Goal: Transaction & Acquisition: Book appointment/travel/reservation

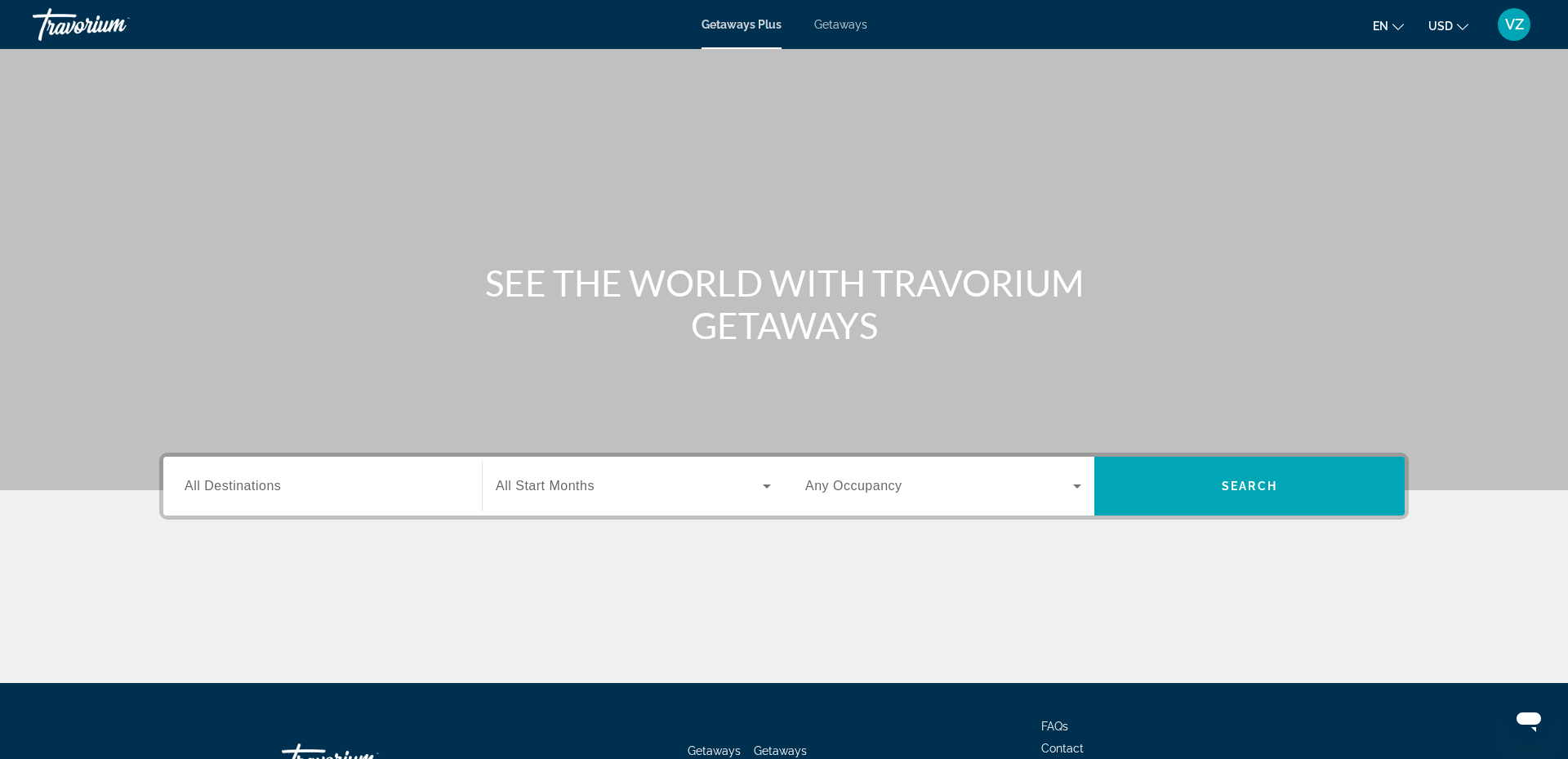
click at [834, 22] on span "Getaways" at bounding box center [840, 24] width 53 height 13
click at [179, 479] on div "Destination All Destinations" at bounding box center [322, 487] width 302 height 47
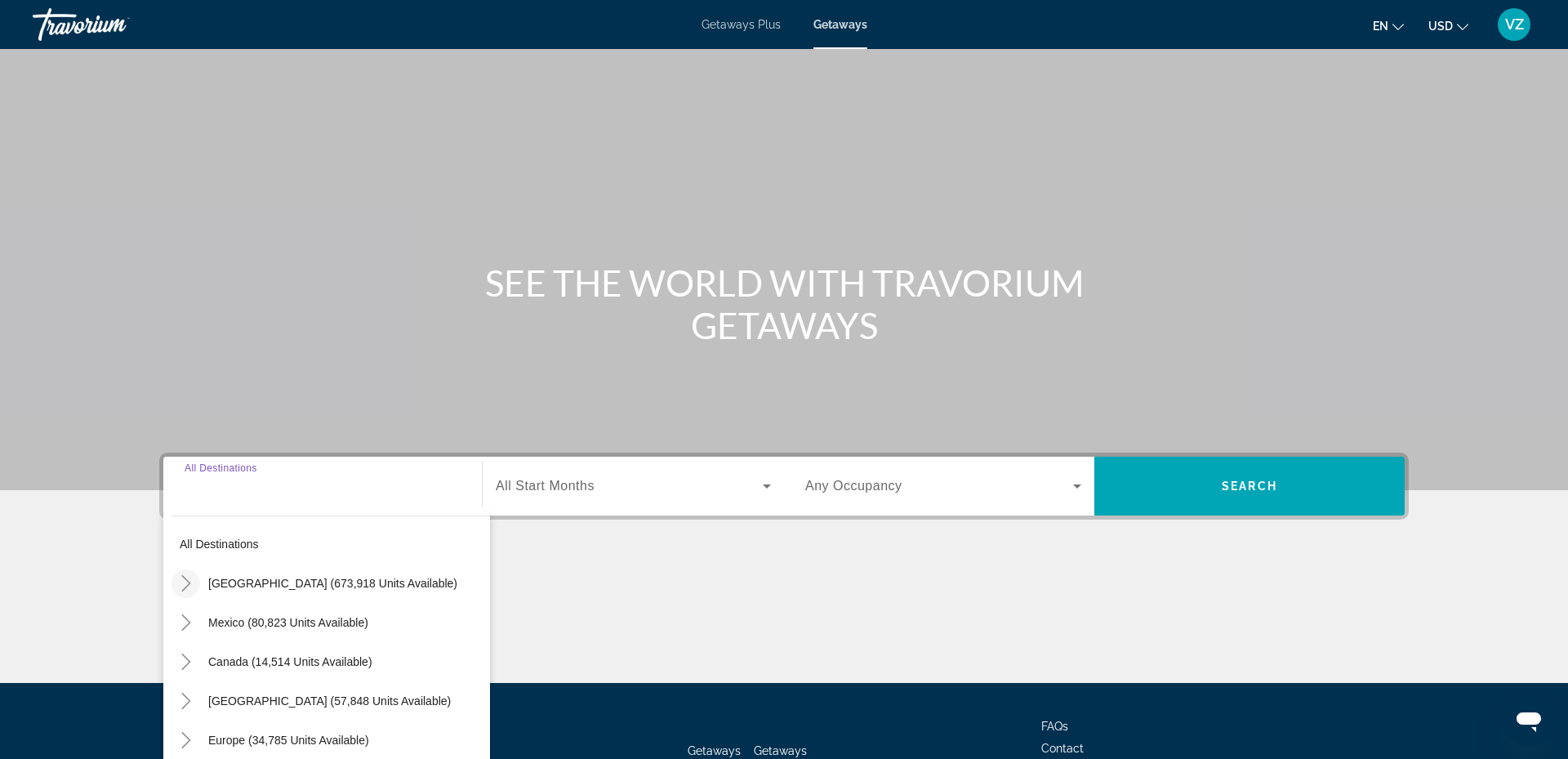
scroll to position [124, 0]
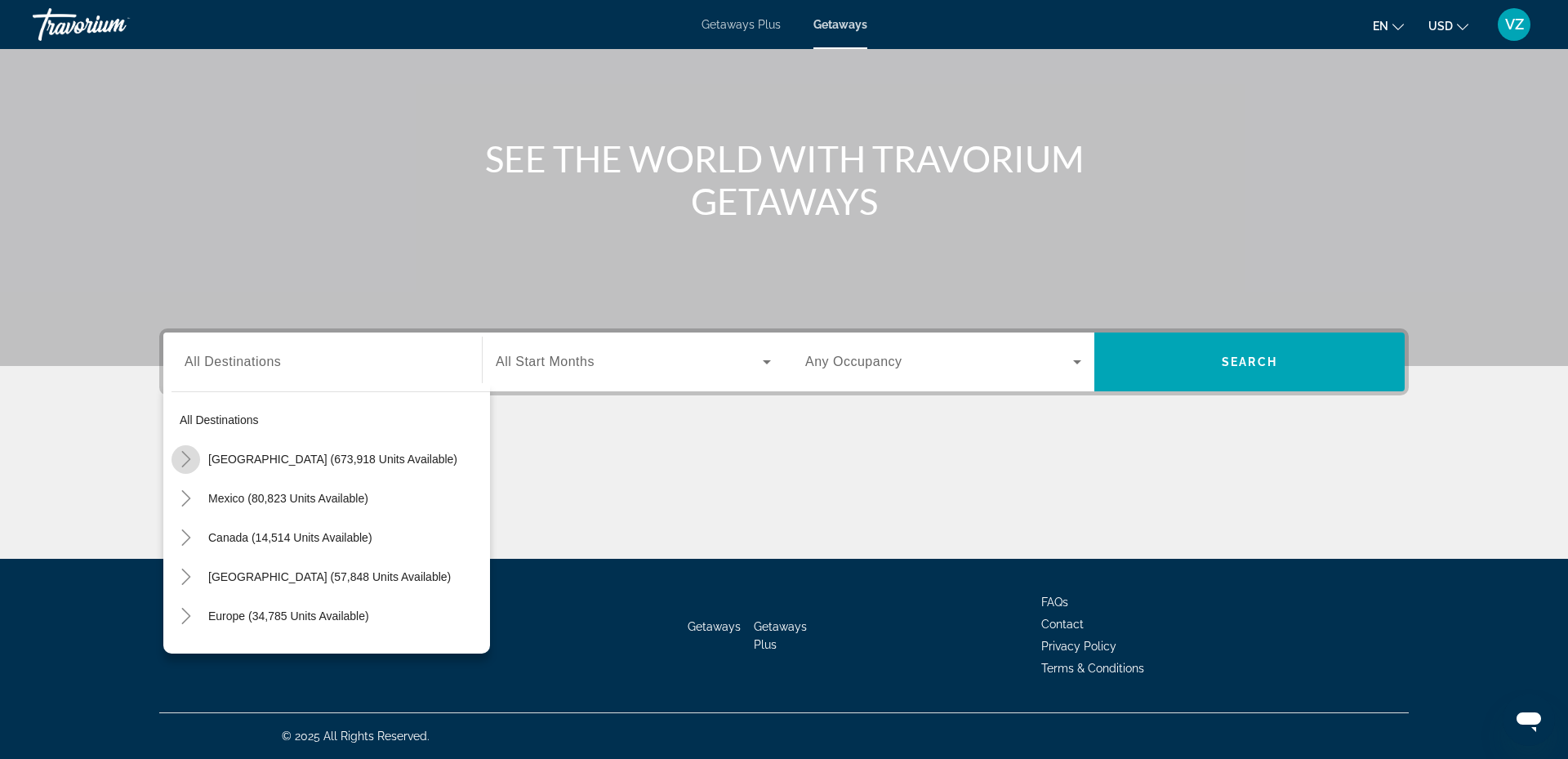
click at [184, 454] on icon "Toggle United States (673,918 units available)" at bounding box center [186, 459] width 9 height 16
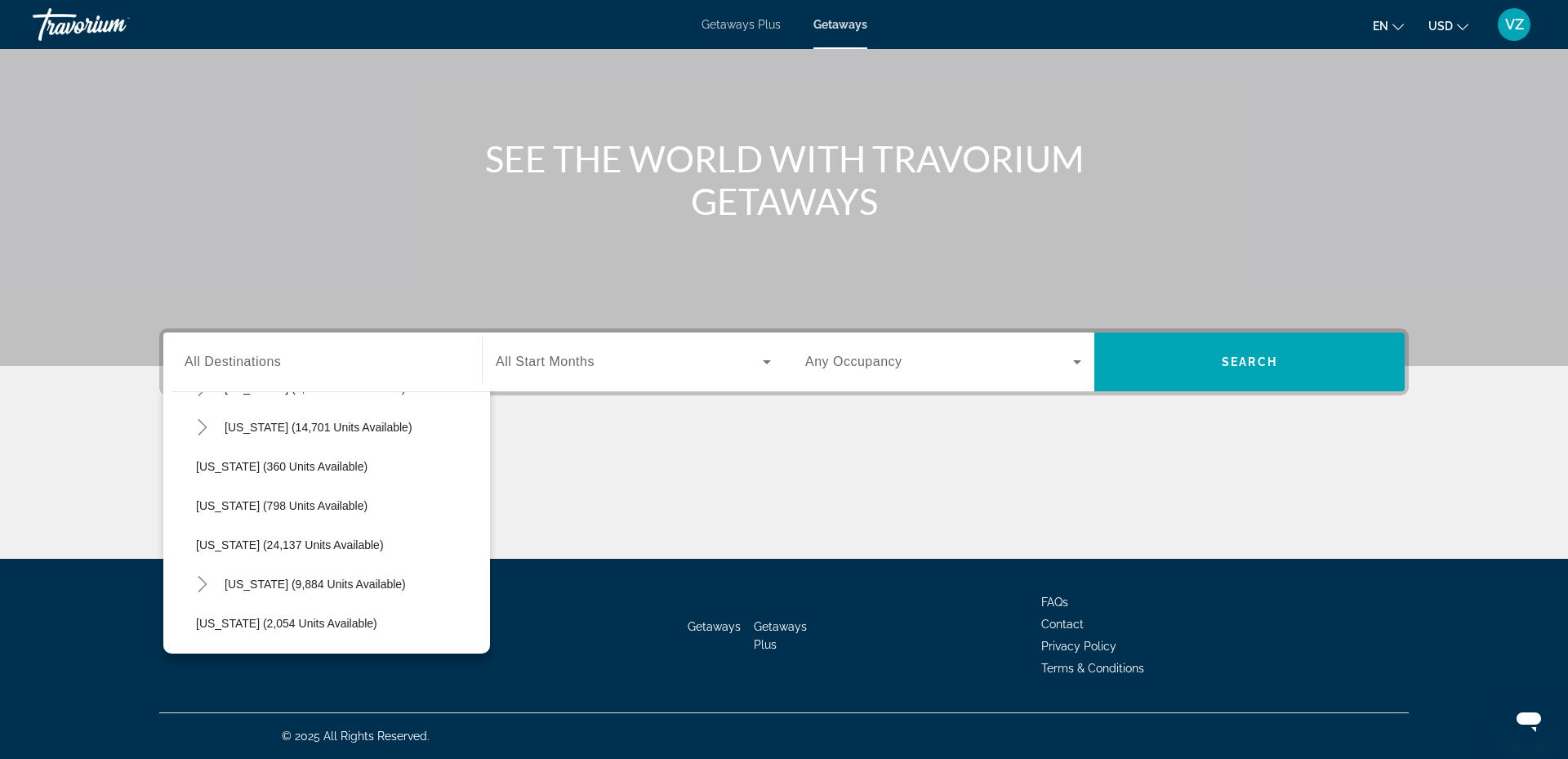
scroll to position [1176, 0]
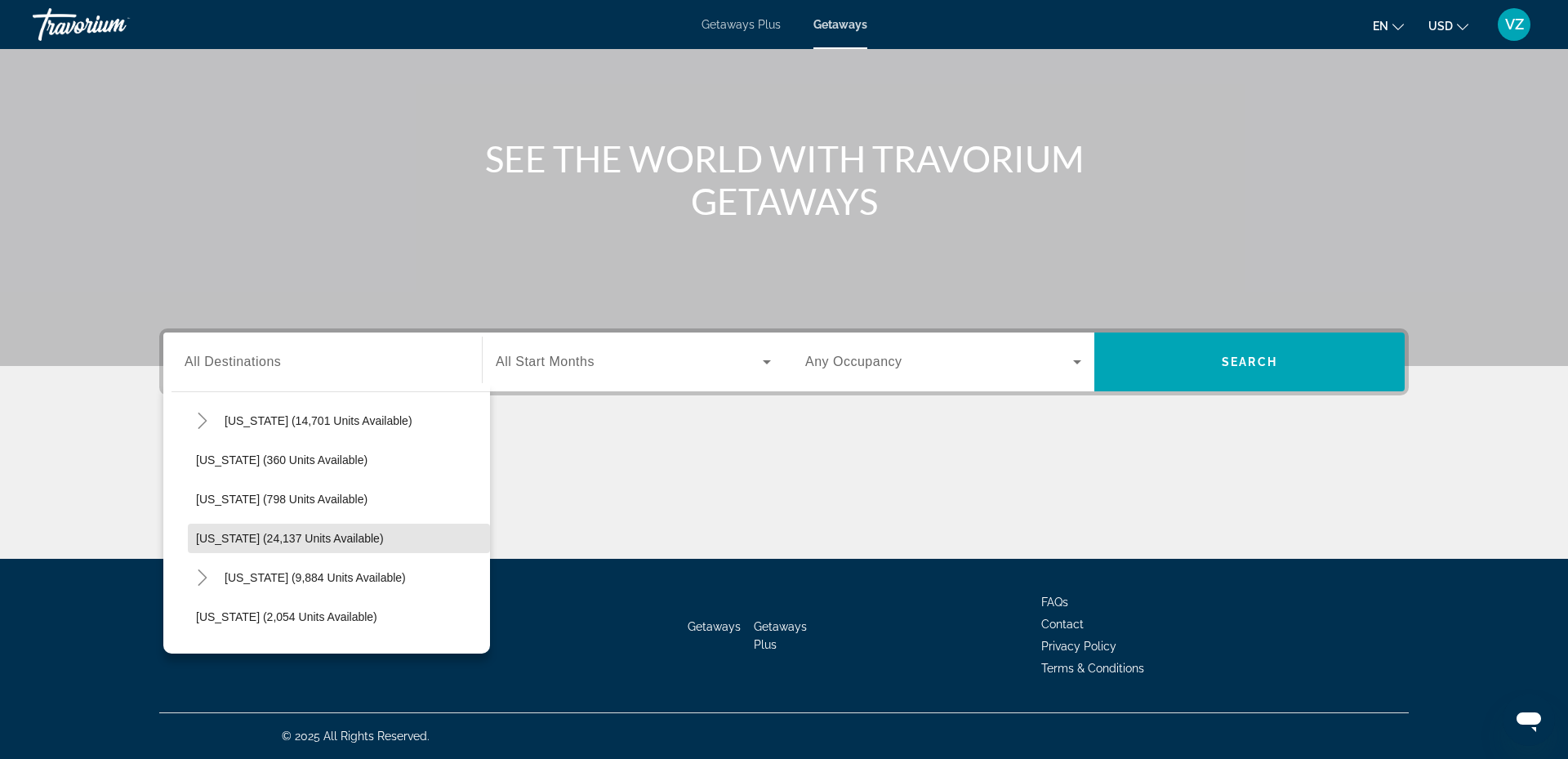
click at [252, 539] on span "[US_STATE] (24,137 units available)" at bounding box center [290, 538] width 188 height 13
type input "**********"
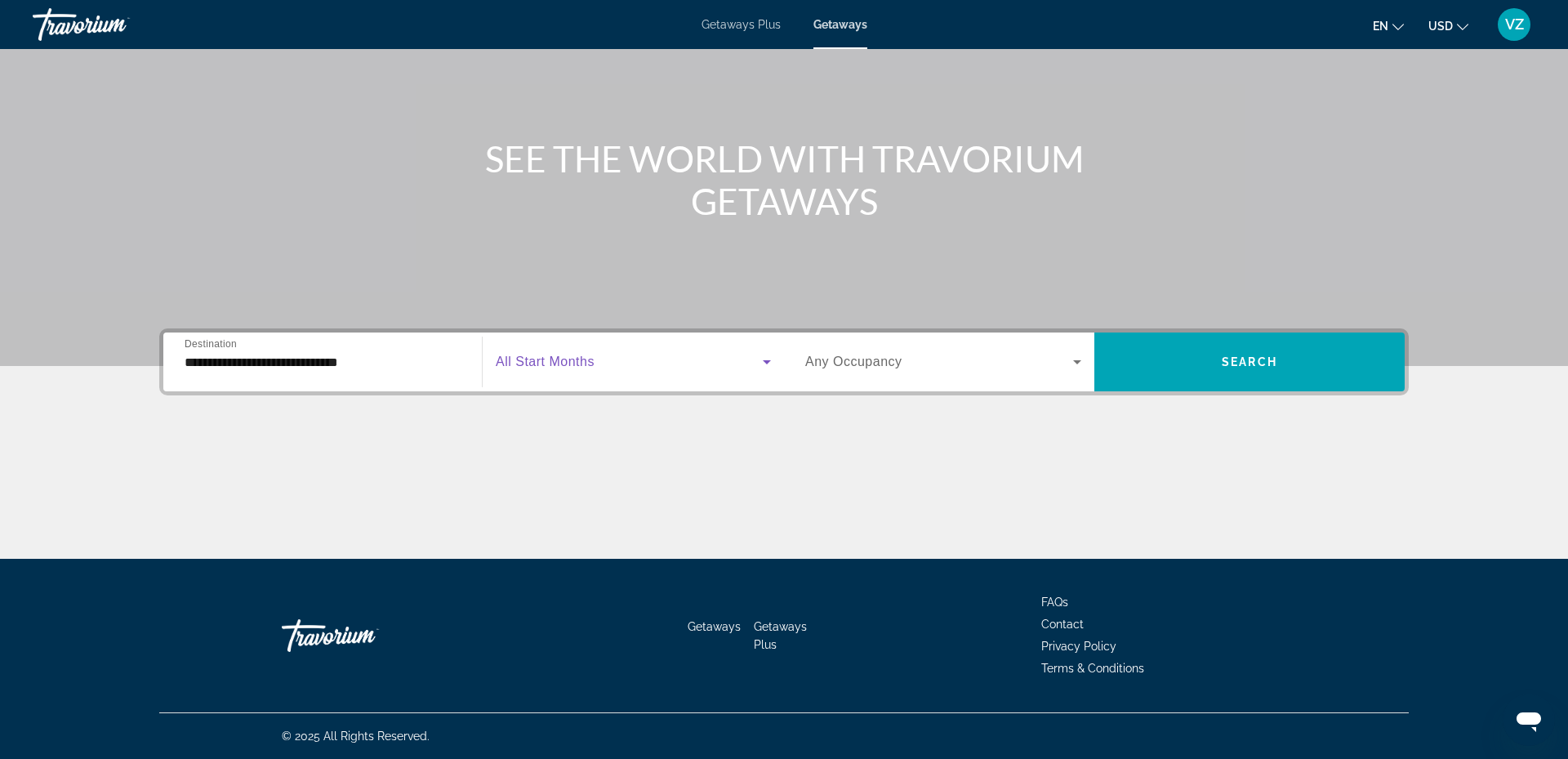
click at [778, 360] on div "Start Month All Start Months" at bounding box center [633, 361] width 302 height 46
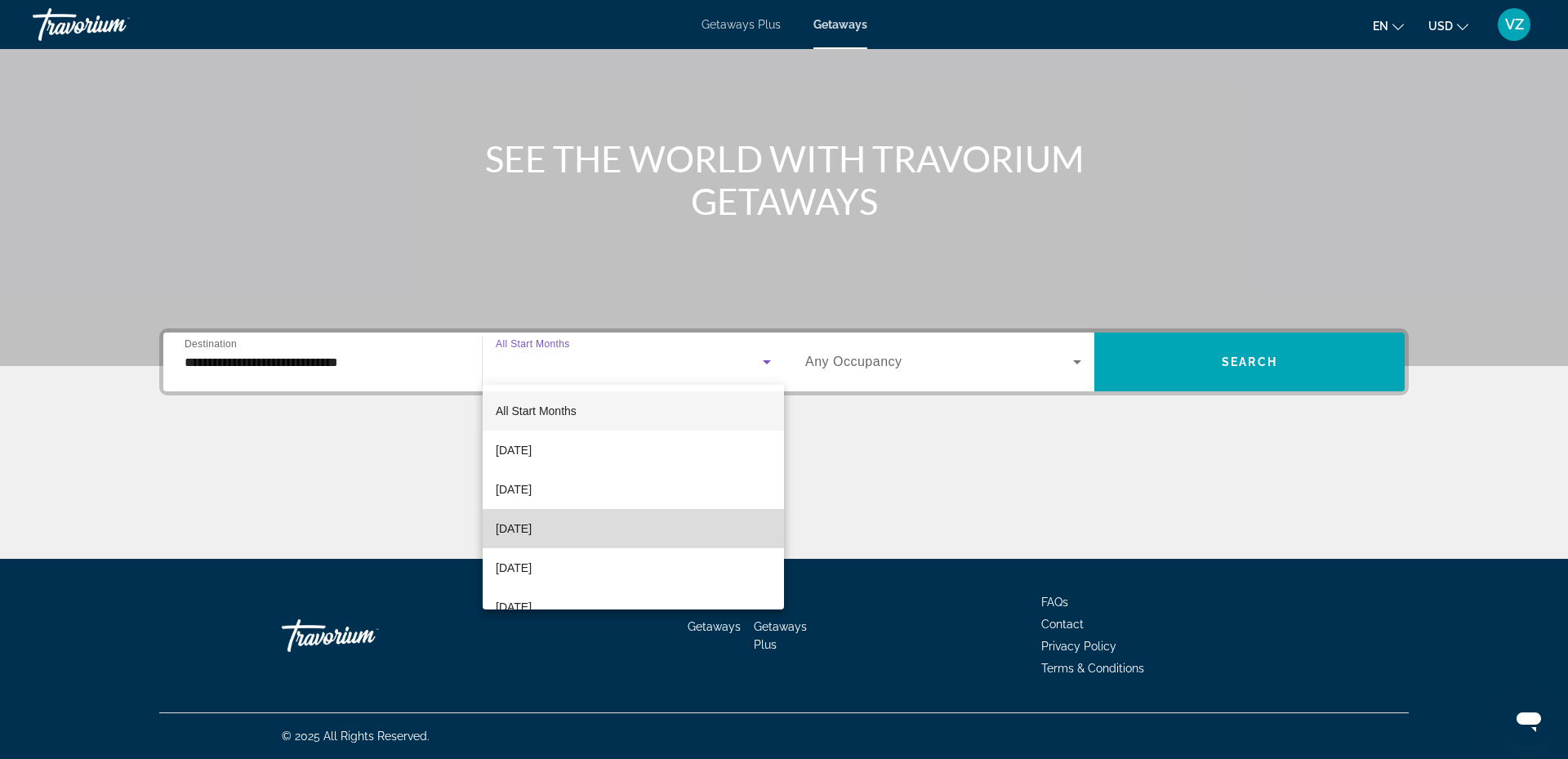
click at [531, 526] on span "[DATE]" at bounding box center [514, 529] width 36 height 20
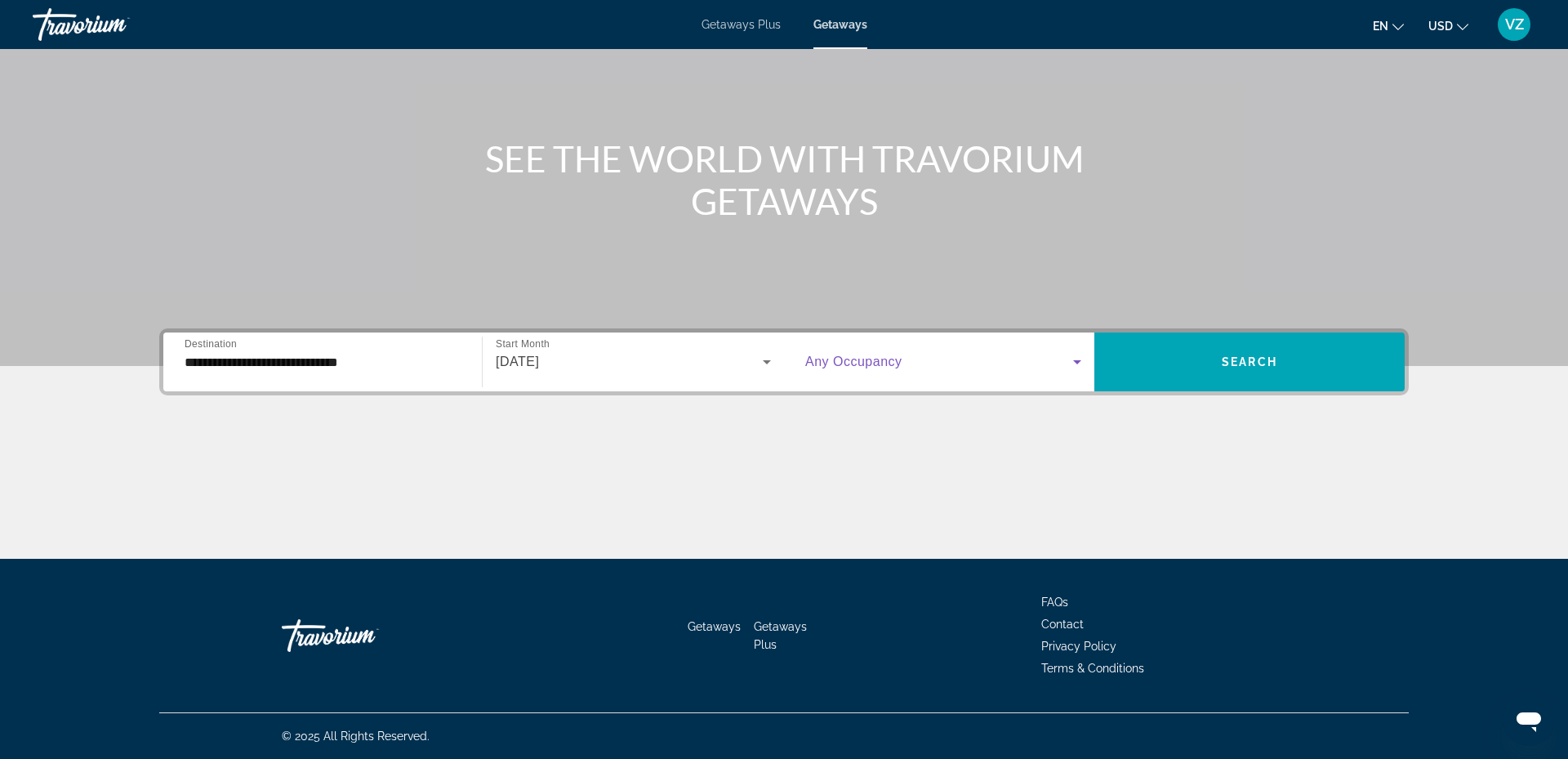
click at [1076, 353] on icon "Search widget" at bounding box center [1077, 362] width 20 height 20
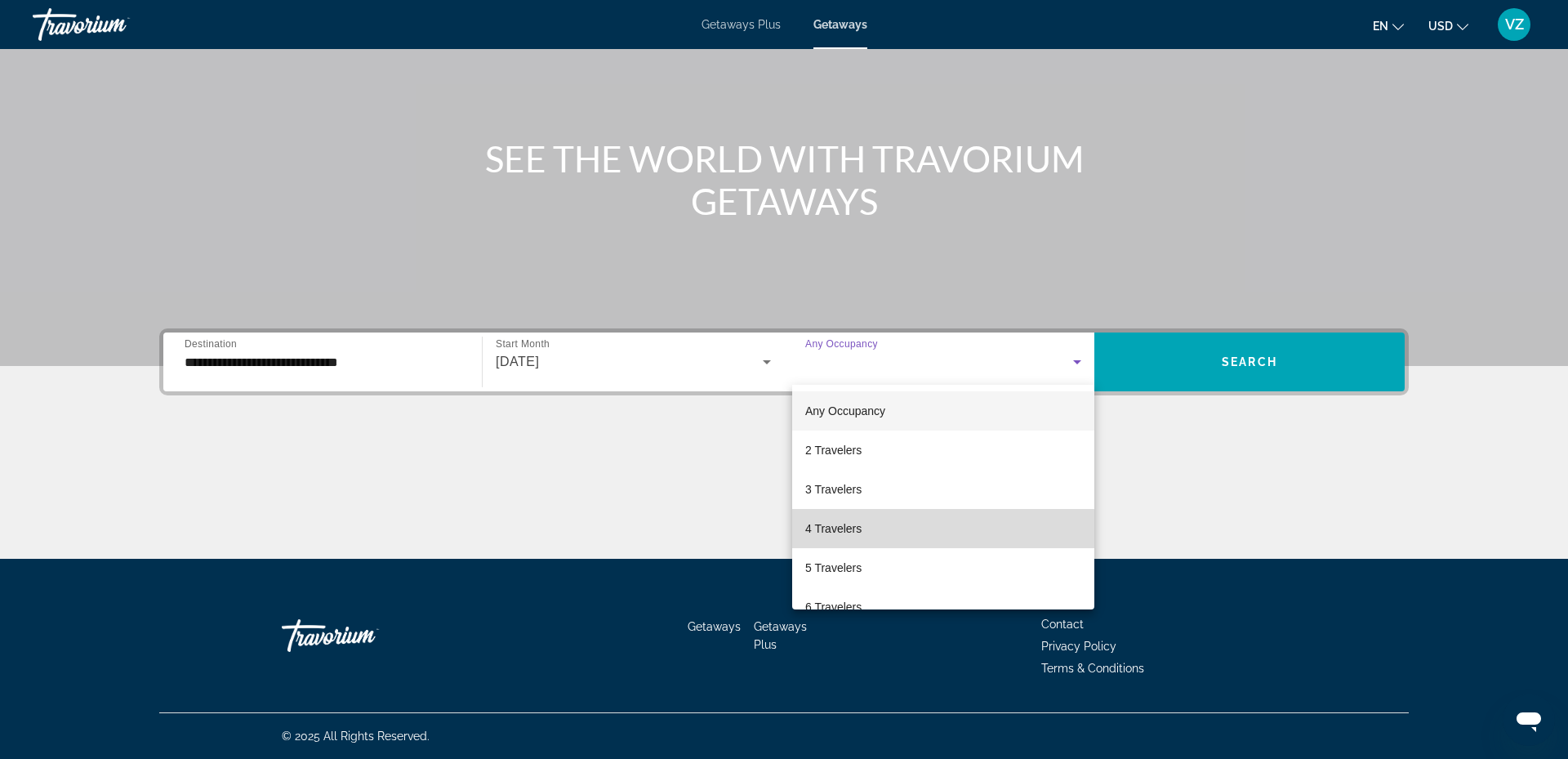
click at [845, 529] on span "4 Travelers" at bounding box center [833, 529] width 56 height 20
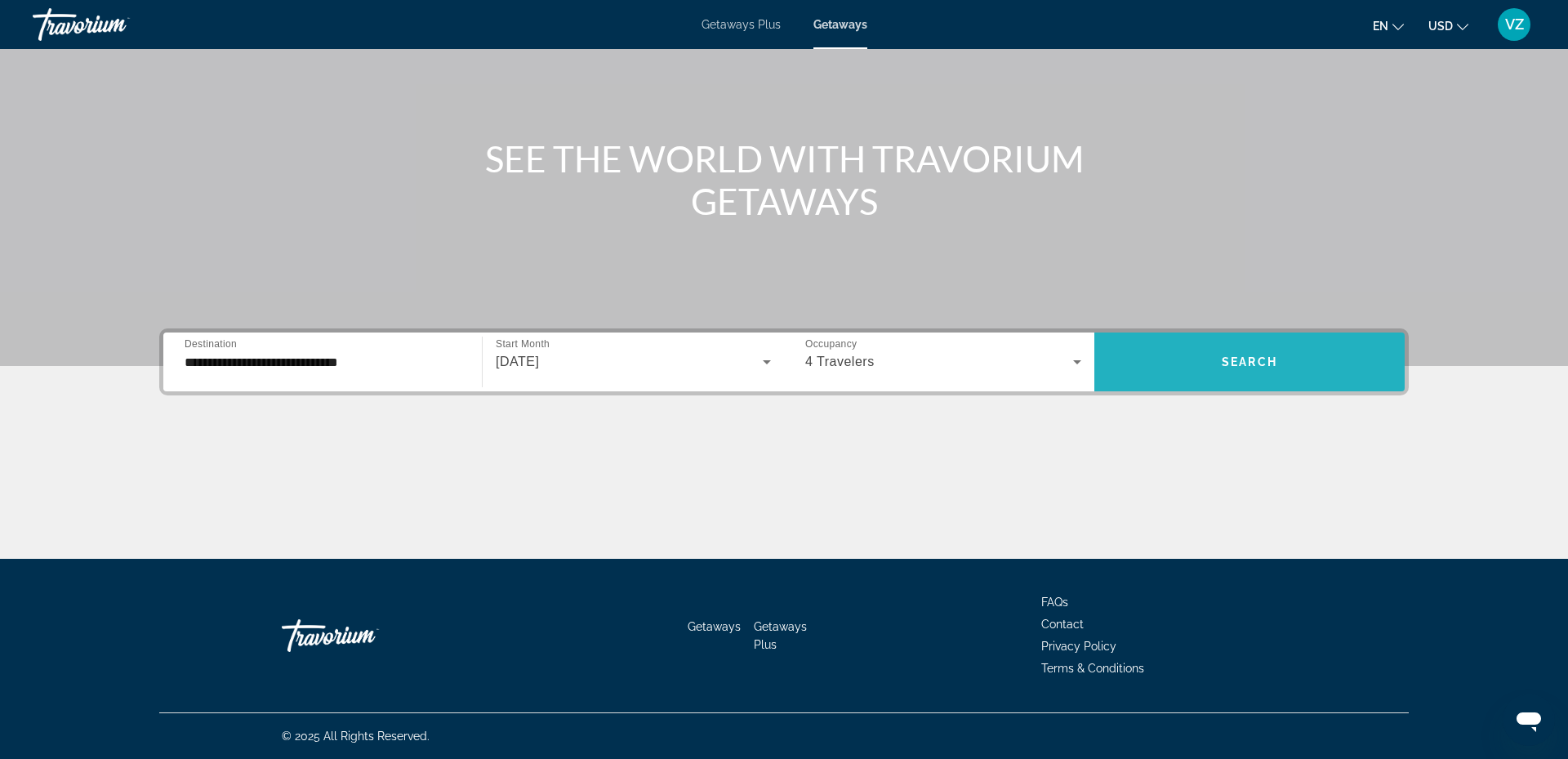
click at [1227, 358] on span "Search" at bounding box center [1248, 361] width 55 height 13
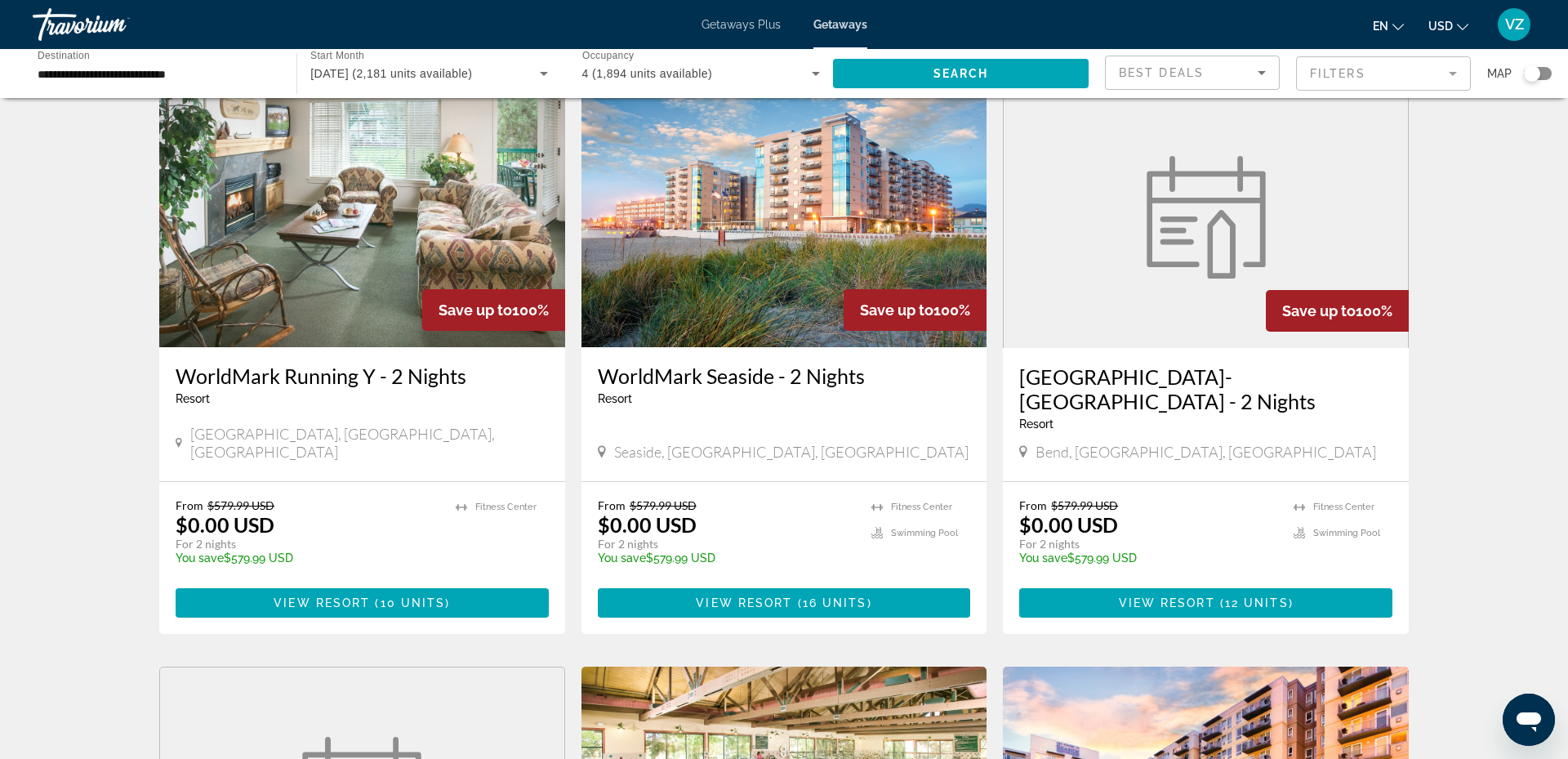
scroll to position [78, 0]
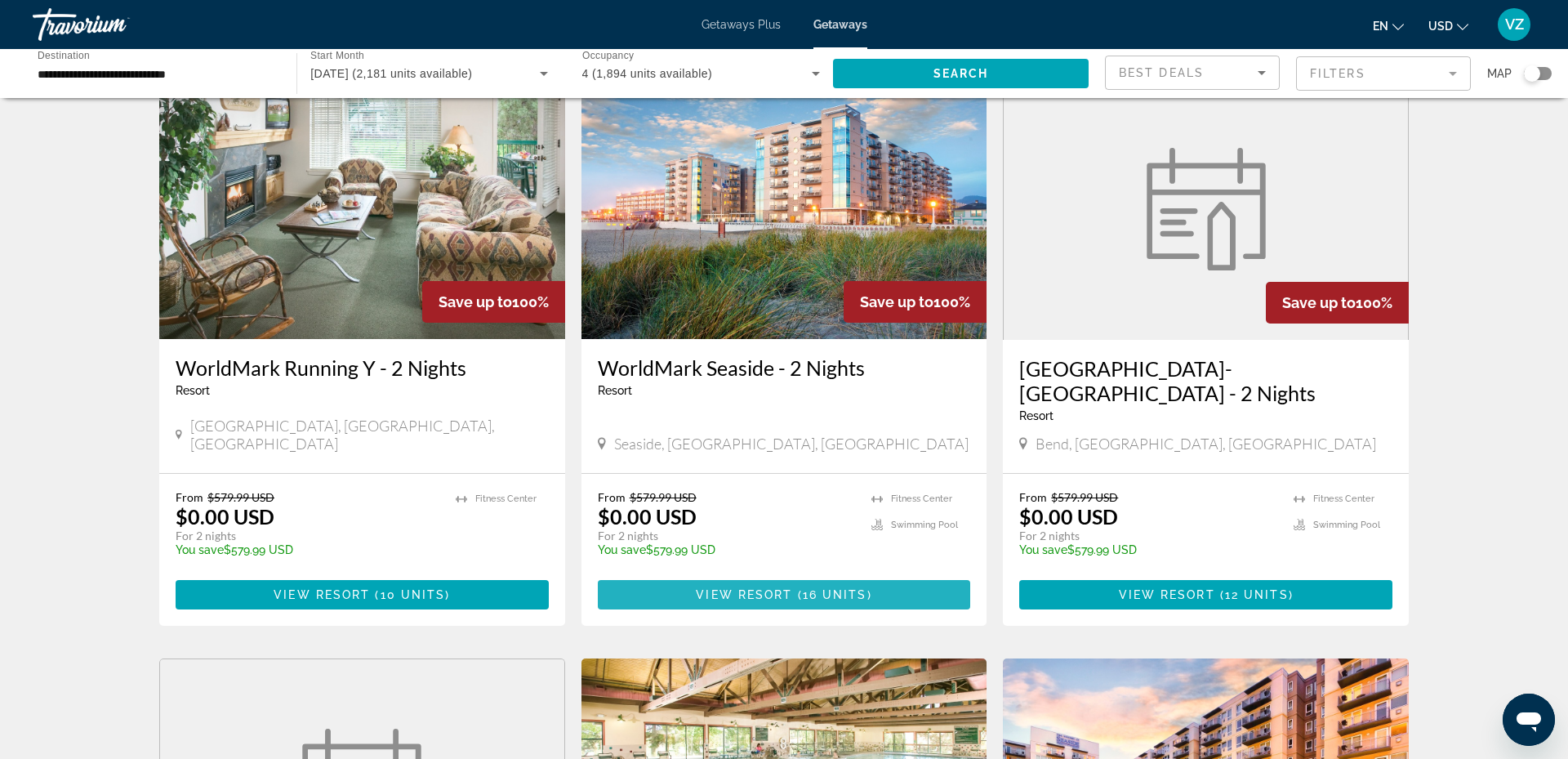
click at [749, 589] on span "View Resort" at bounding box center [743, 595] width 97 height 13
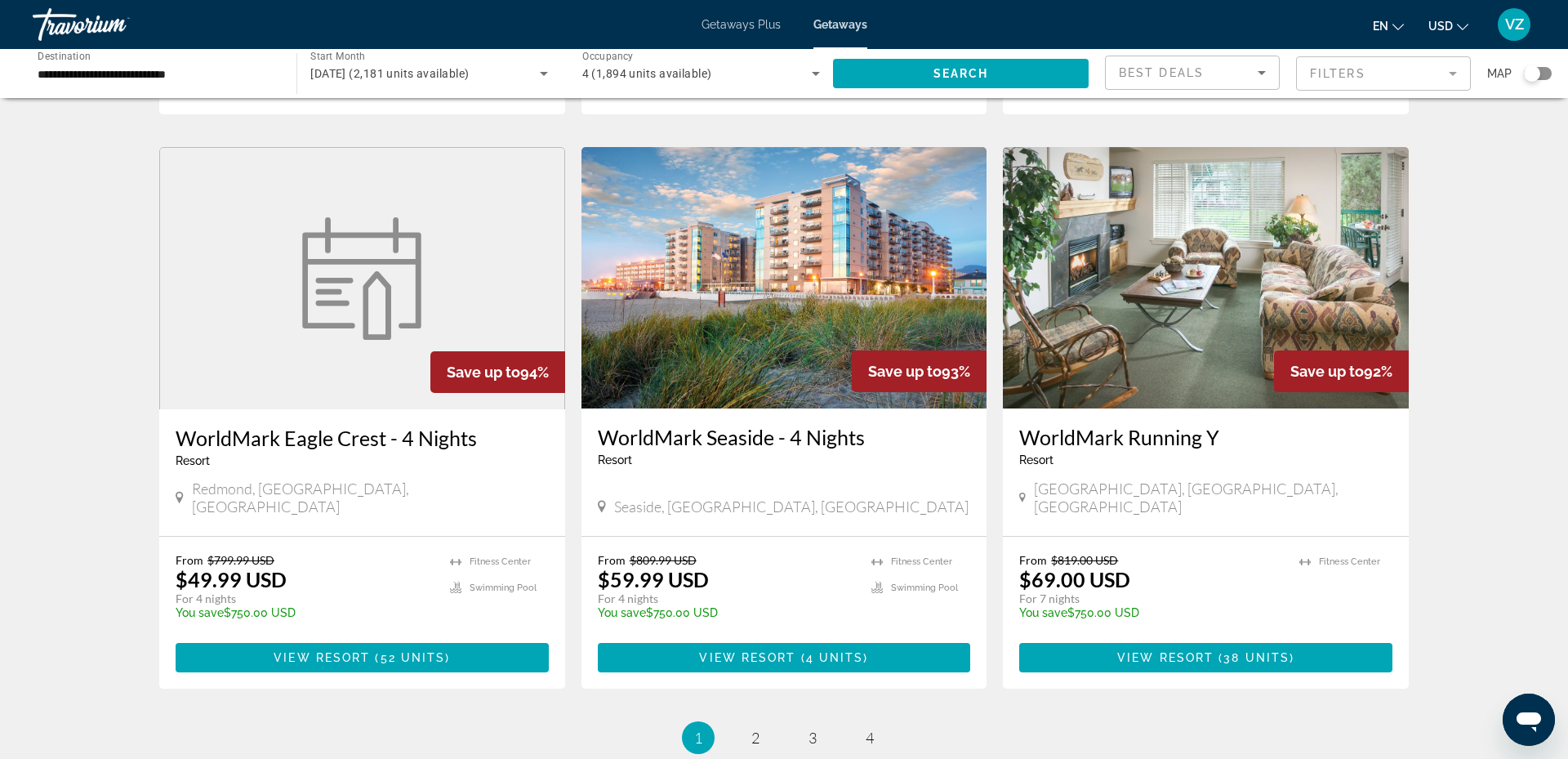
scroll to position [1773, 0]
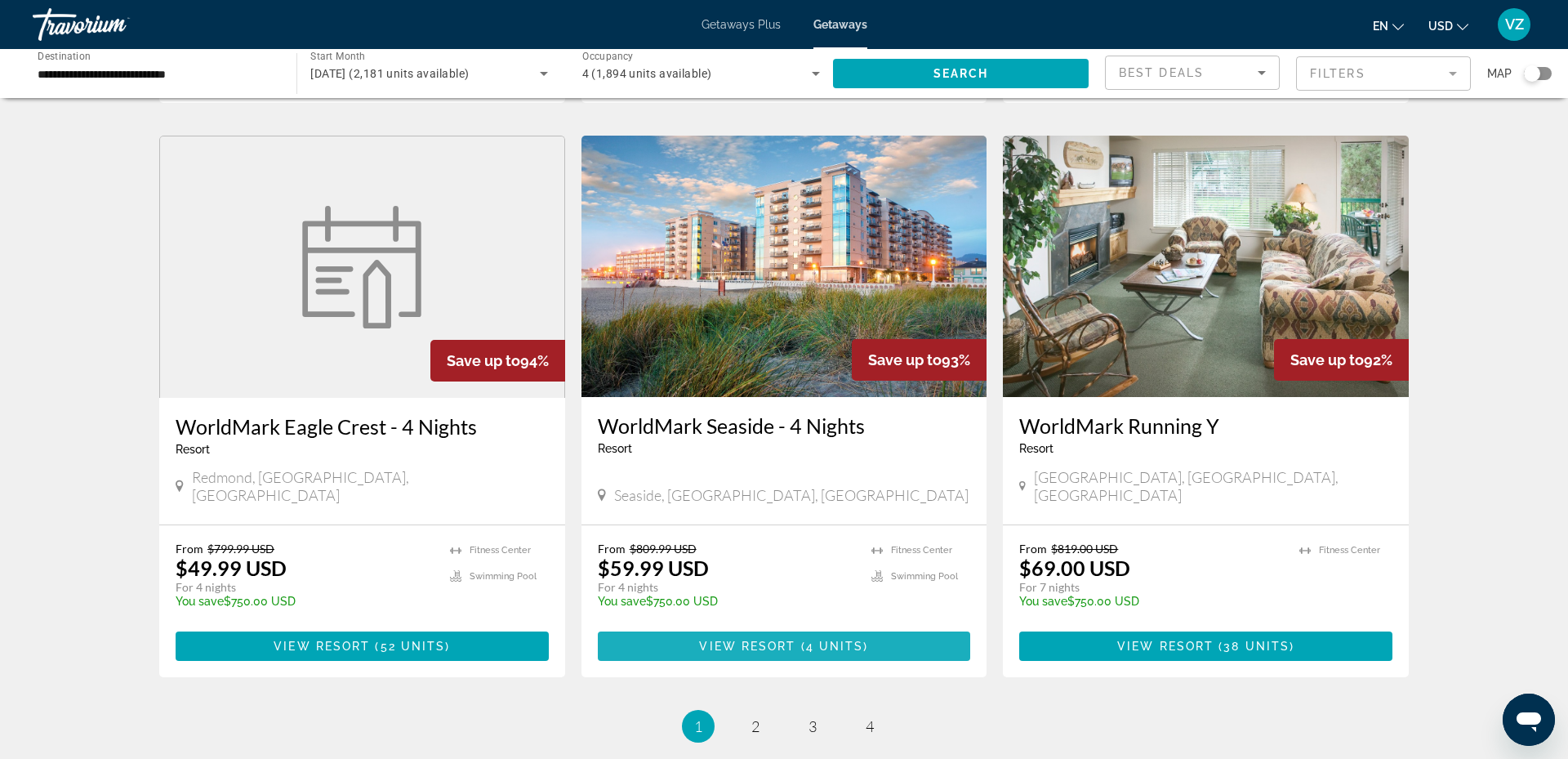
click at [759, 626] on span "Main content" at bounding box center [784, 645] width 373 height 39
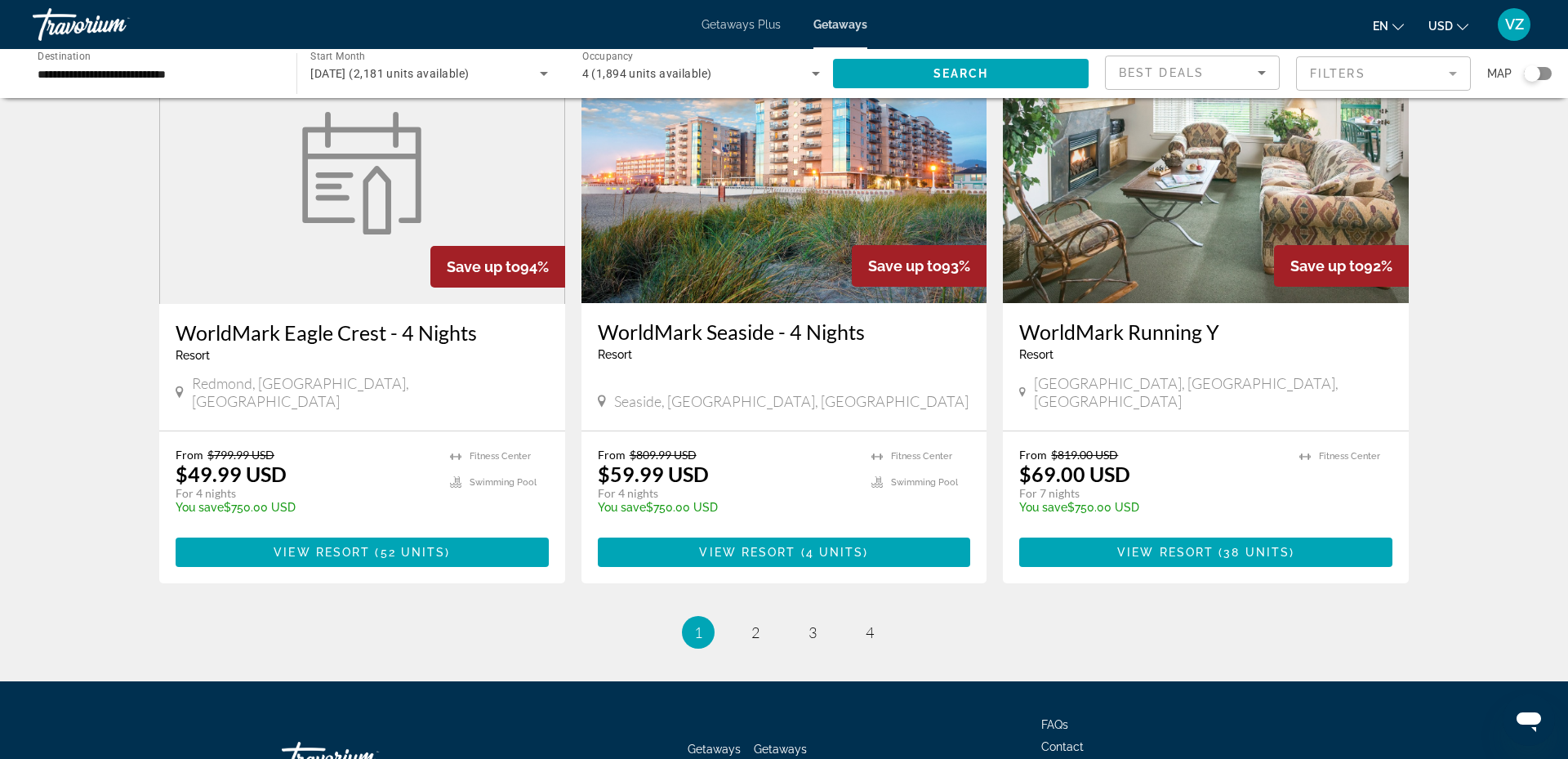
scroll to position [1873, 0]
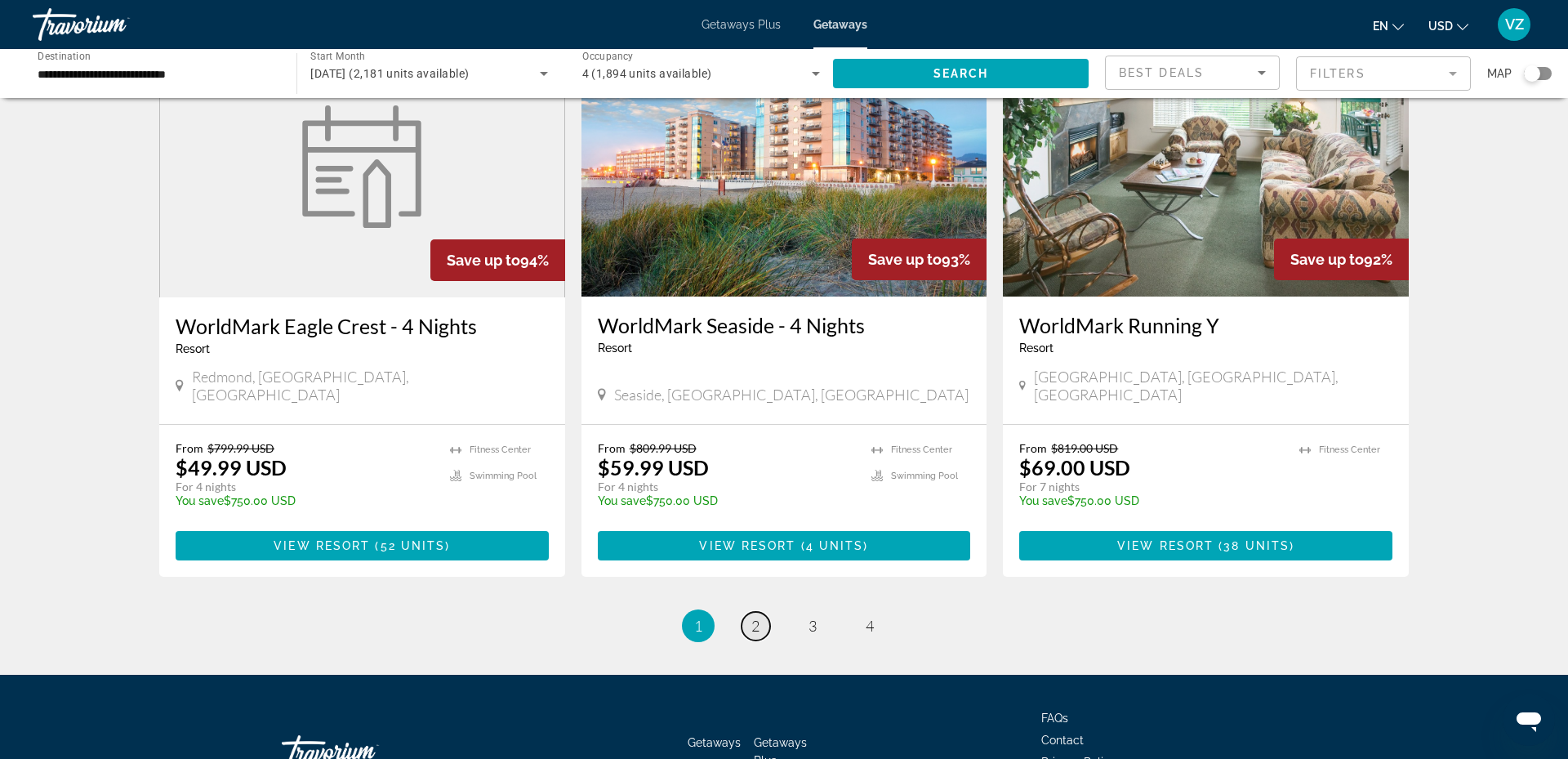
click at [756, 616] on span "2" at bounding box center [755, 625] width 8 height 18
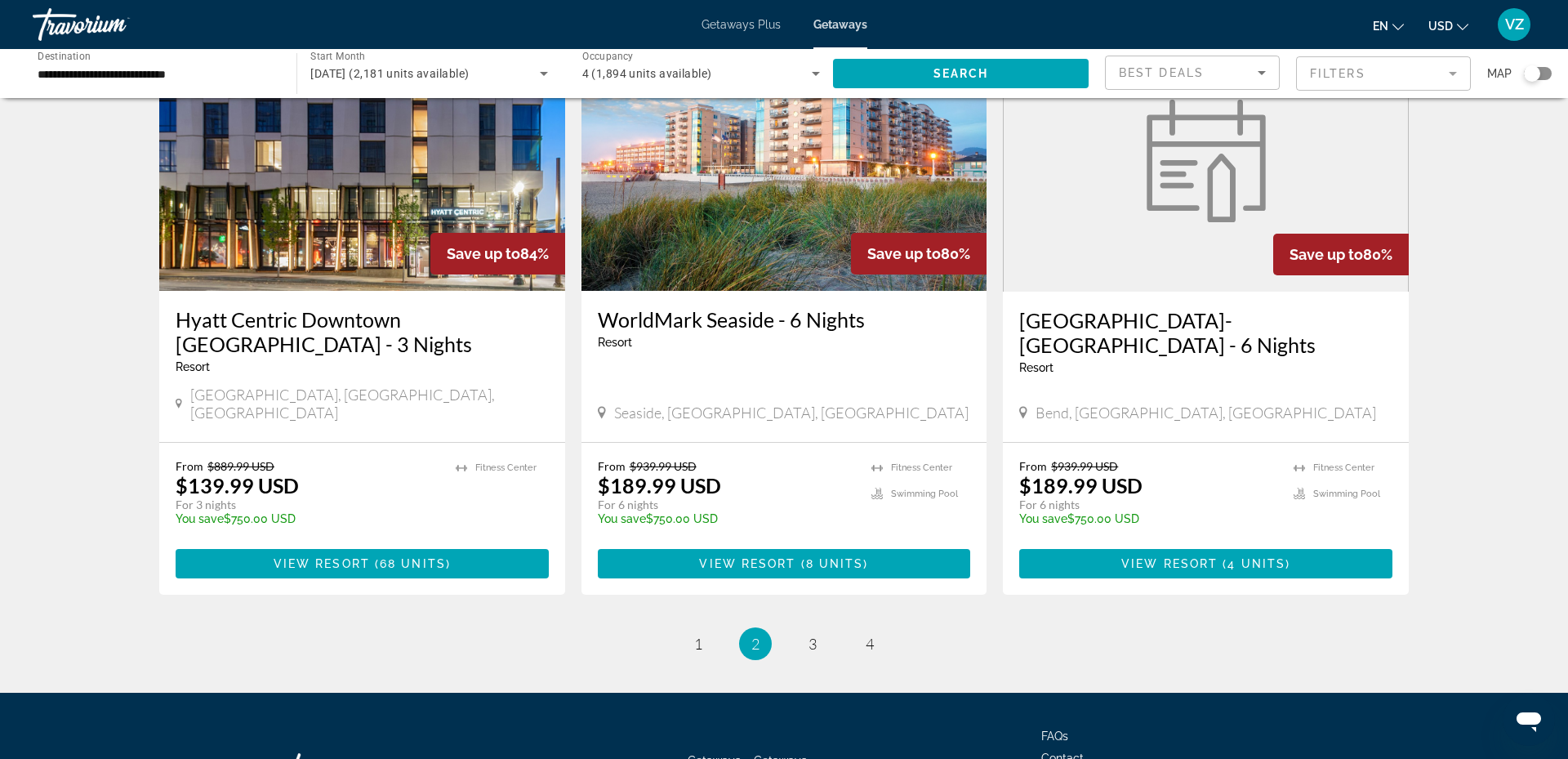
scroll to position [1856, 0]
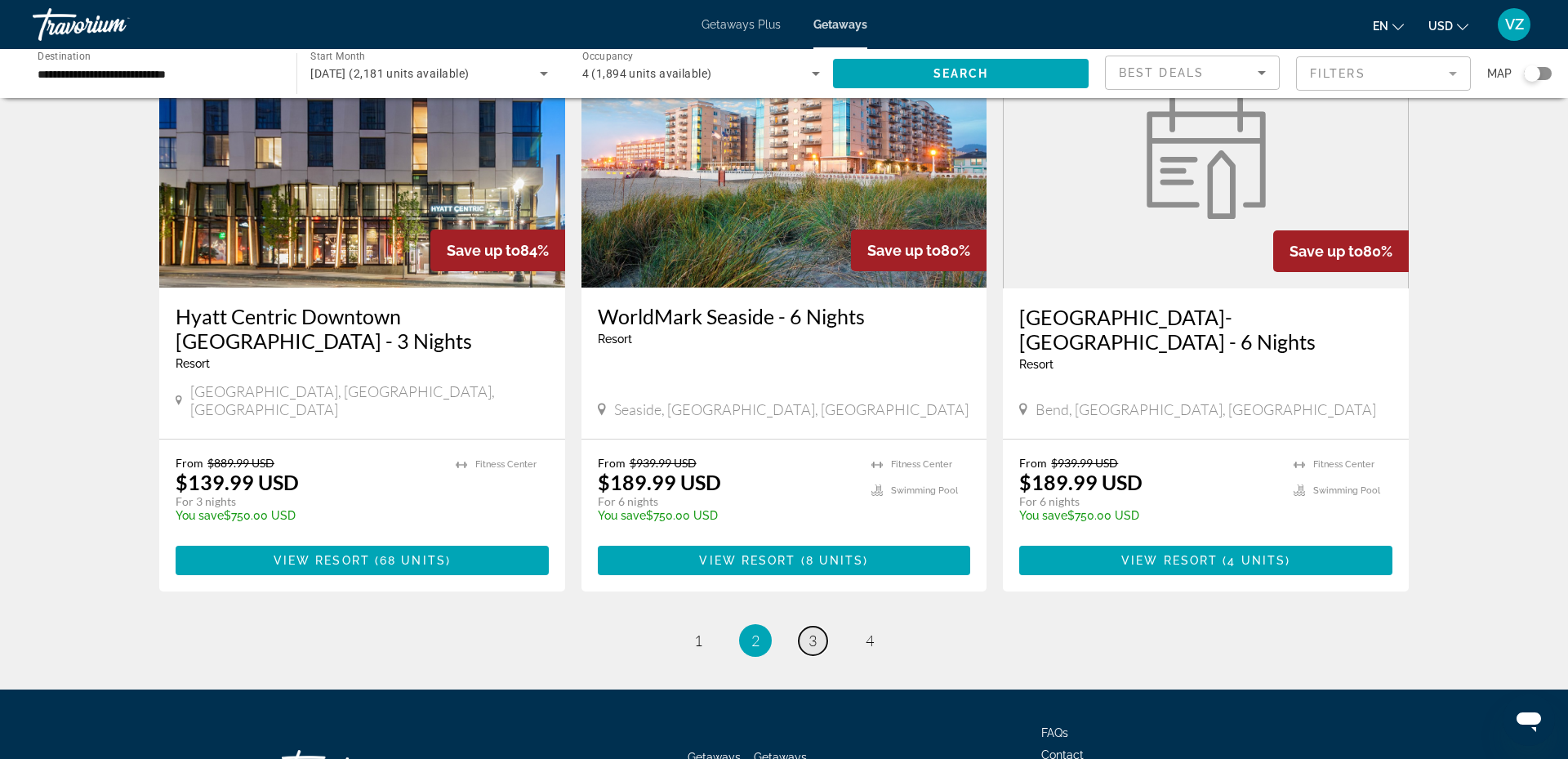
click at [820, 626] on link "page 3" at bounding box center [813, 641] width 29 height 29
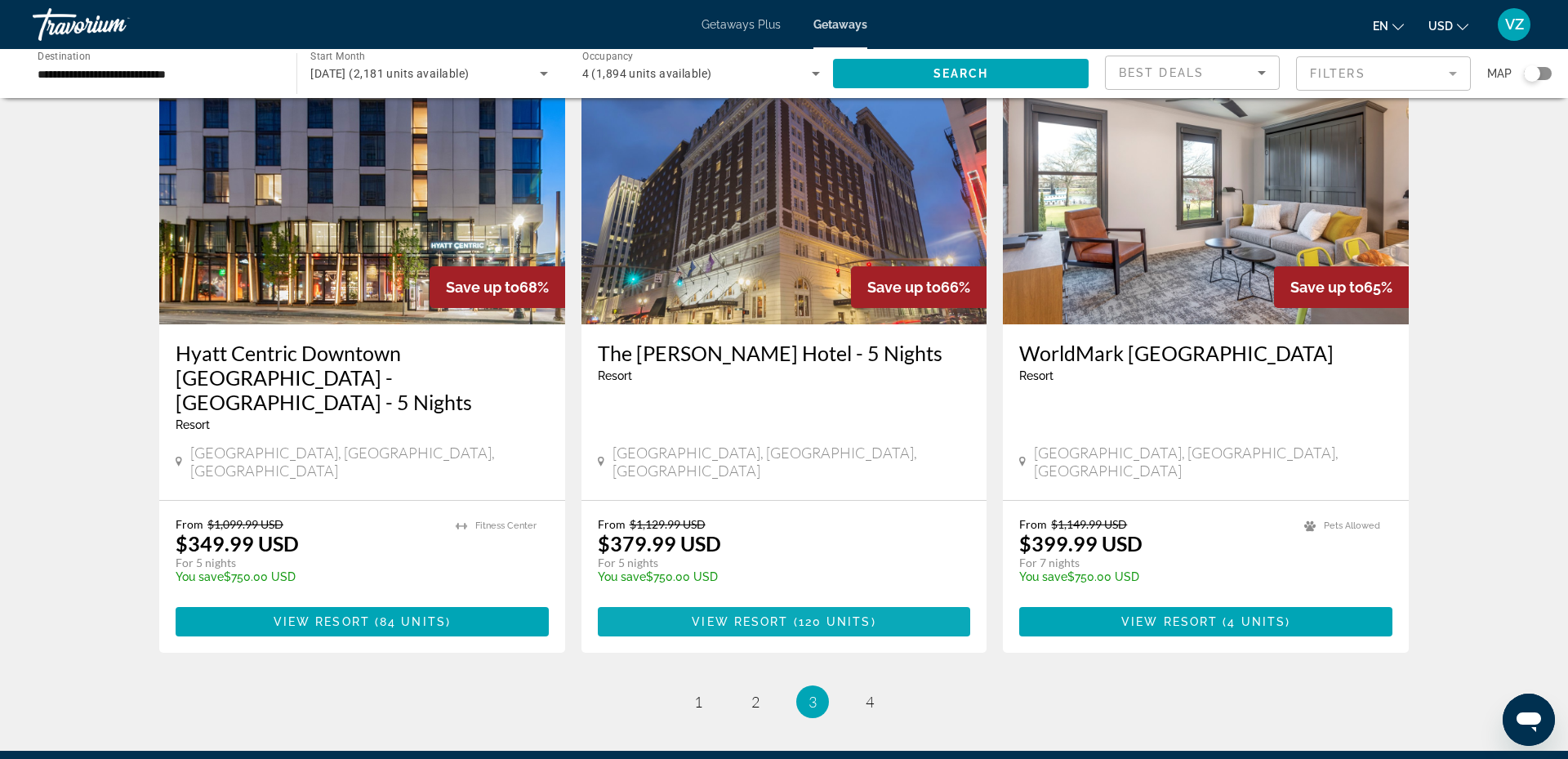
scroll to position [1892, 0]
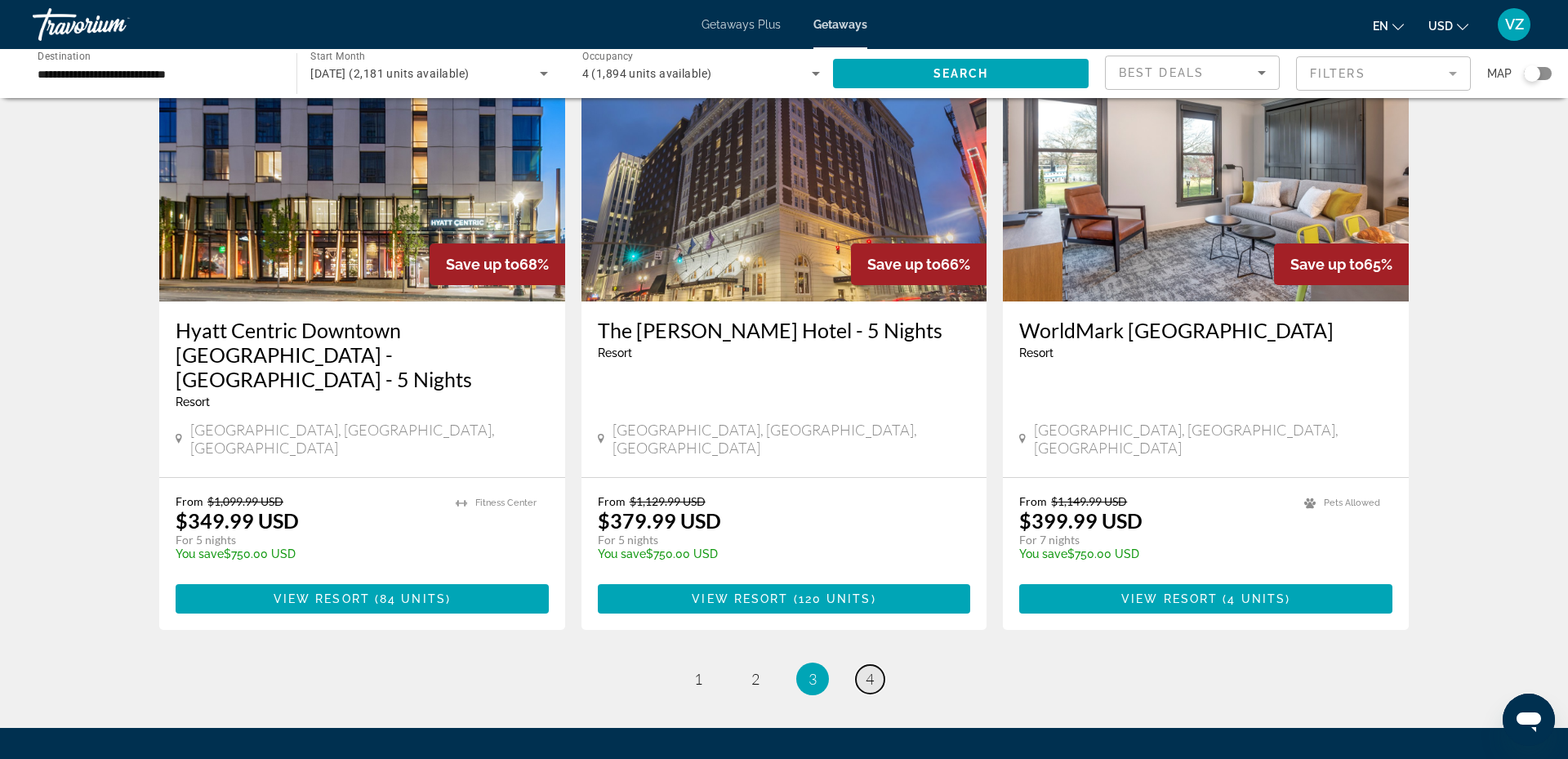
click at [872, 670] on span "4" at bounding box center [869, 679] width 8 height 18
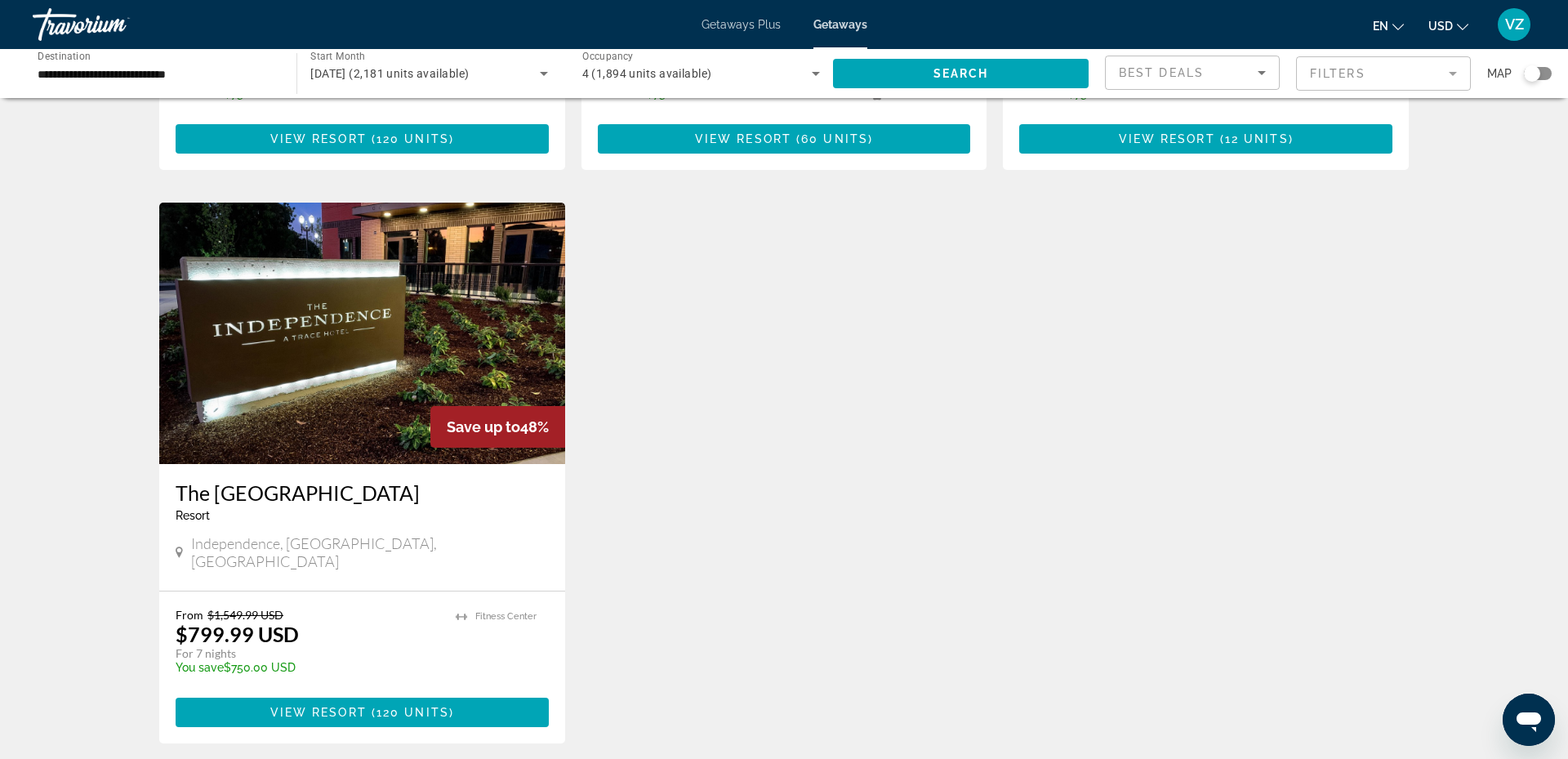
scroll to position [974, 0]
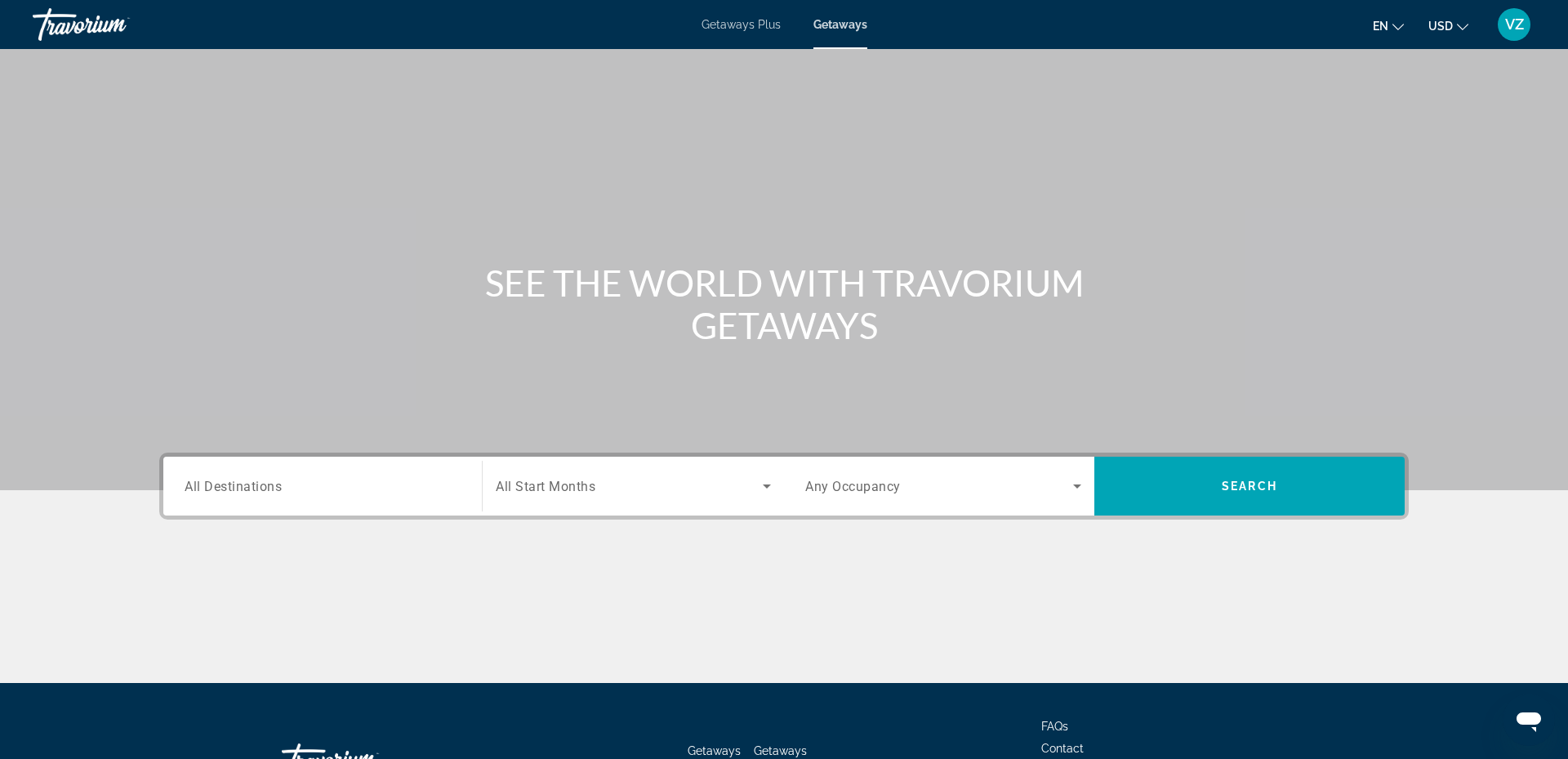
click at [194, 489] on span "All Destinations" at bounding box center [233, 485] width 98 height 15
click at [194, 489] on input "Destination All Destinations" at bounding box center [322, 487] width 276 height 20
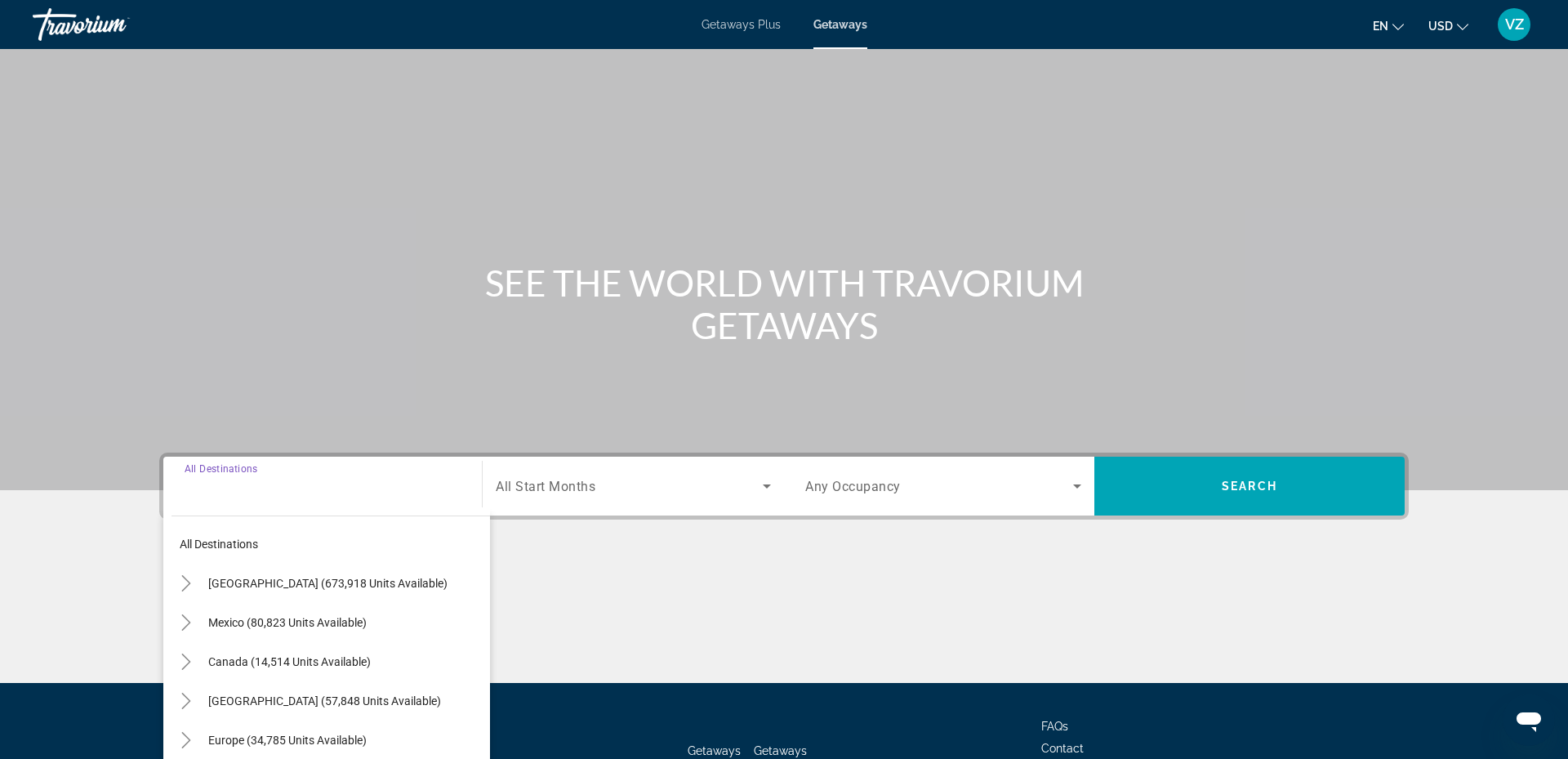
scroll to position [124, 0]
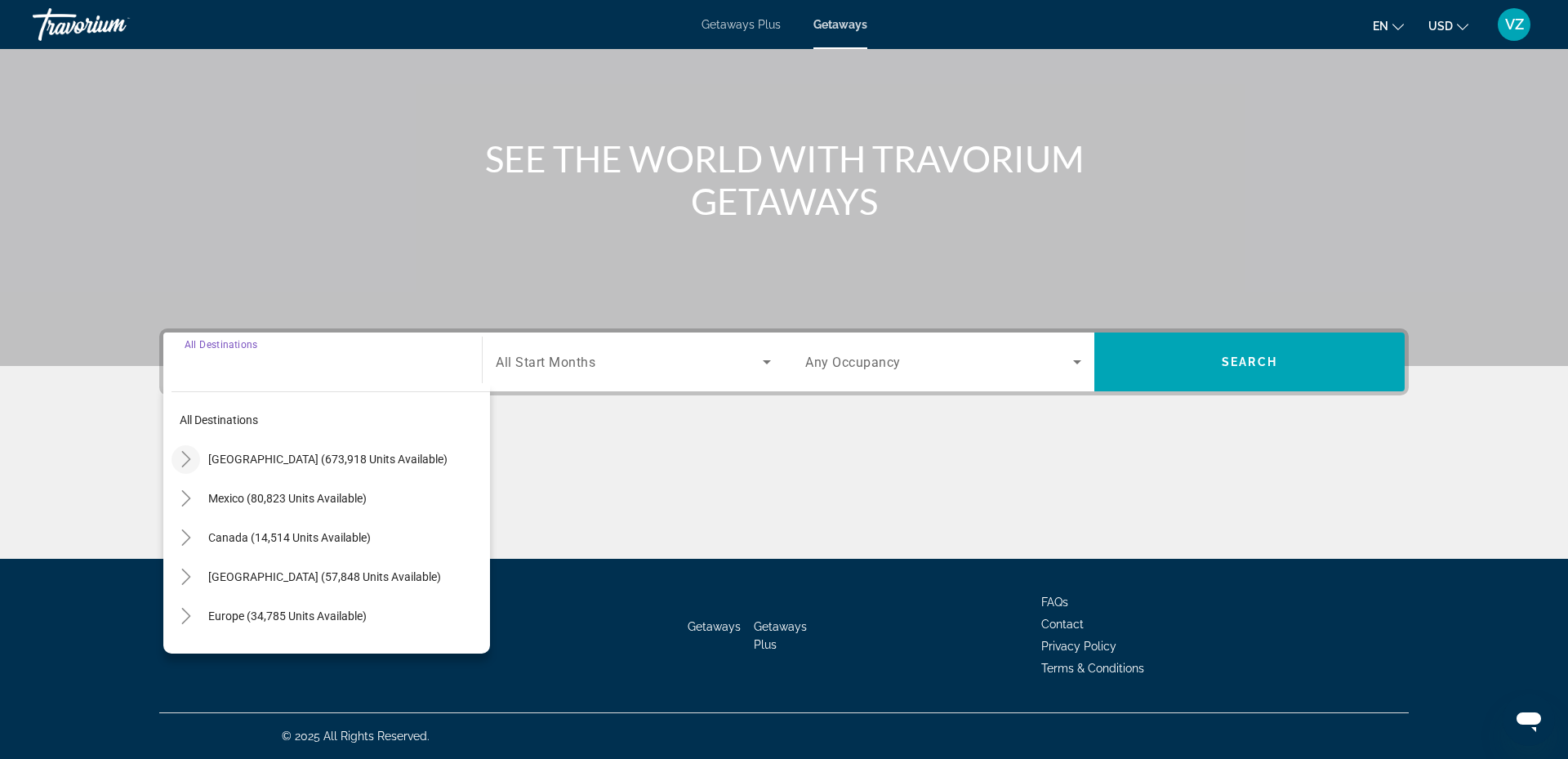
click at [185, 451] on icon "Toggle United States (673,918 units available)" at bounding box center [186, 459] width 16 height 16
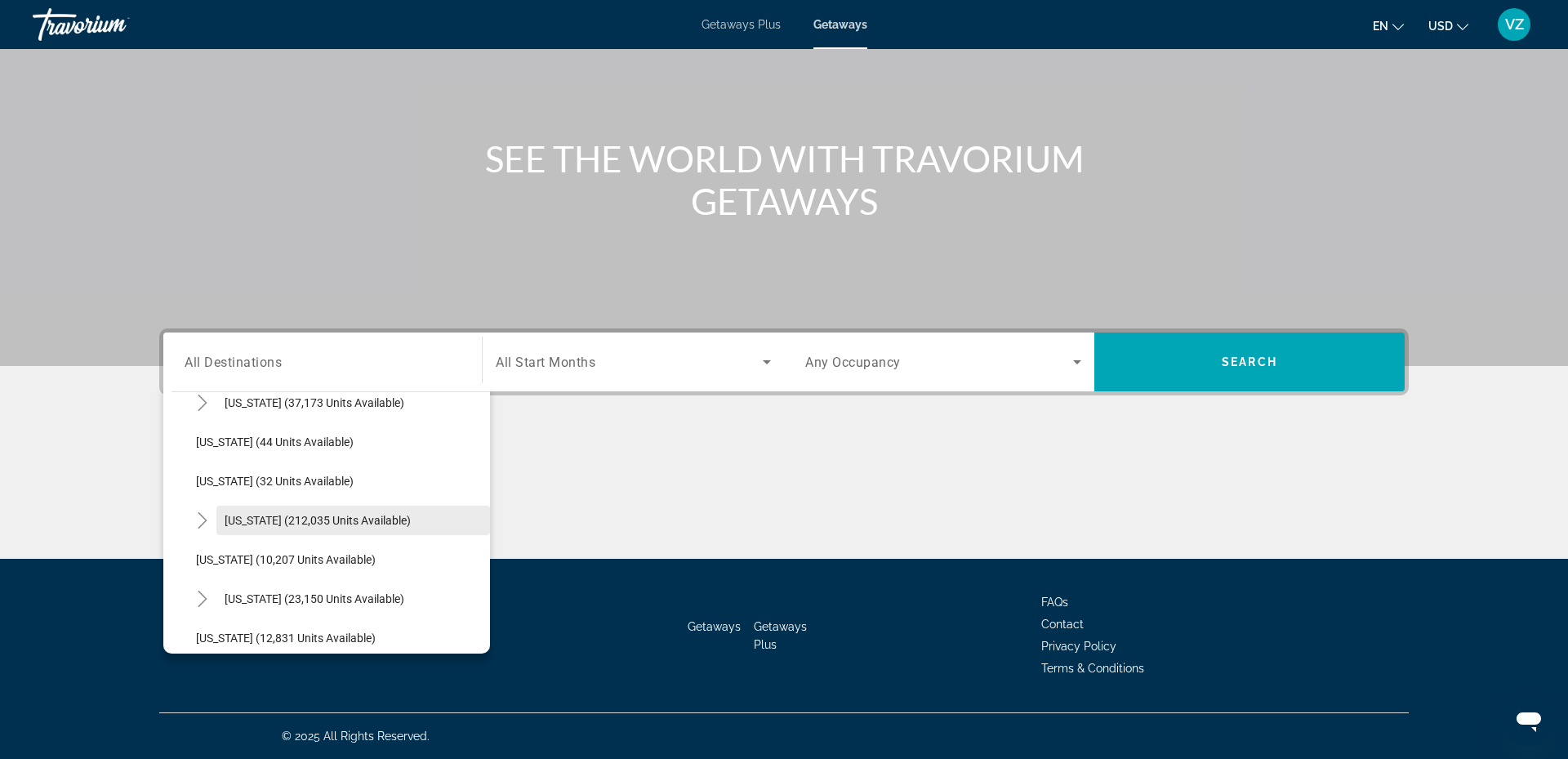
scroll to position [219, 0]
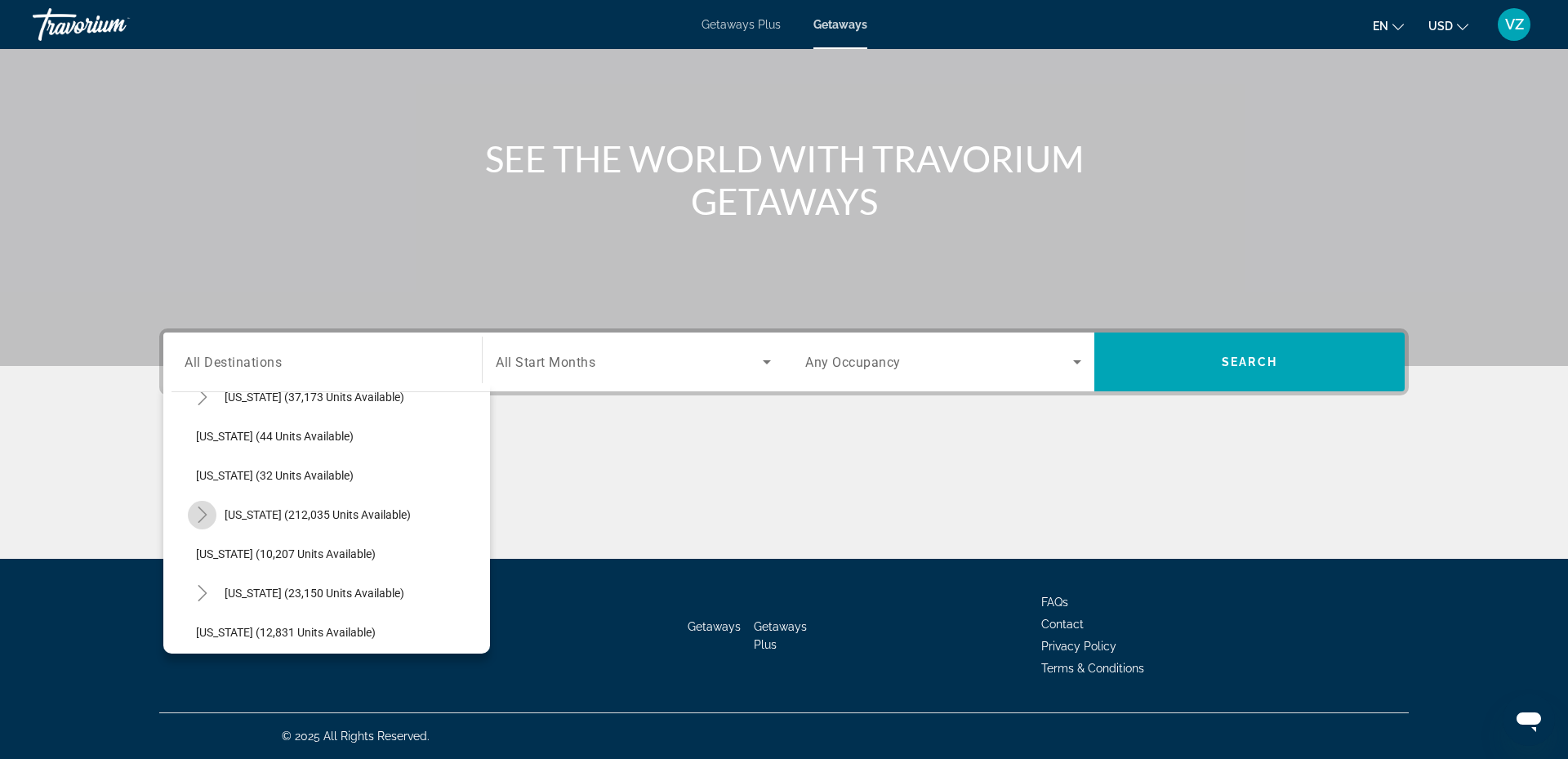
click at [198, 512] on icon "Toggle Florida (212,035 units available)" at bounding box center [202, 514] width 16 height 16
click at [228, 631] on span "[GEOGRAPHIC_DATA] (64,739 units available)" at bounding box center [329, 632] width 233 height 13
type input "**********"
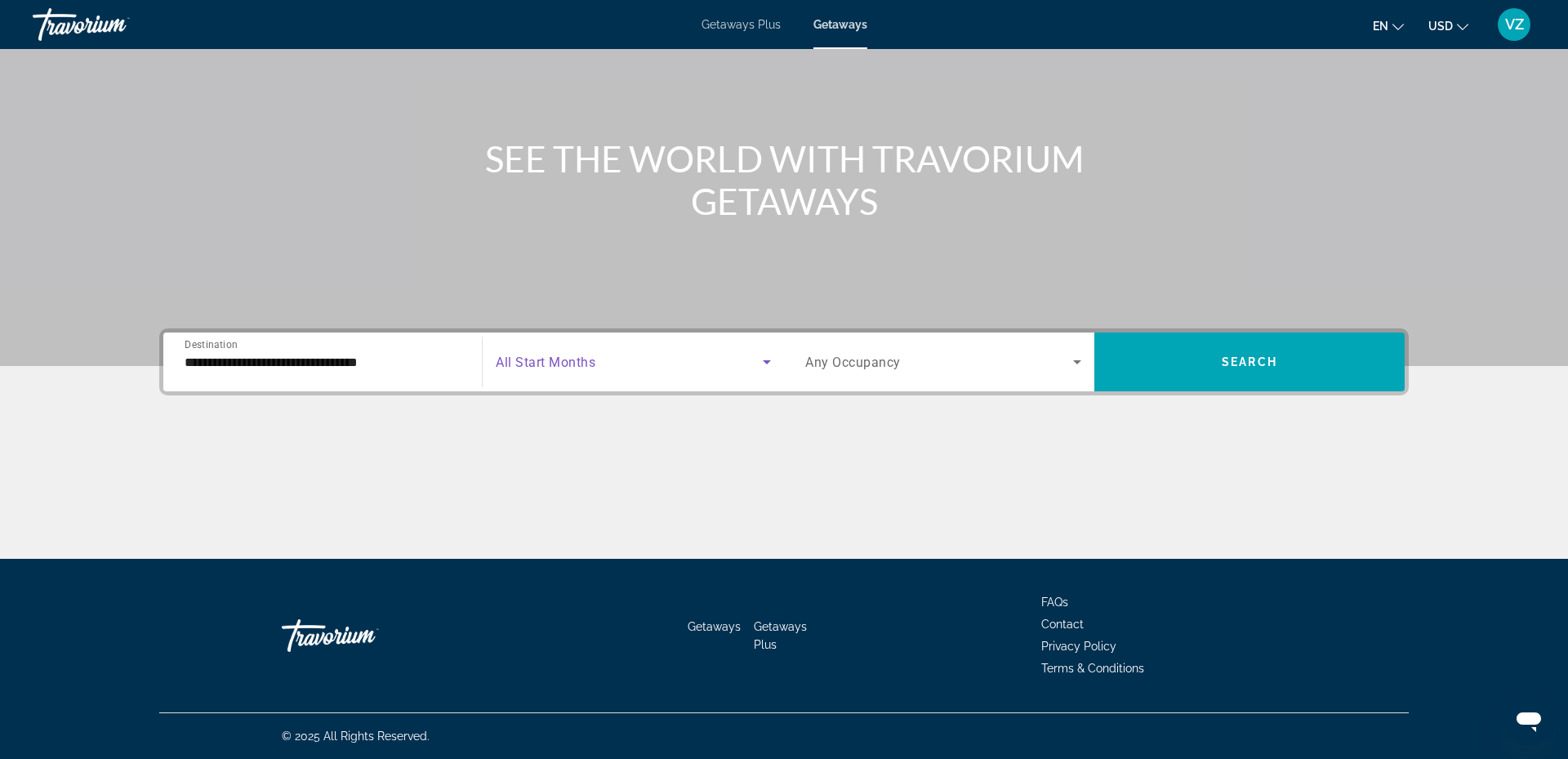
click at [768, 353] on icon "Search widget" at bounding box center [767, 362] width 20 height 20
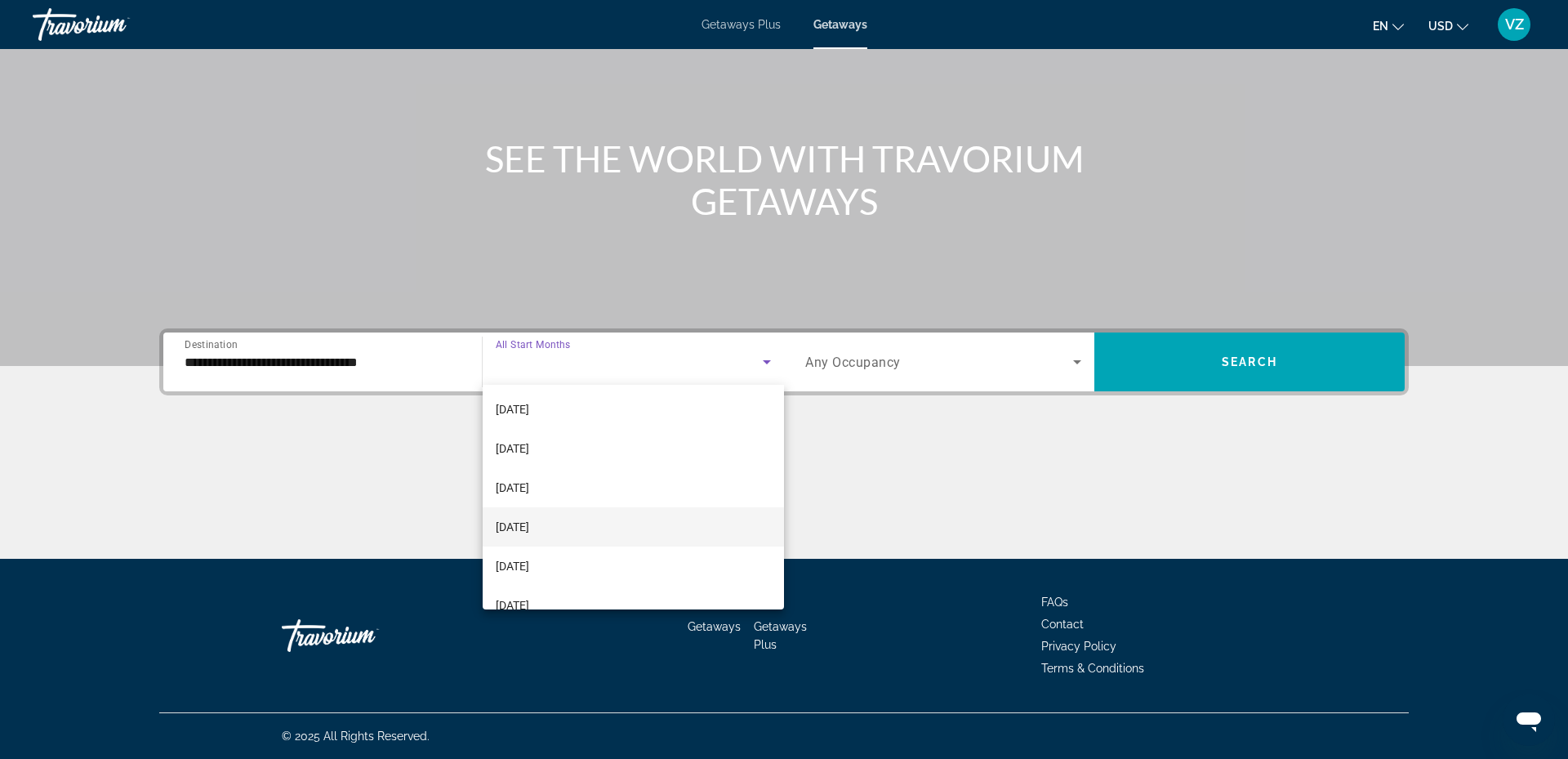
scroll to position [248, 0]
click at [568, 515] on mat-option "[DATE]" at bounding box center [633, 516] width 302 height 39
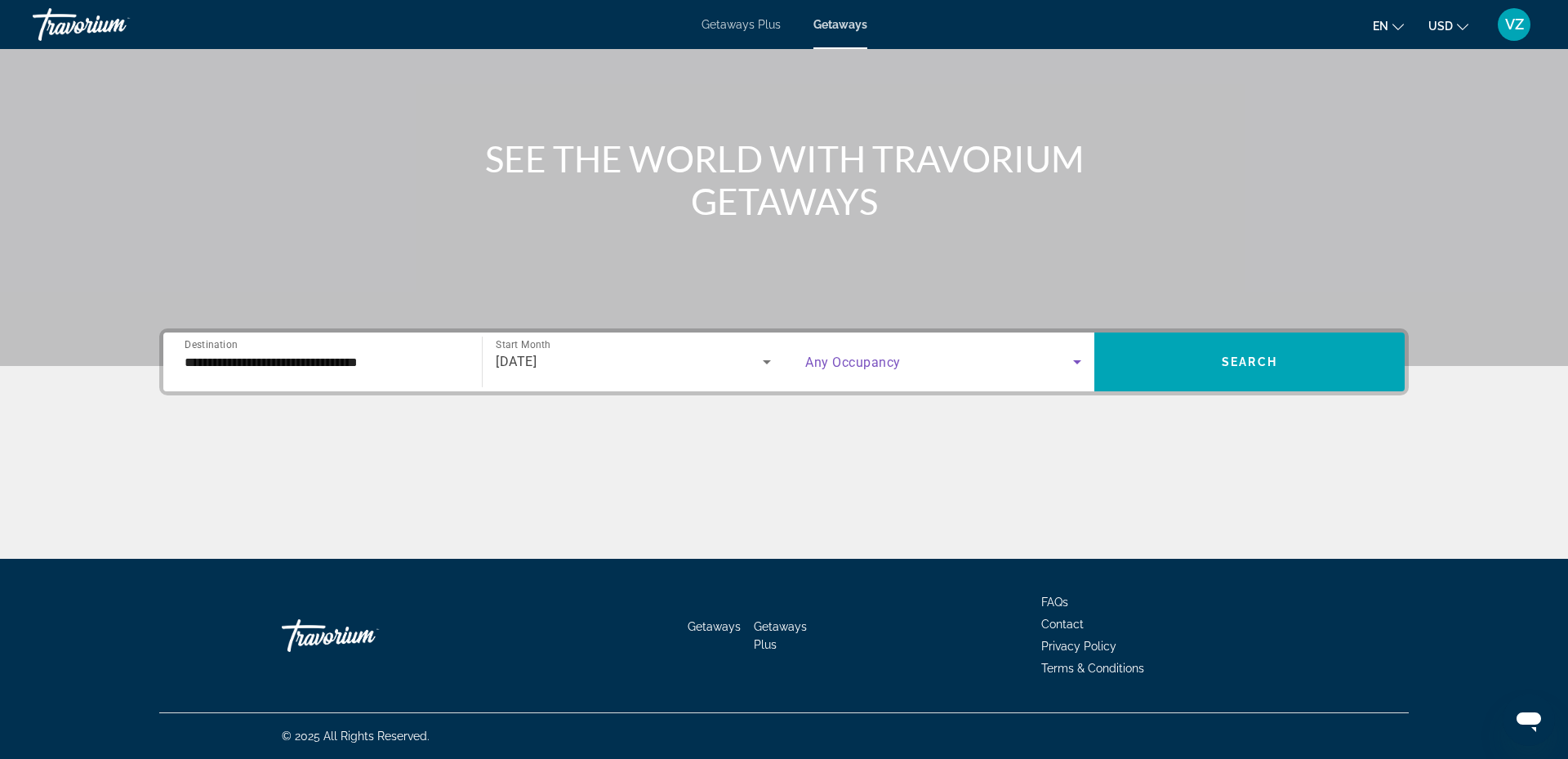
click at [1072, 354] on icon "Search widget" at bounding box center [1077, 362] width 20 height 20
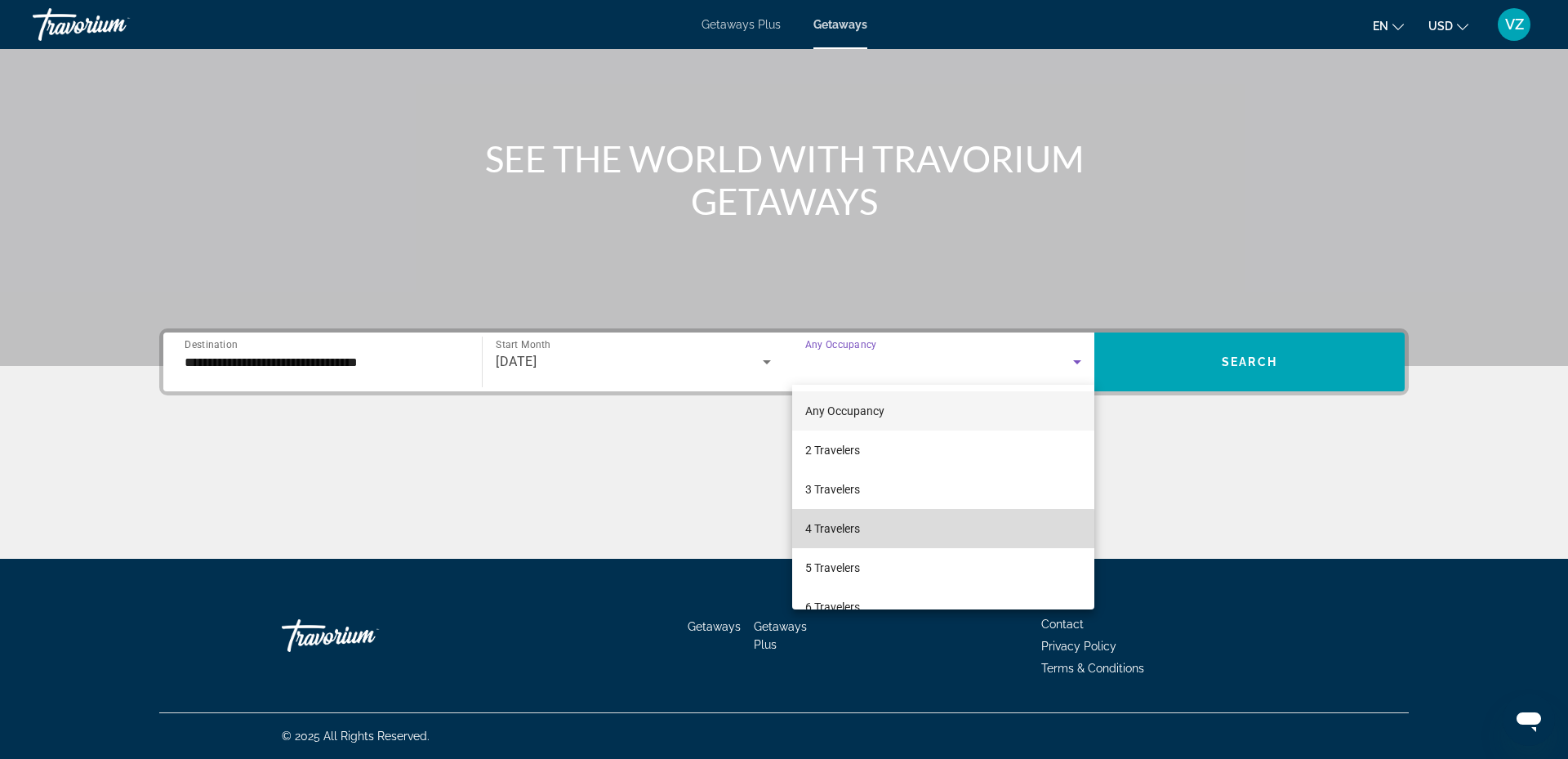
click at [857, 530] on span "4 Travelers" at bounding box center [832, 529] width 55 height 20
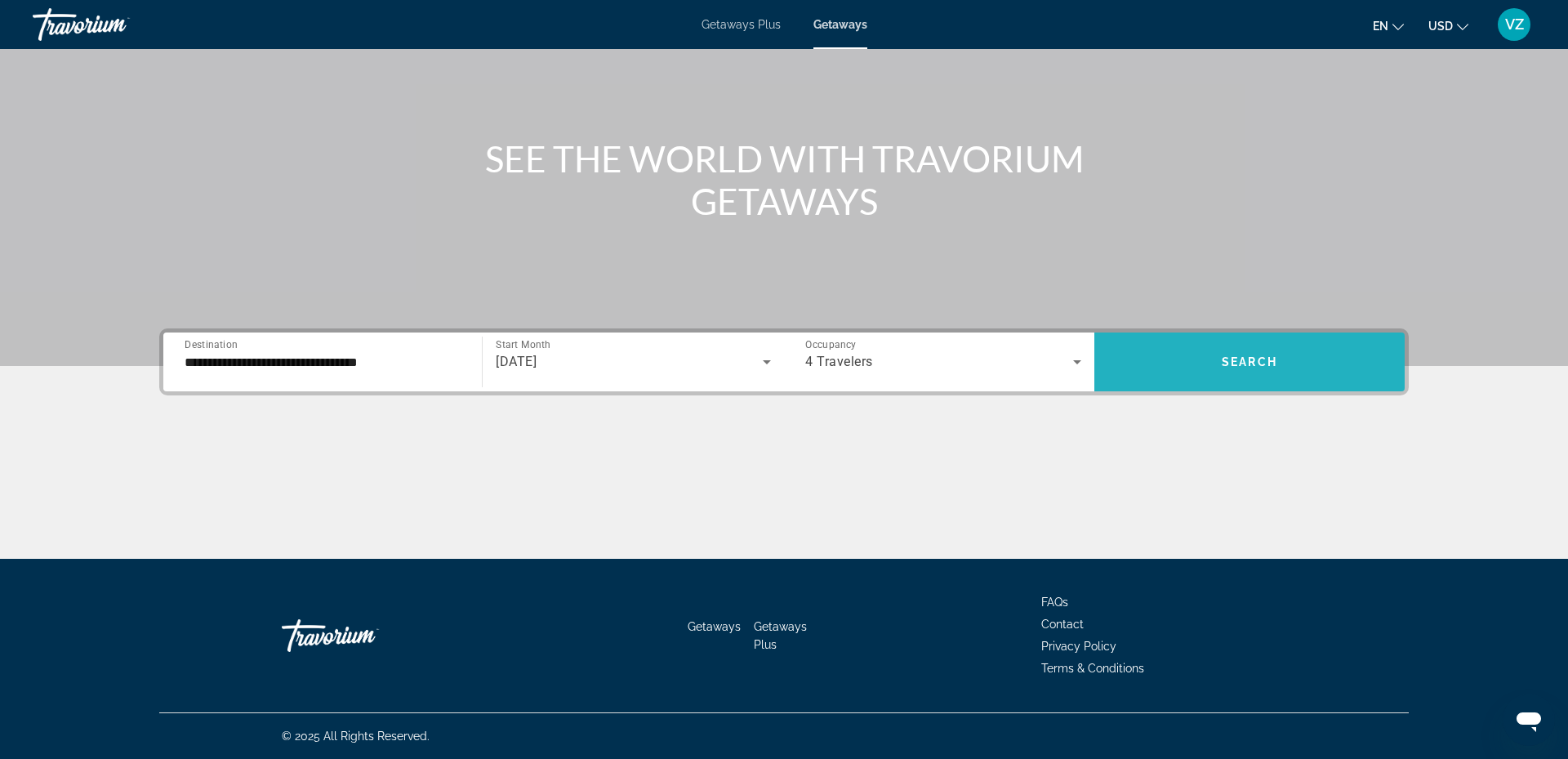
click at [1229, 354] on button "Search" at bounding box center [1249, 361] width 311 height 59
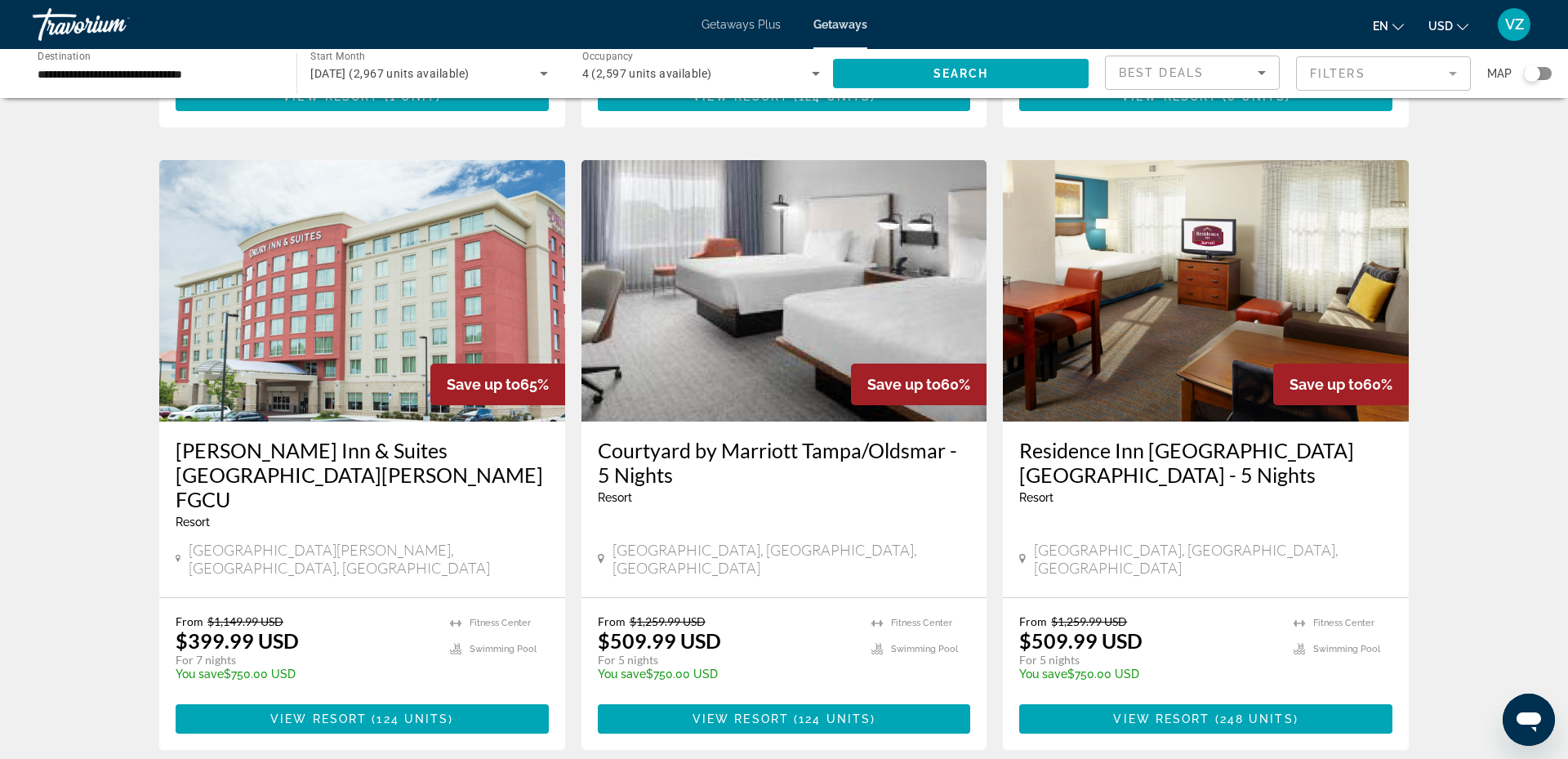
scroll to position [1853, 0]
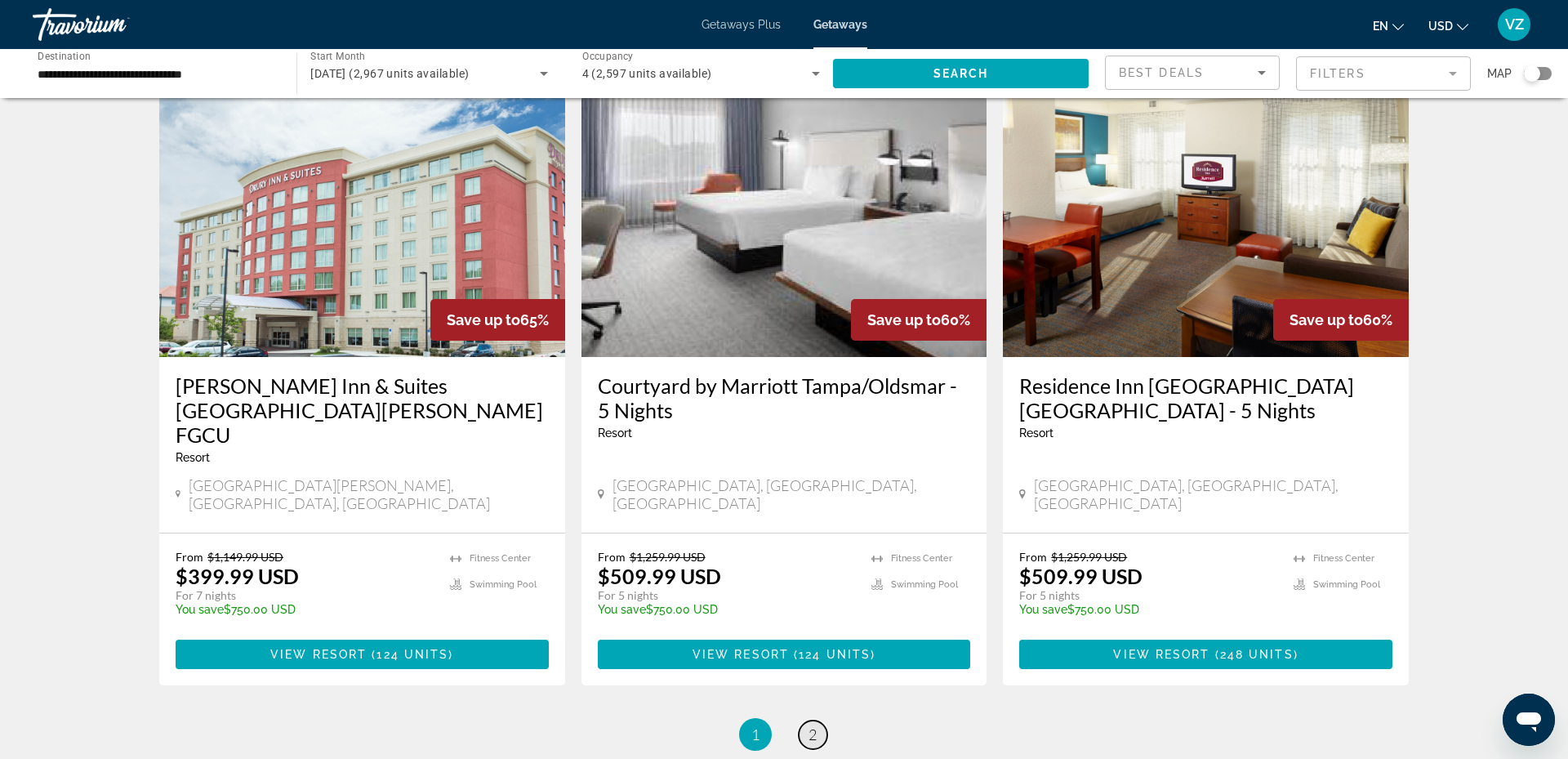
click at [813, 726] on span "2" at bounding box center [812, 735] width 8 height 18
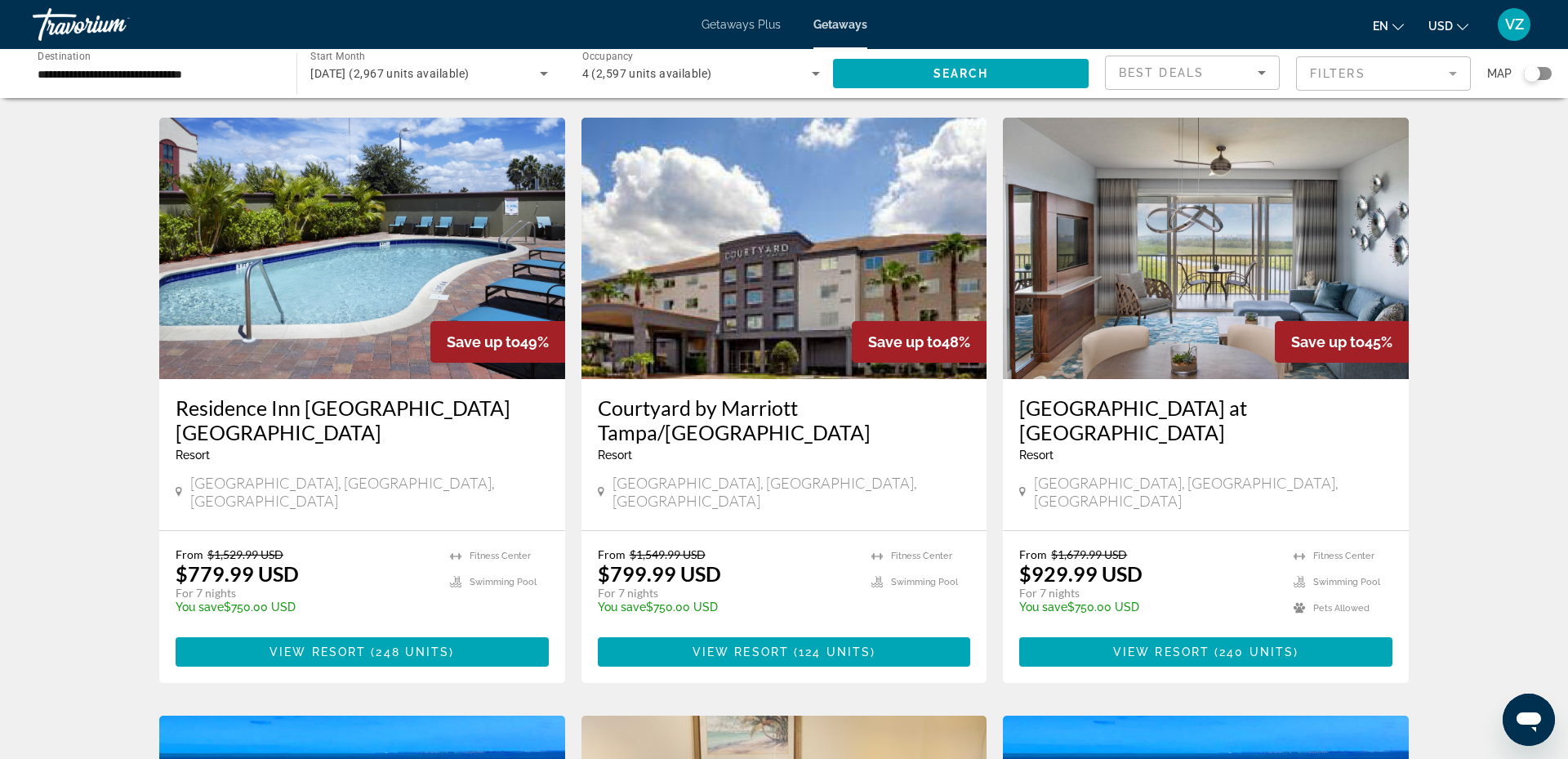
scroll to position [651, 0]
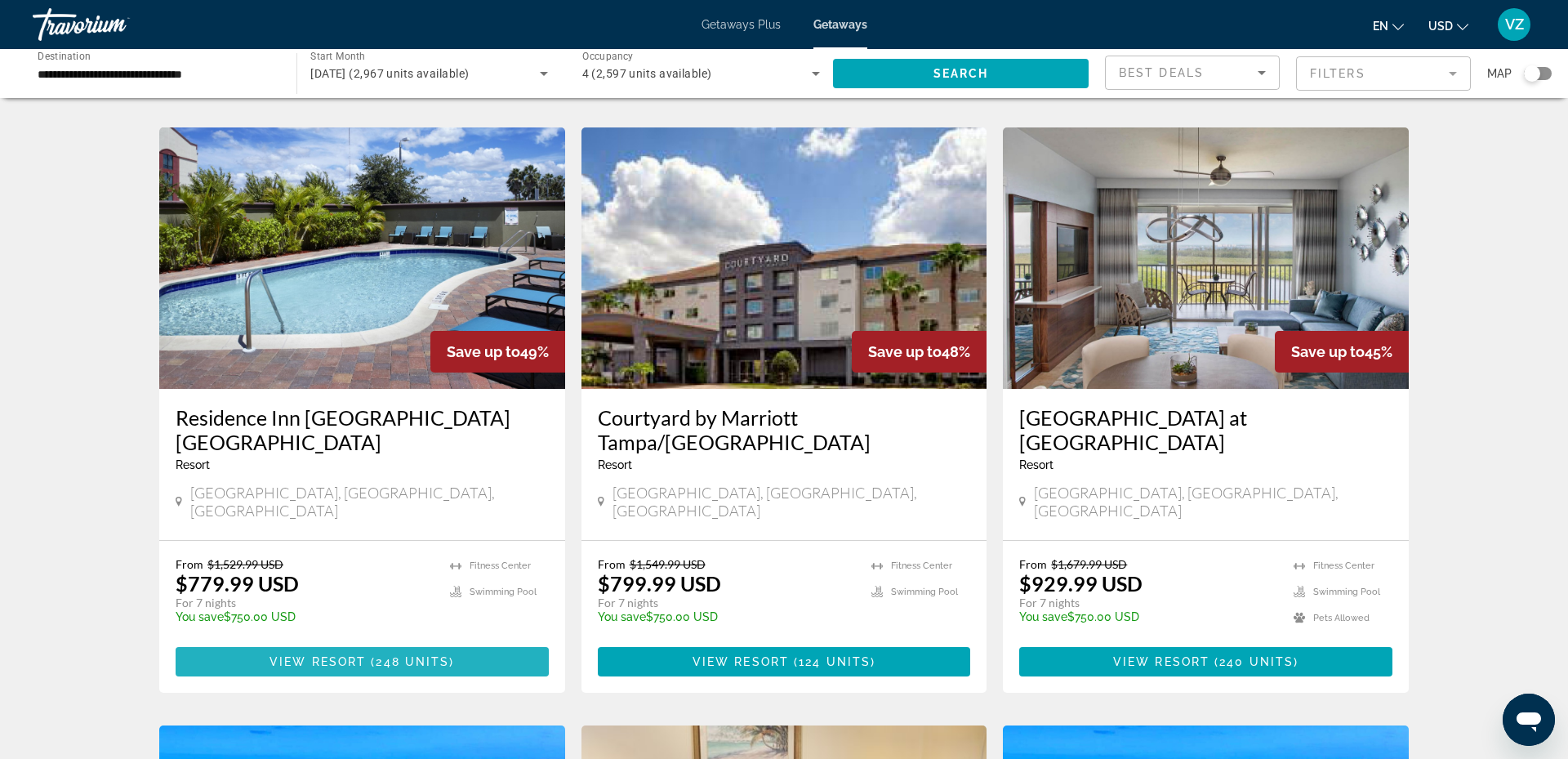
click at [320, 642] on span "Main content" at bounding box center [361, 661] width 373 height 39
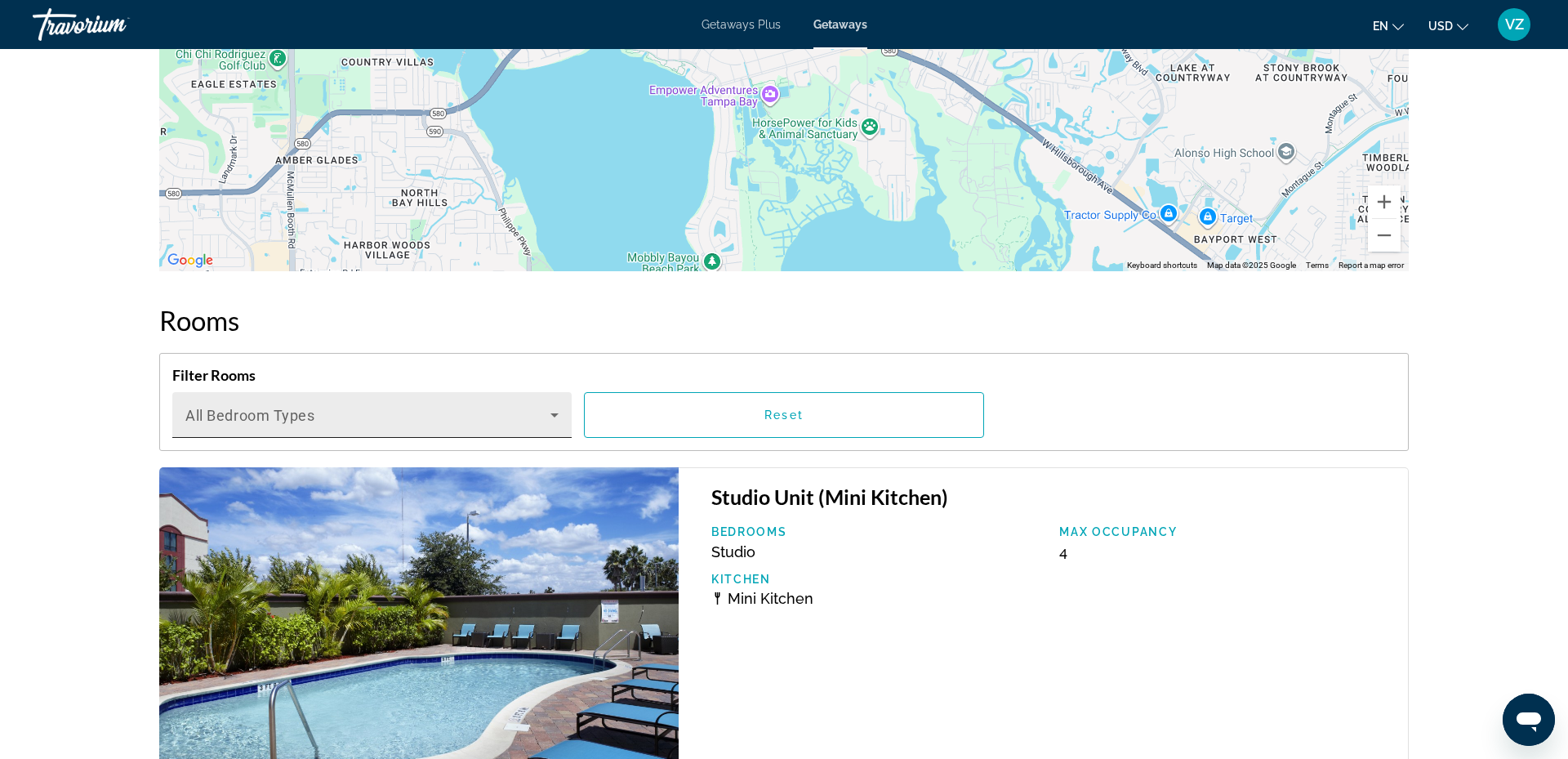
scroll to position [2019, 0]
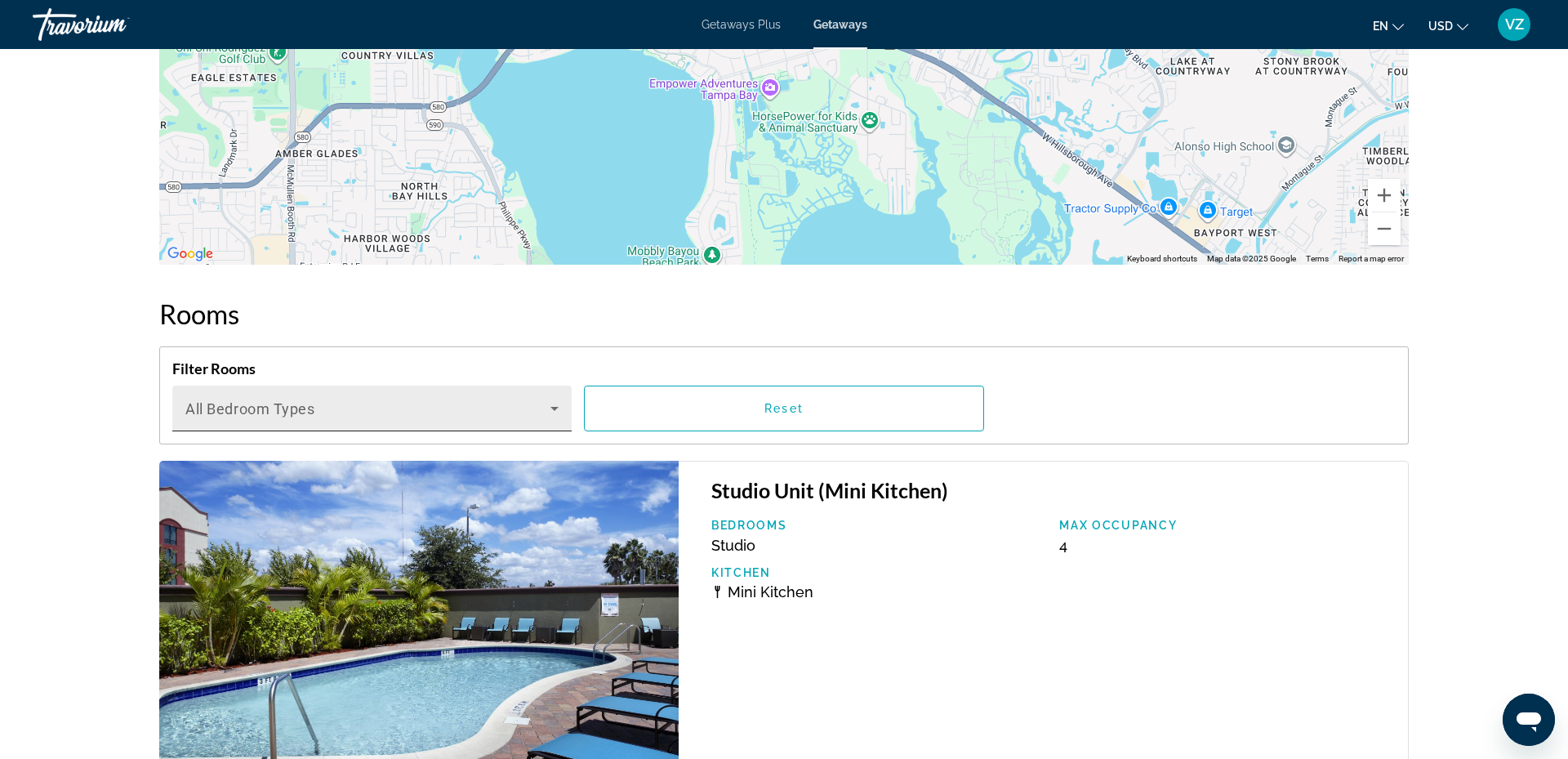
click at [554, 405] on icon "Main content" at bounding box center [555, 408] width 20 height 20
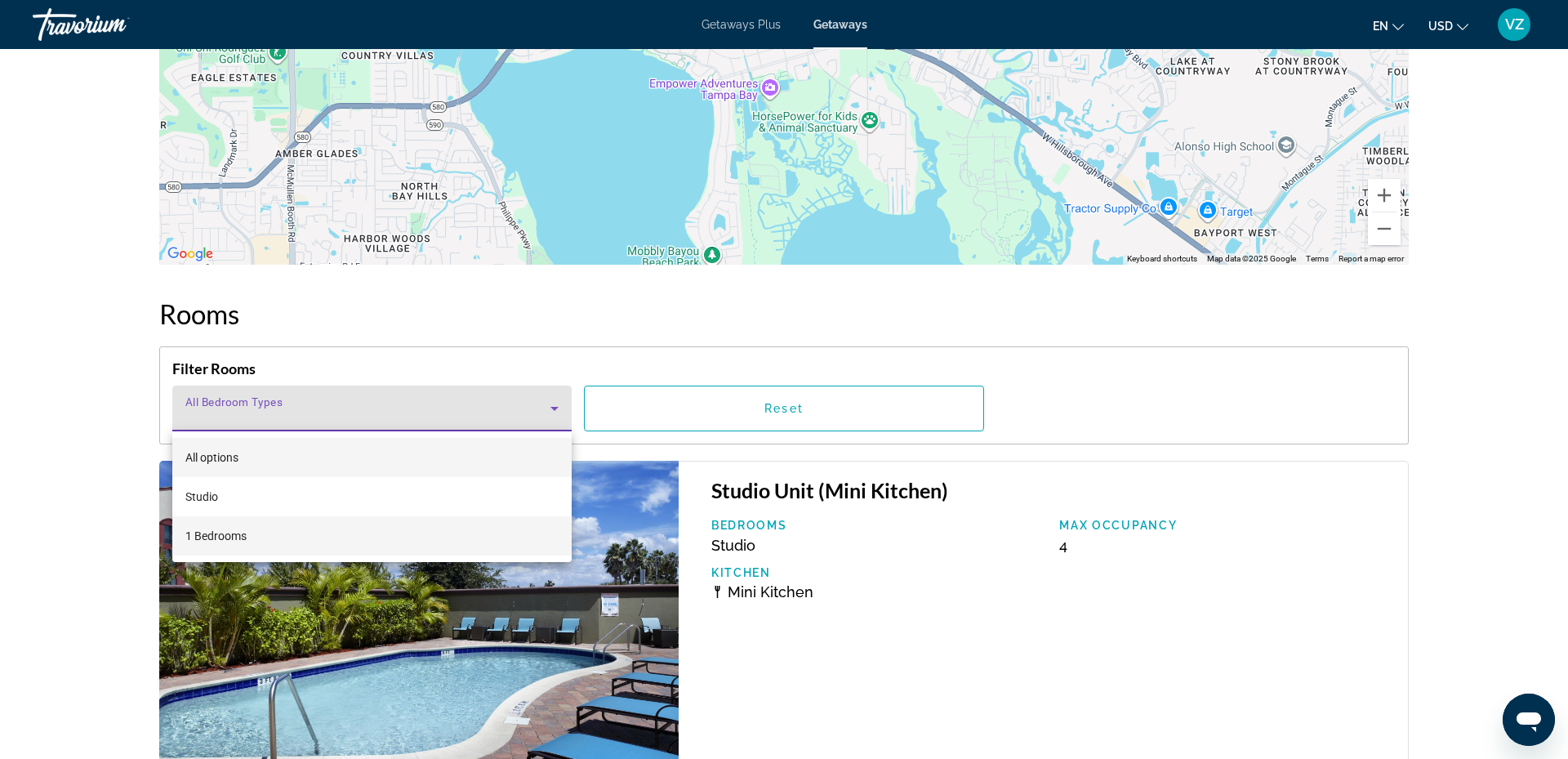
click at [257, 534] on mat-option "1 Bedrooms" at bounding box center [372, 535] width 399 height 39
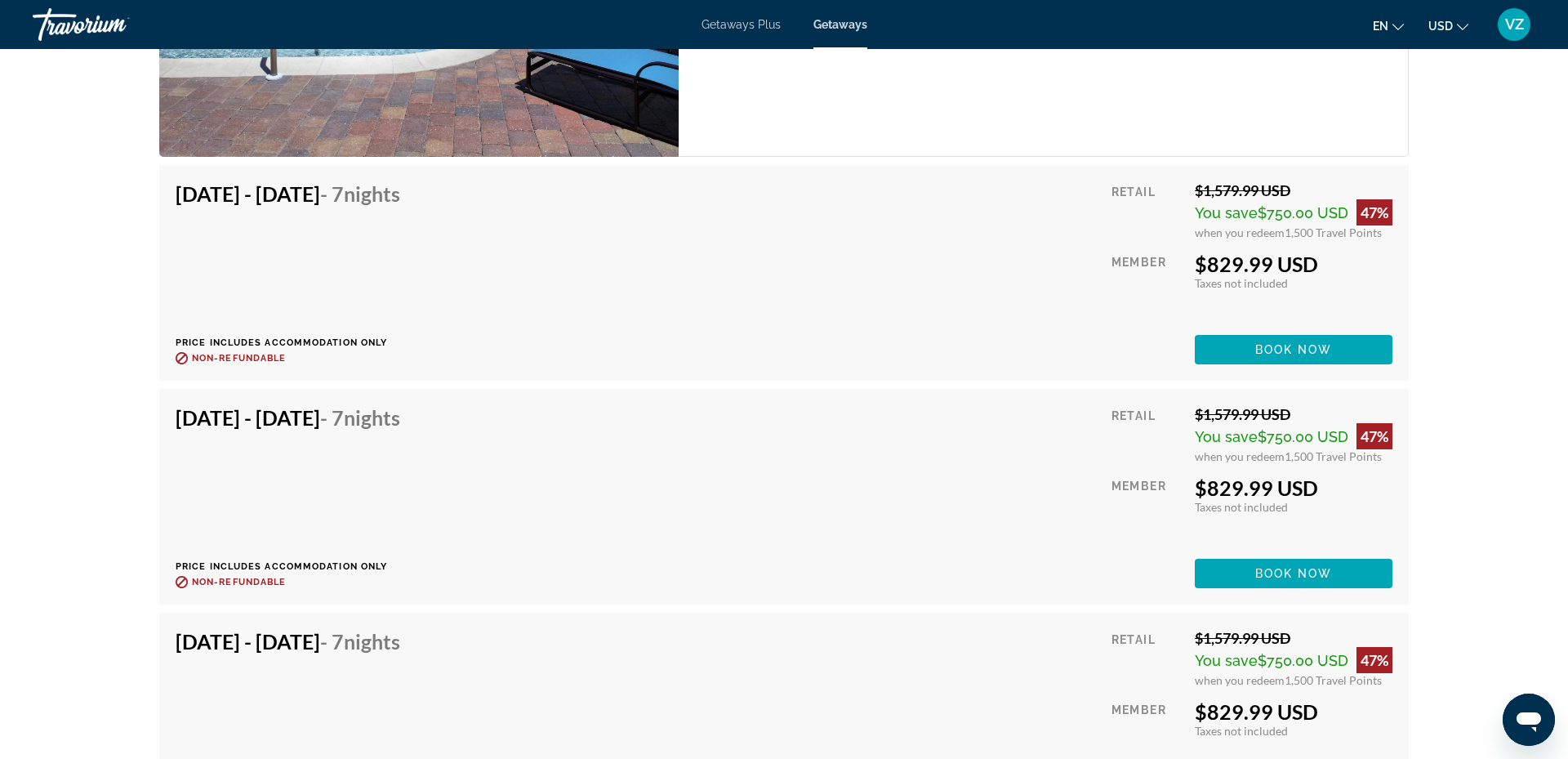
scroll to position [1827, 0]
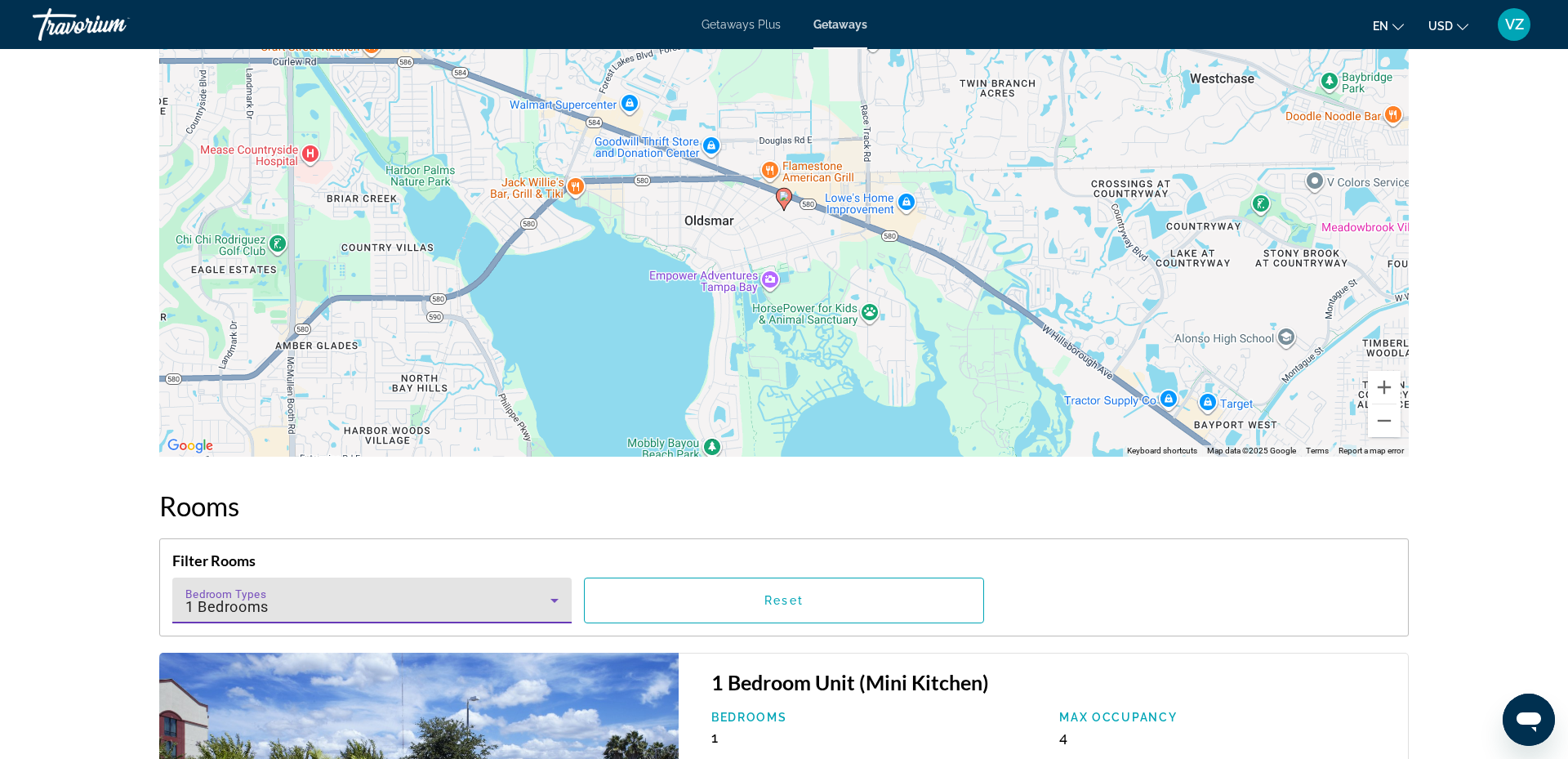
click at [551, 601] on icon "Main content" at bounding box center [555, 601] width 20 height 20
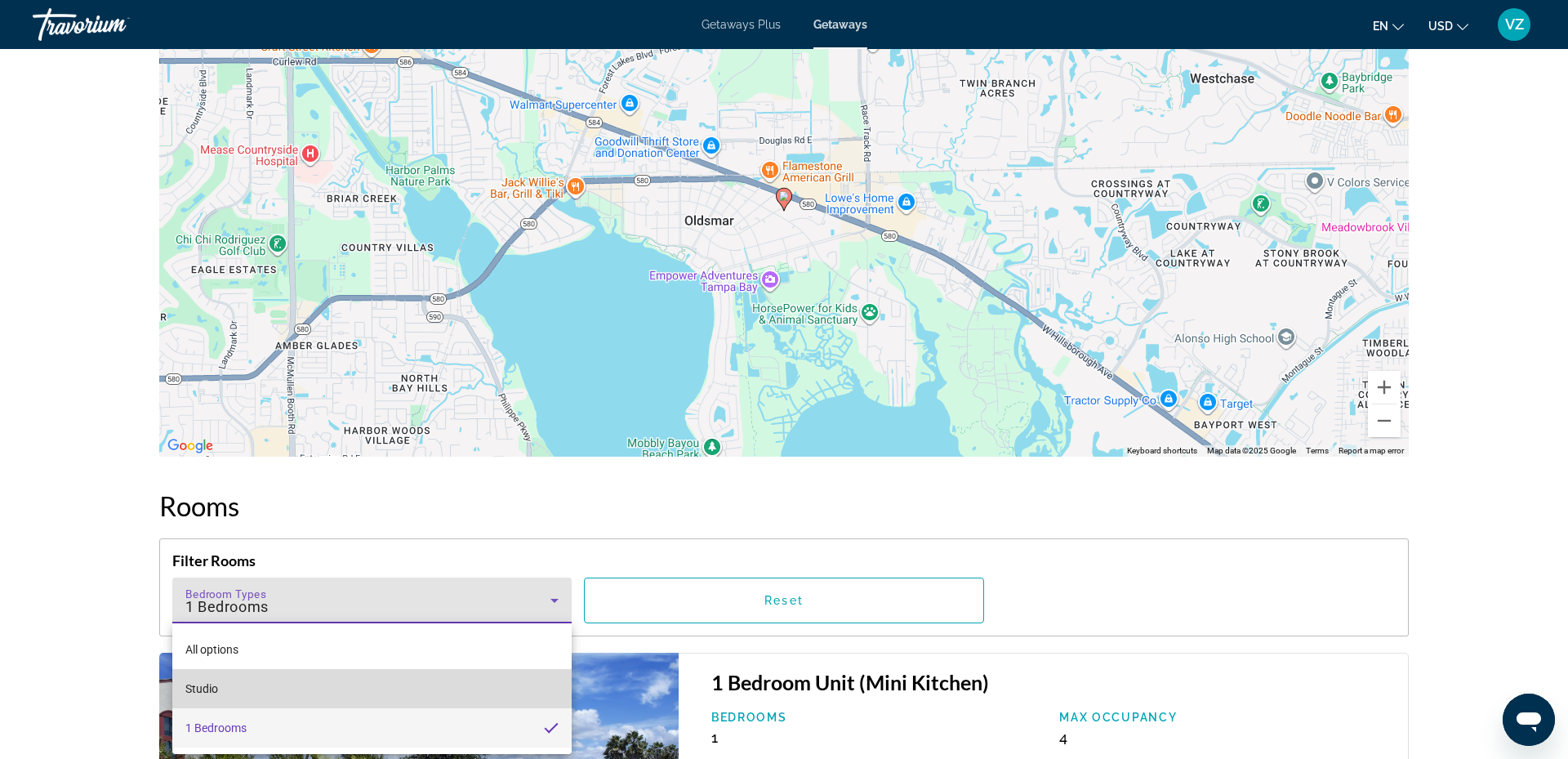
click at [205, 683] on span "Studio" at bounding box center [201, 689] width 33 height 20
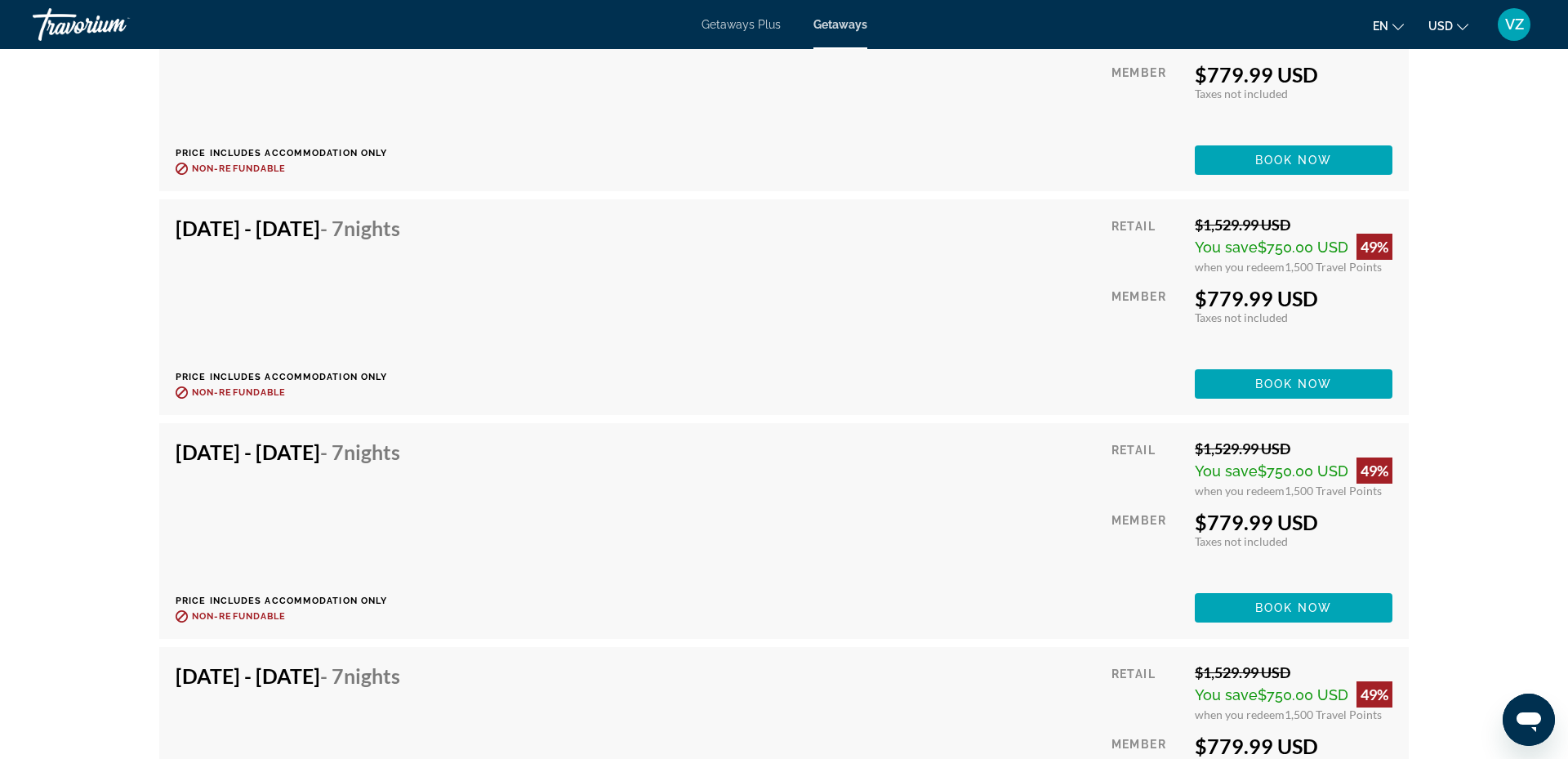
scroll to position [6906, 0]
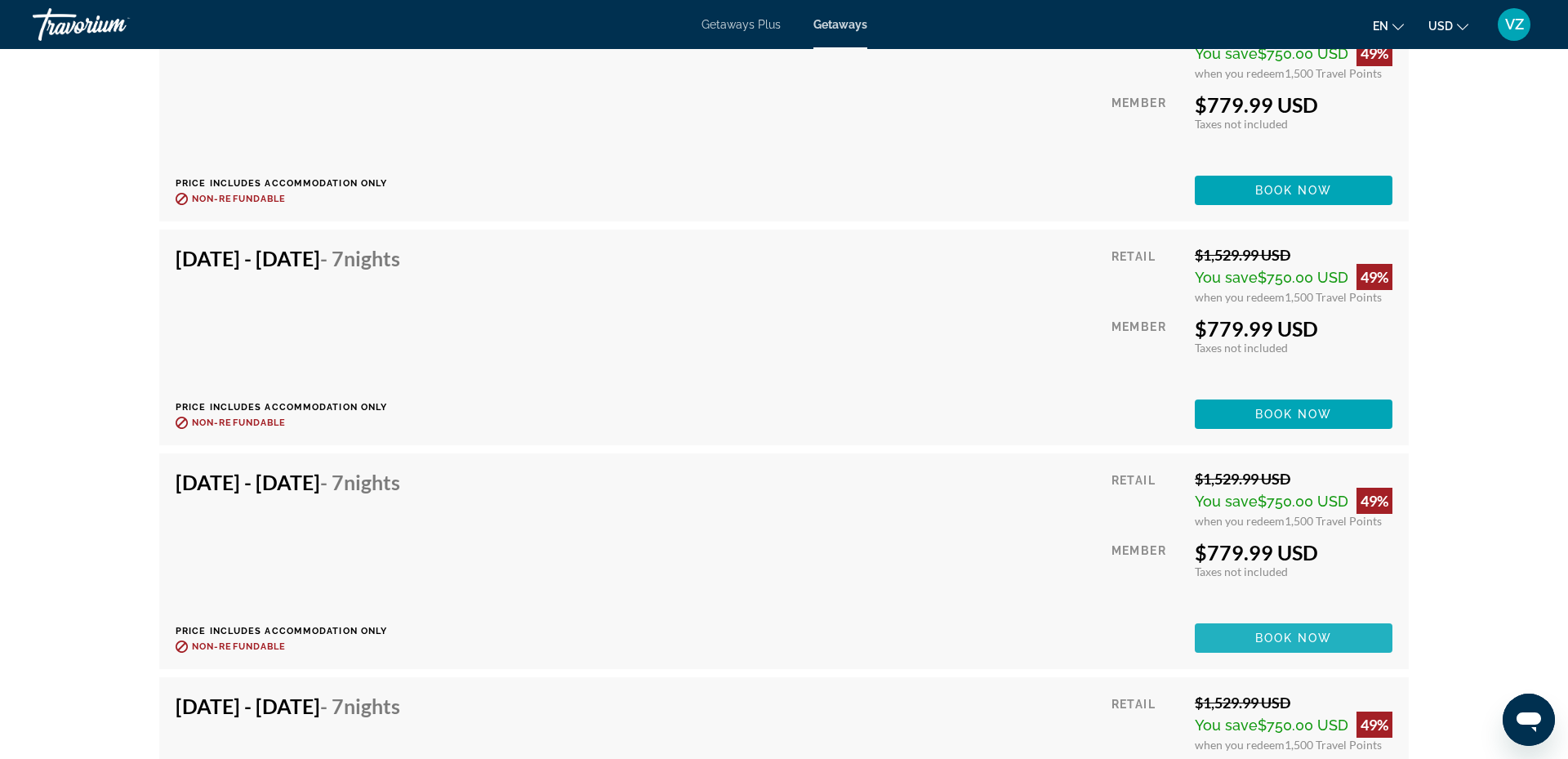
click at [1284, 639] on span "Book now" at bounding box center [1293, 638] width 78 height 13
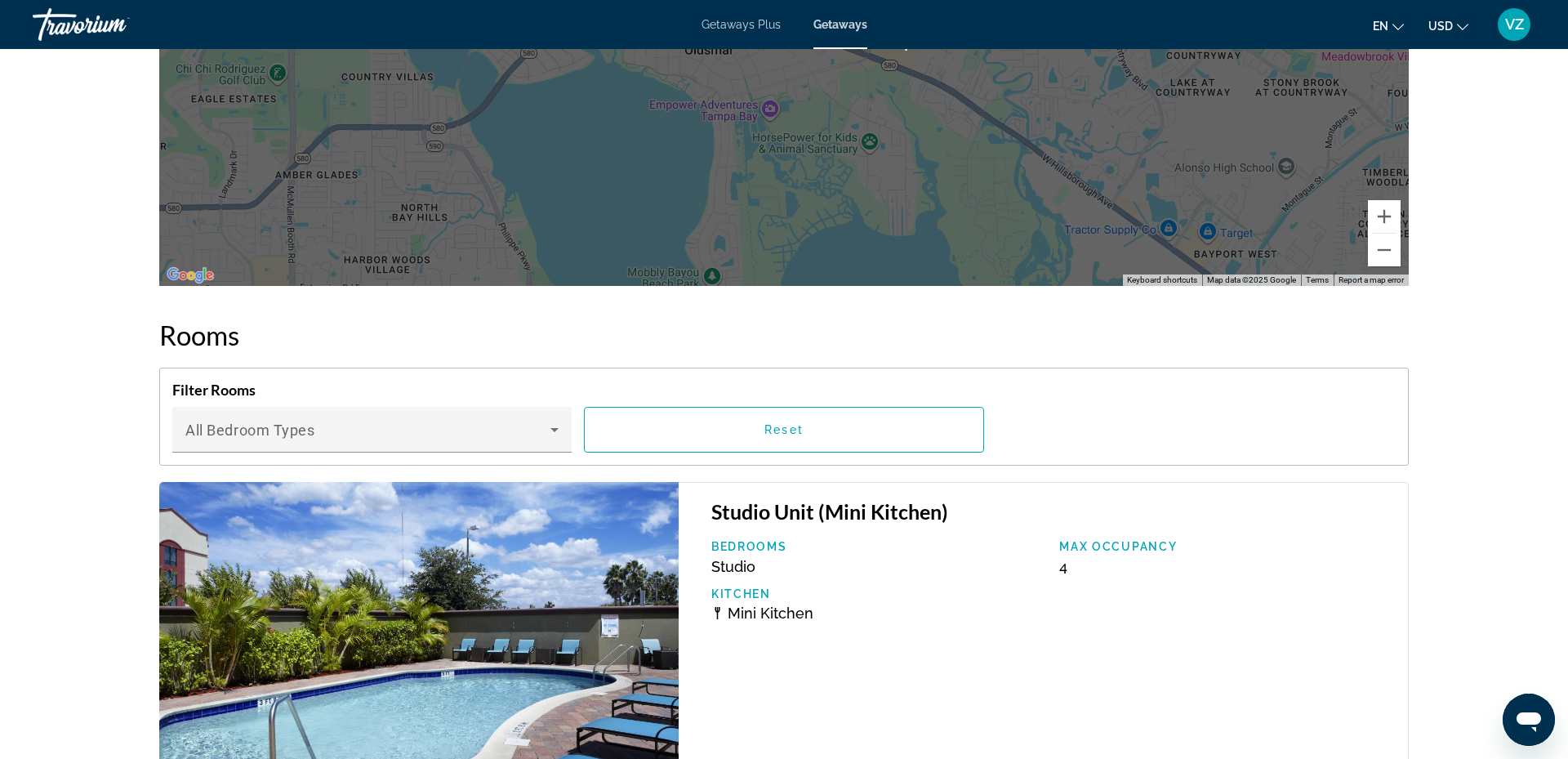
scroll to position [2000, 0]
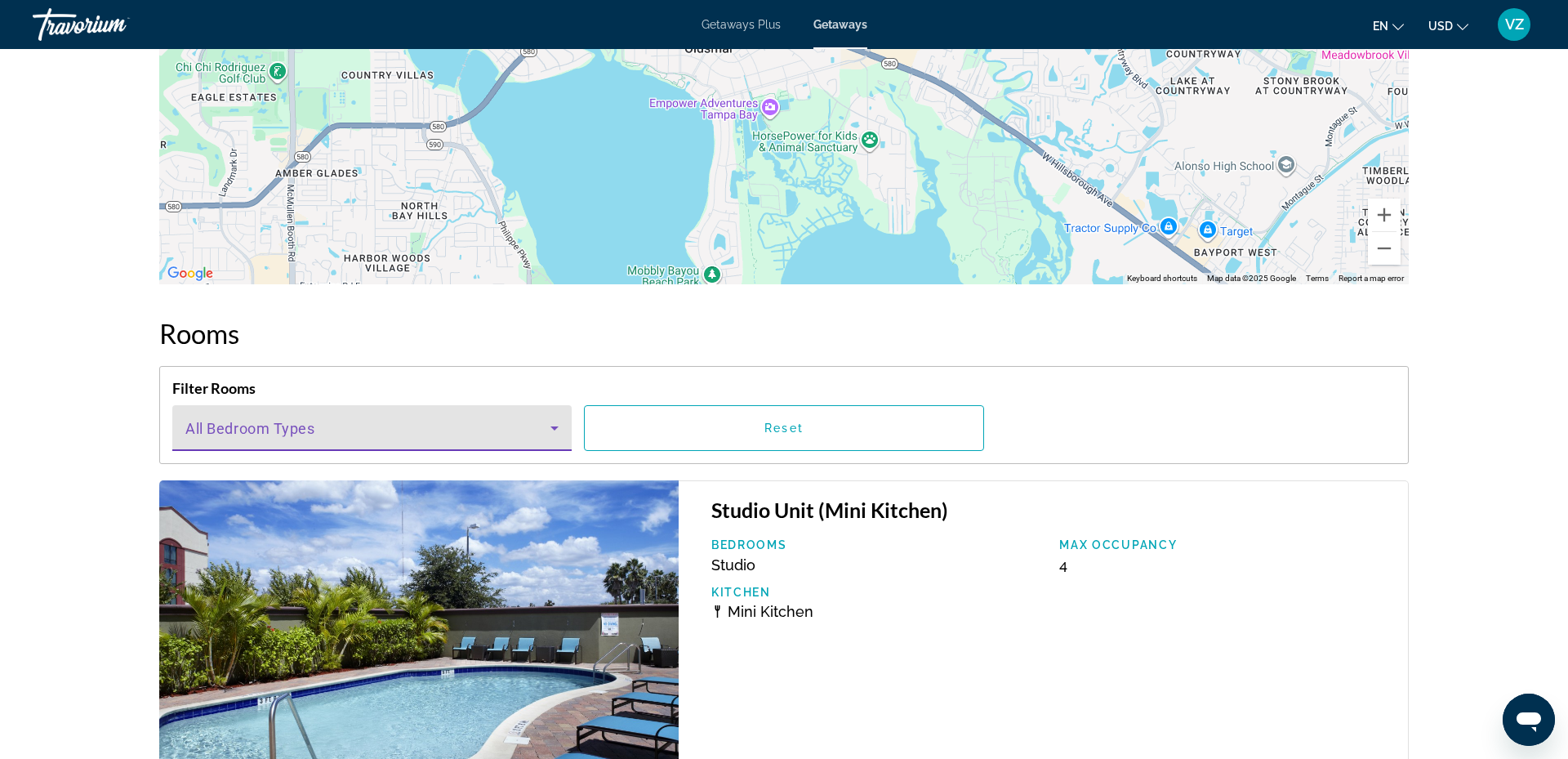
click at [551, 426] on icon "Main content" at bounding box center [555, 428] width 20 height 20
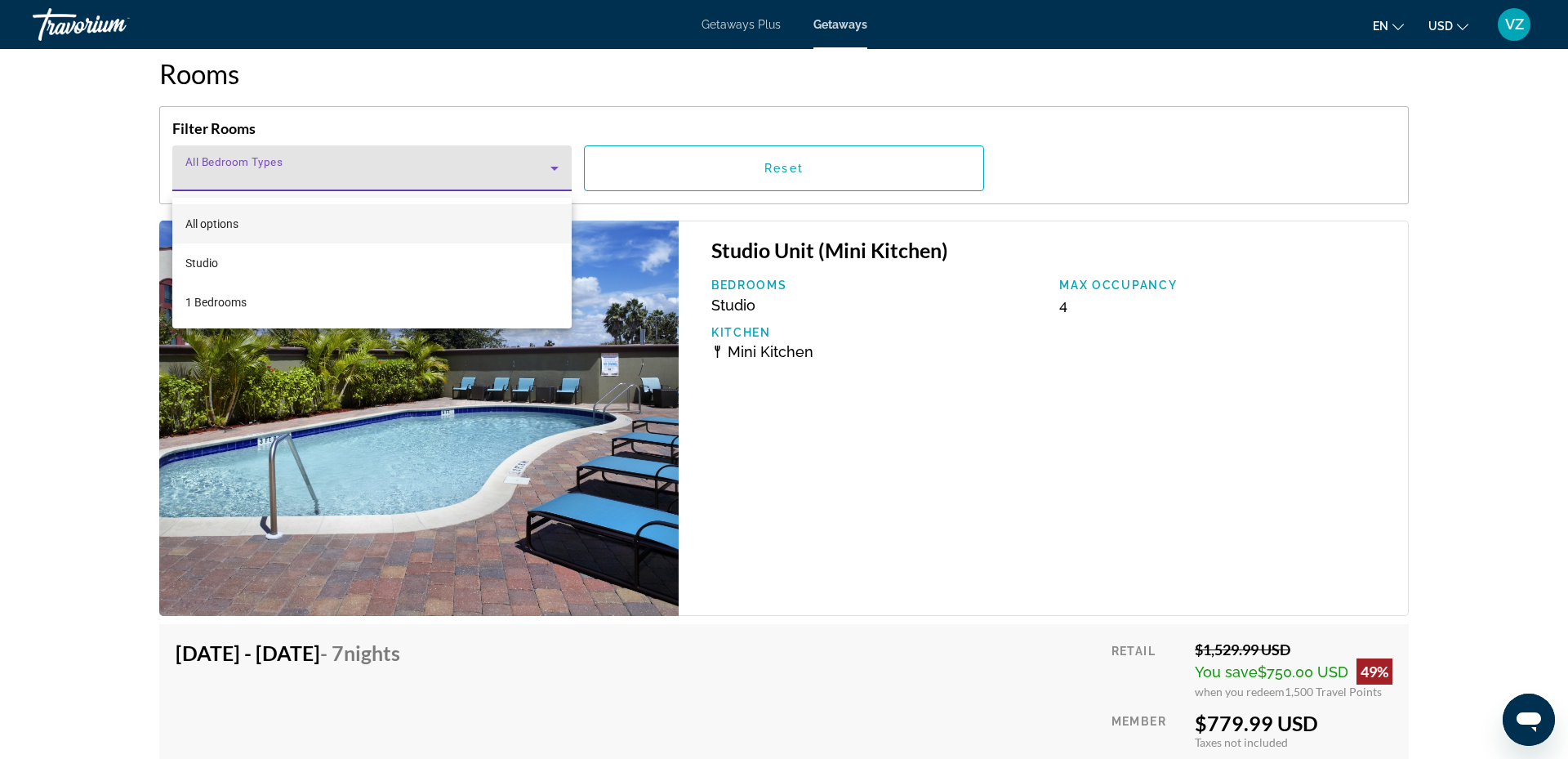
scroll to position [2263, 0]
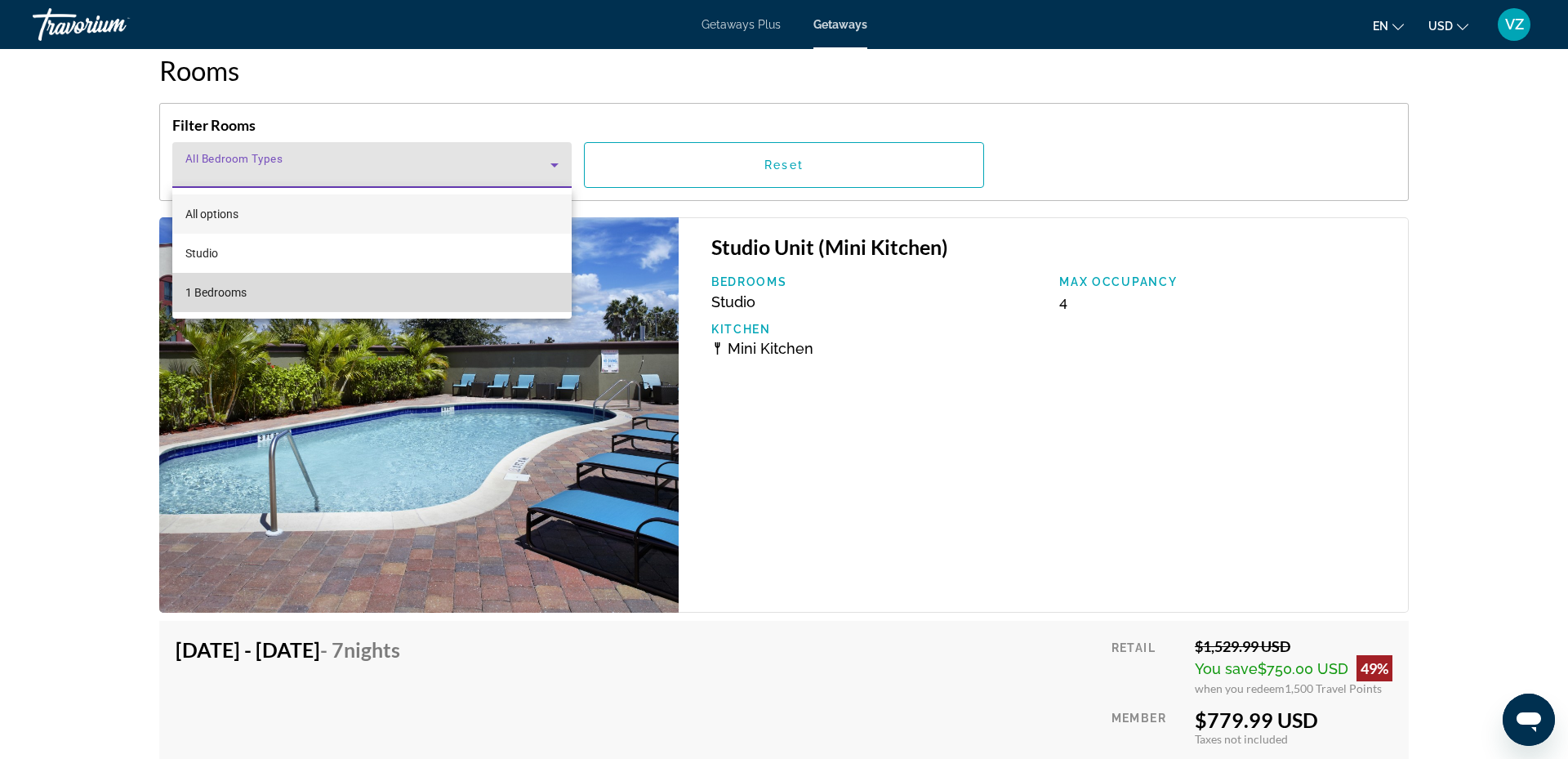
click at [276, 291] on mat-option "1 Bedrooms" at bounding box center [372, 292] width 399 height 39
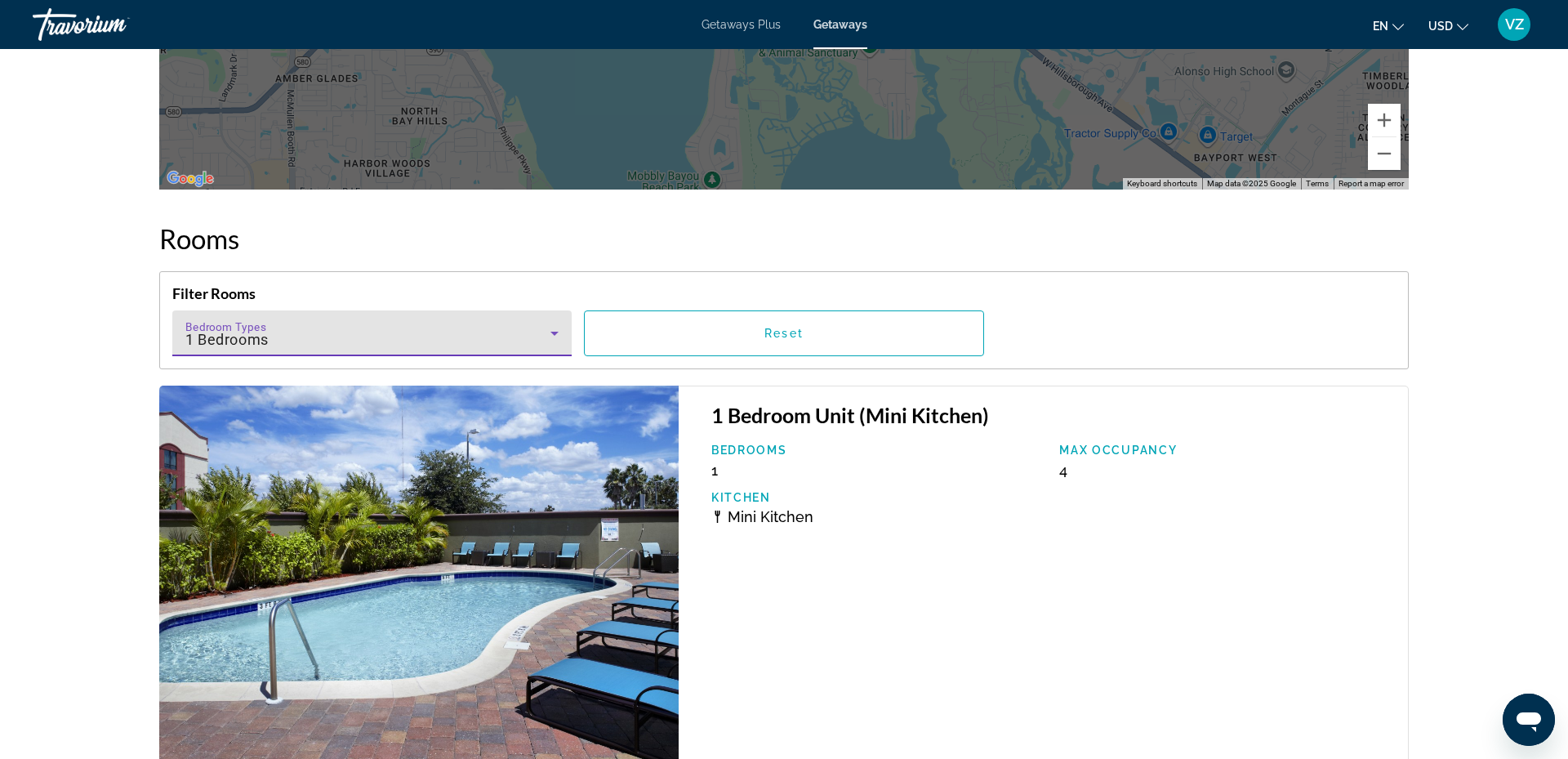
scroll to position [2101, 0]
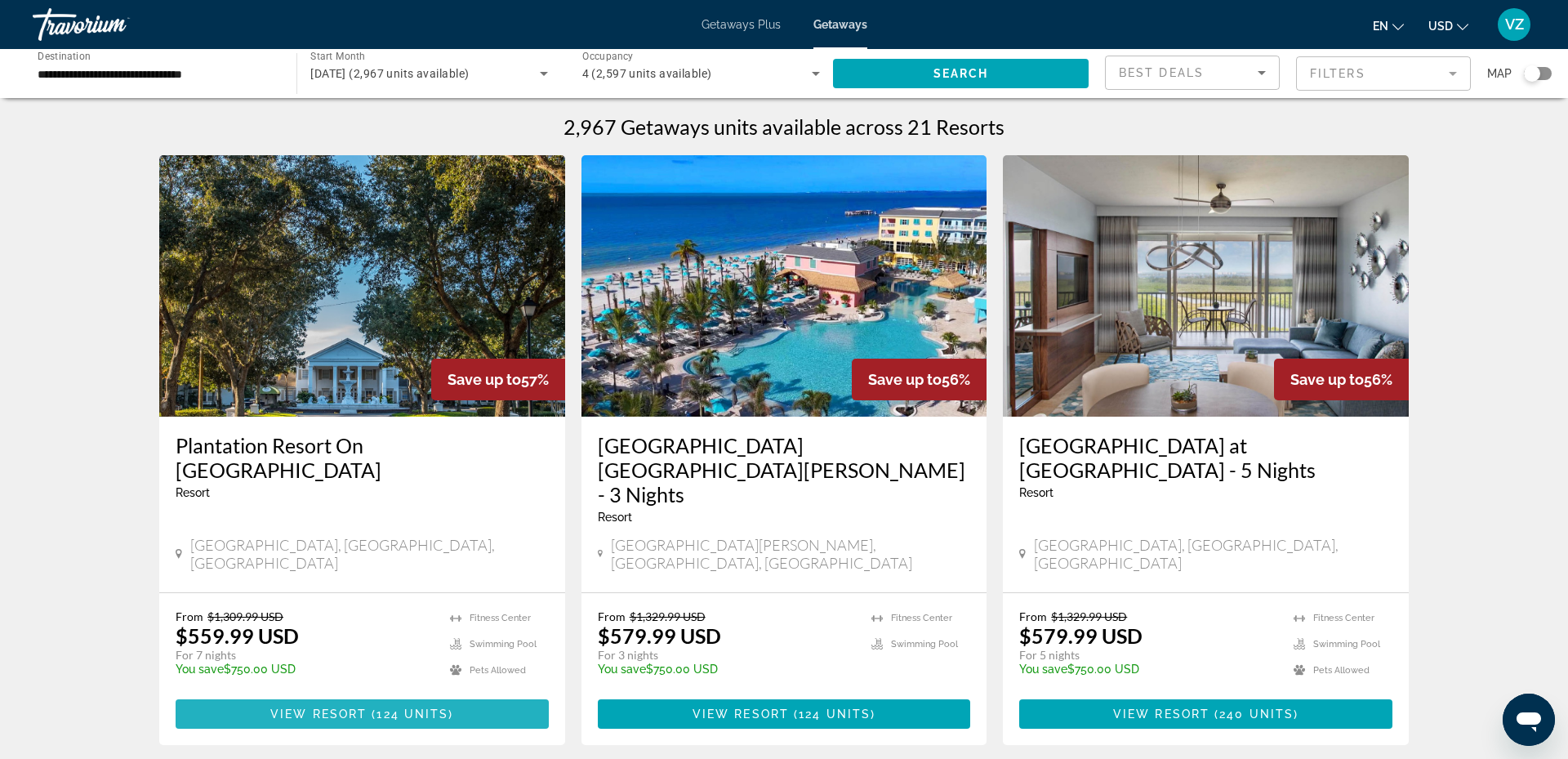
click at [335, 707] on span "View Resort" at bounding box center [318, 714] width 97 height 13
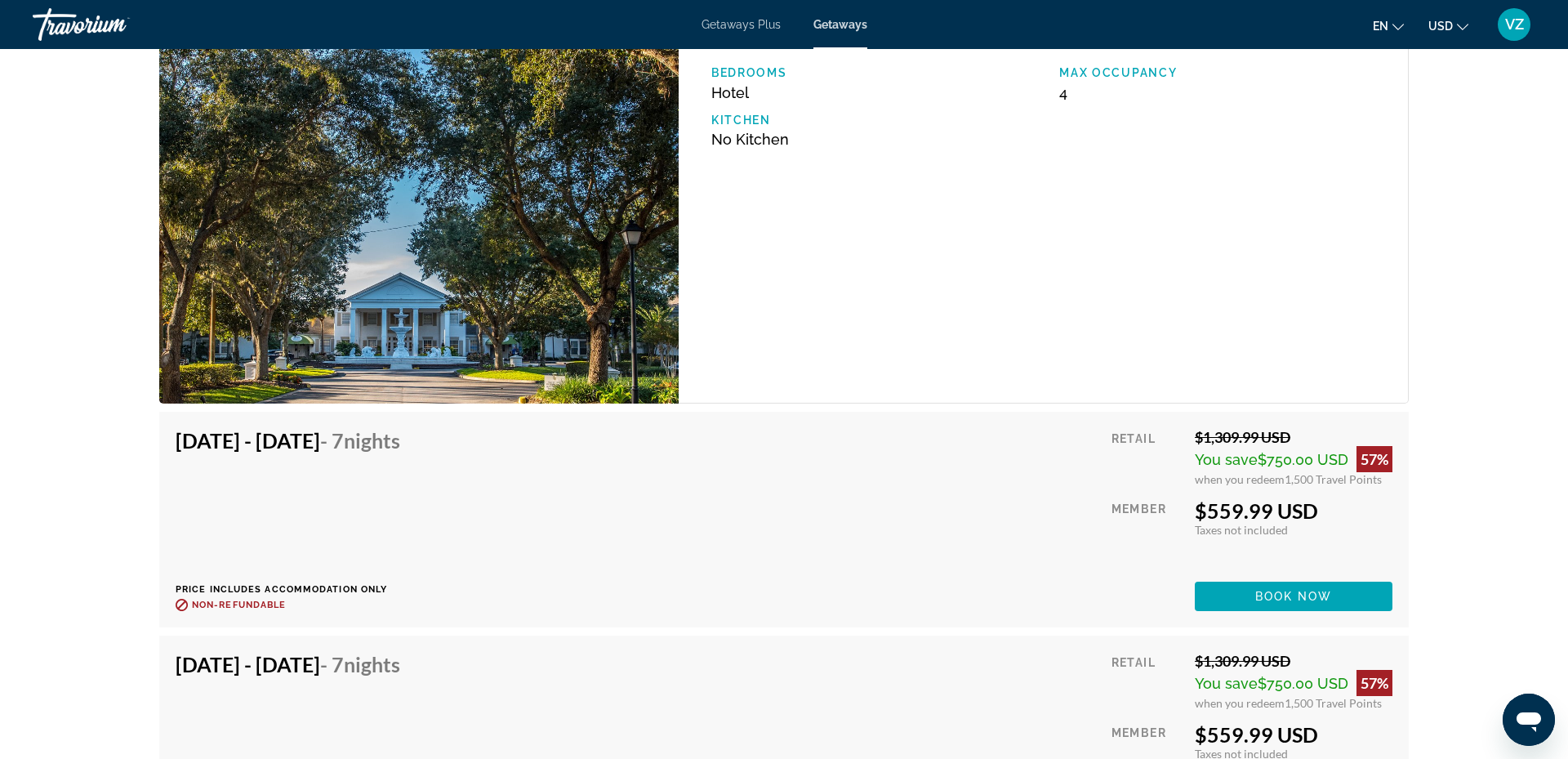
scroll to position [2660, 0]
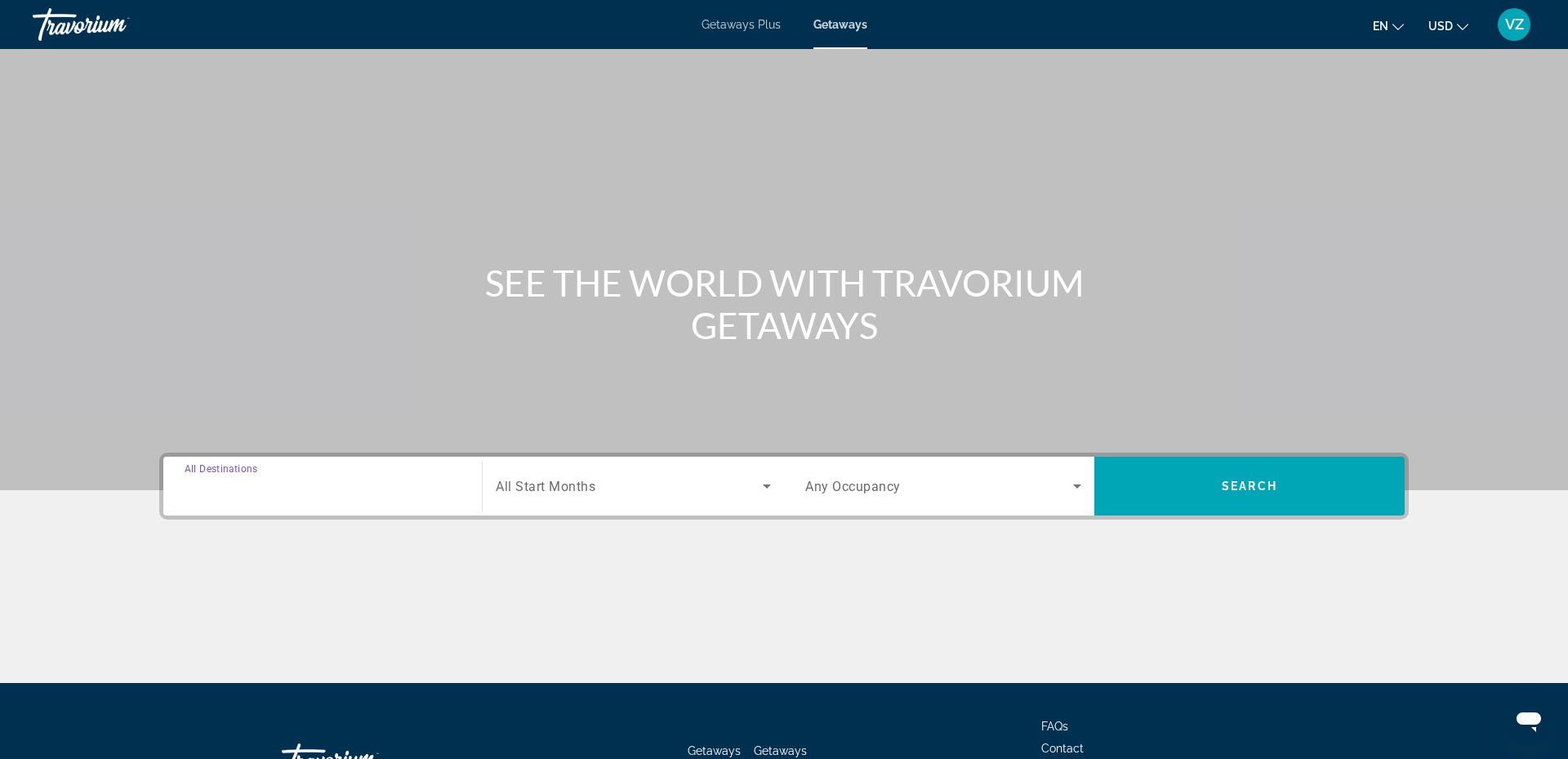
click at [187, 477] on input "Destination All Destinations" at bounding box center [322, 487] width 276 height 20
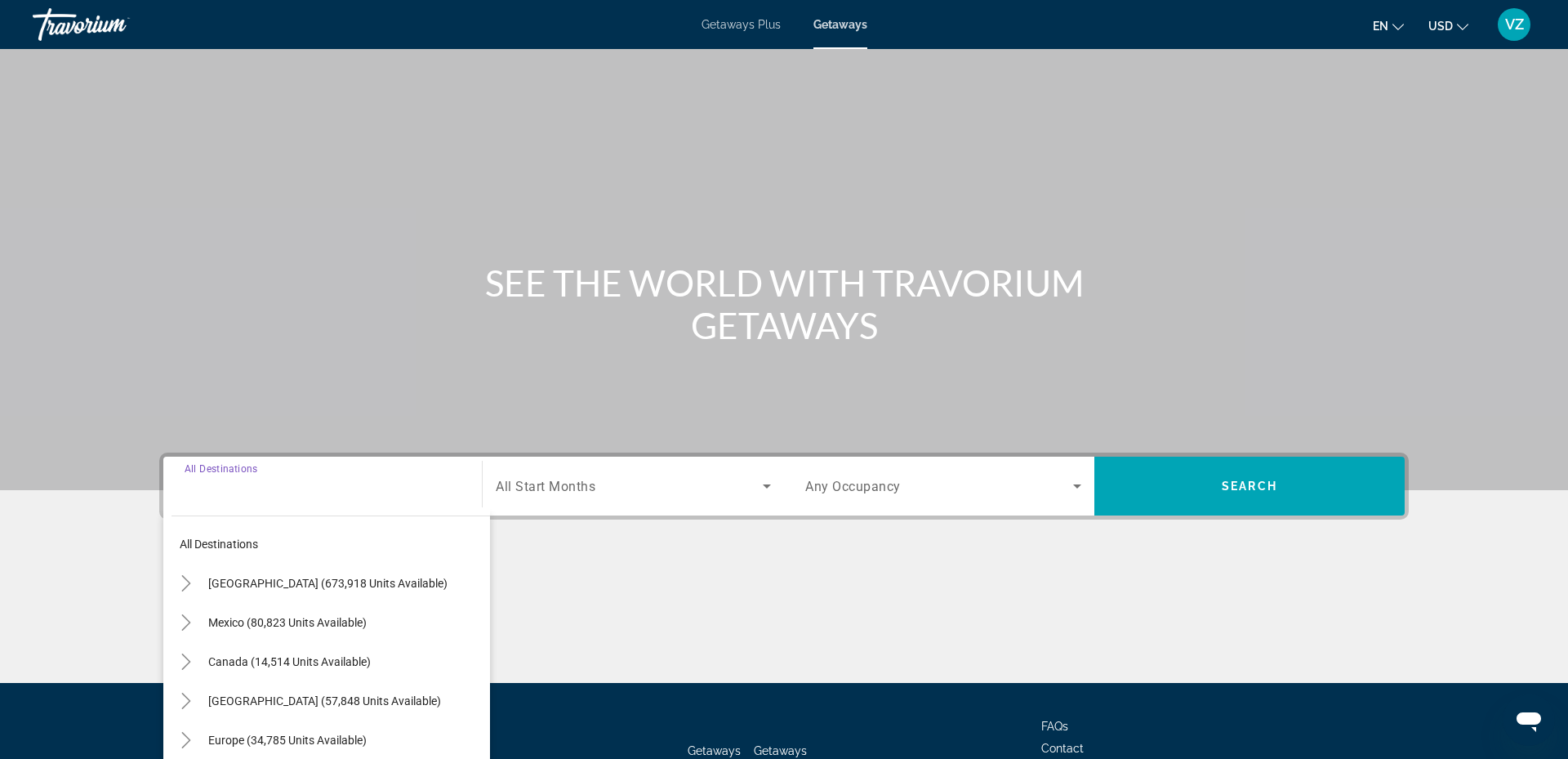
scroll to position [124, 0]
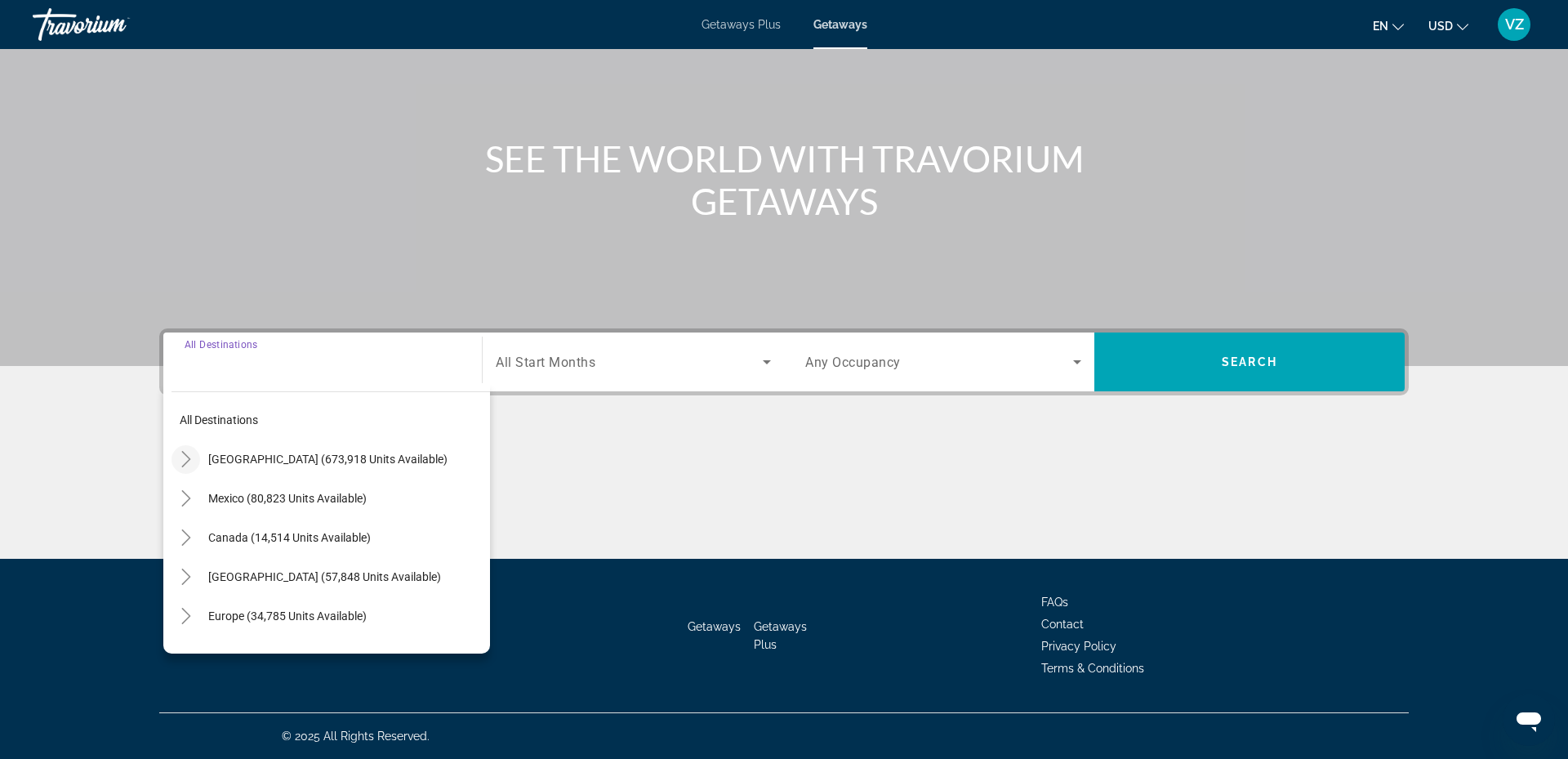
click at [184, 455] on icon "Toggle United States (673,918 units available)" at bounding box center [186, 459] width 16 height 16
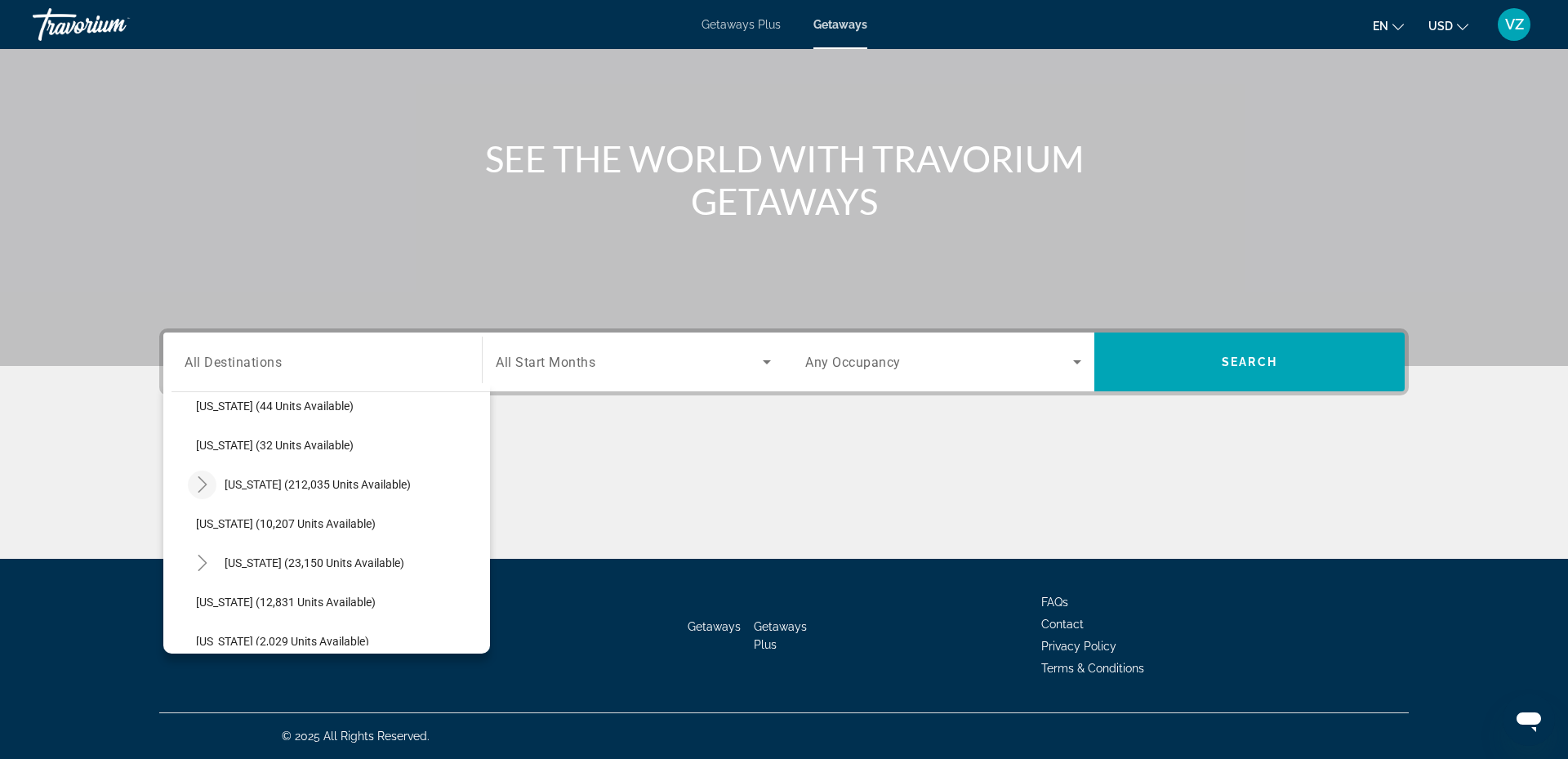
scroll to position [250, 0]
click at [204, 479] on icon "Toggle Florida (212,035 units available)" at bounding box center [202, 483] width 16 height 16
click at [257, 559] on span "[GEOGRAPHIC_DATA] (56,833 units available)" at bounding box center [329, 562] width 233 height 13
type input "**********"
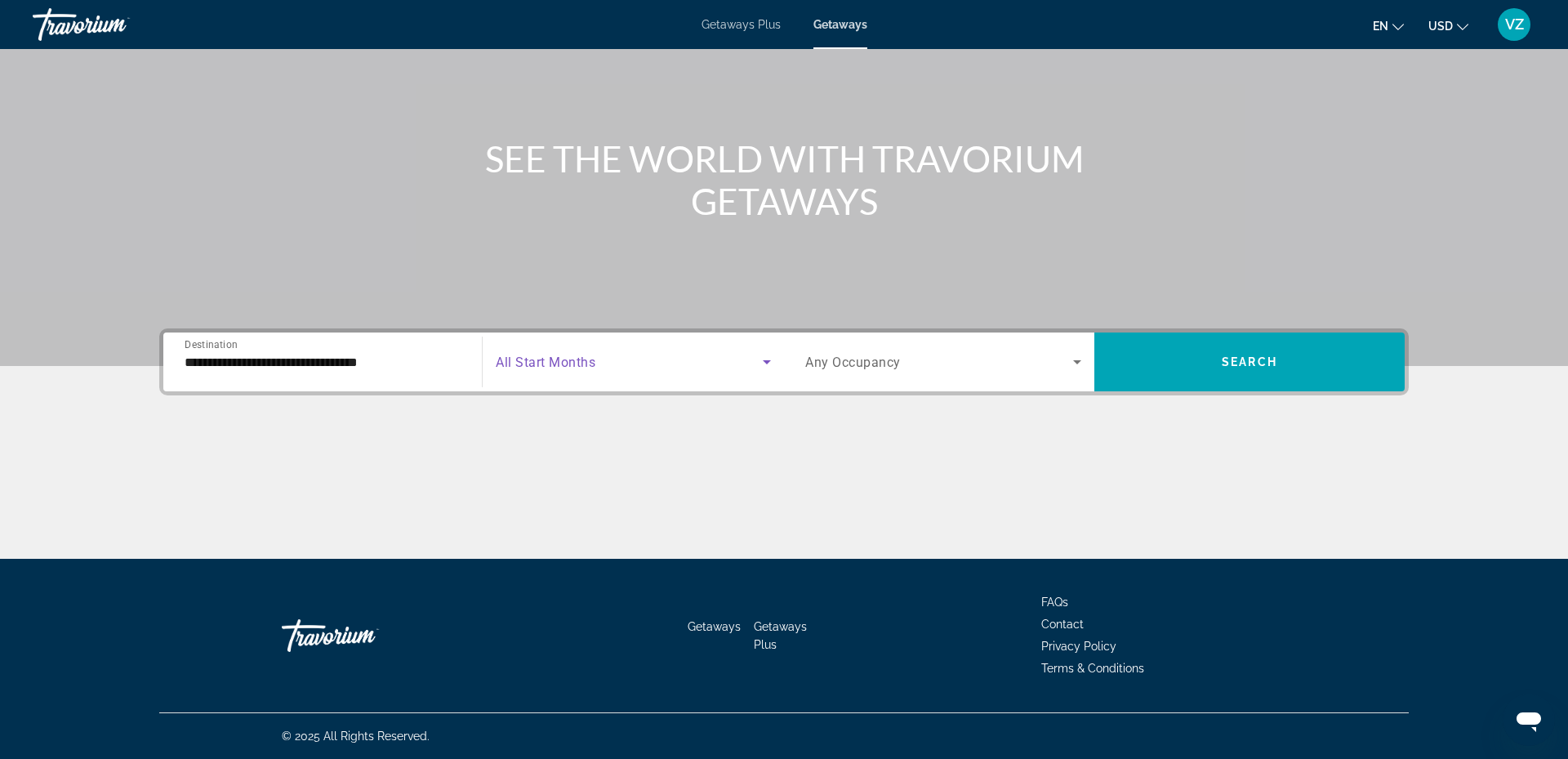
click at [770, 363] on icon "Search widget" at bounding box center [767, 362] width 20 height 20
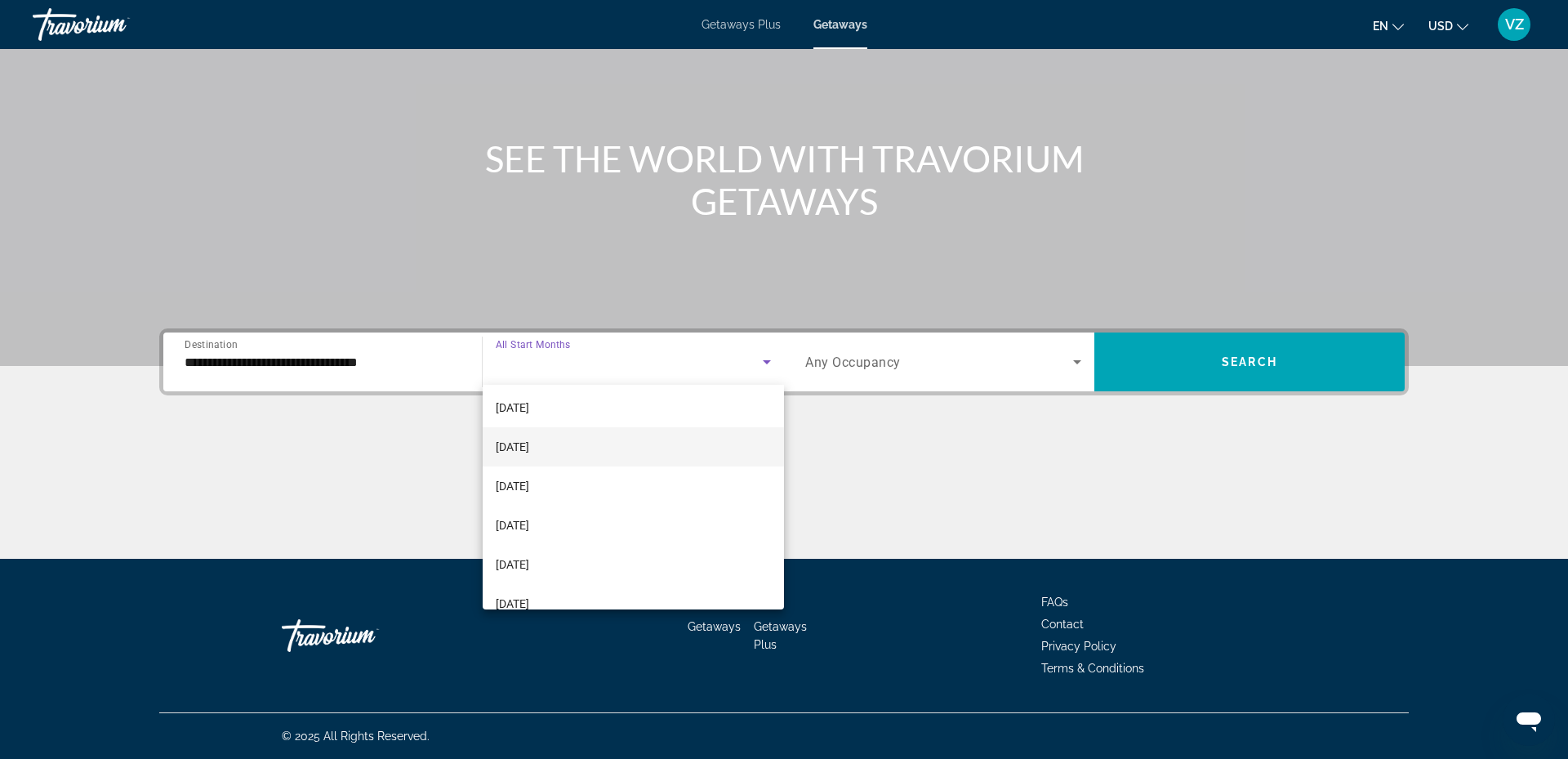
scroll to position [304, 0]
click at [587, 455] on mat-option "[DATE]" at bounding box center [633, 459] width 302 height 39
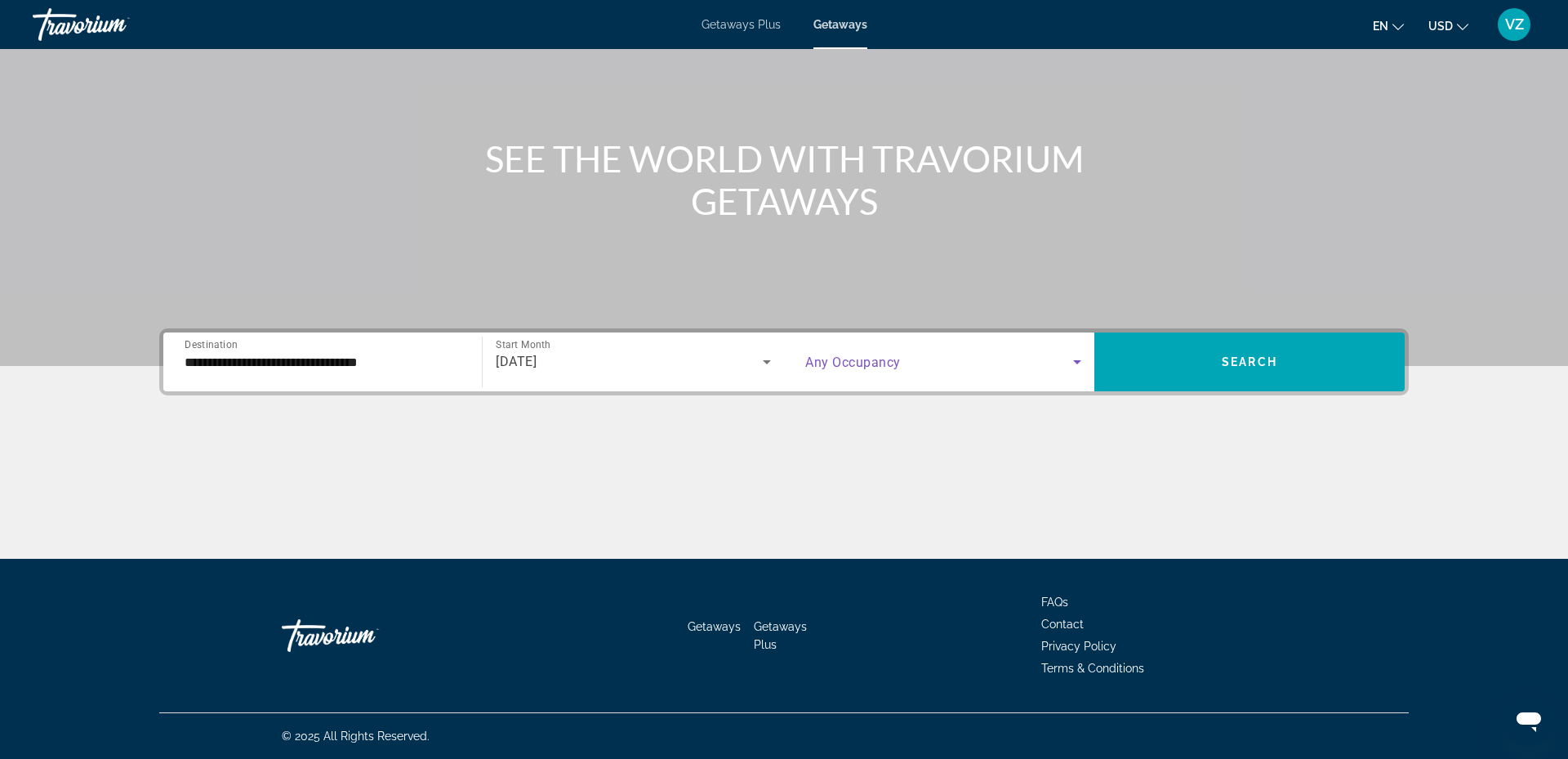
click at [1087, 361] on div "Occupancy Any Occupancy" at bounding box center [943, 361] width 302 height 46
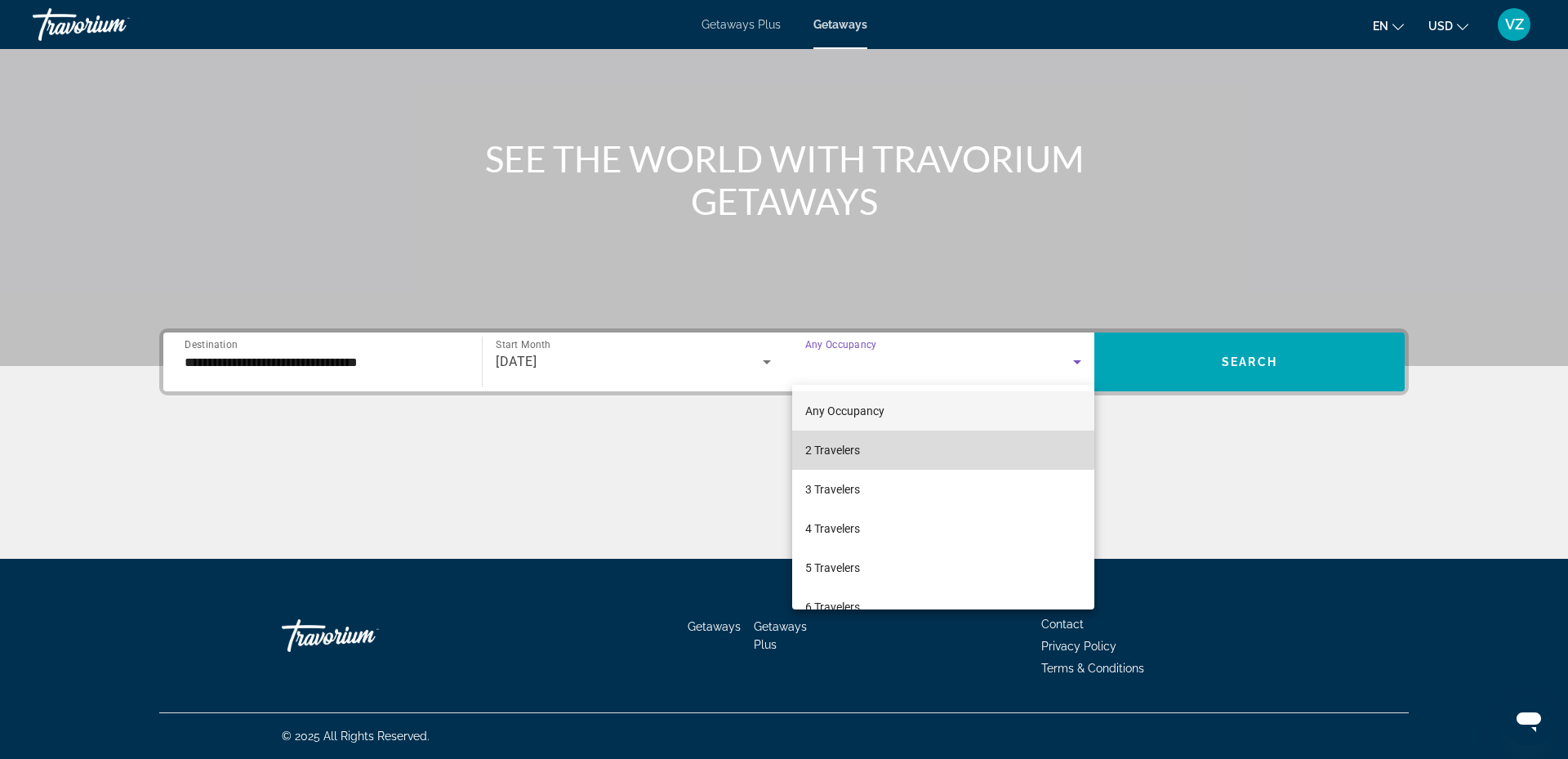
click at [834, 445] on span "2 Travelers" at bounding box center [832, 450] width 55 height 20
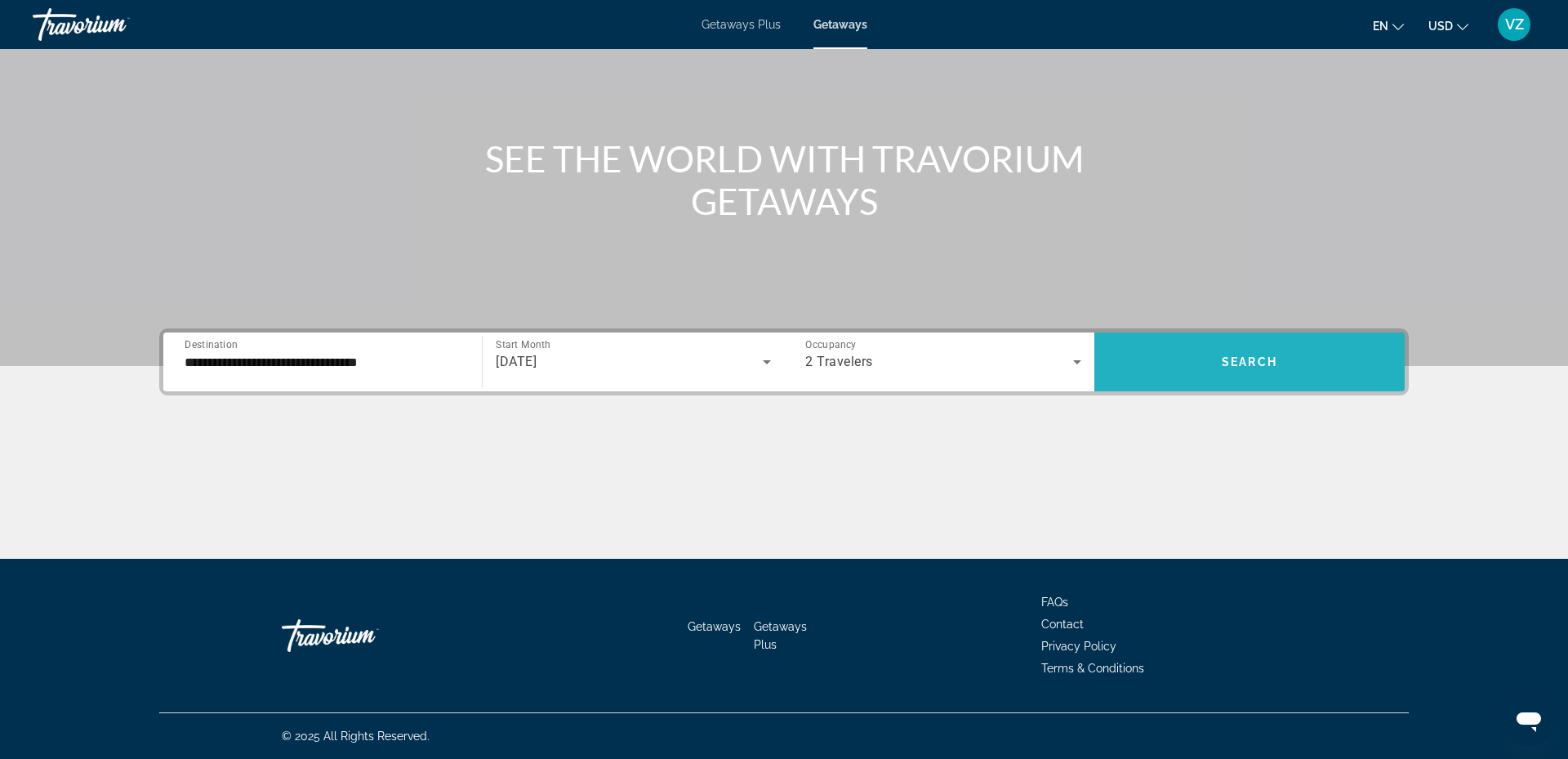
click at [1229, 344] on span "Search widget" at bounding box center [1249, 361] width 311 height 39
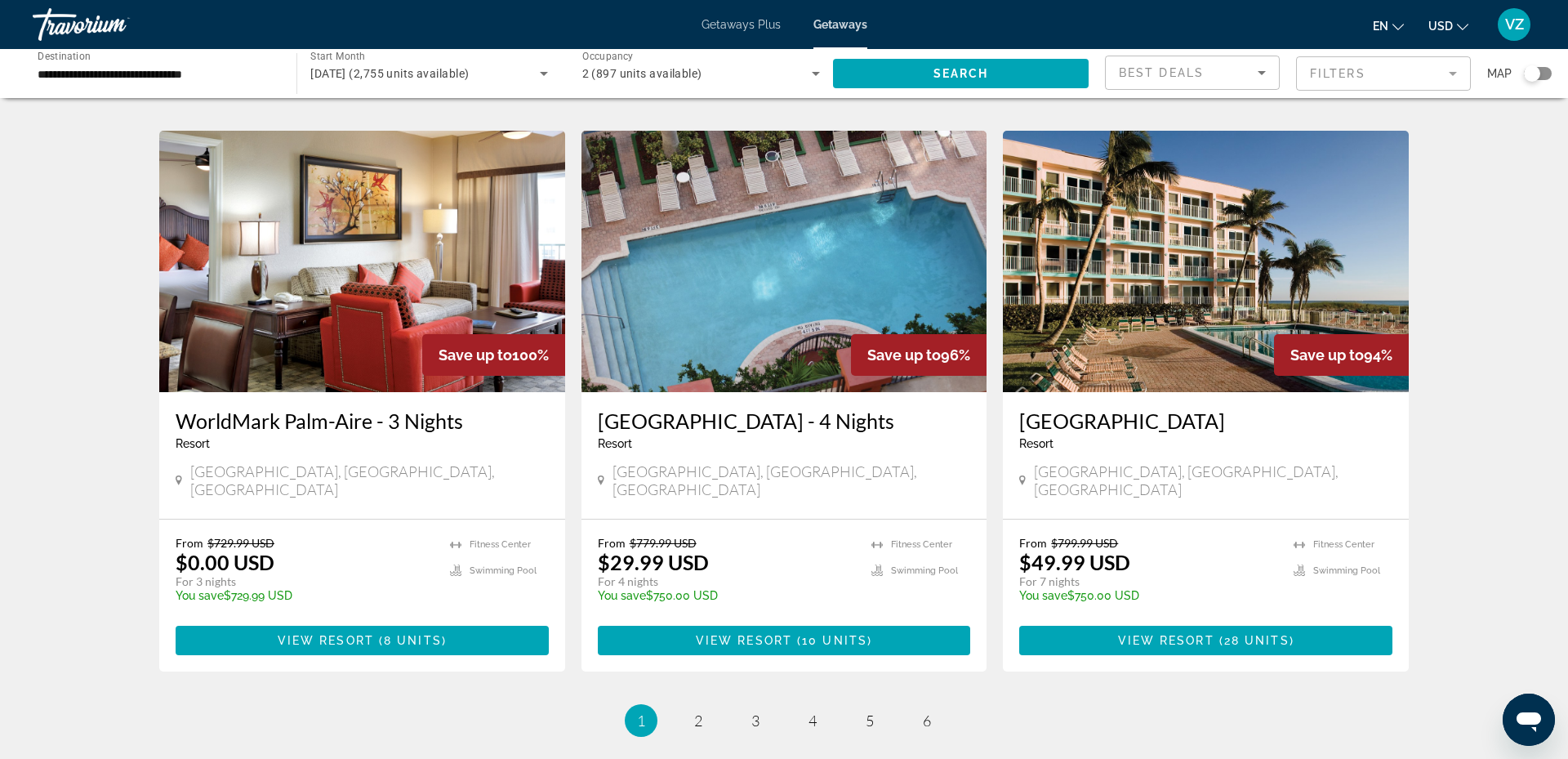
scroll to position [1775, 0]
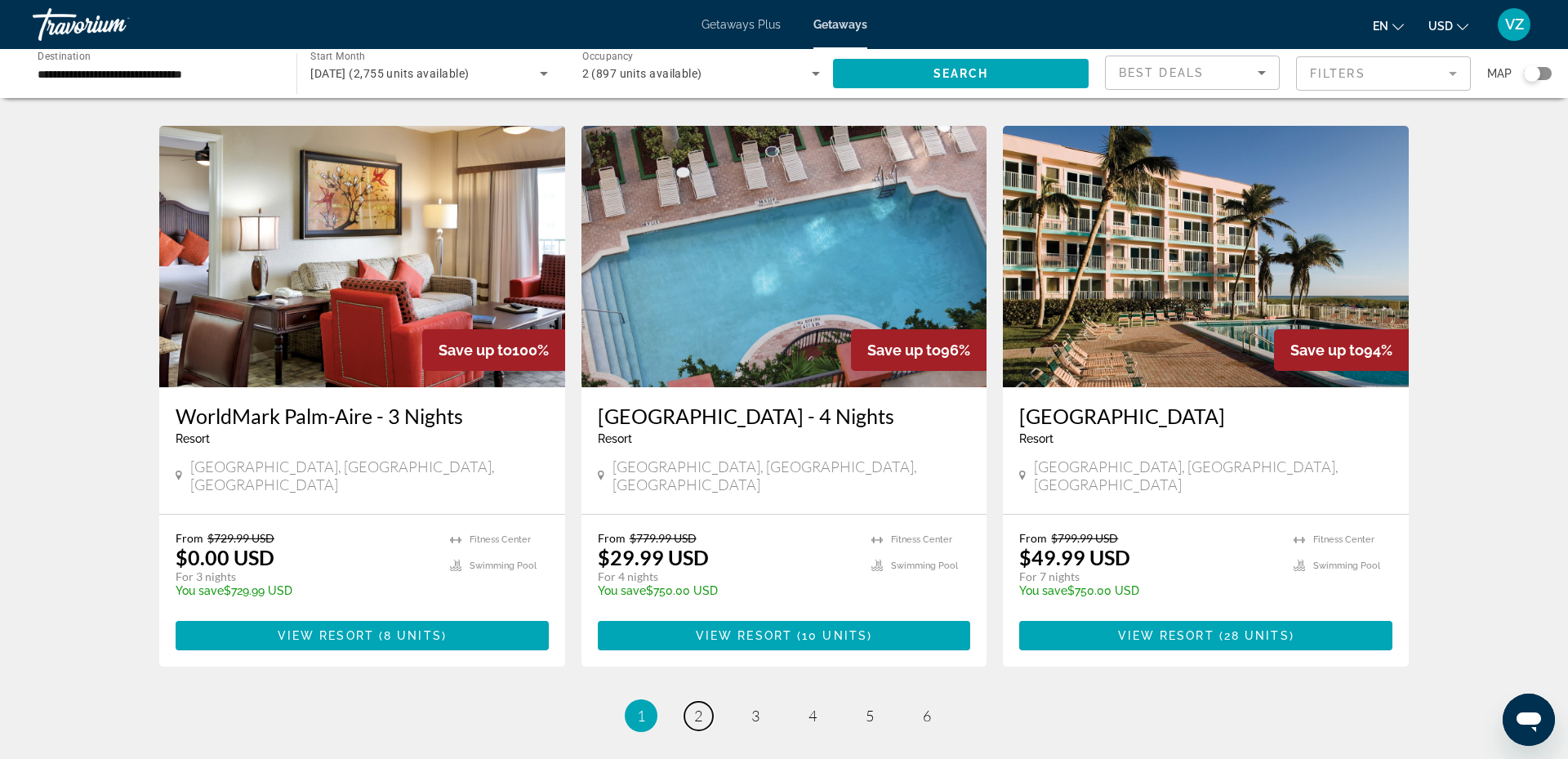
click at [699, 707] on span "2" at bounding box center [697, 716] width 8 height 18
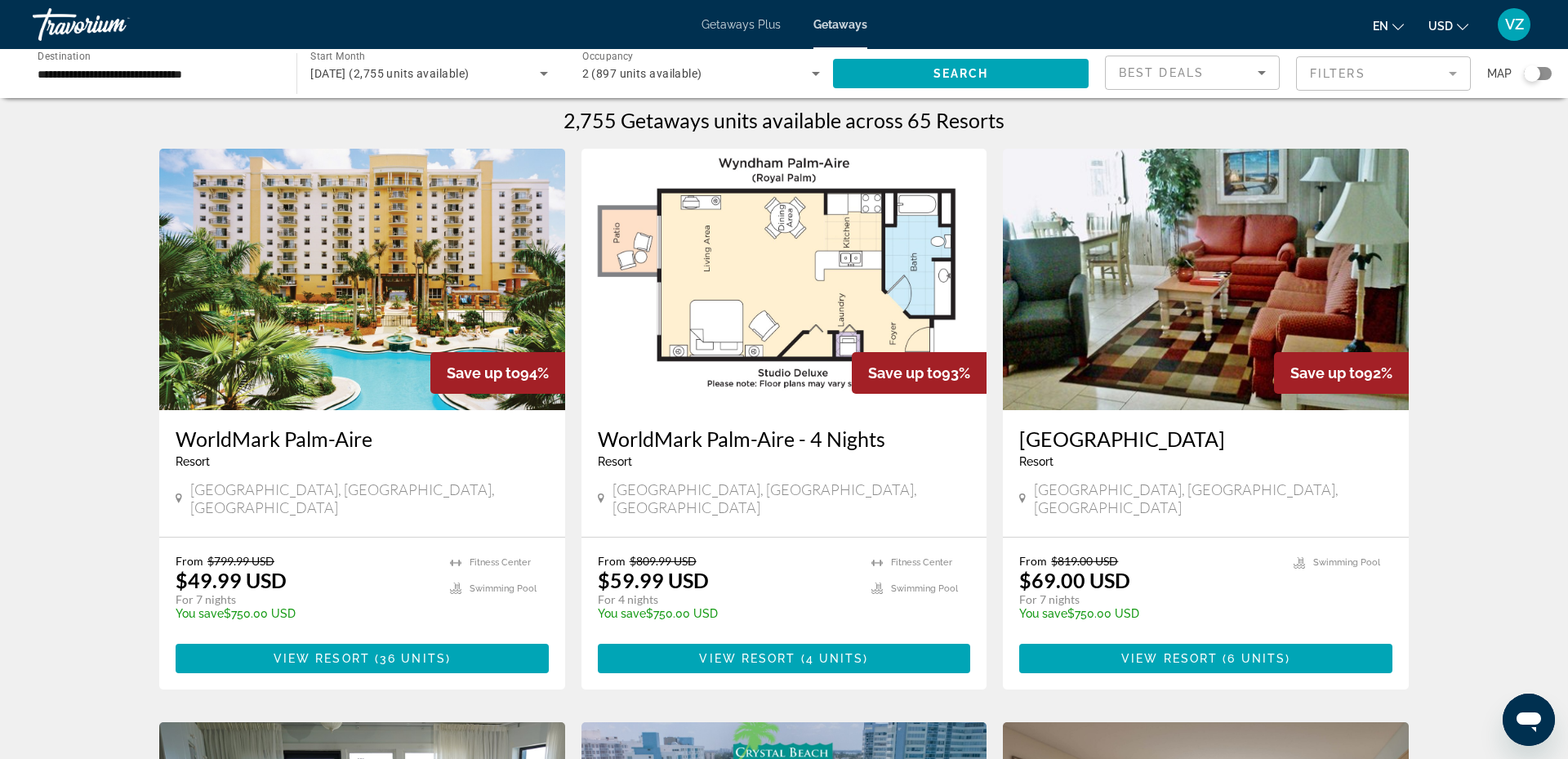
scroll to position [8, 0]
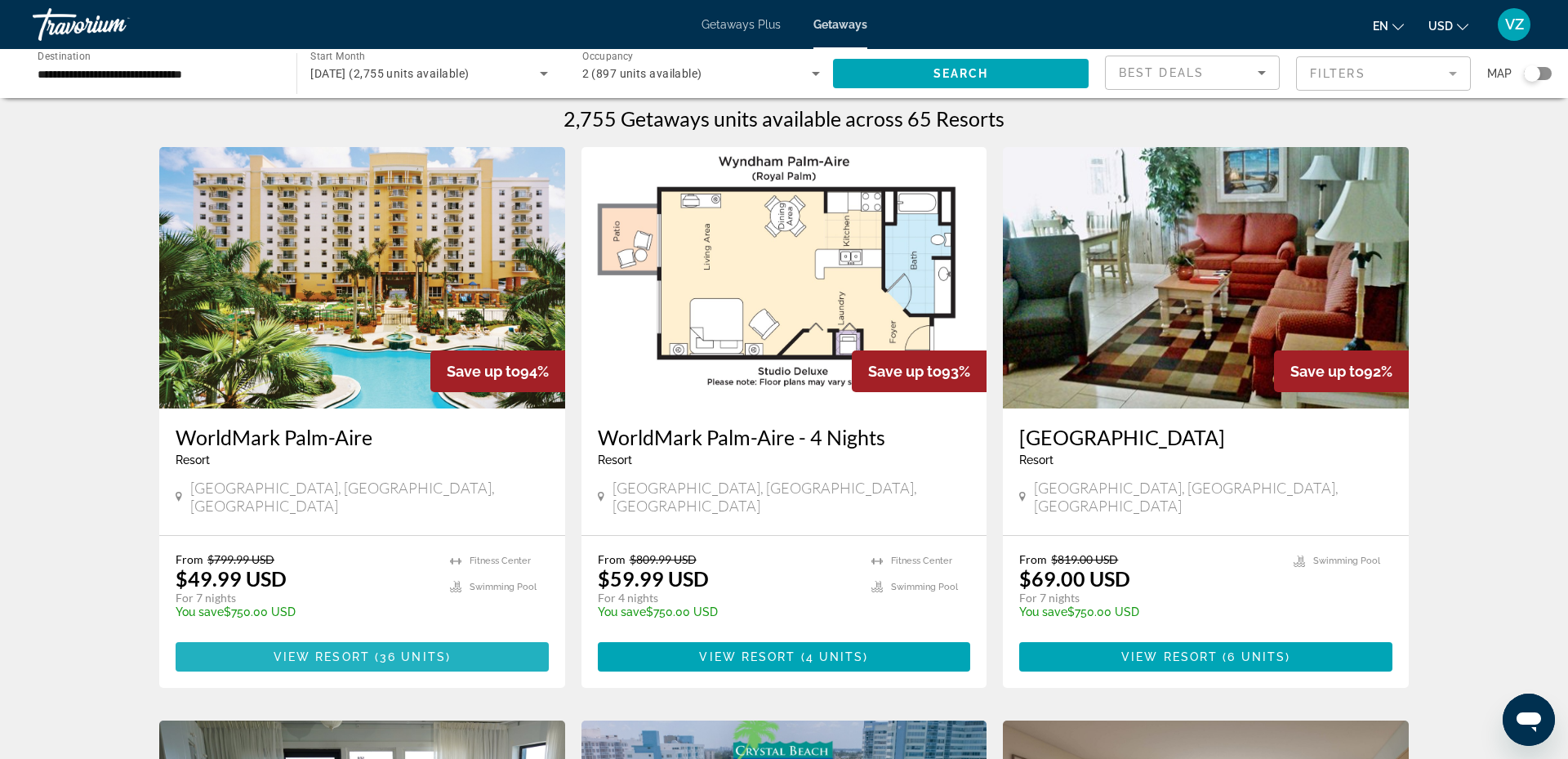
click at [332, 637] on span "Main content" at bounding box center [361, 656] width 373 height 39
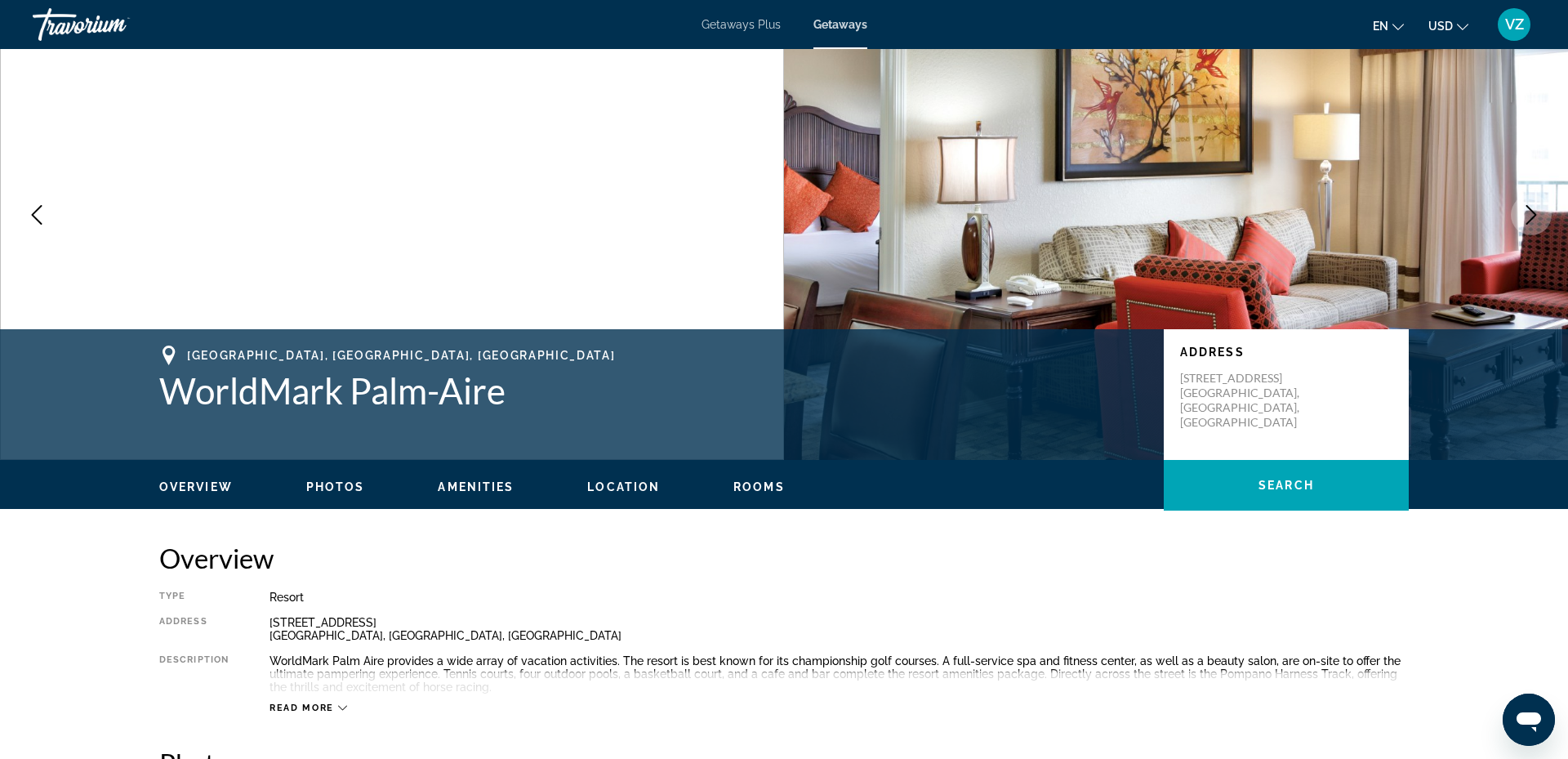
scroll to position [89, 0]
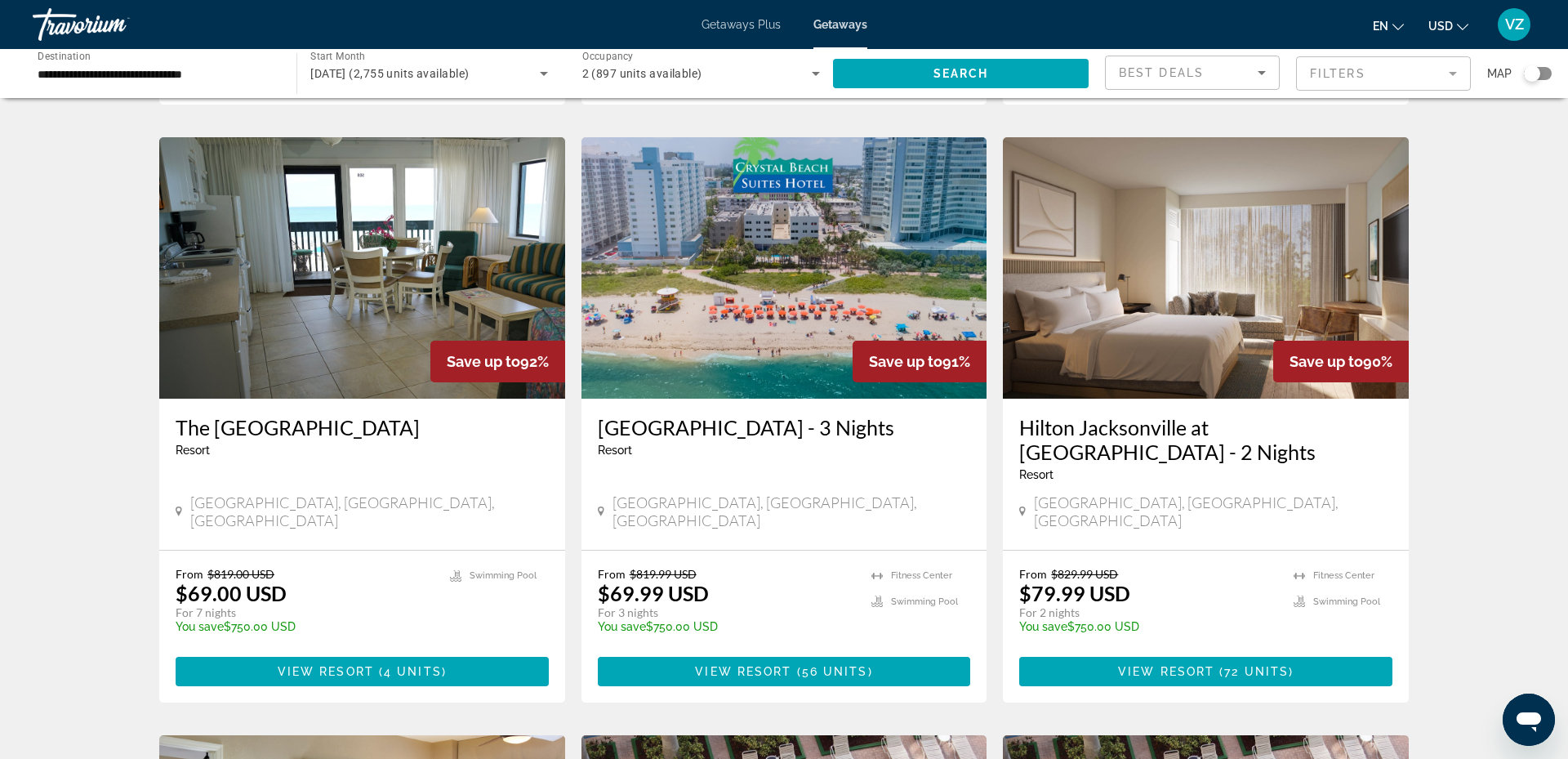
scroll to position [611, 0]
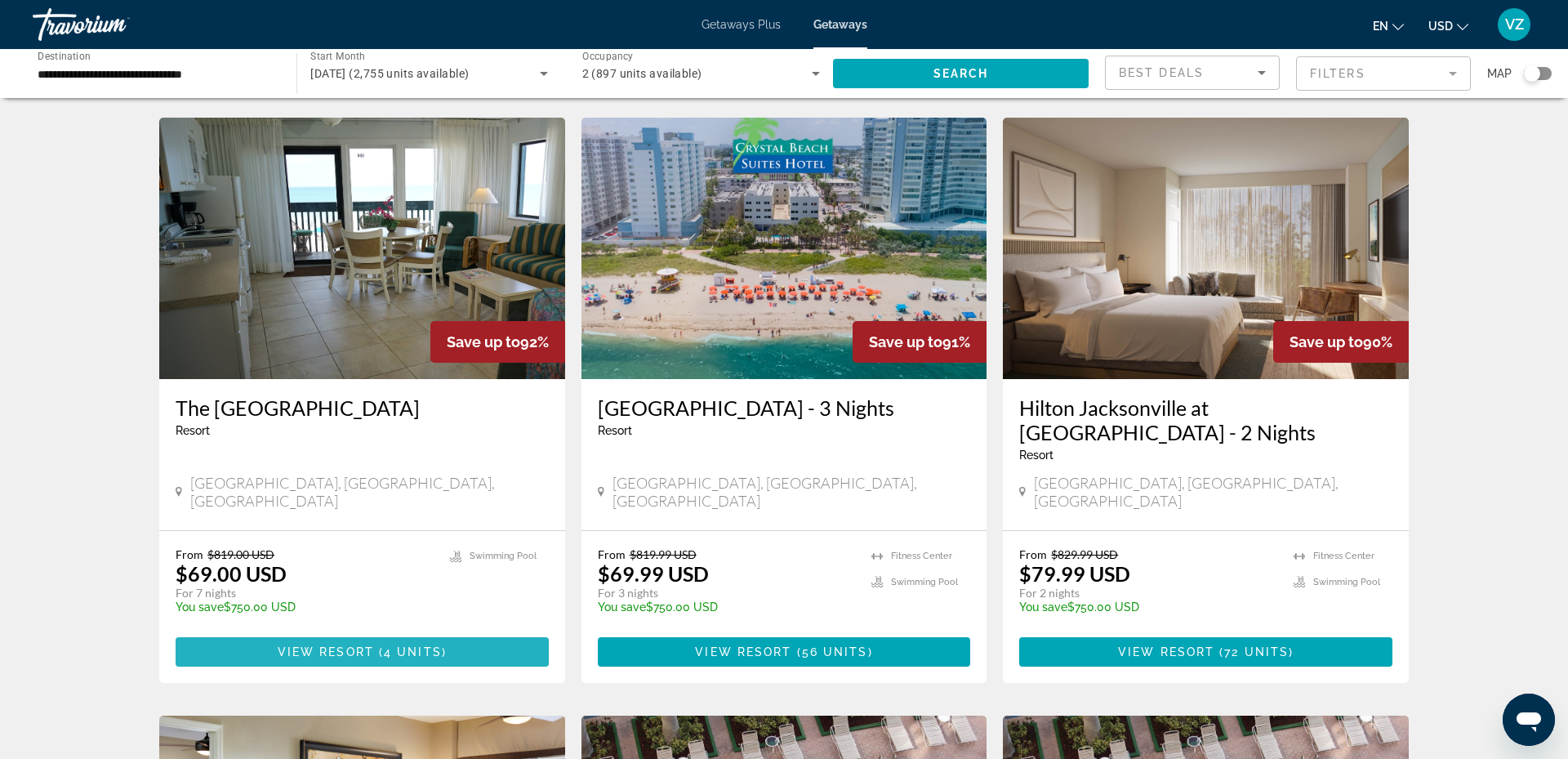
click at [341, 632] on span "Main content" at bounding box center [361, 651] width 373 height 39
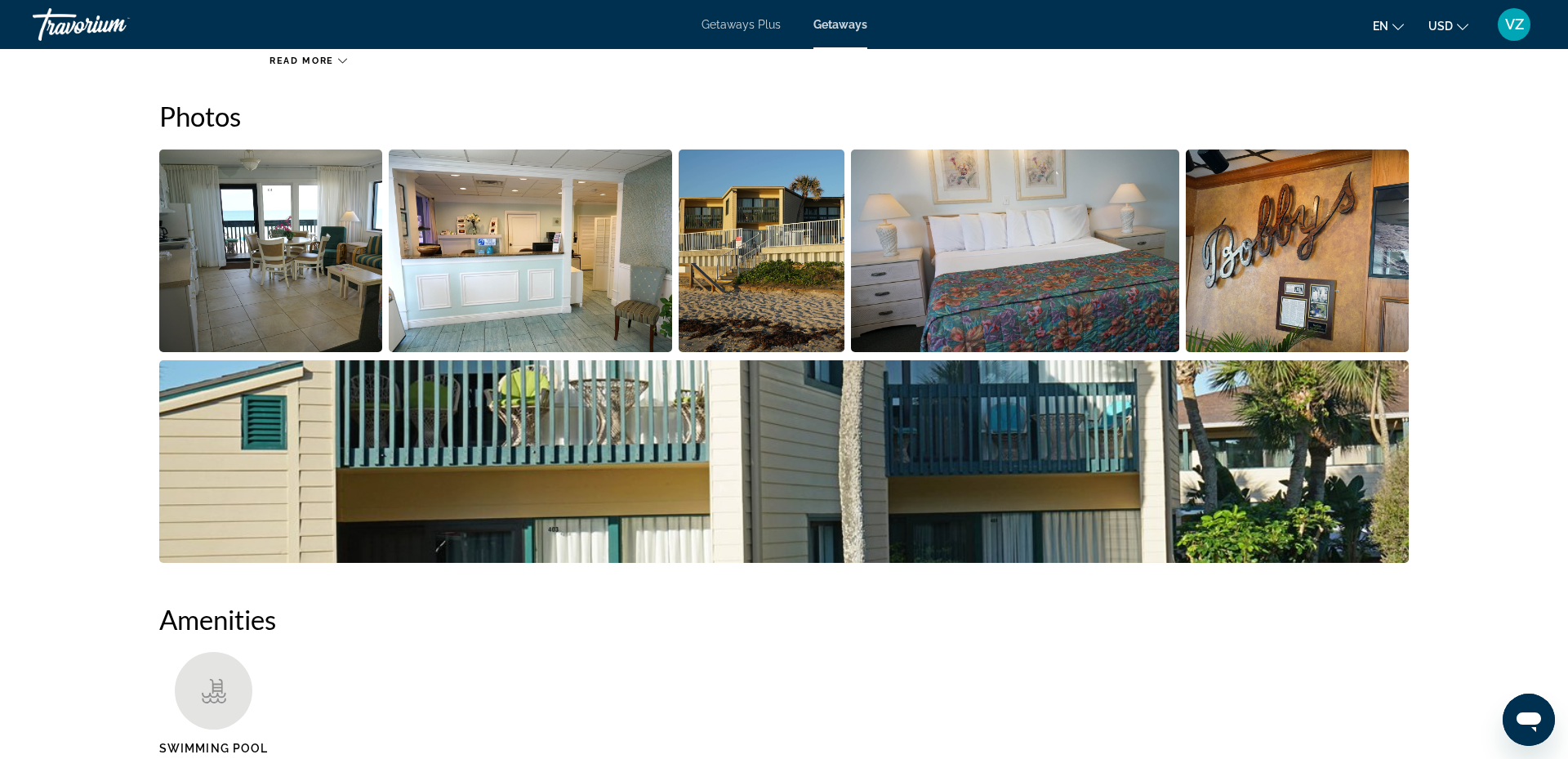
scroll to position [727, 0]
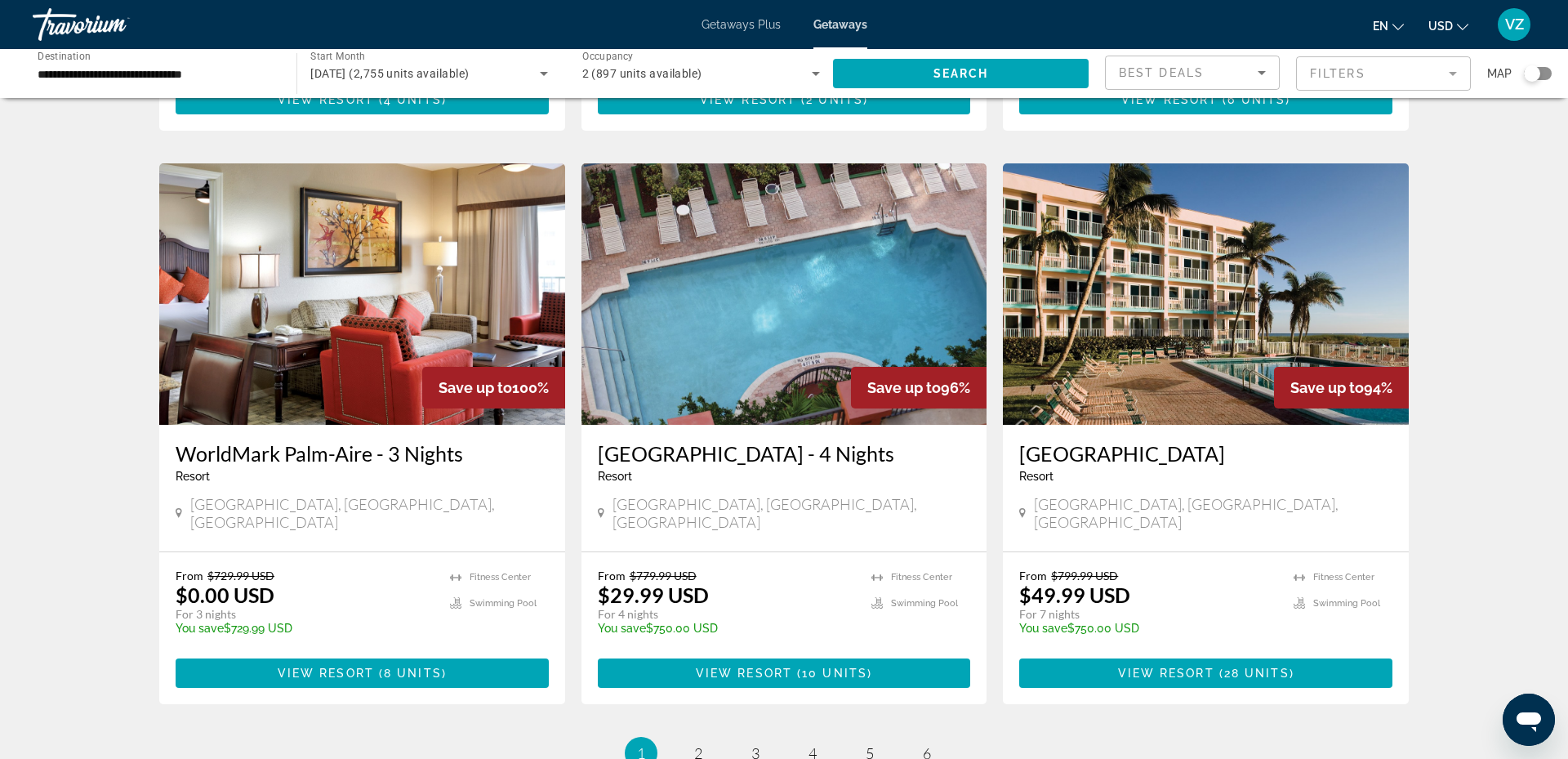
scroll to position [1739, 0]
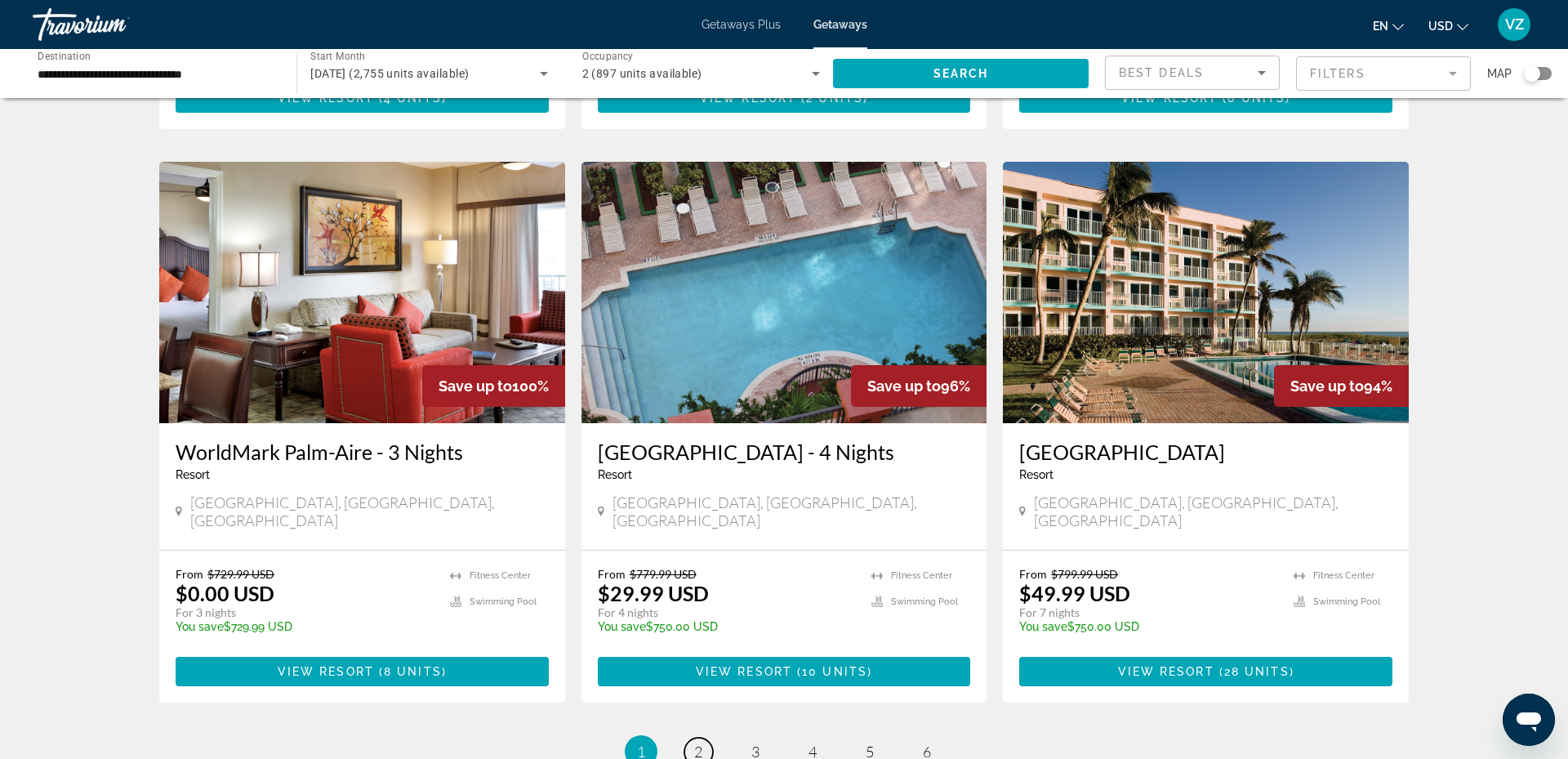
click at [692, 737] on link "page 2" at bounding box center [699, 752] width 29 height 29
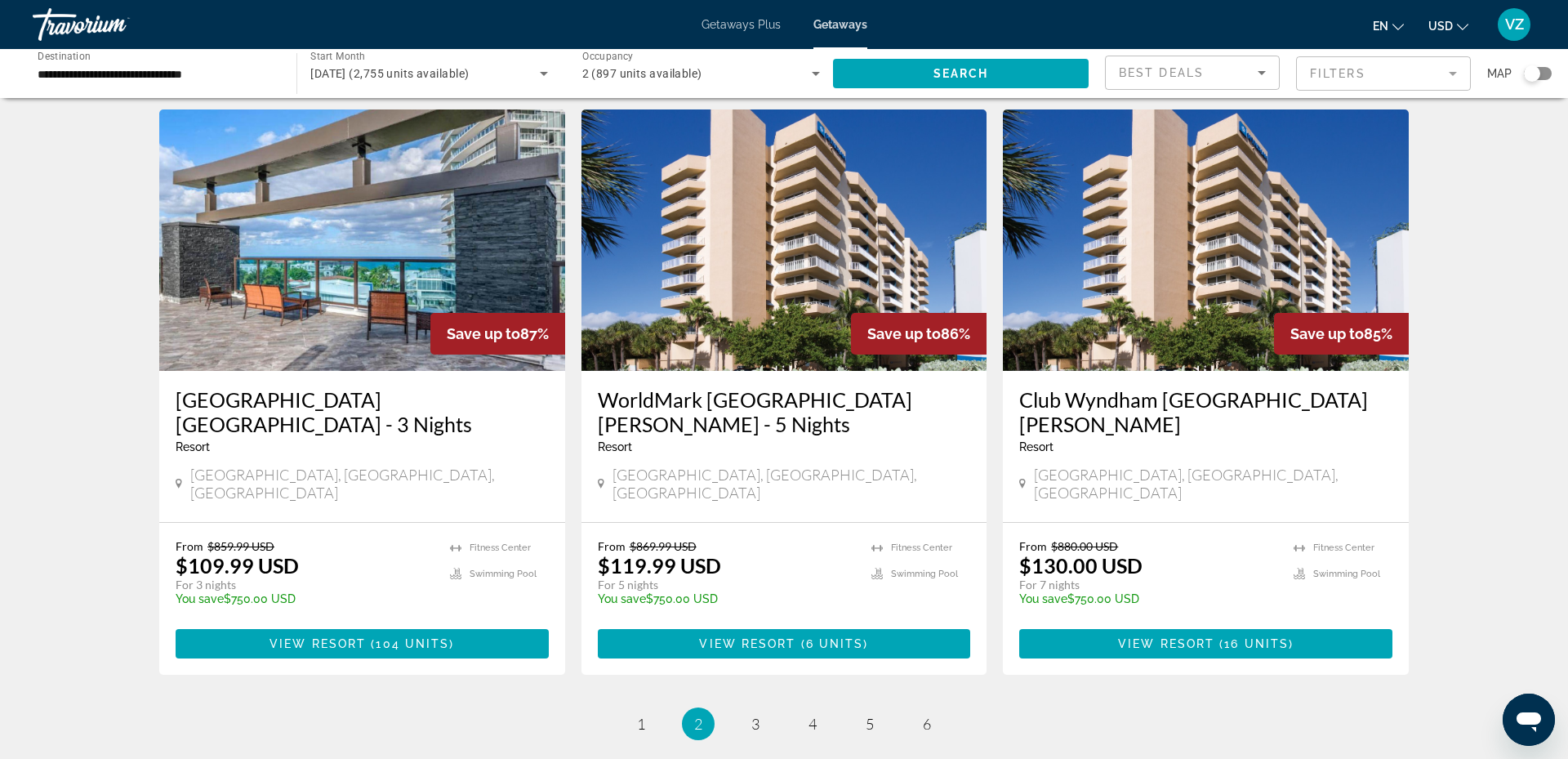
scroll to position [1795, 0]
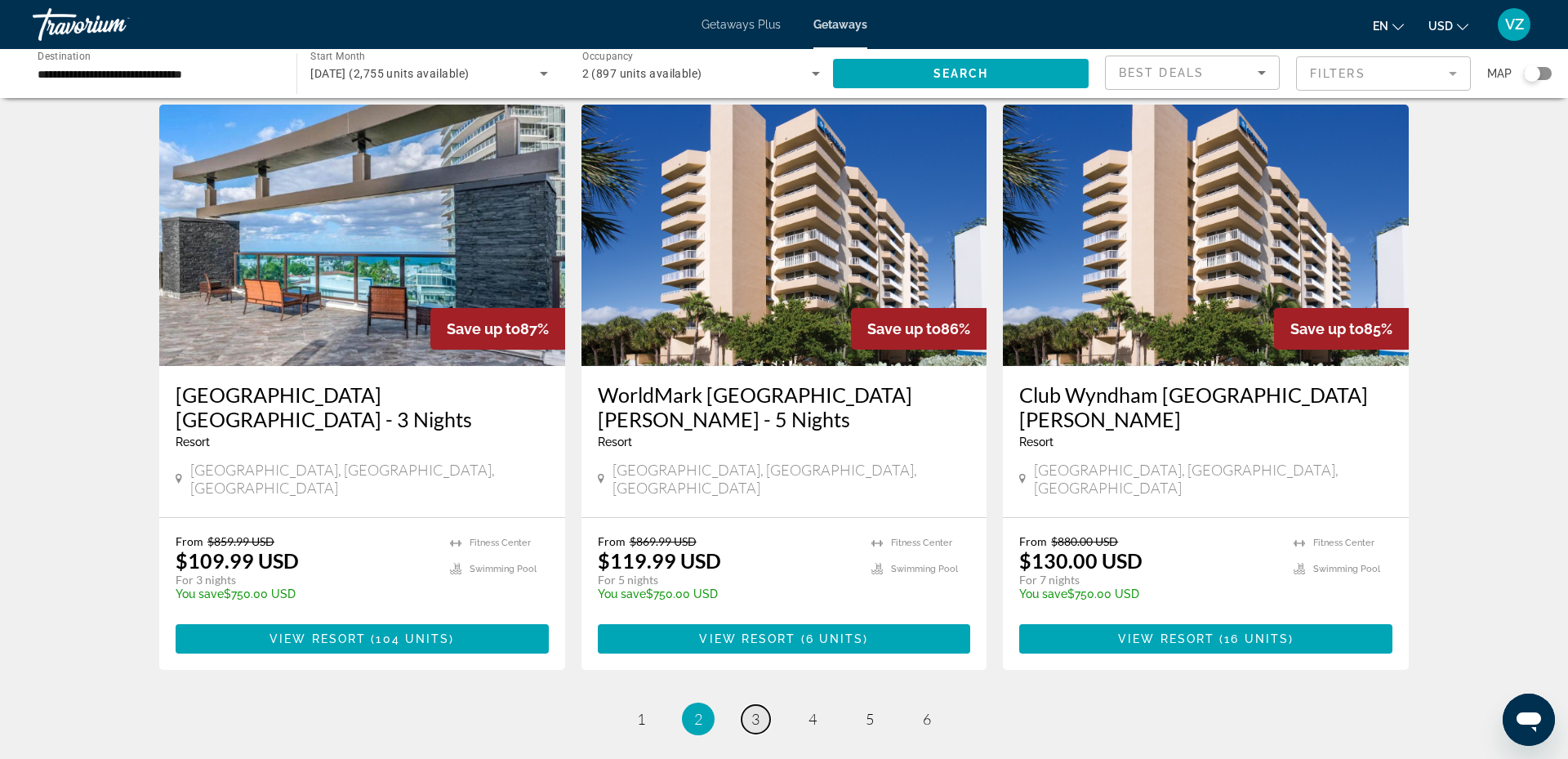
click at [752, 710] on span "3" at bounding box center [755, 719] width 8 height 18
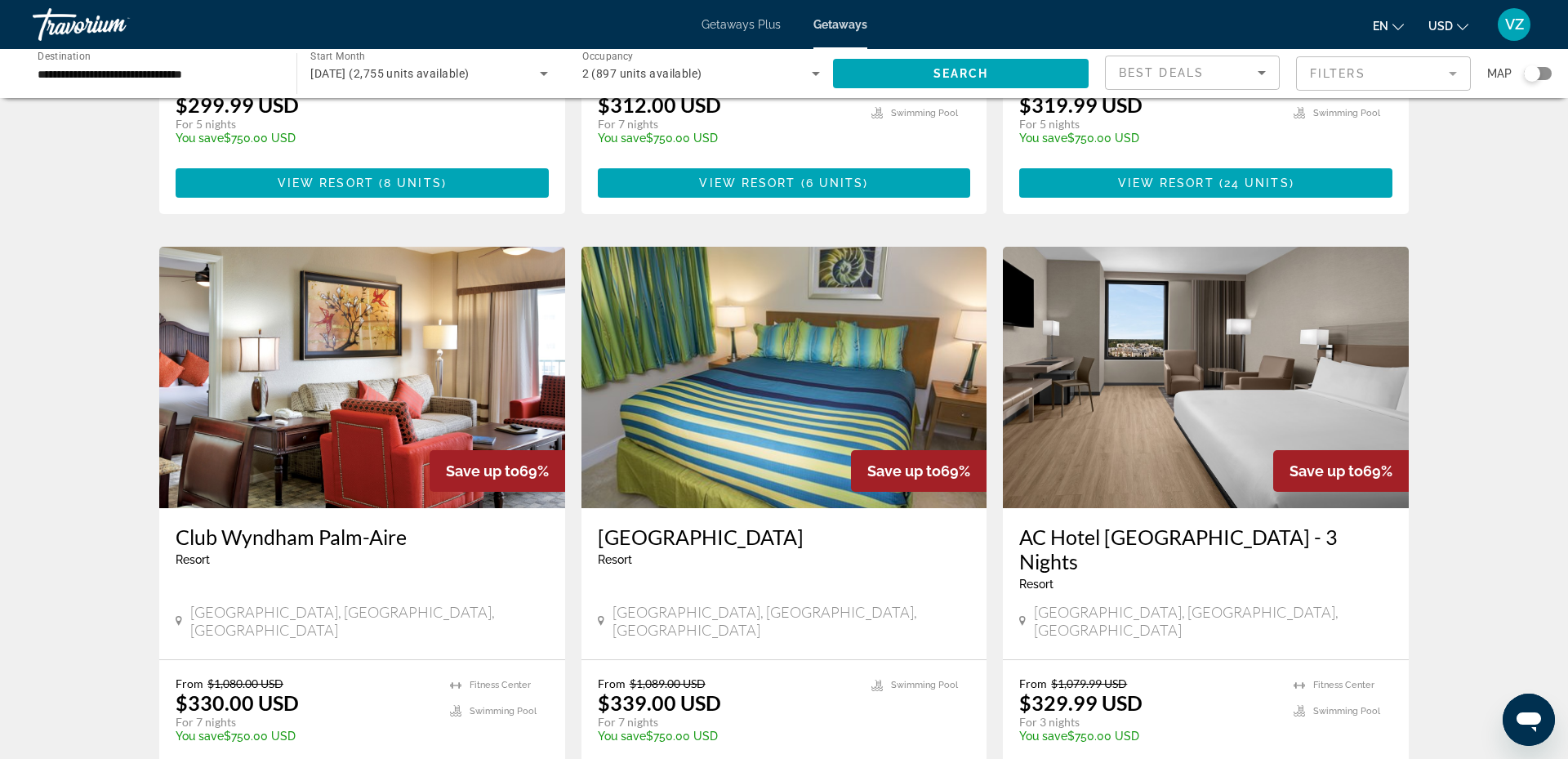
scroll to position [1794, 0]
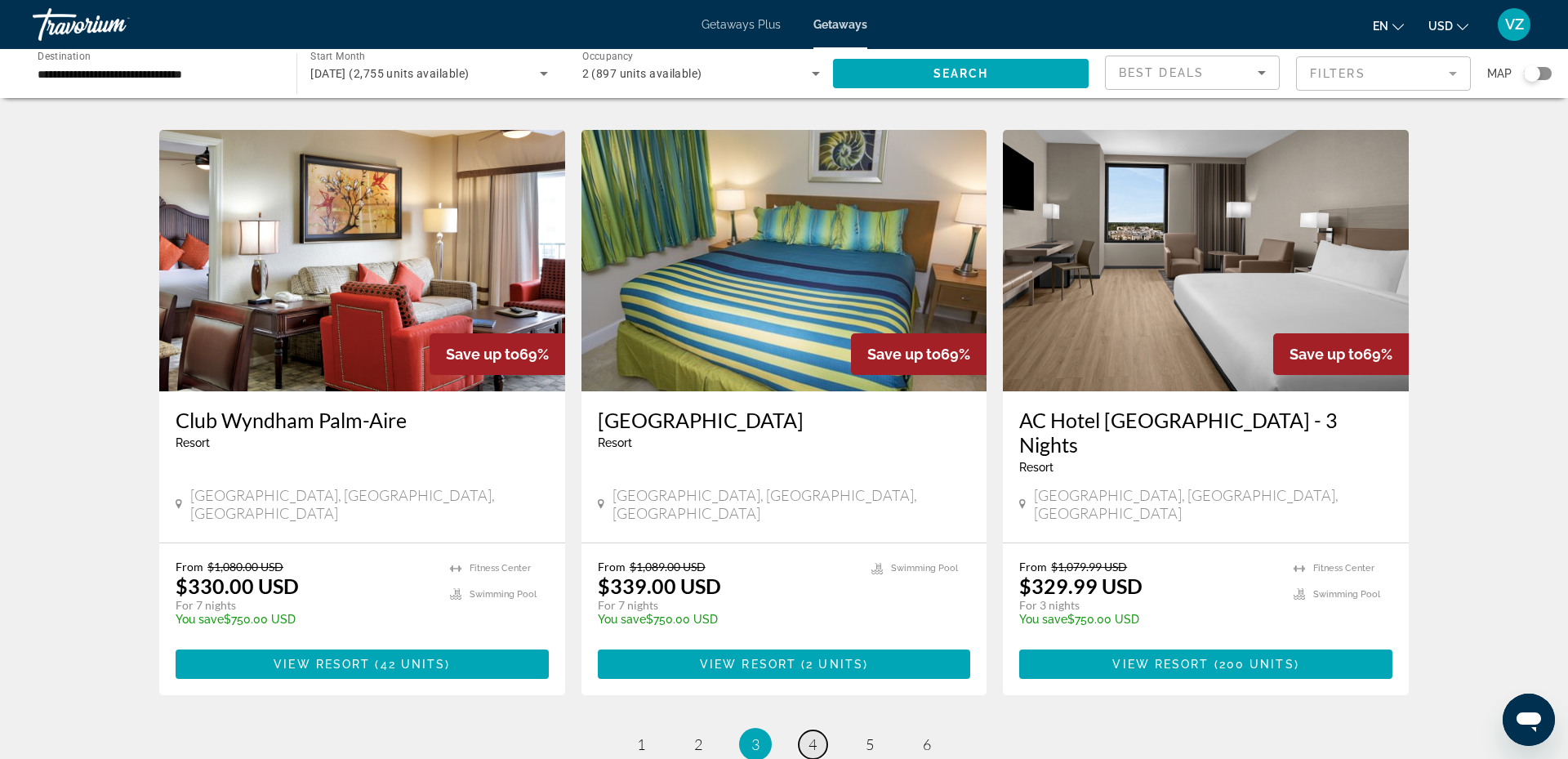
click at [815, 736] on span "4" at bounding box center [812, 745] width 8 height 18
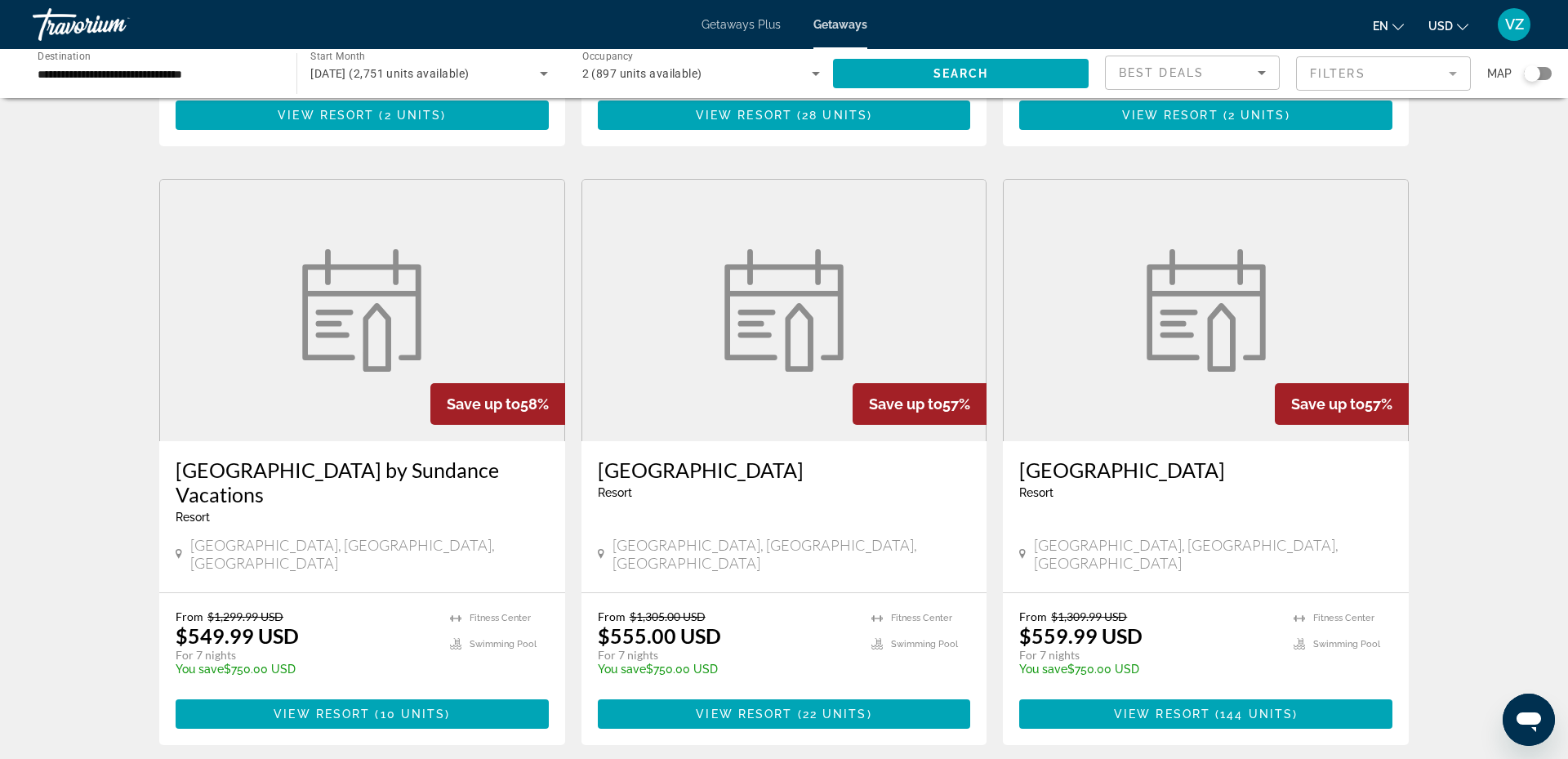
scroll to position [1722, 0]
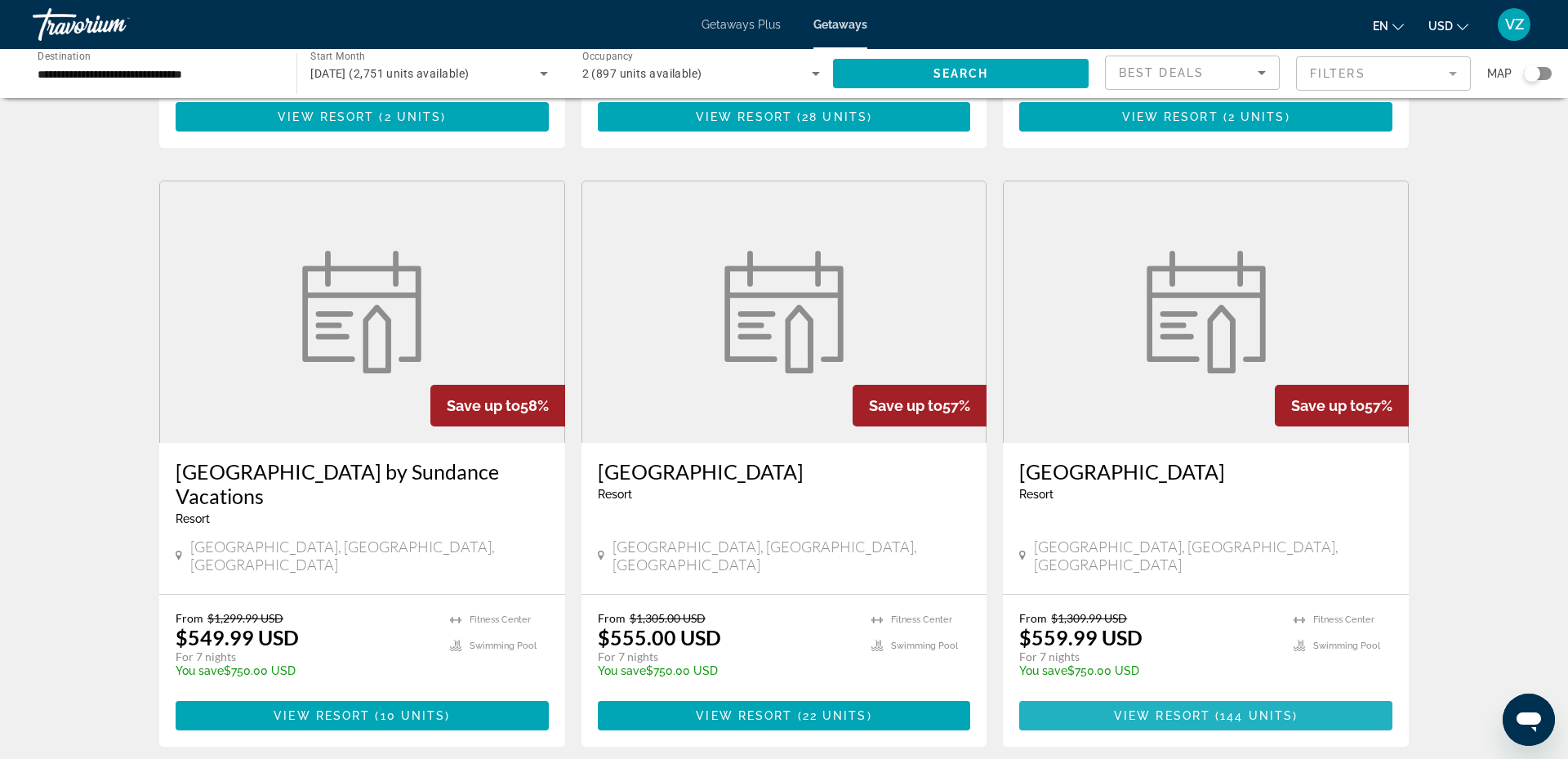
click at [1190, 709] on span "View Resort" at bounding box center [1162, 716] width 97 height 13
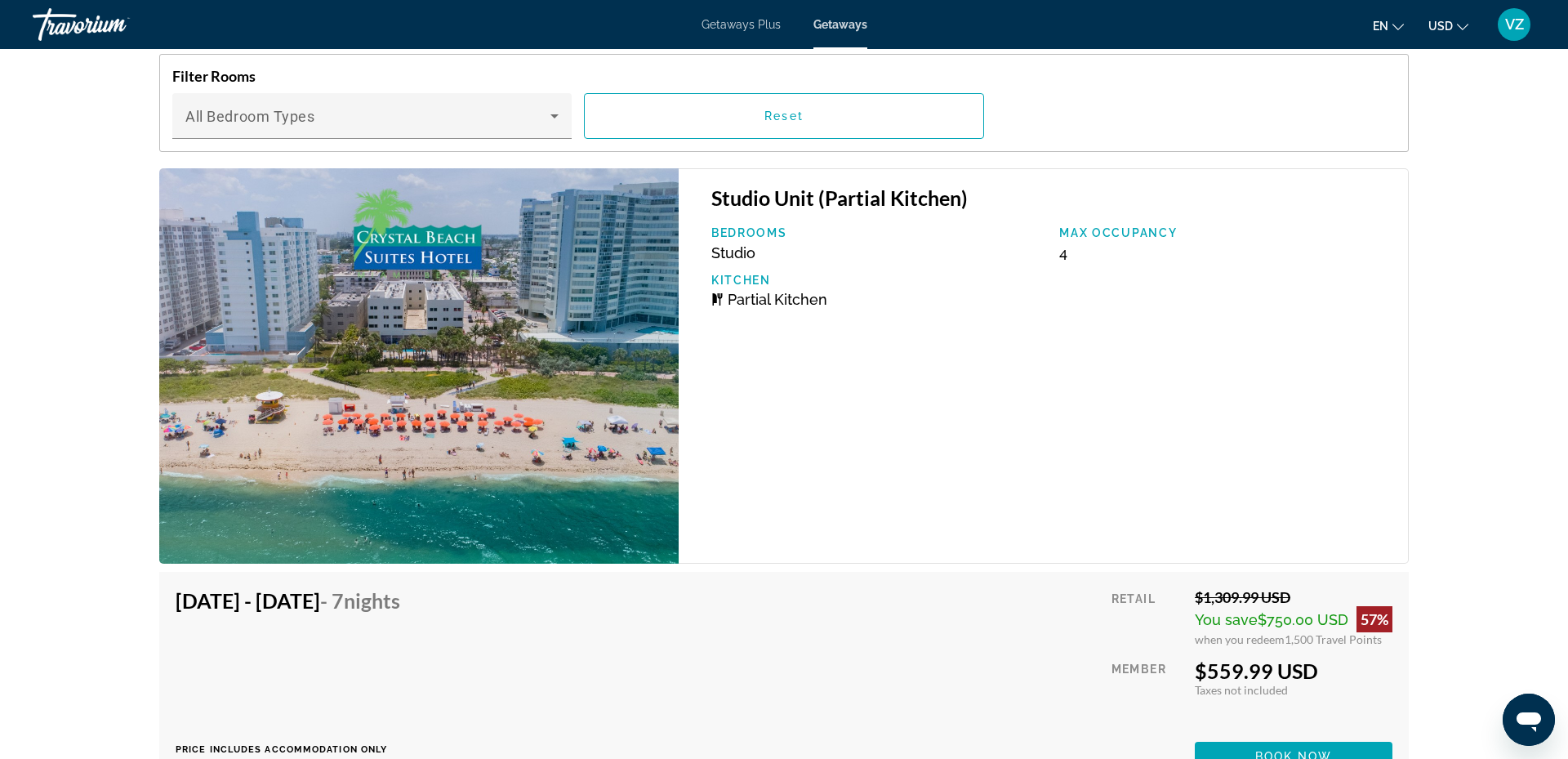
scroll to position [2464, 0]
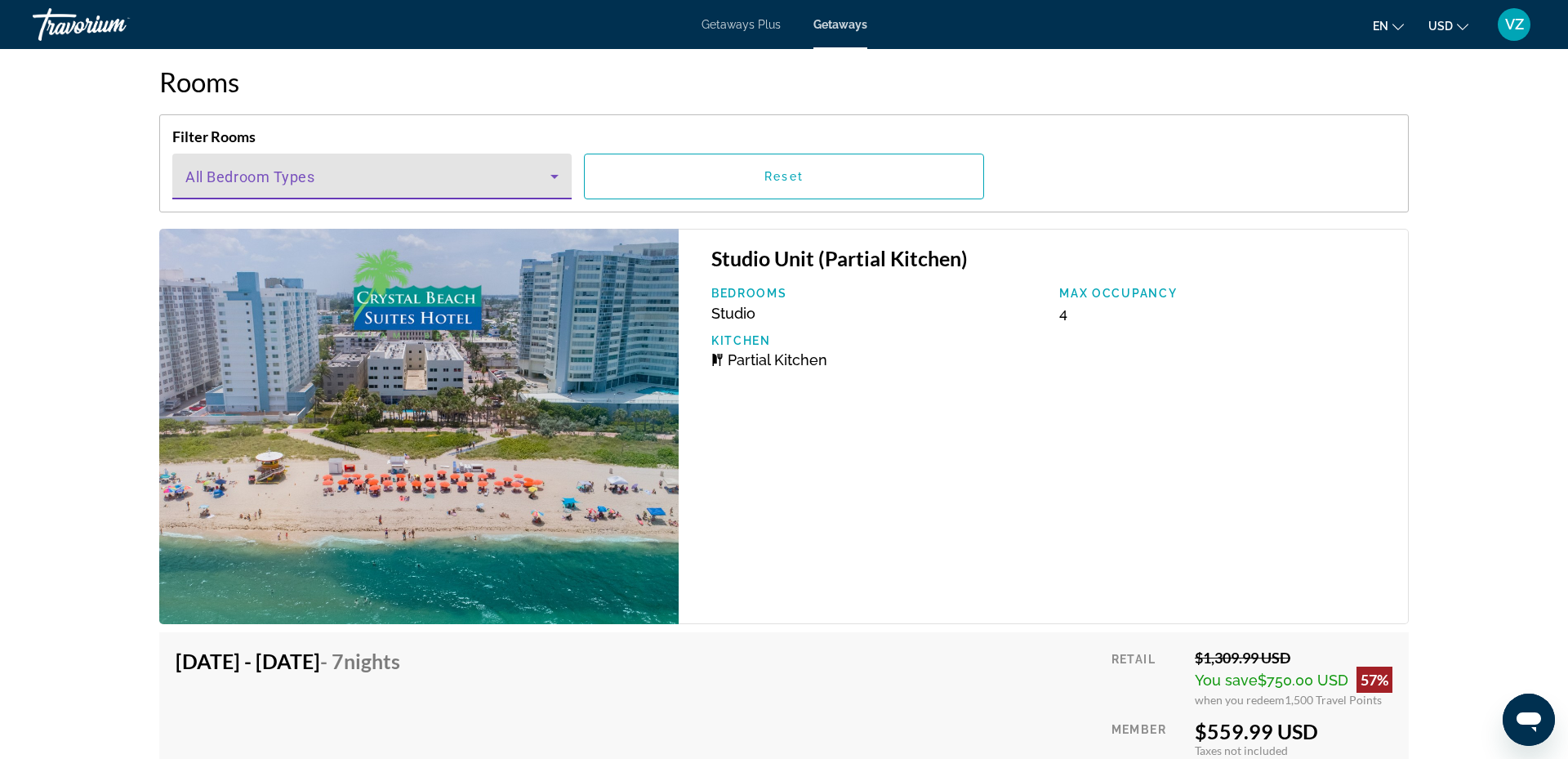
click at [555, 173] on icon "Main content" at bounding box center [555, 176] width 20 height 20
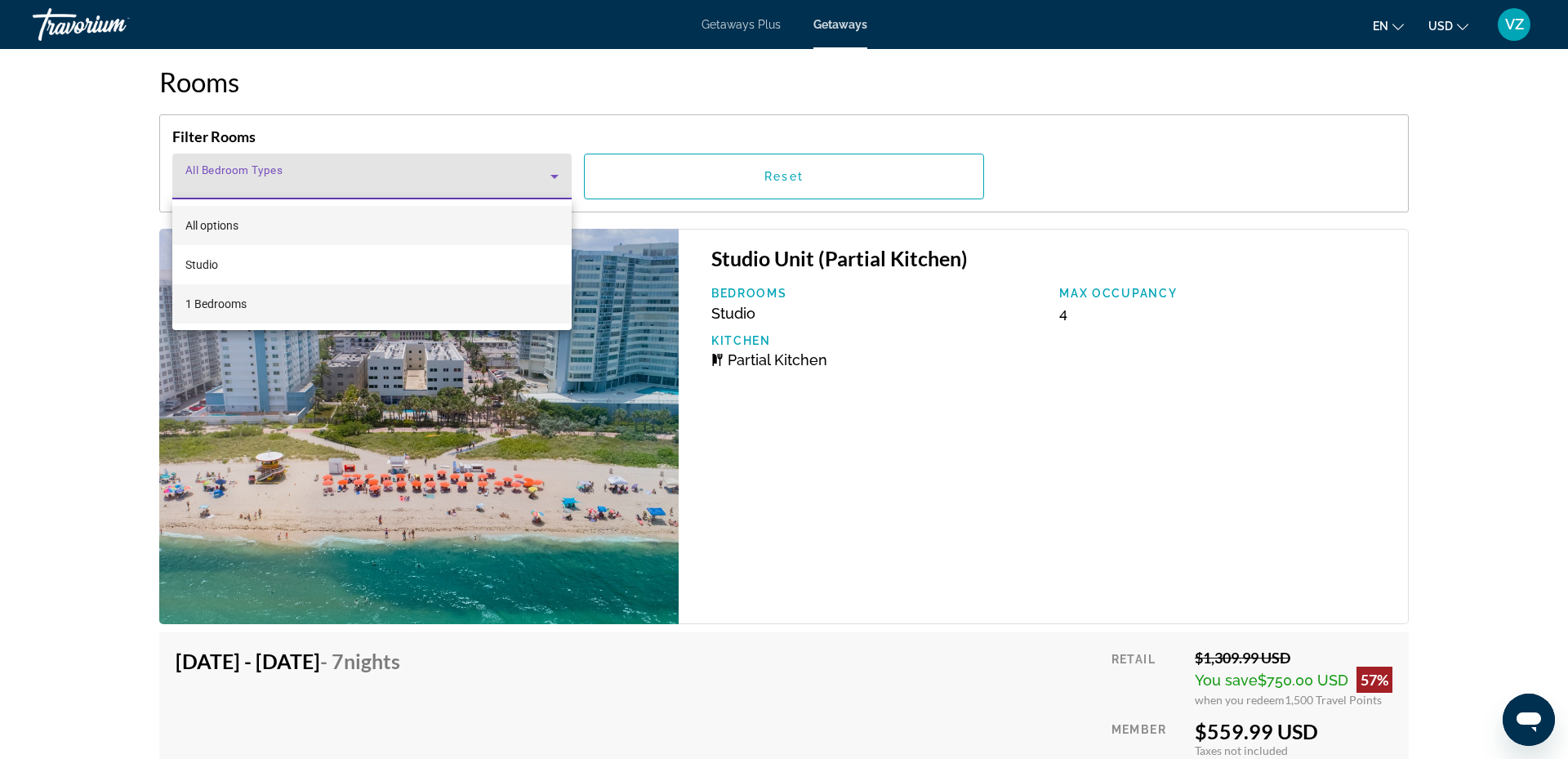
click at [294, 308] on mat-option "1 Bedrooms" at bounding box center [372, 304] width 399 height 39
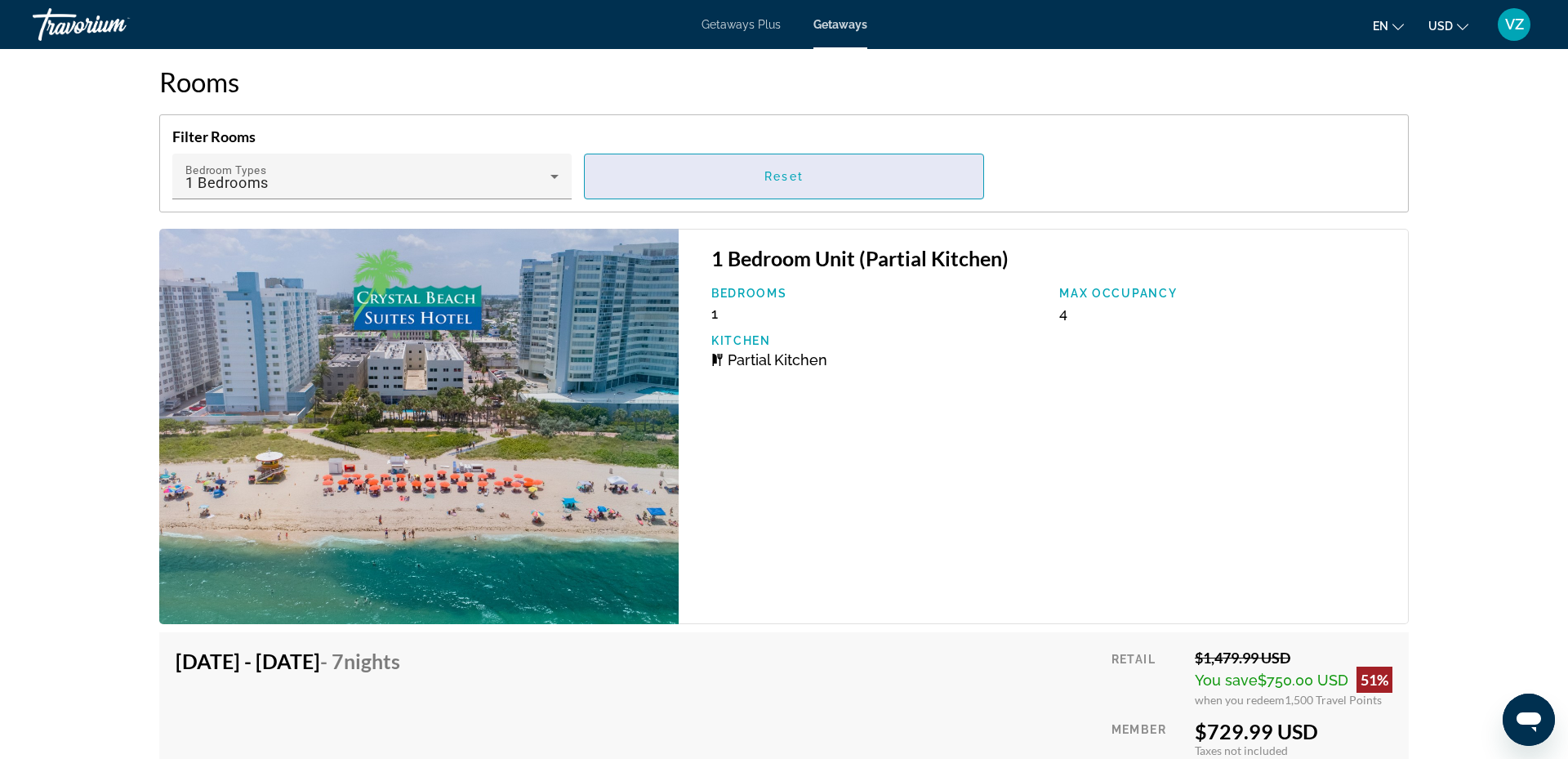
click at [643, 174] on span "Main content" at bounding box center [783, 176] width 397 height 39
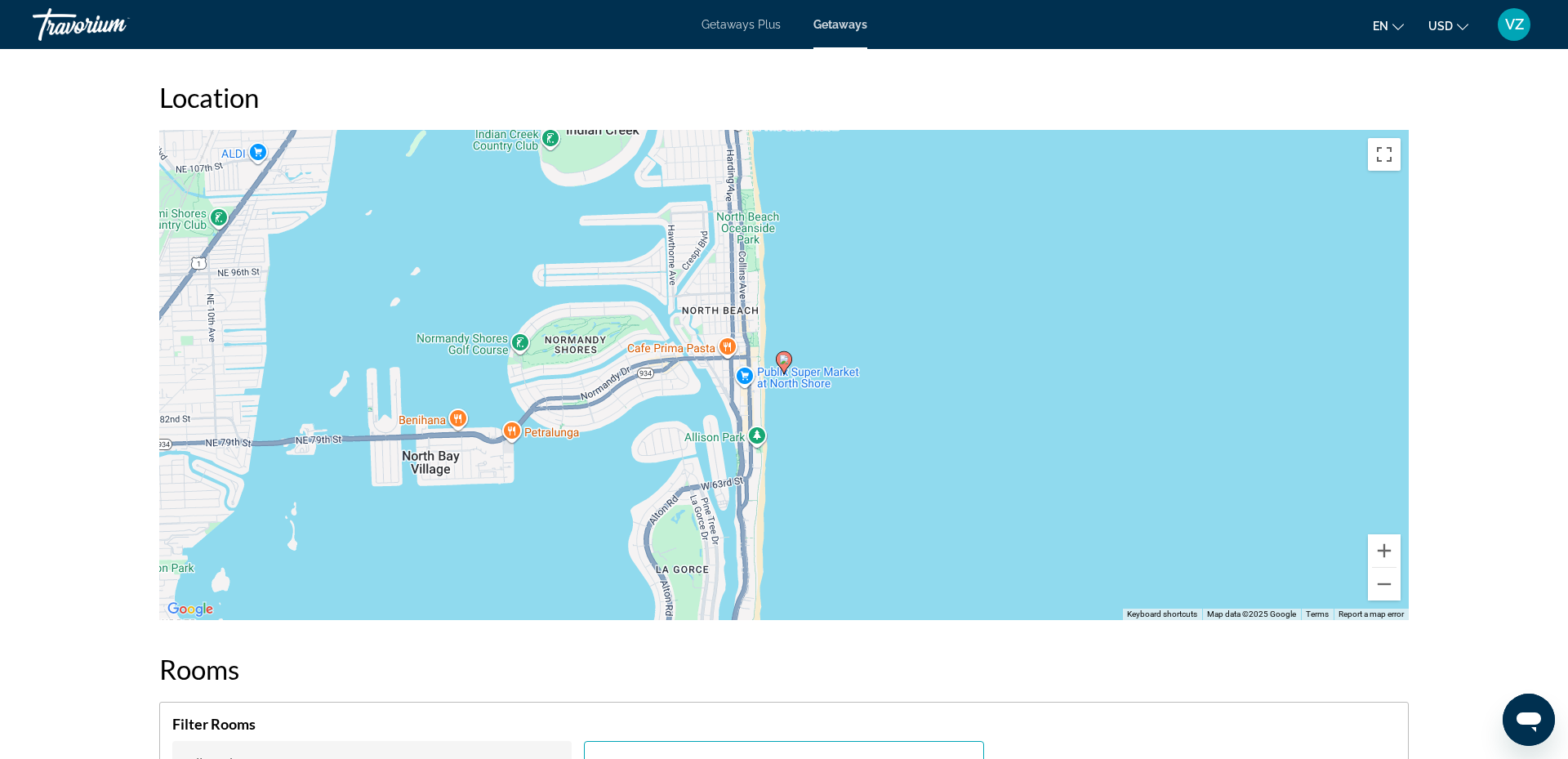
scroll to position [1885, 0]
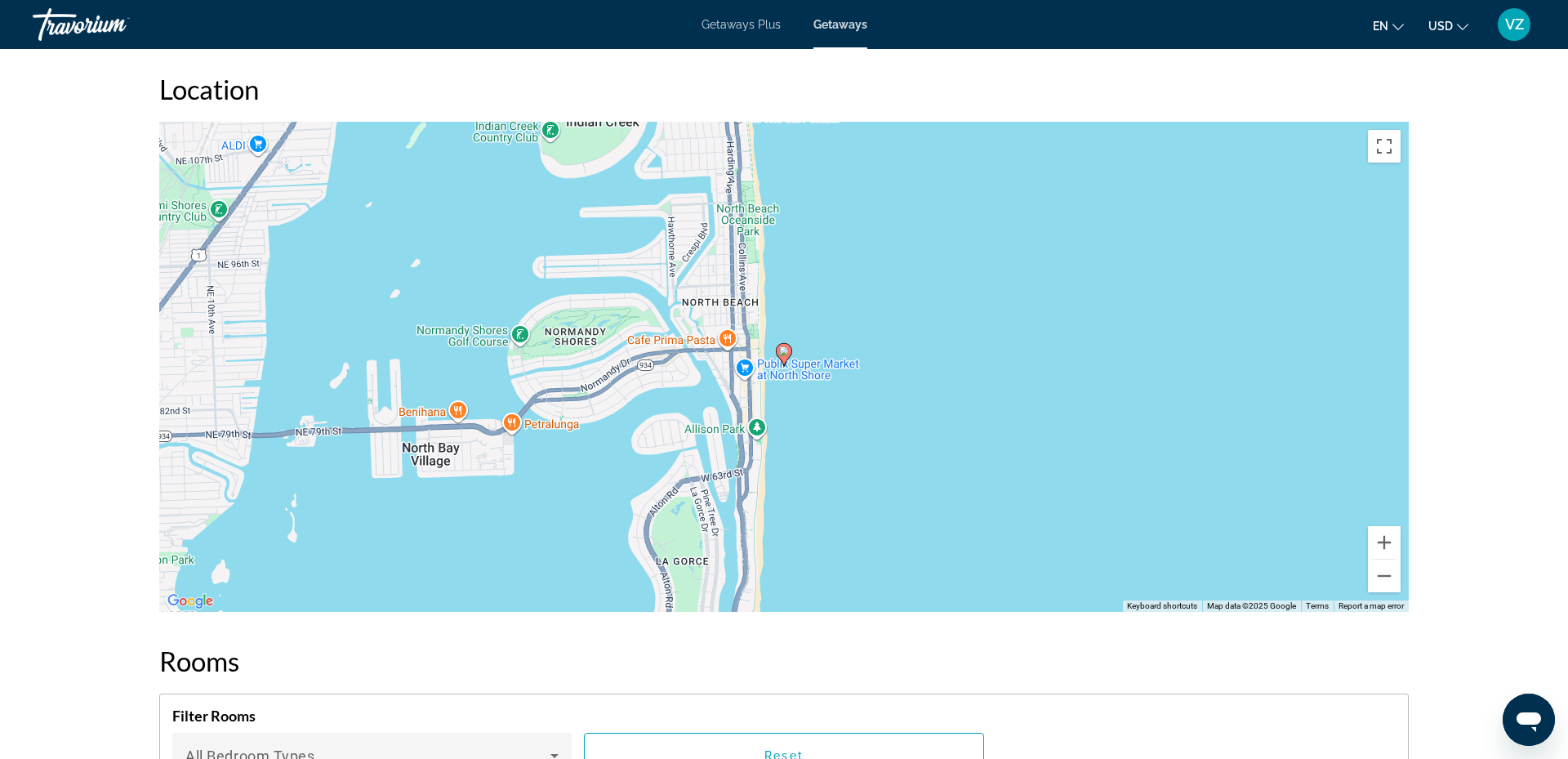
click at [769, 391] on div "To activate drag with keyboard, press Alt + Enter. Once in keyboard drag state,…" at bounding box center [783, 367] width 1249 height 490
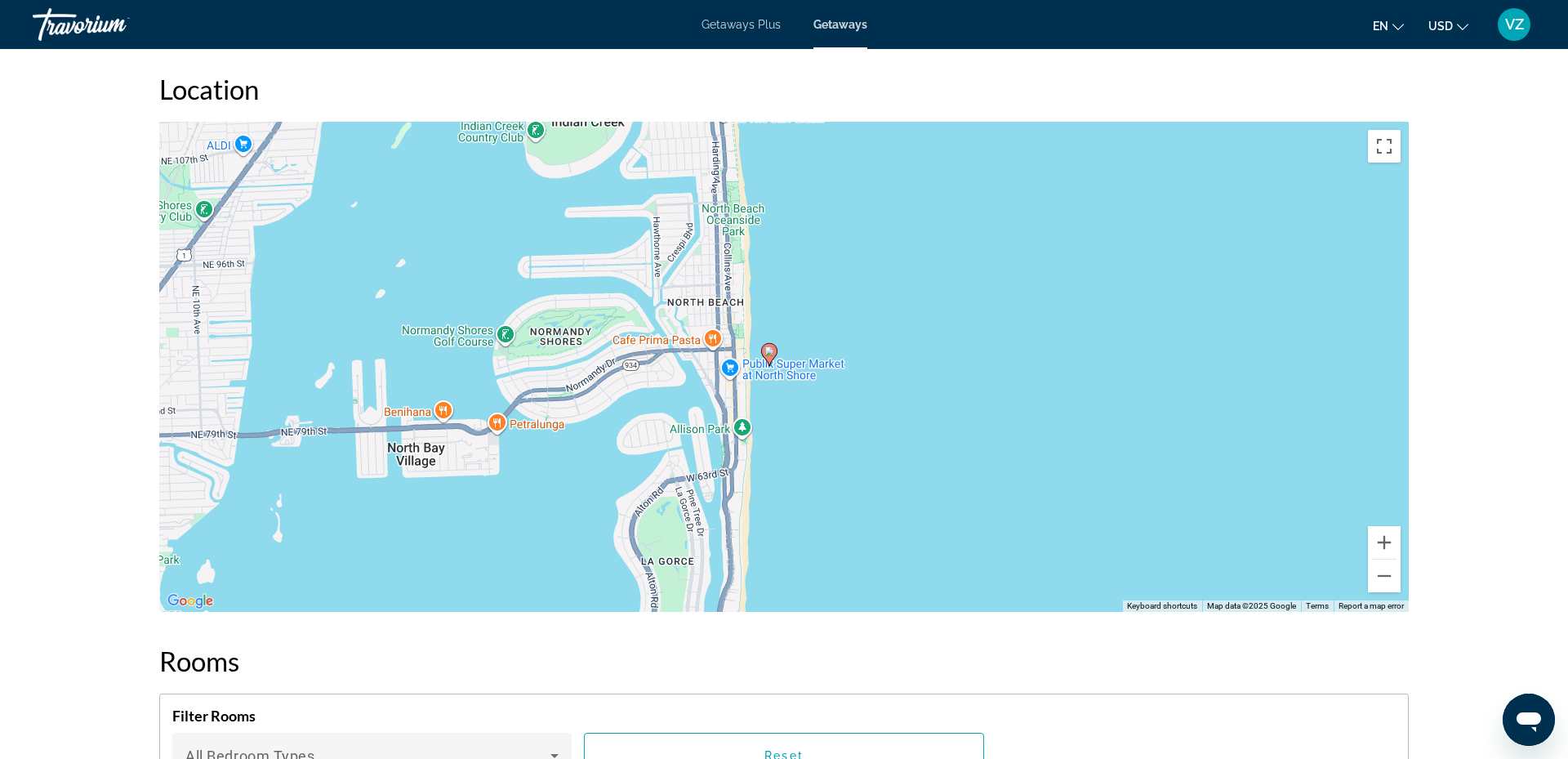
click at [739, 394] on div "To activate drag with keyboard, press Alt + Enter. Once in keyboard drag state,…" at bounding box center [783, 367] width 1249 height 490
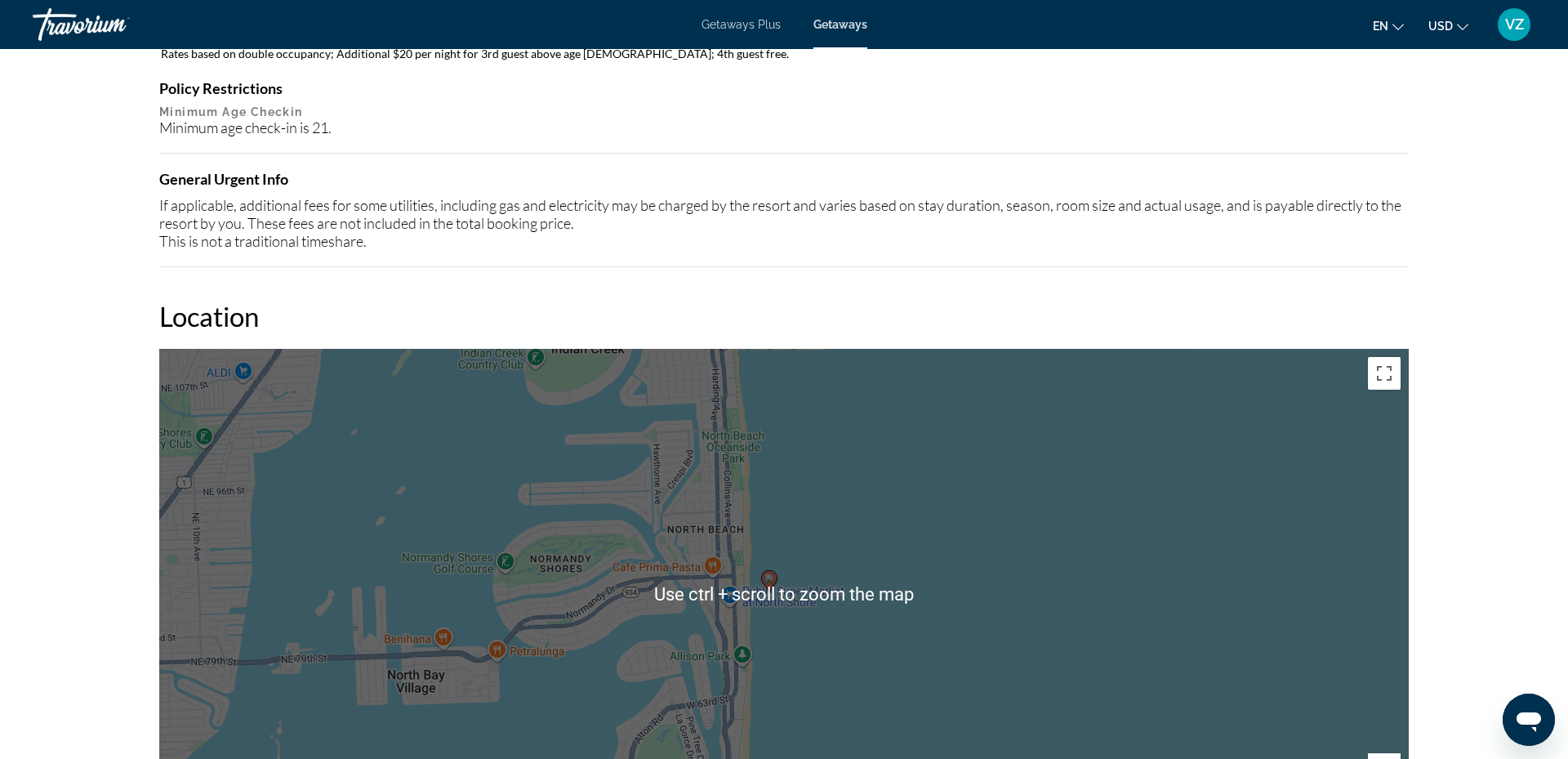
scroll to position [1650, 0]
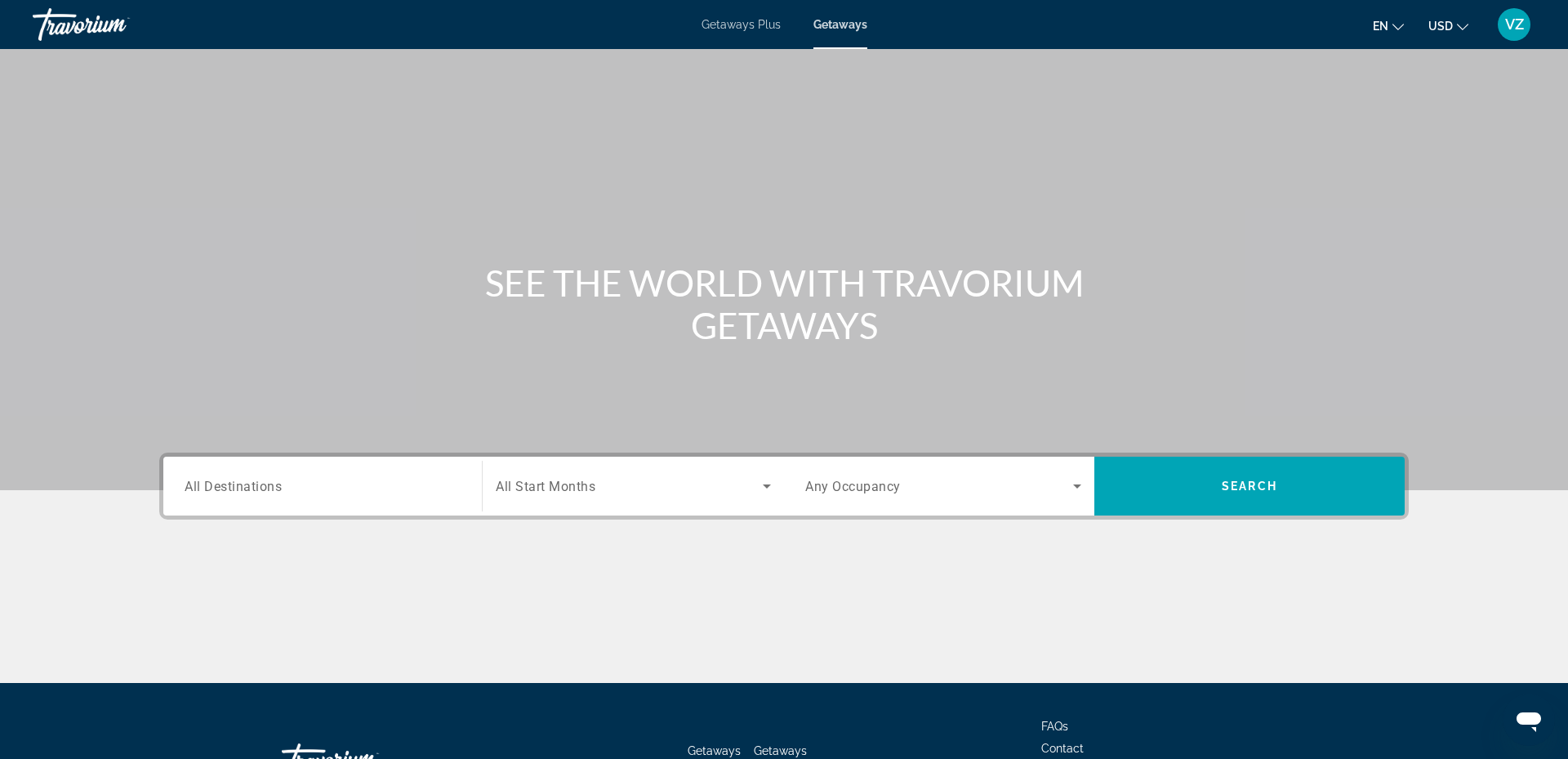
click at [184, 488] on span "All Destinations" at bounding box center [233, 485] width 98 height 15
click at [184, 488] on input "Destination All Destinations" at bounding box center [322, 487] width 276 height 20
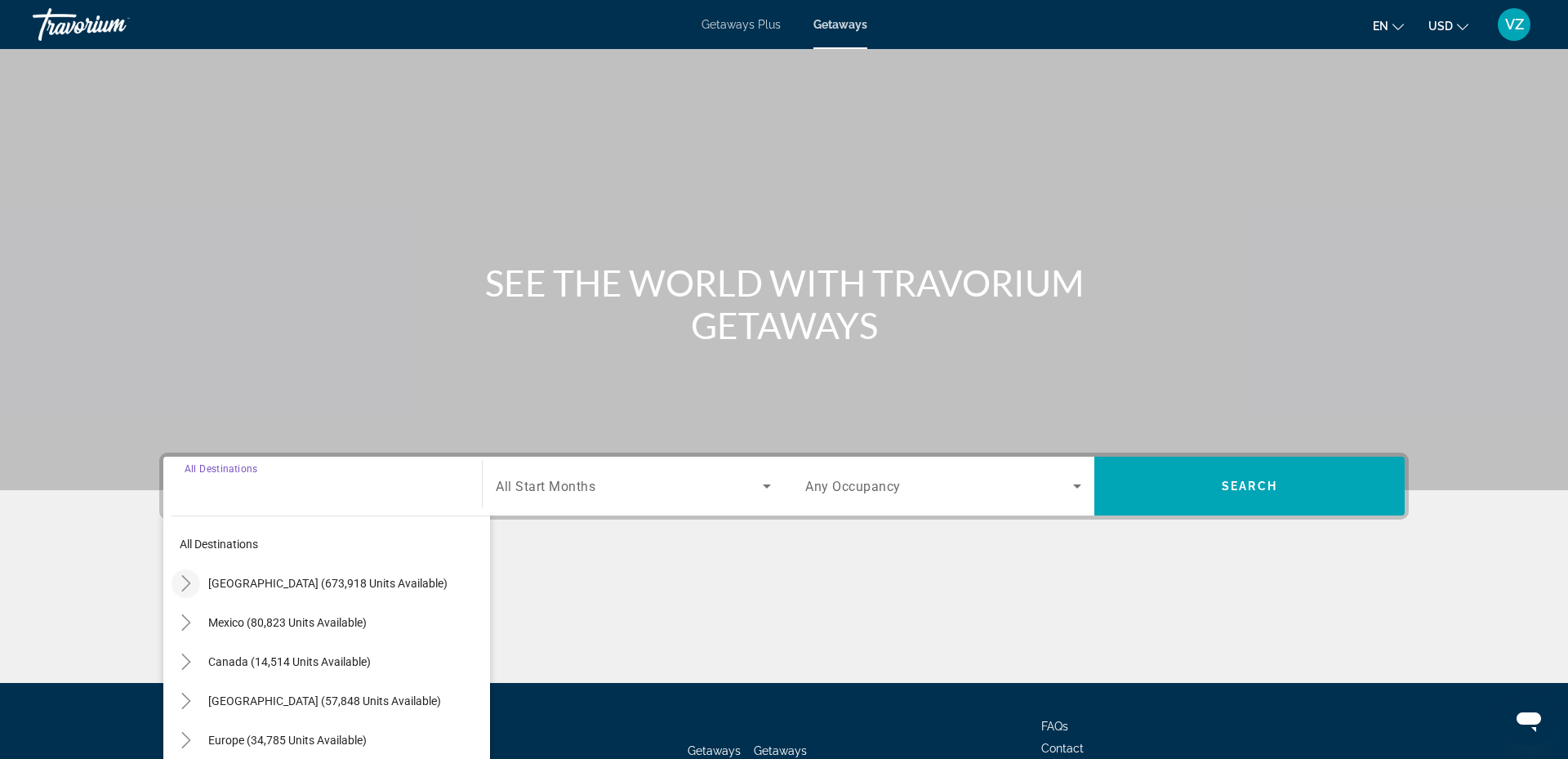
scroll to position [124, 0]
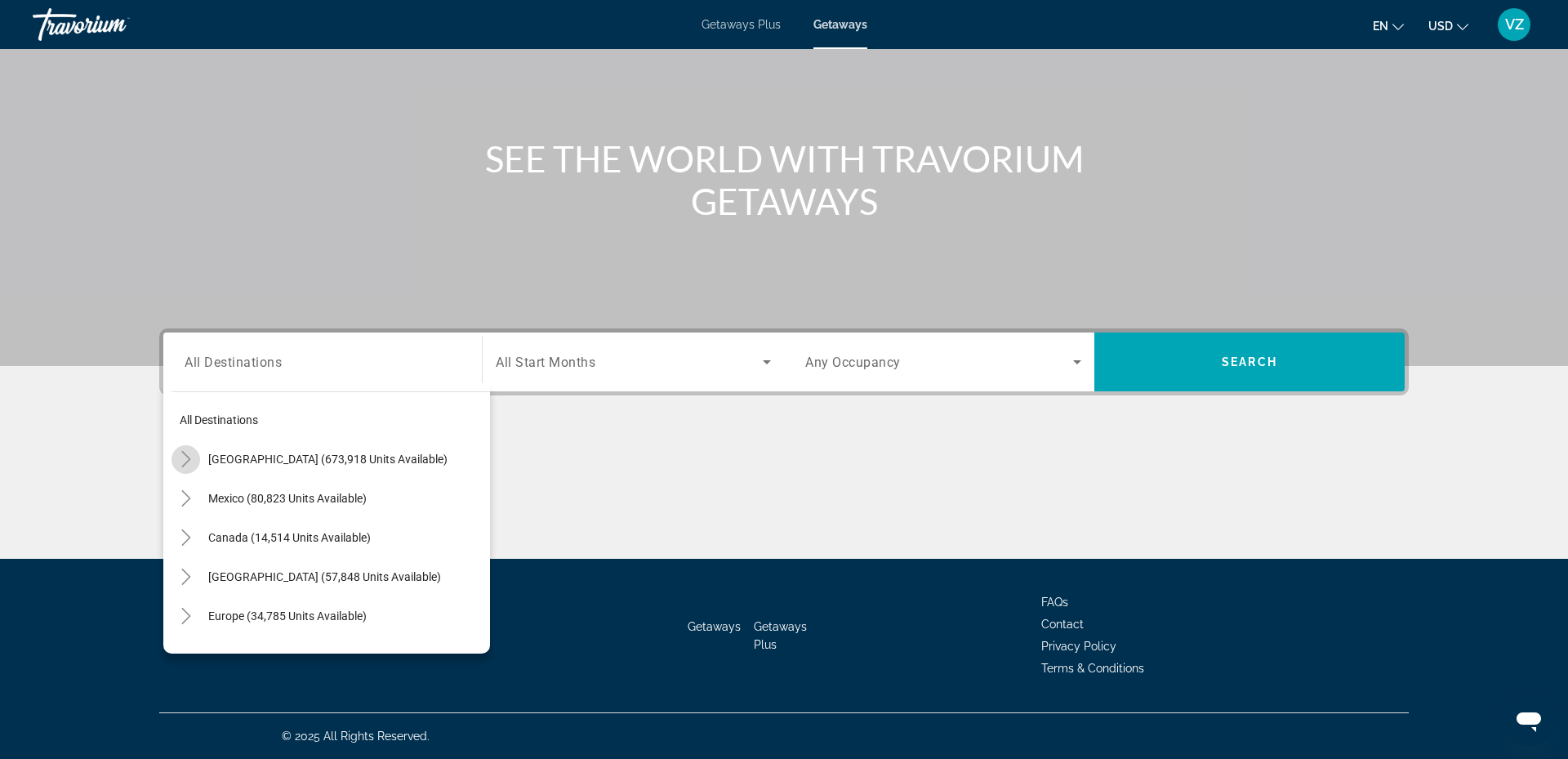
click at [185, 455] on icon "Toggle United States (673,918 units available)" at bounding box center [186, 459] width 9 height 16
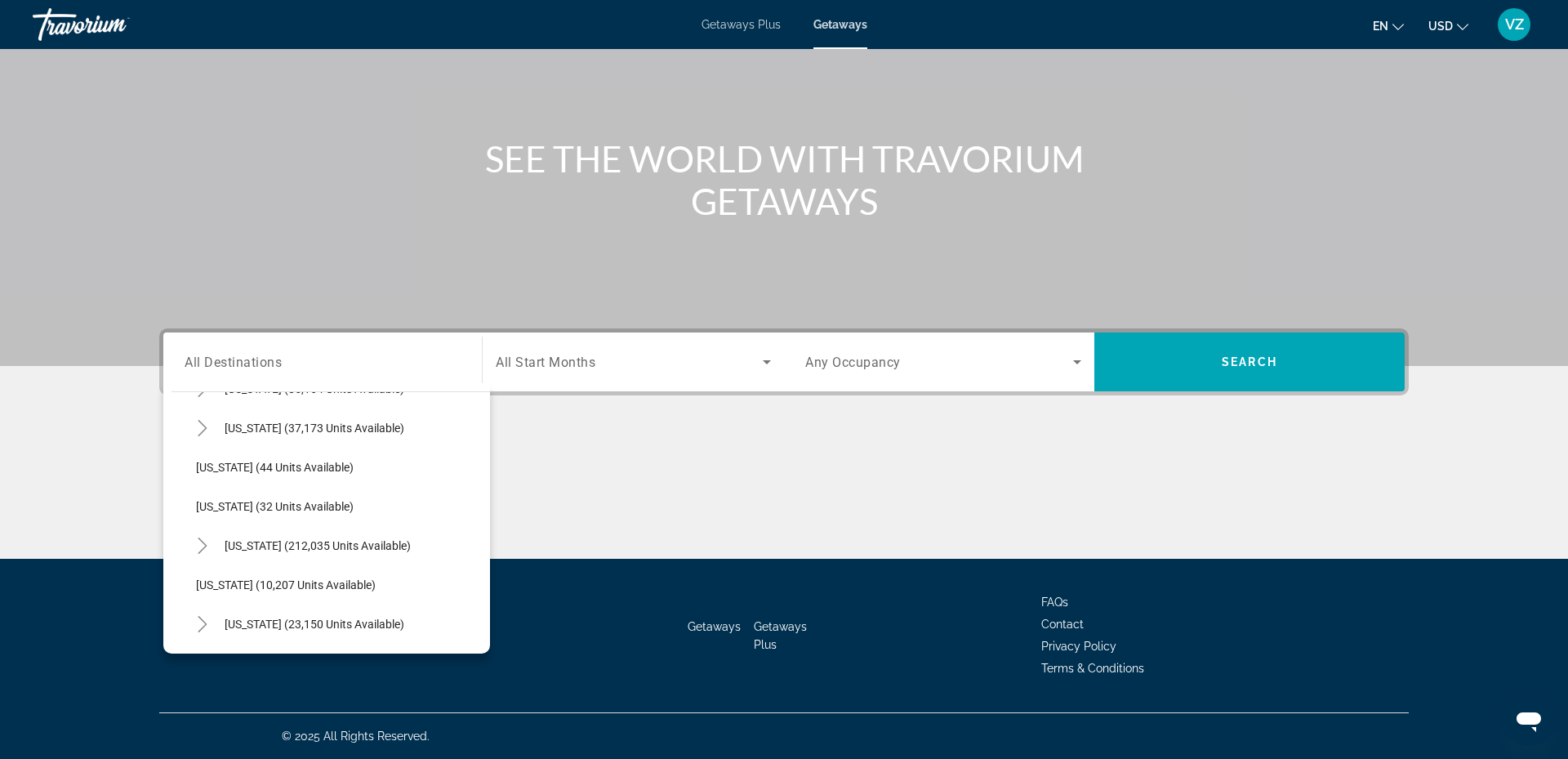
scroll to position [198, 0]
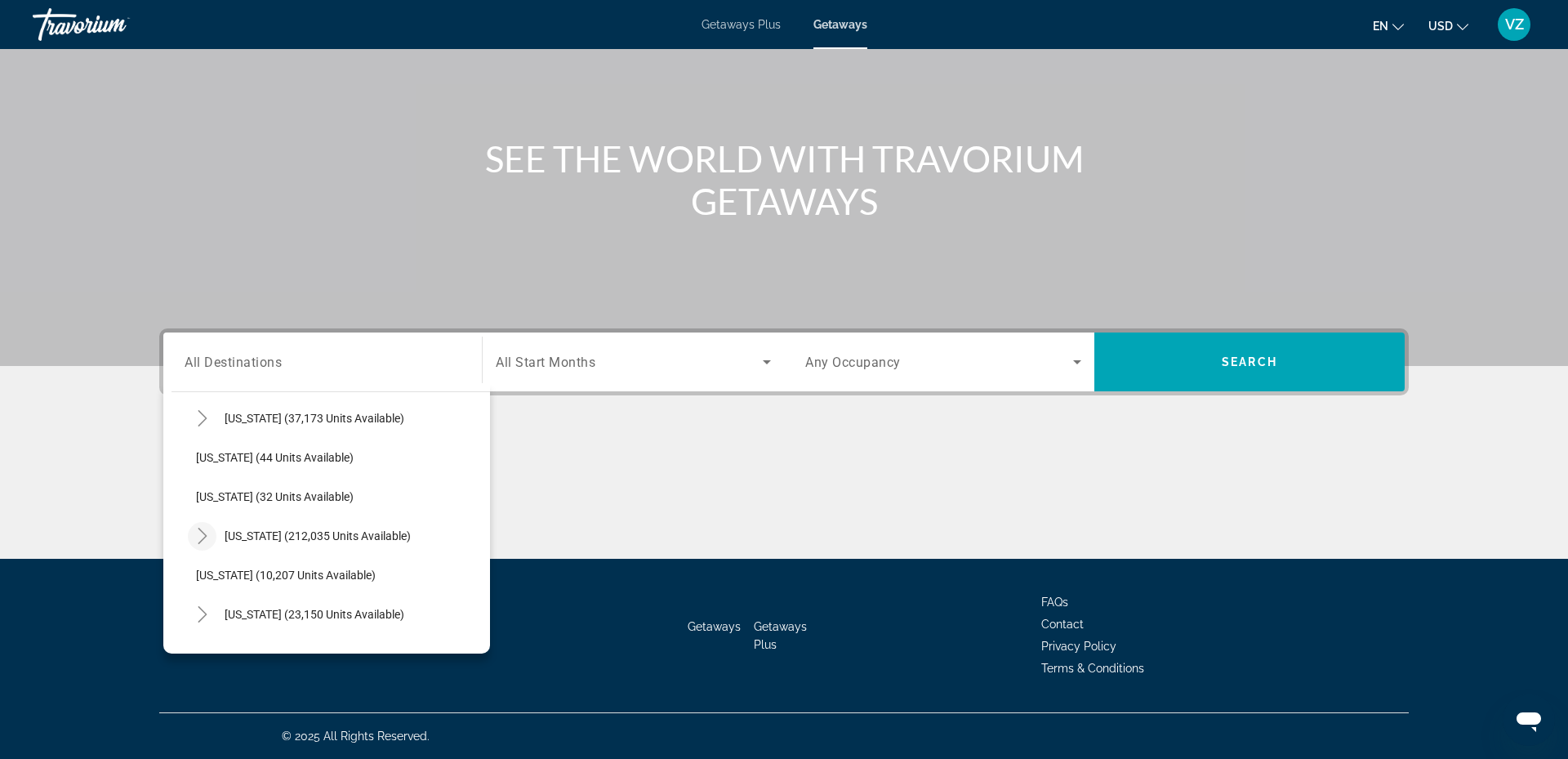
click at [204, 530] on icon "Toggle Florida (212,035 units available)" at bounding box center [202, 536] width 16 height 16
click at [252, 570] on span "[GEOGRAPHIC_DATA] (89,205 units available)" at bounding box center [329, 575] width 233 height 13
type input "**********"
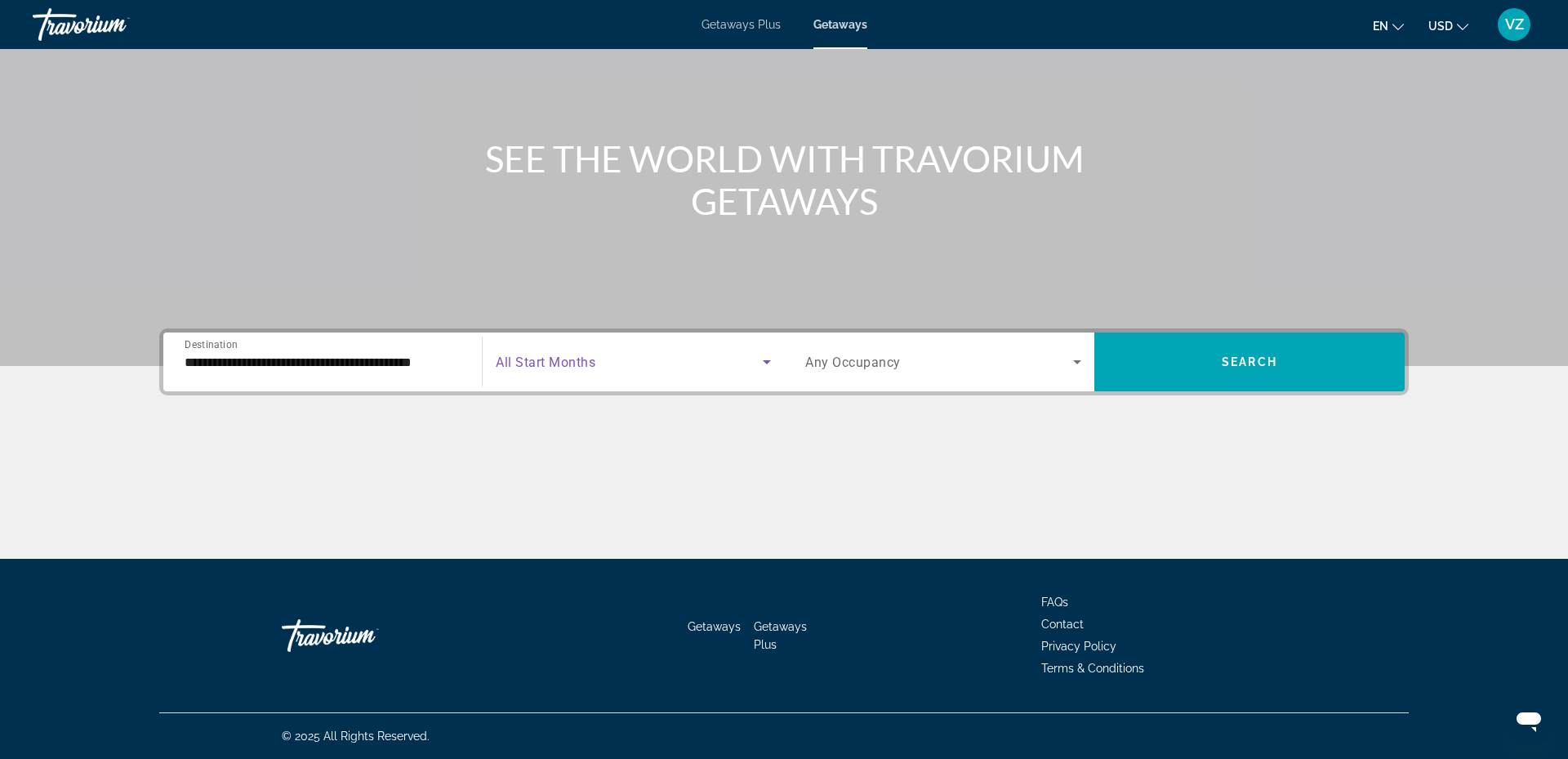
click at [763, 361] on icon "Search widget" at bounding box center [766, 362] width 8 height 5
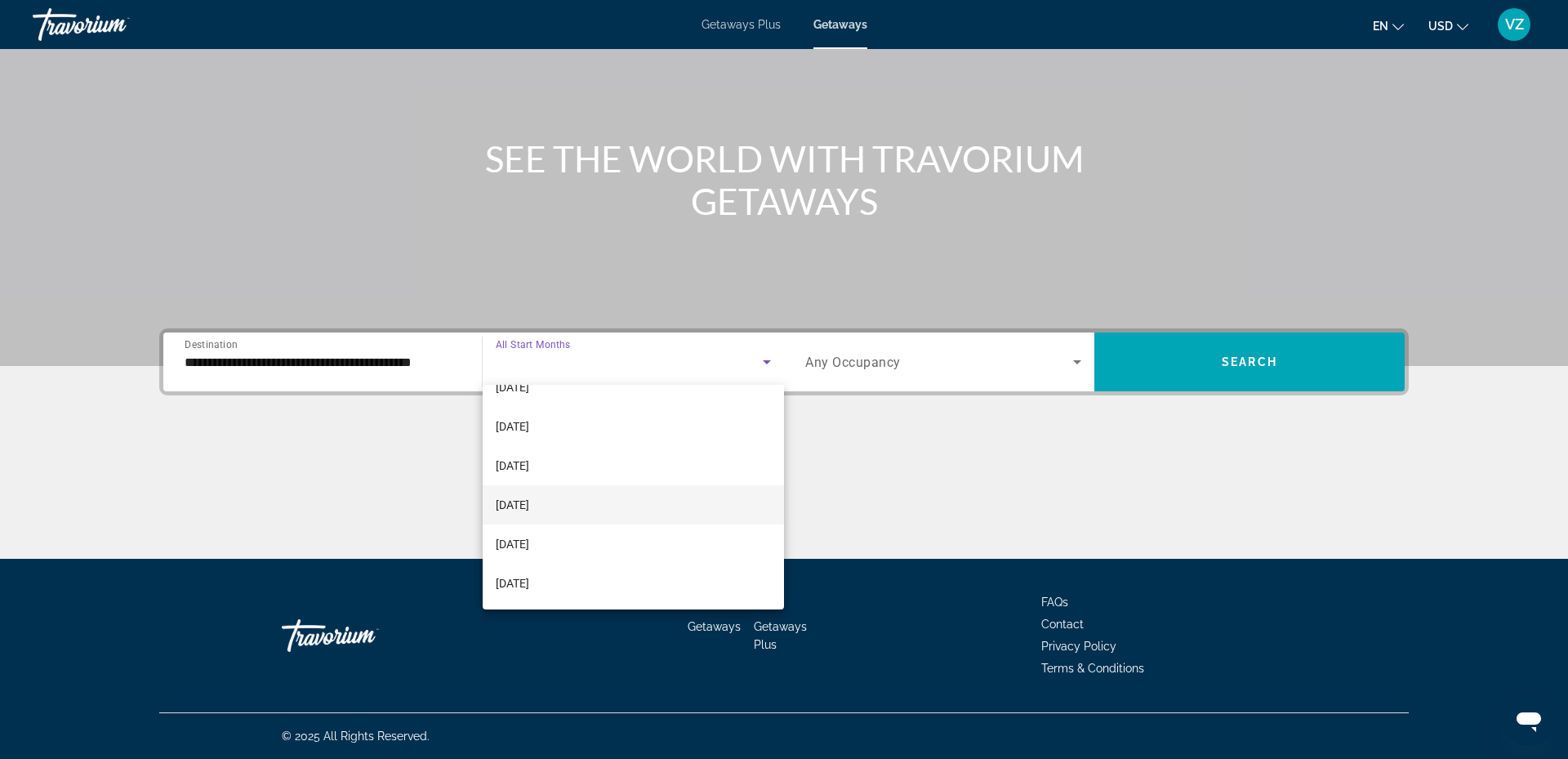
scroll to position [225, 0]
click at [600, 538] on mat-option "[DATE]" at bounding box center [633, 538] width 302 height 39
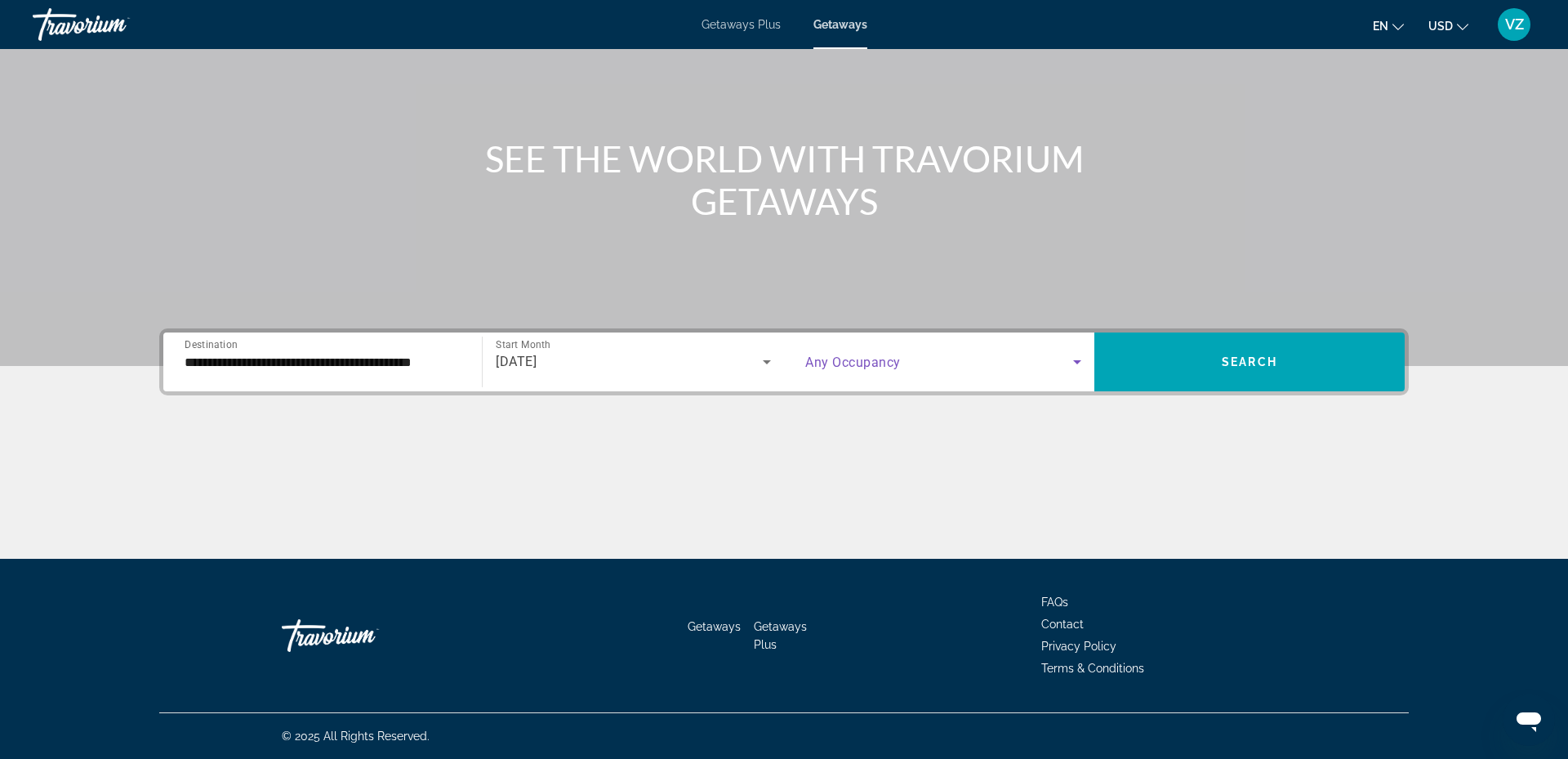
click at [1078, 360] on icon "Search widget" at bounding box center [1077, 362] width 20 height 20
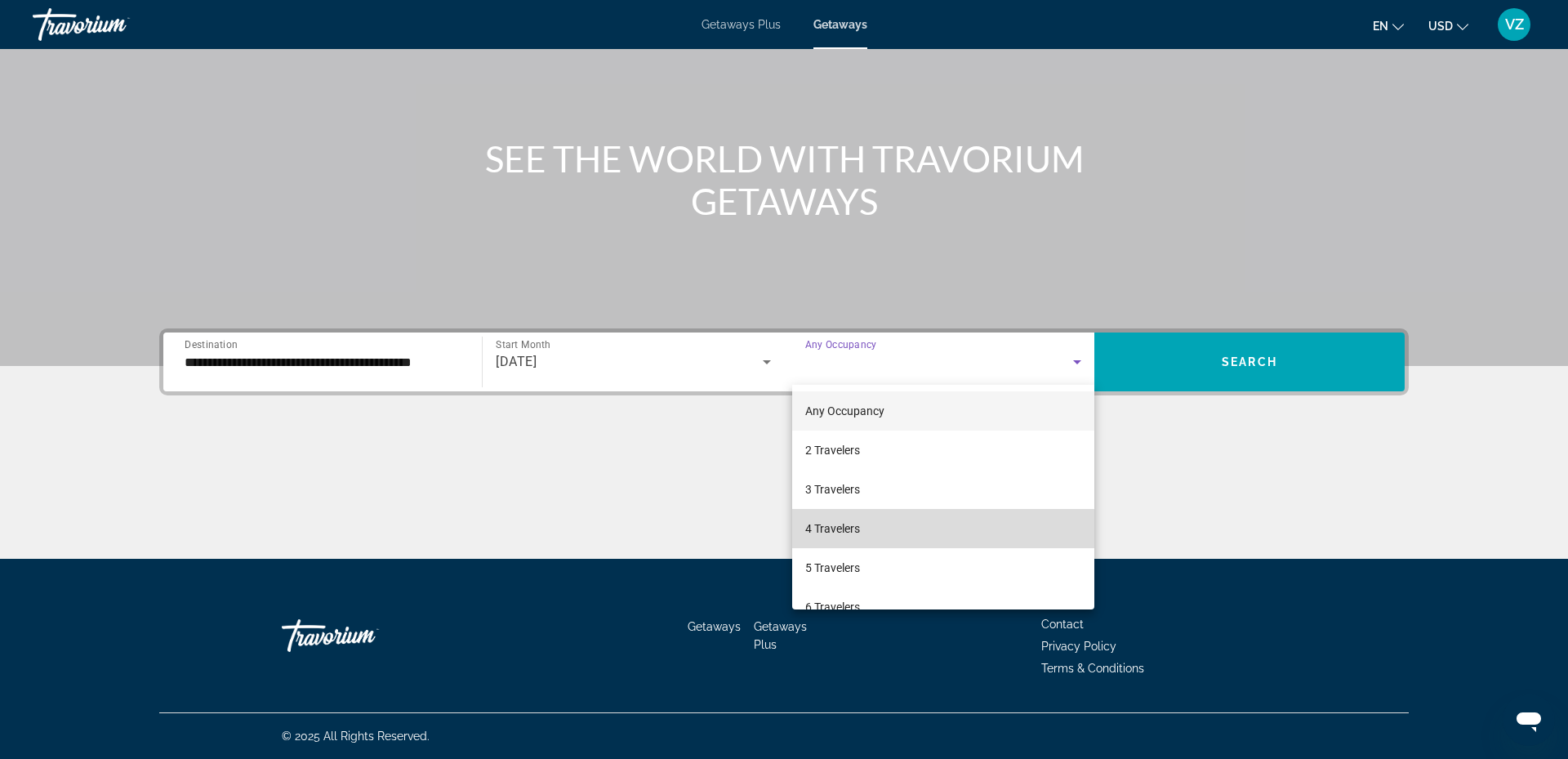
click at [862, 529] on mat-option "4 Travelers" at bounding box center [943, 528] width 302 height 39
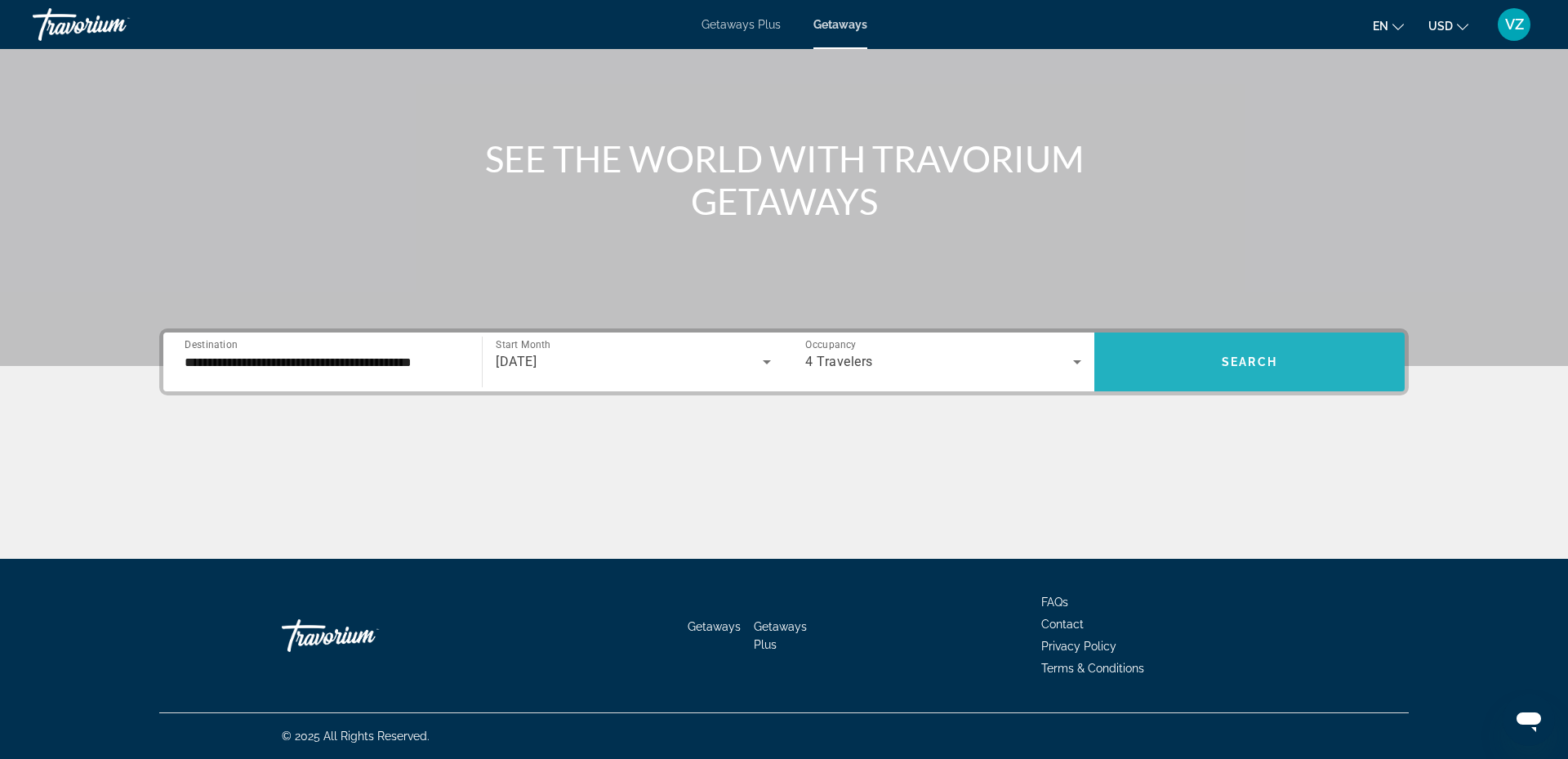
click at [1210, 361] on span "Search widget" at bounding box center [1249, 361] width 311 height 39
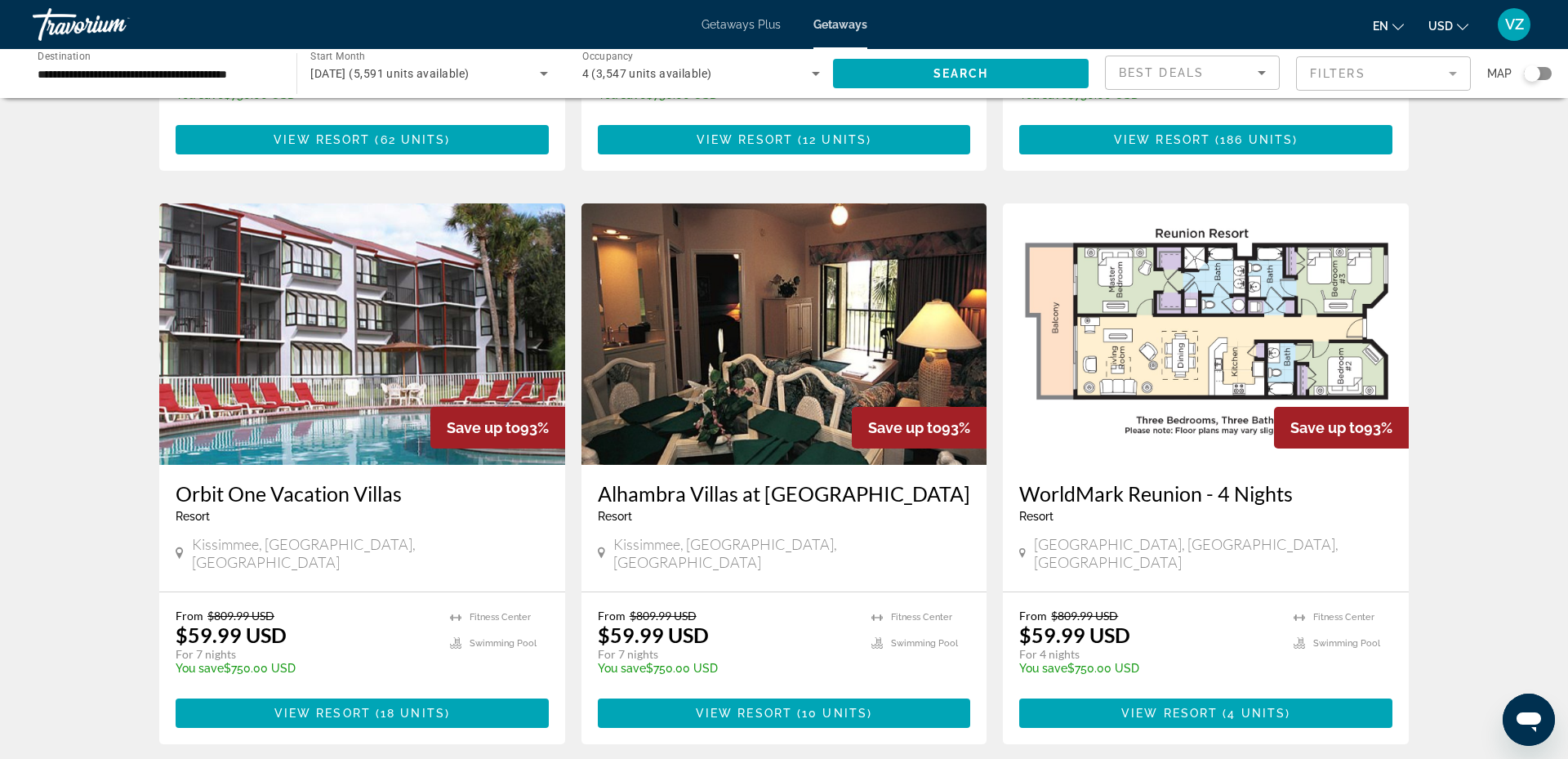
scroll to position [1797, 0]
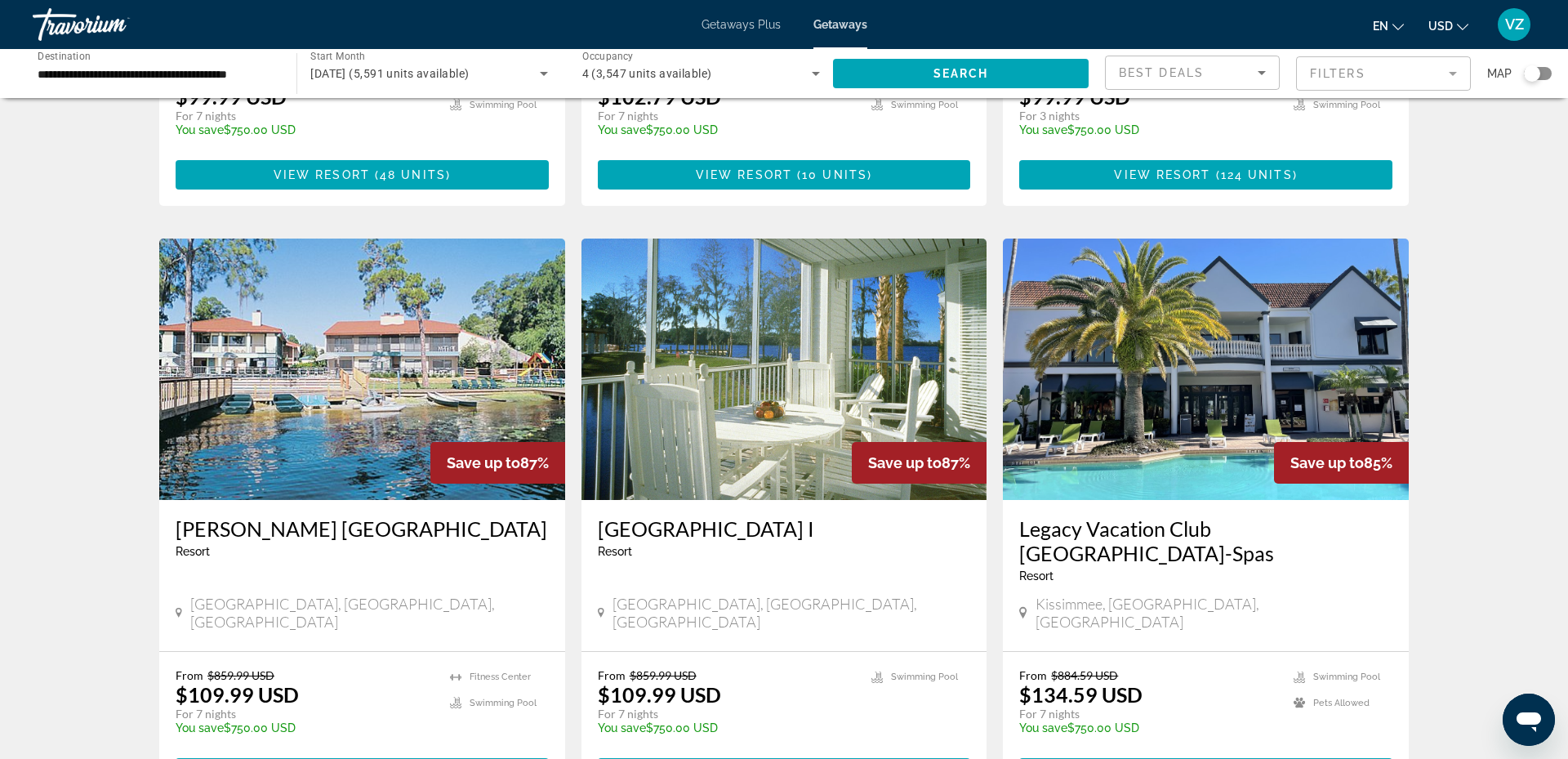
scroll to position [518, 0]
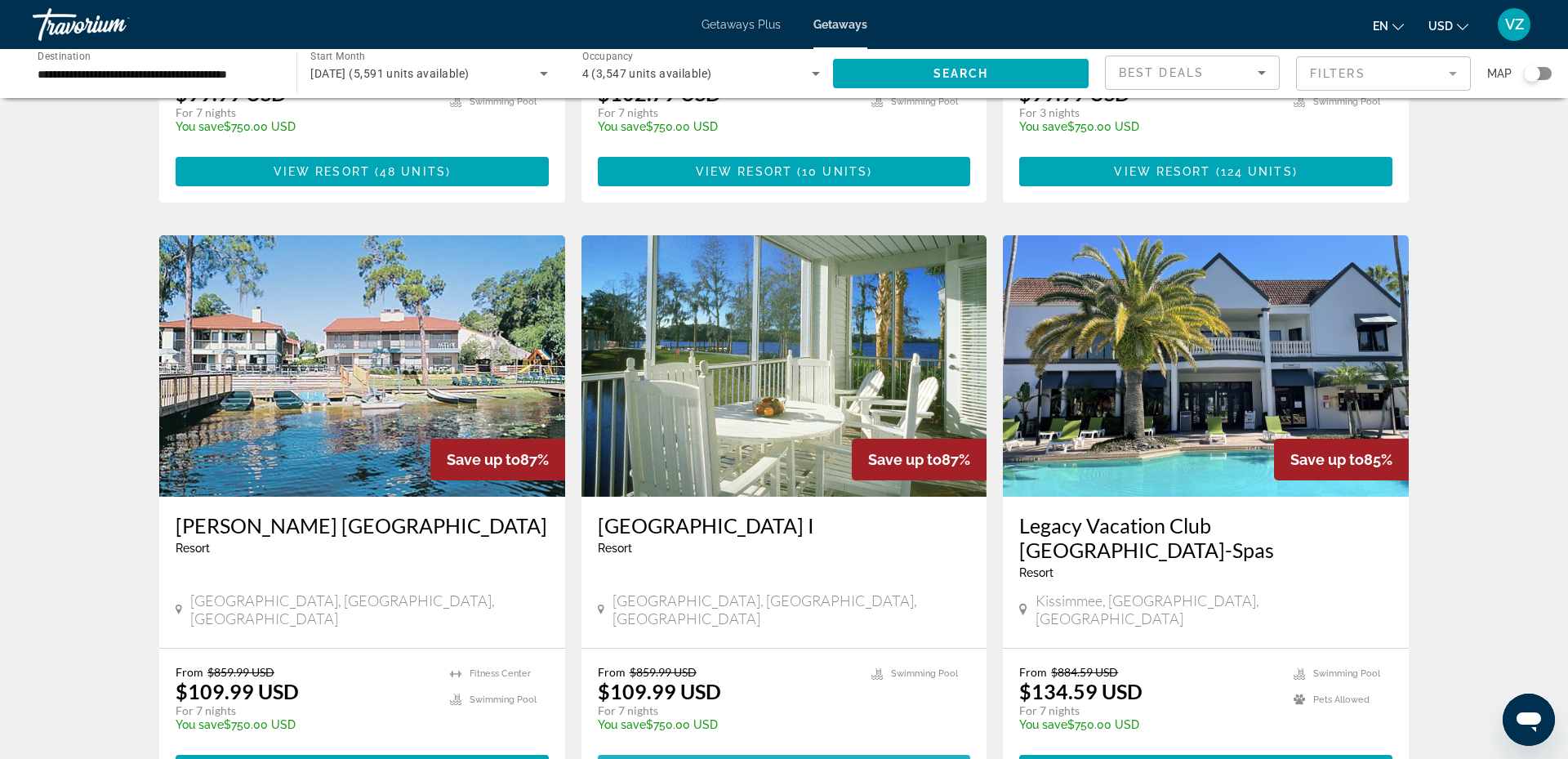
click at [746, 758] on span "View Resort" at bounding box center [743, 769] width 97 height 13
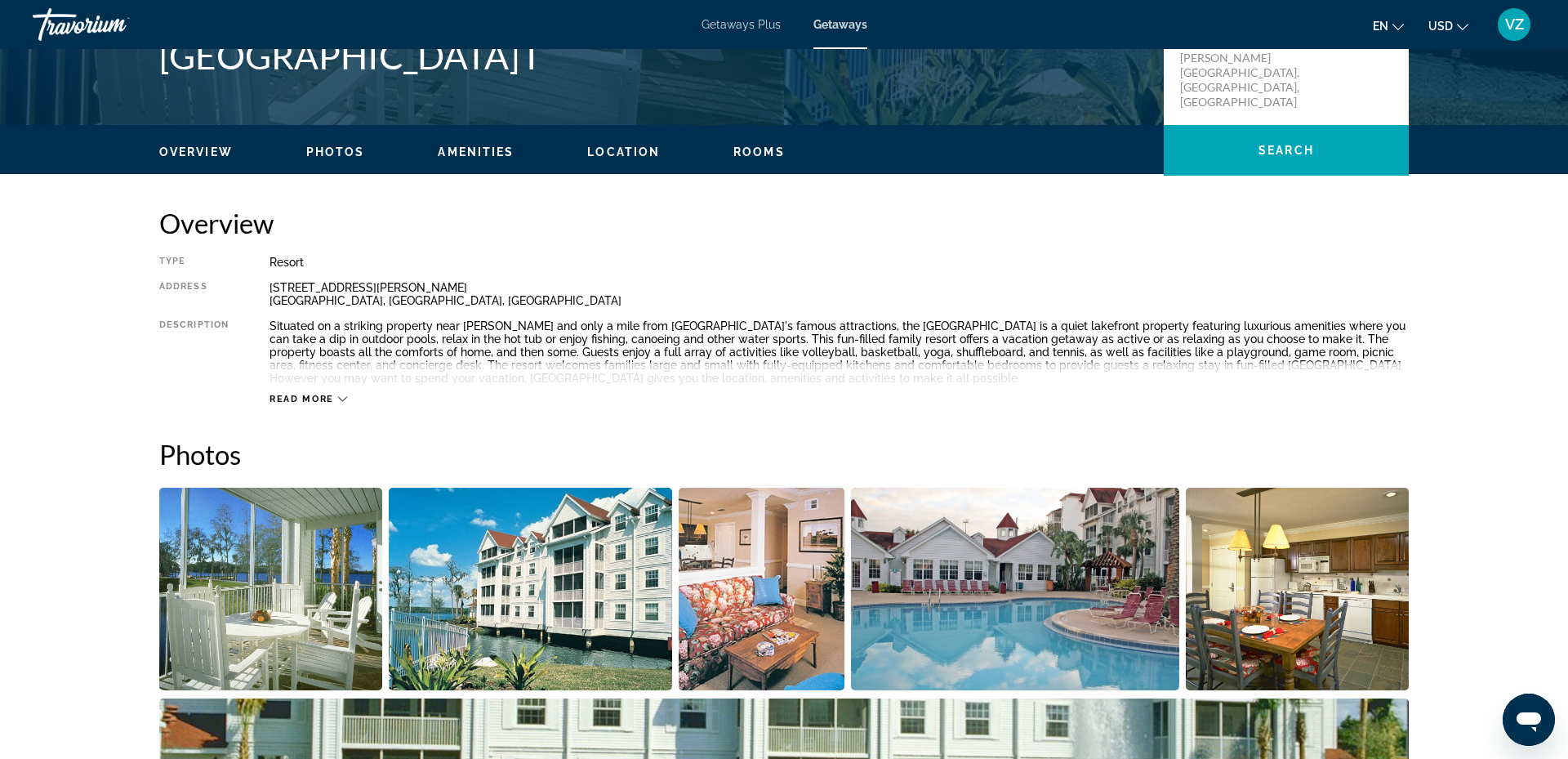
scroll to position [407, 0]
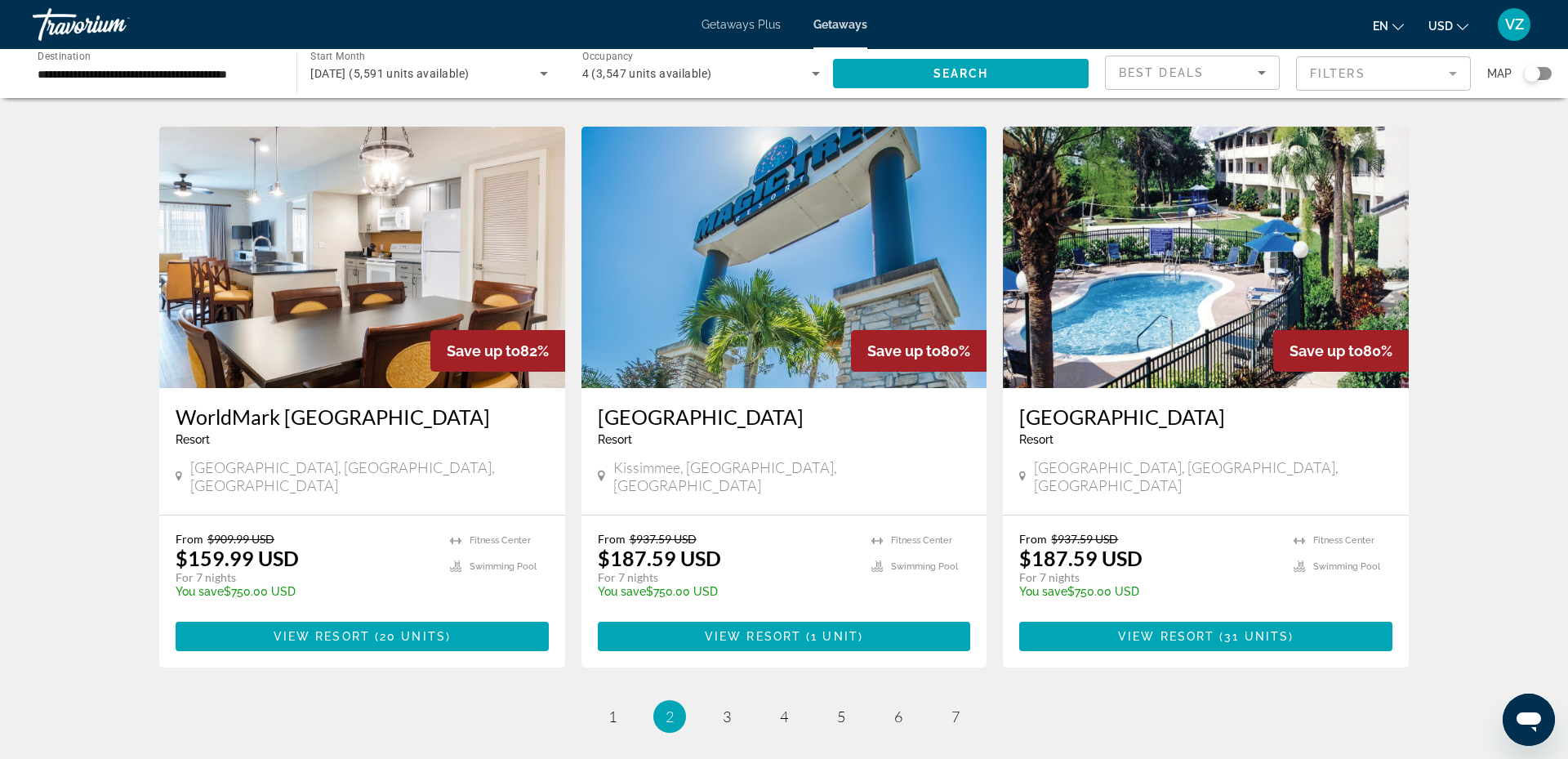
scroll to position [1809, 0]
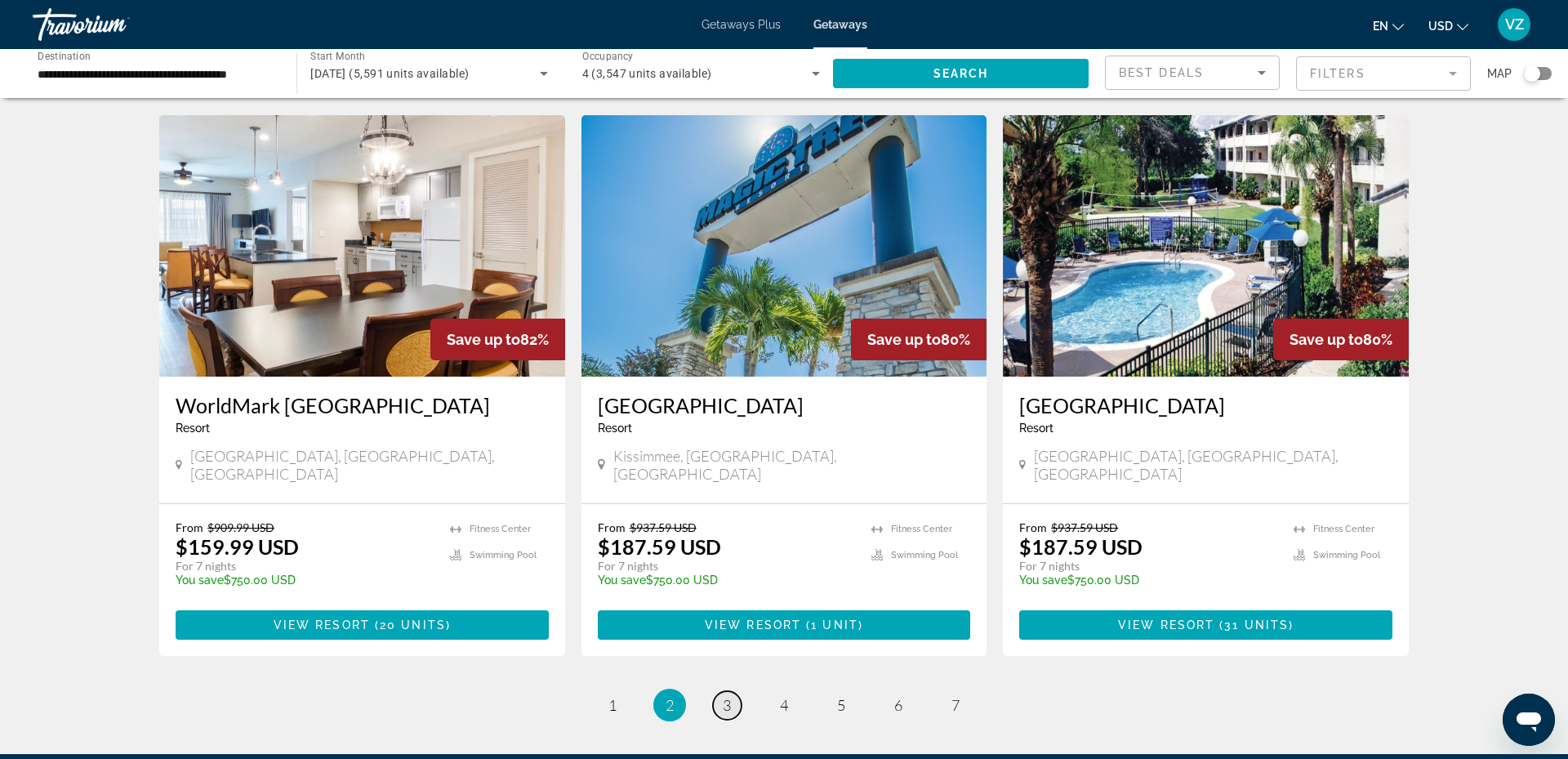
click at [724, 696] on span "3" at bounding box center [726, 705] width 8 height 18
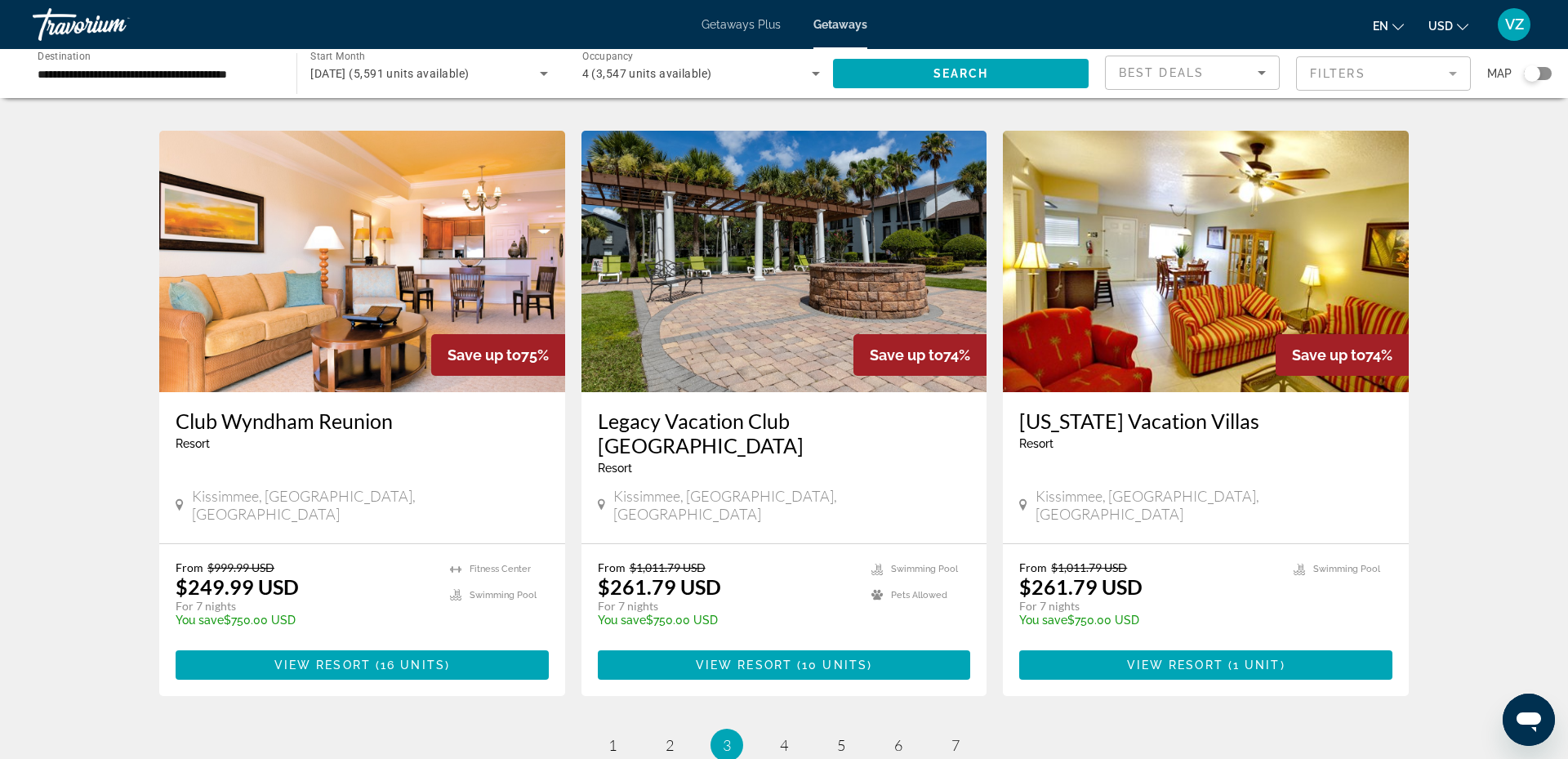
scroll to position [1843, 0]
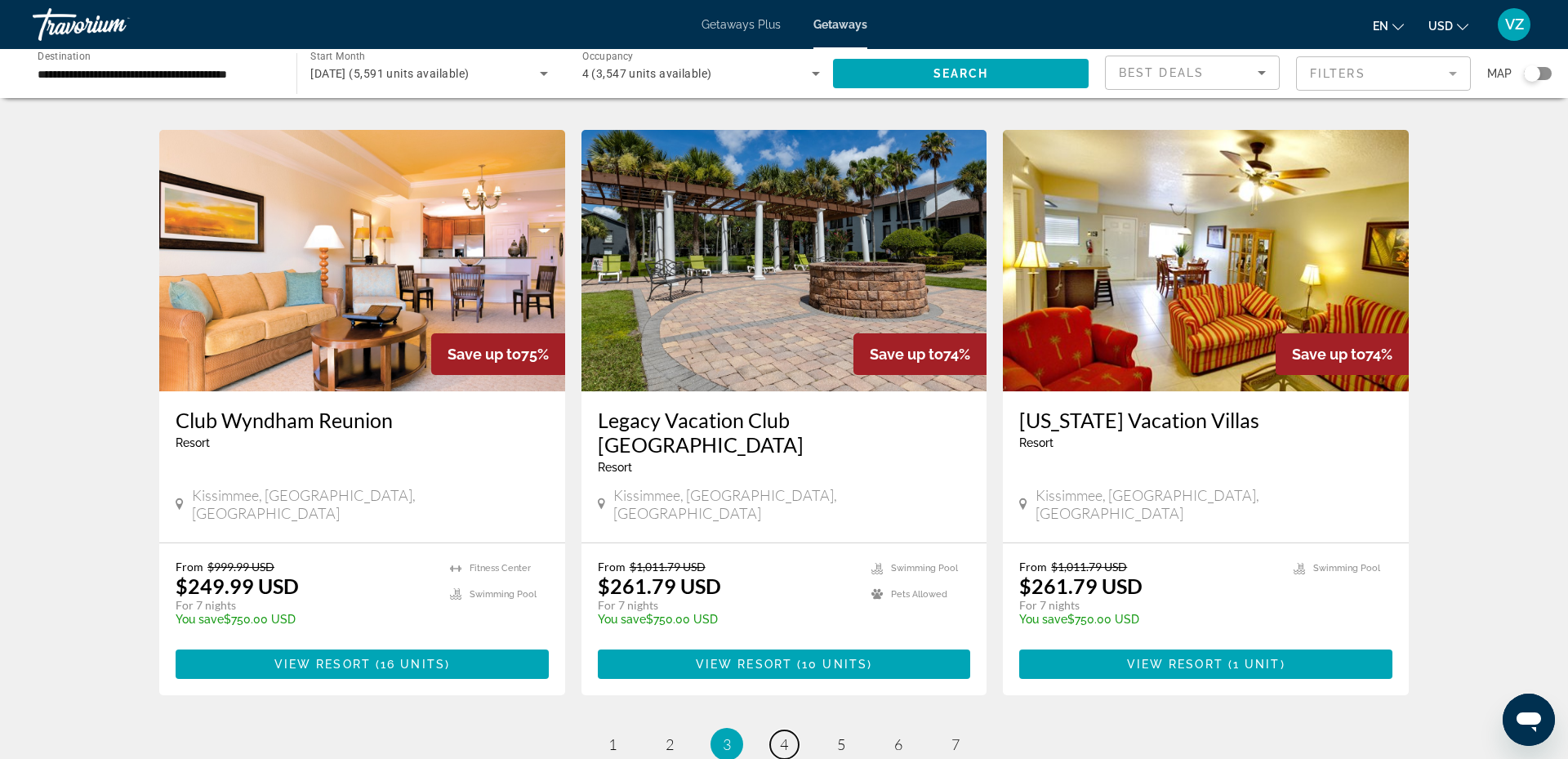
click at [782, 736] on span "4" at bounding box center [783, 745] width 8 height 18
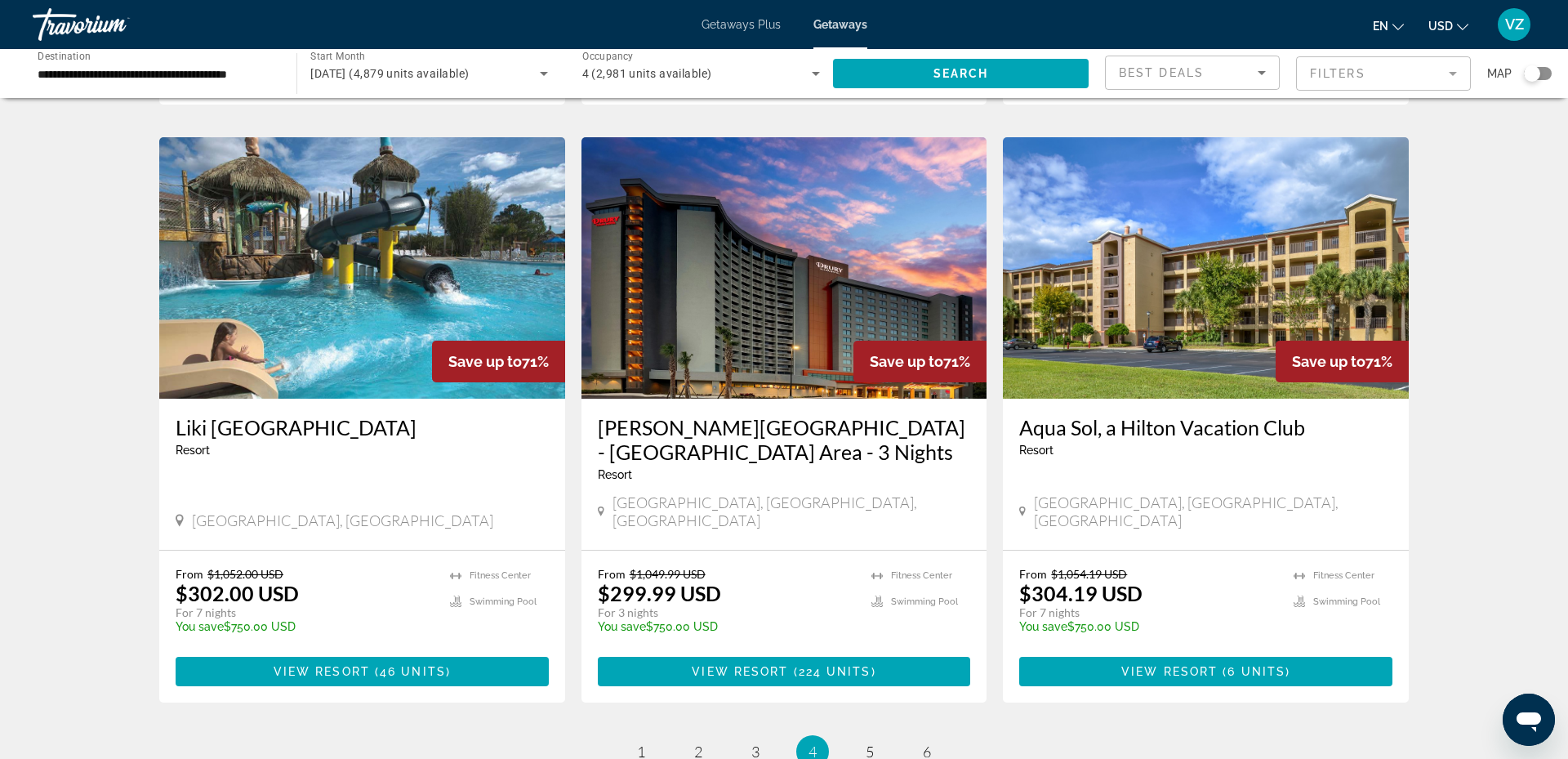
scroll to position [1794, 0]
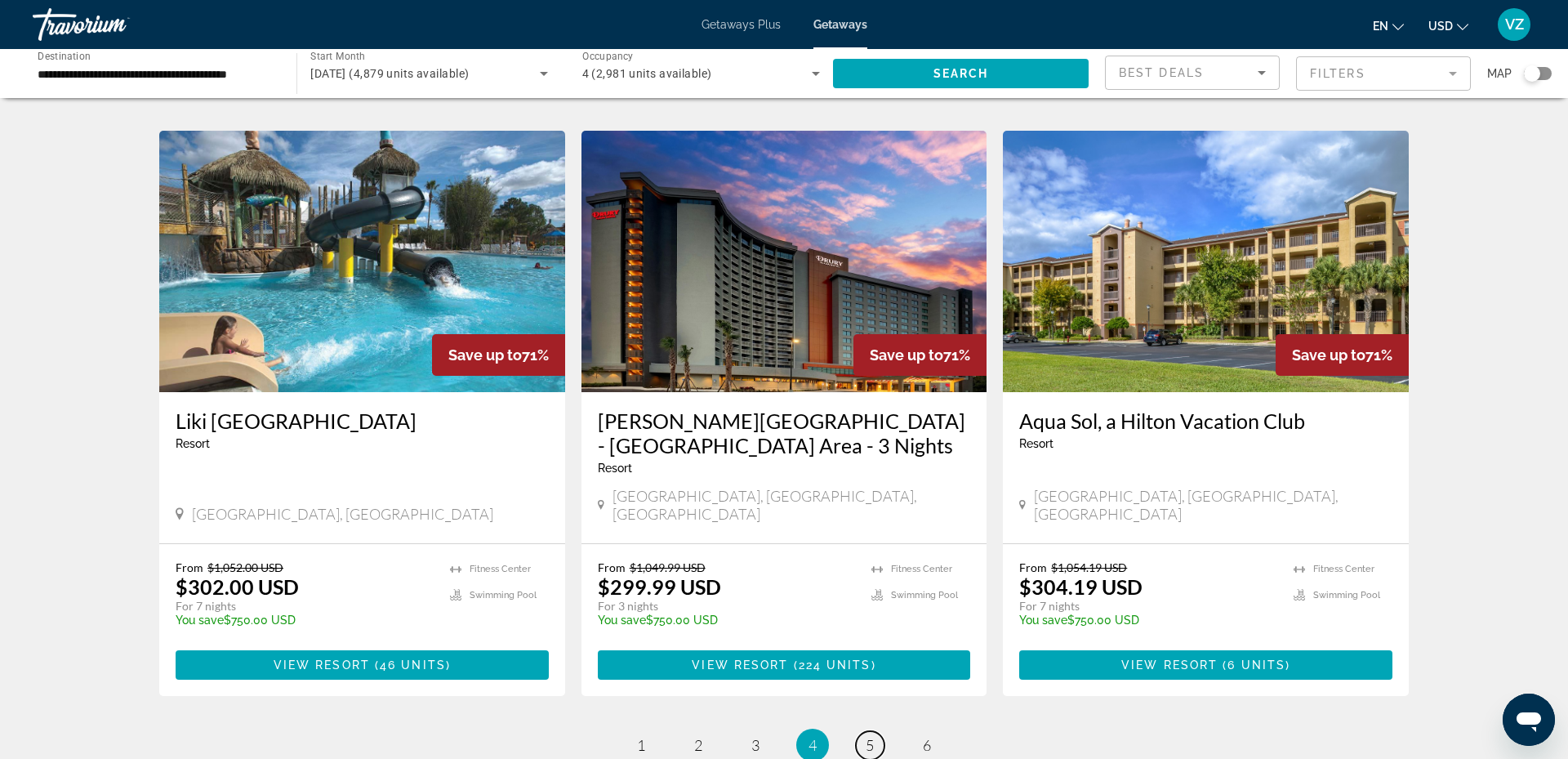
click at [868, 736] on span "5" at bounding box center [869, 745] width 8 height 18
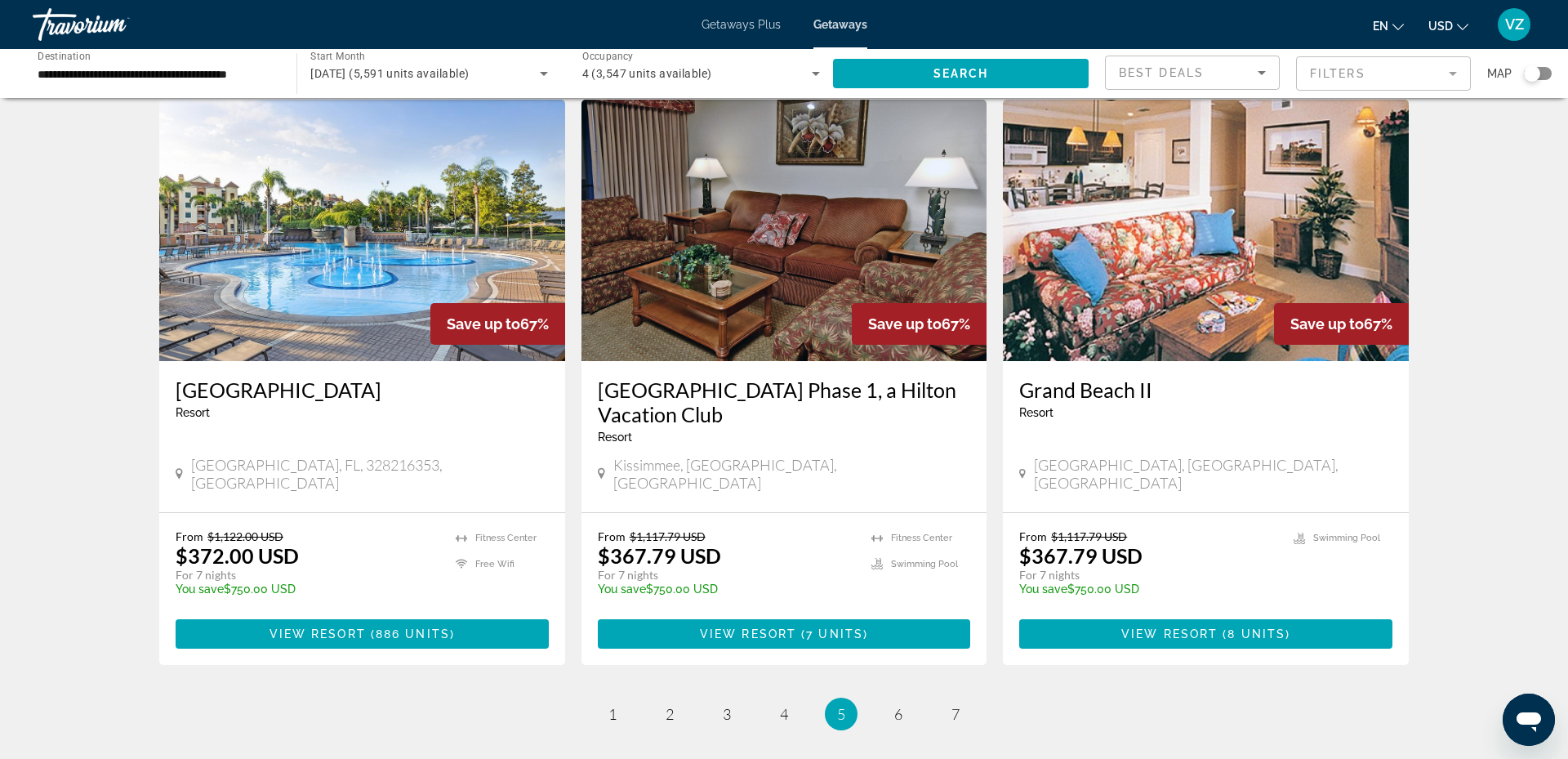
scroll to position [1846, 0]
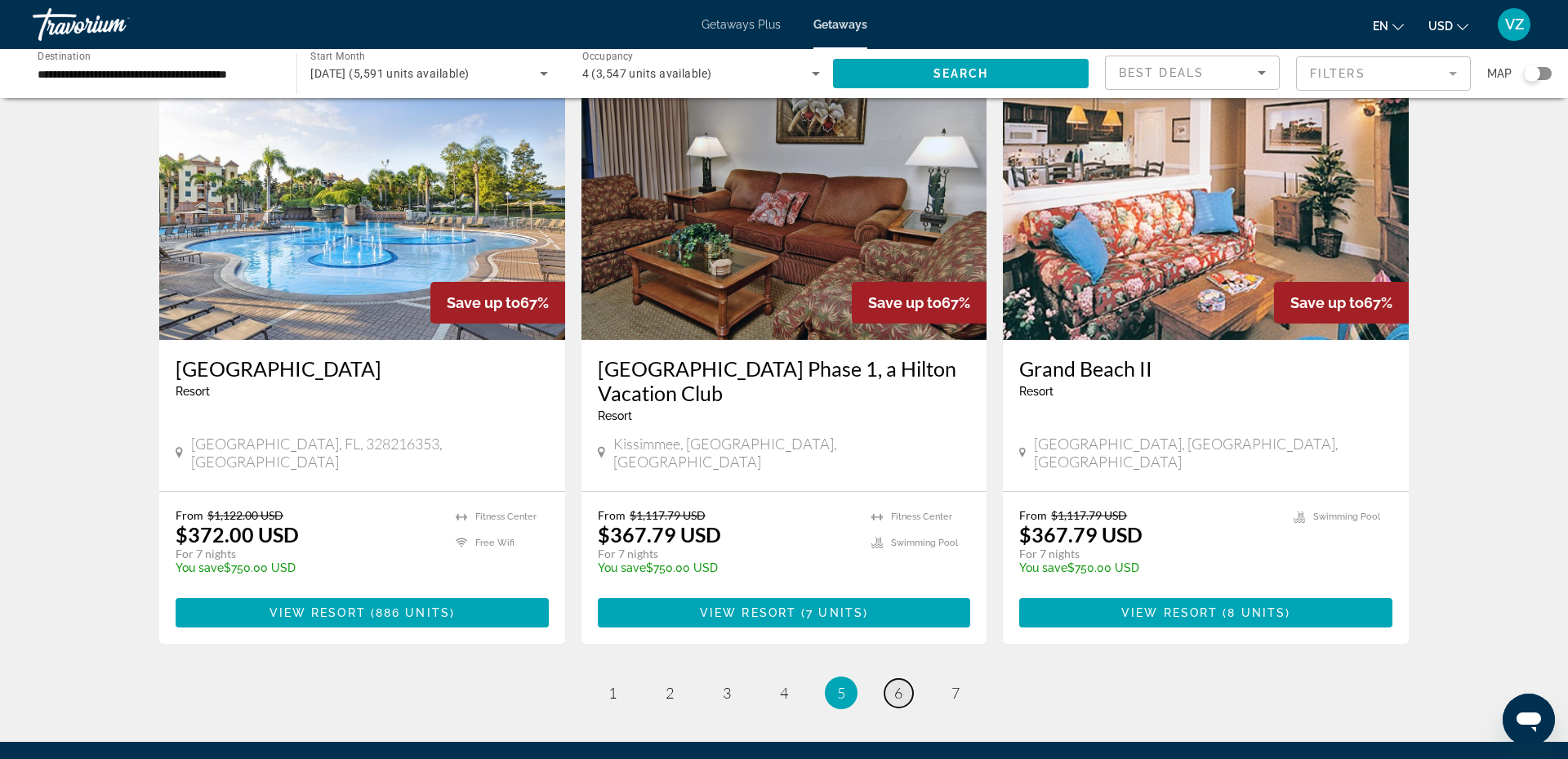
click at [895, 684] on span "6" at bounding box center [898, 693] width 8 height 18
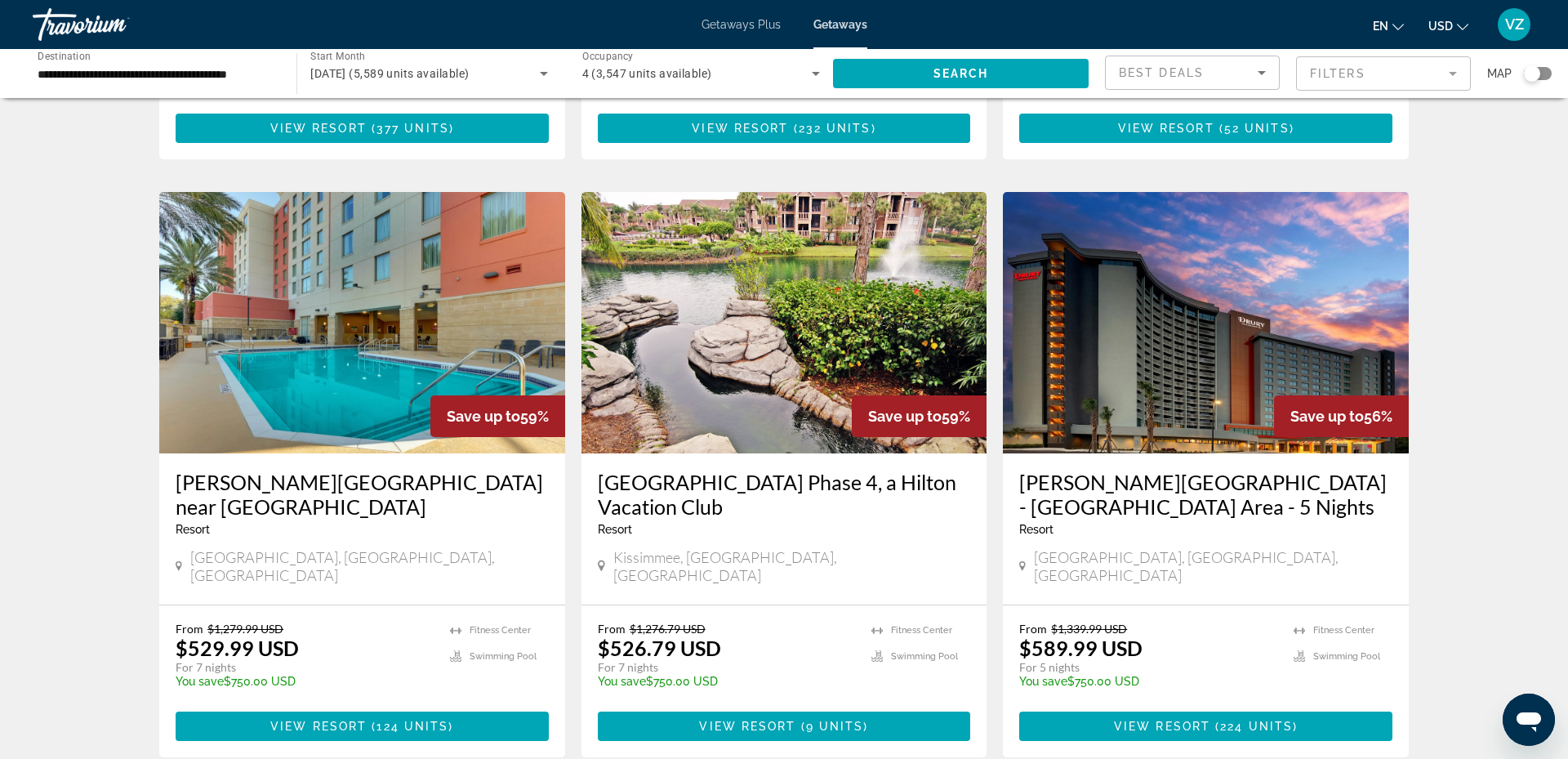
scroll to position [1823, 0]
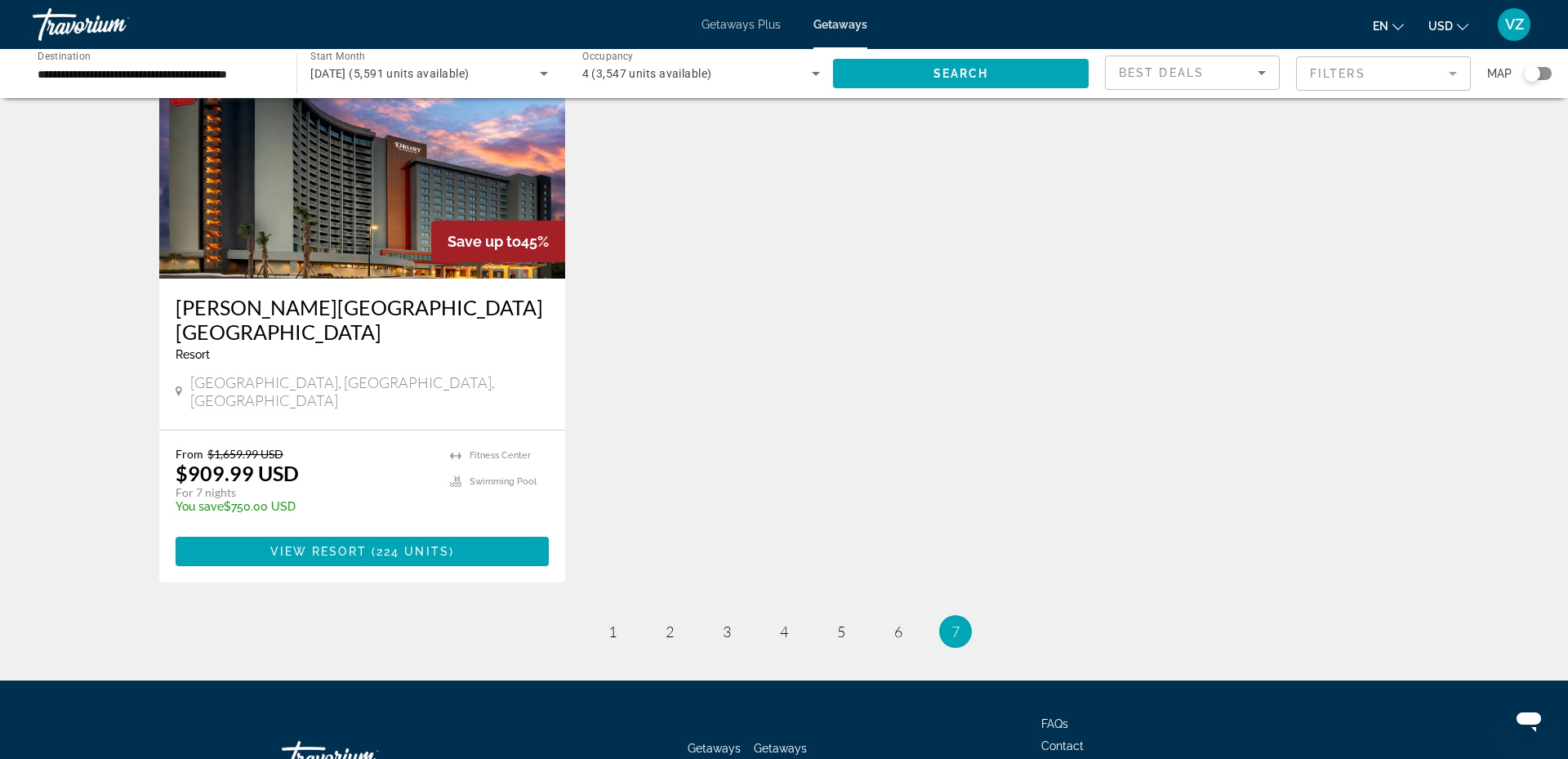
scroll to position [763, 0]
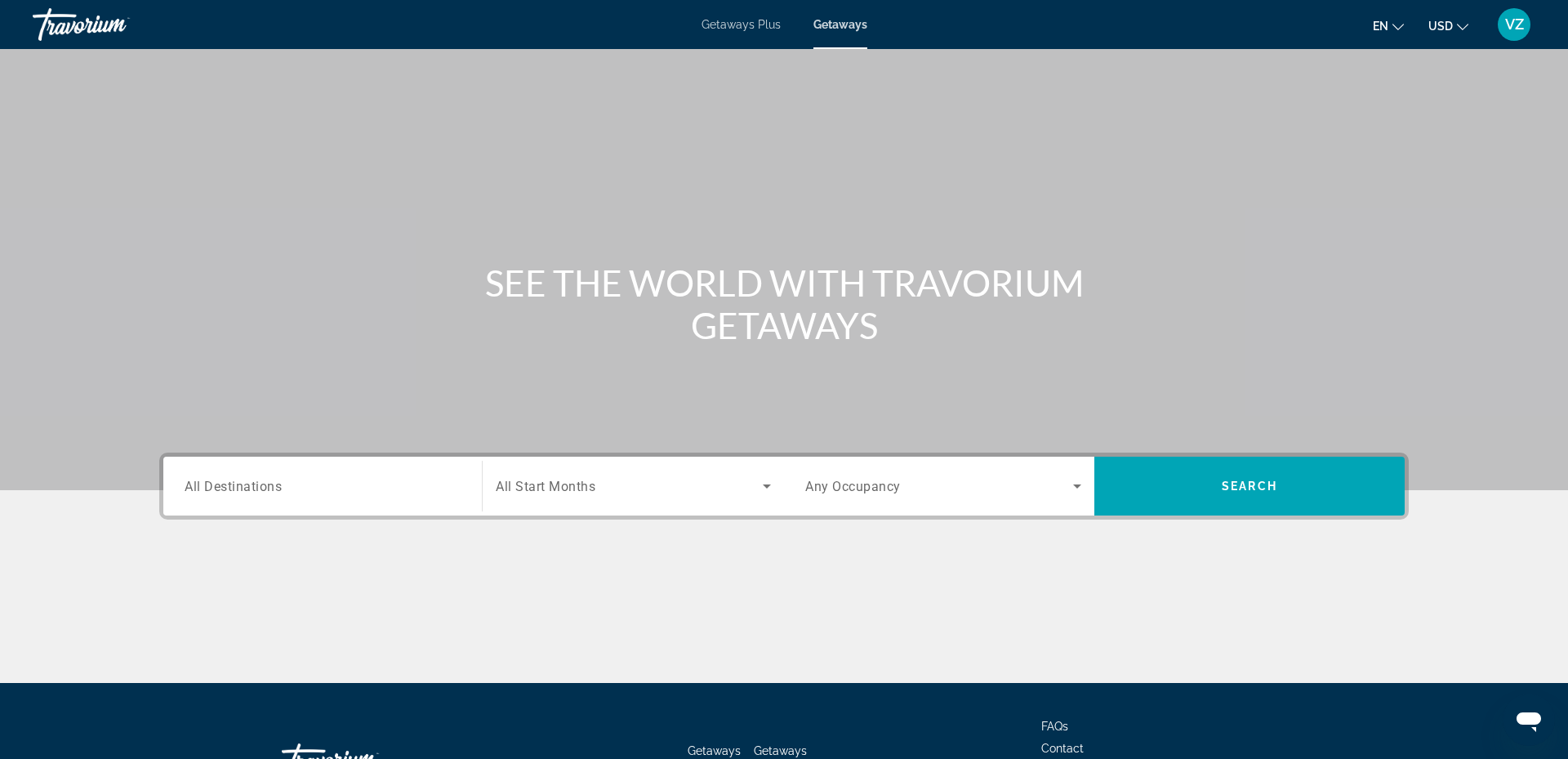
click at [182, 482] on div "Destination All Destinations" at bounding box center [322, 487] width 302 height 47
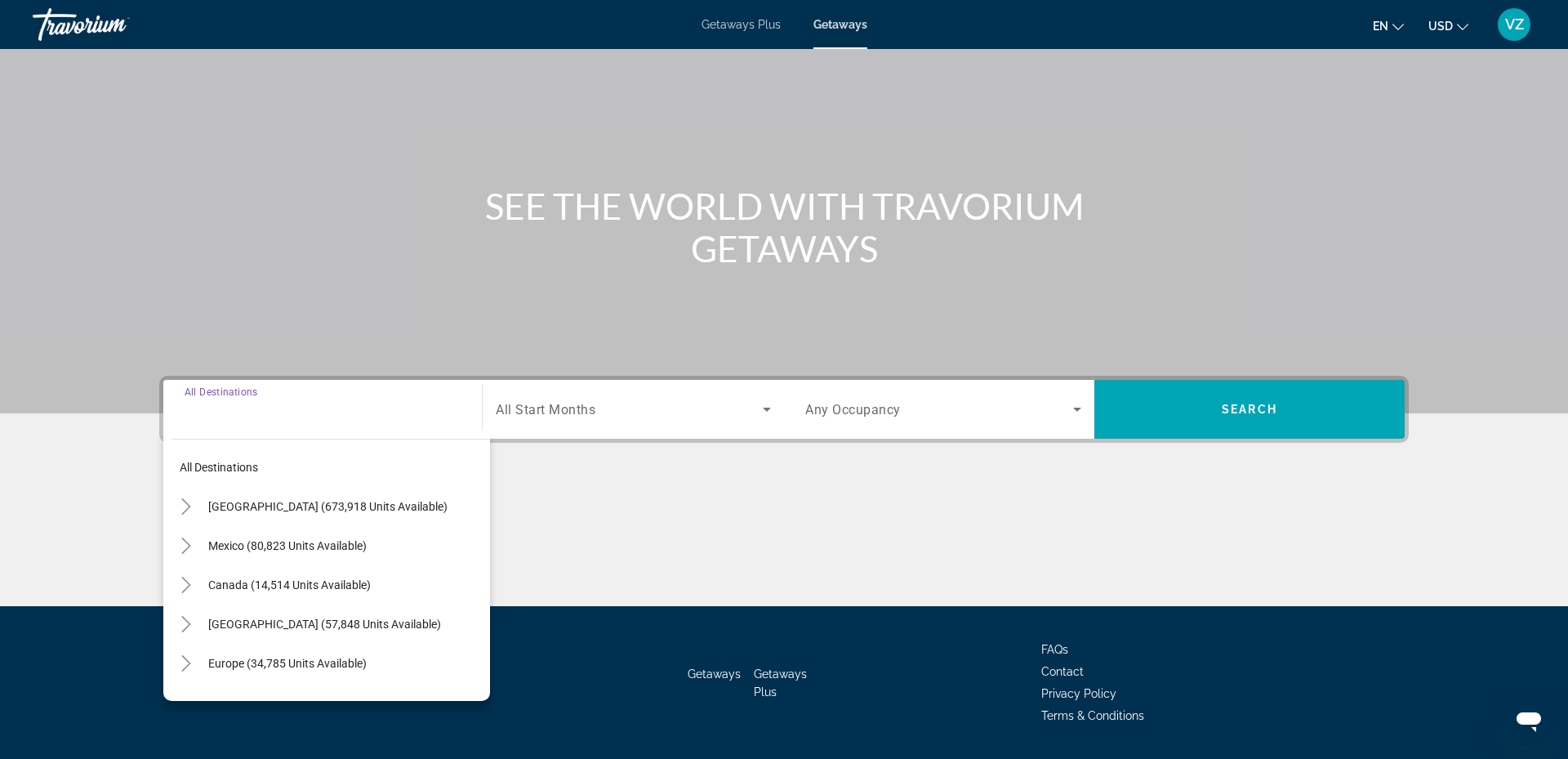
scroll to position [124, 0]
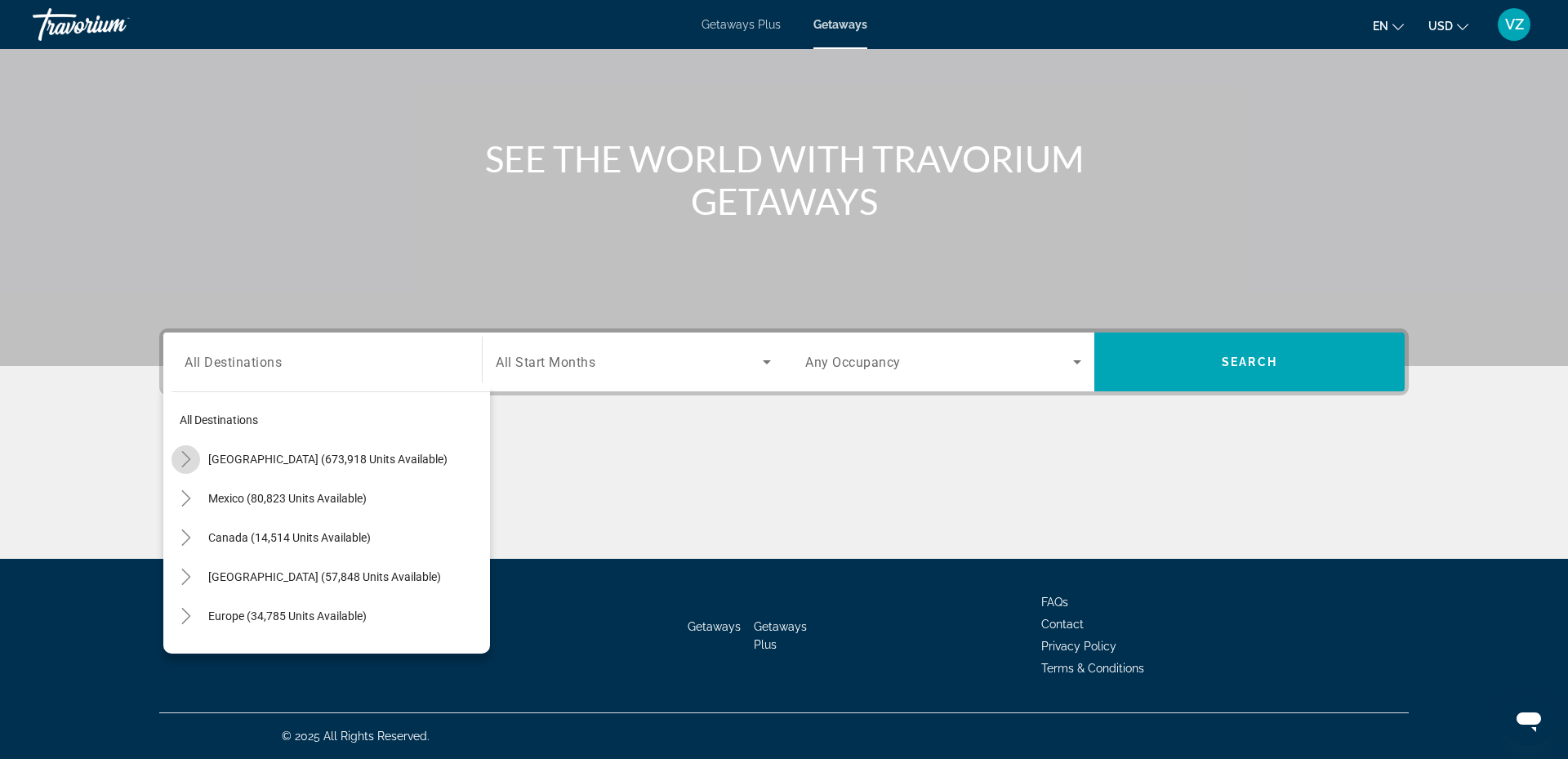
click at [183, 460] on icon "Toggle United States (673,918 units available)" at bounding box center [186, 459] width 16 height 16
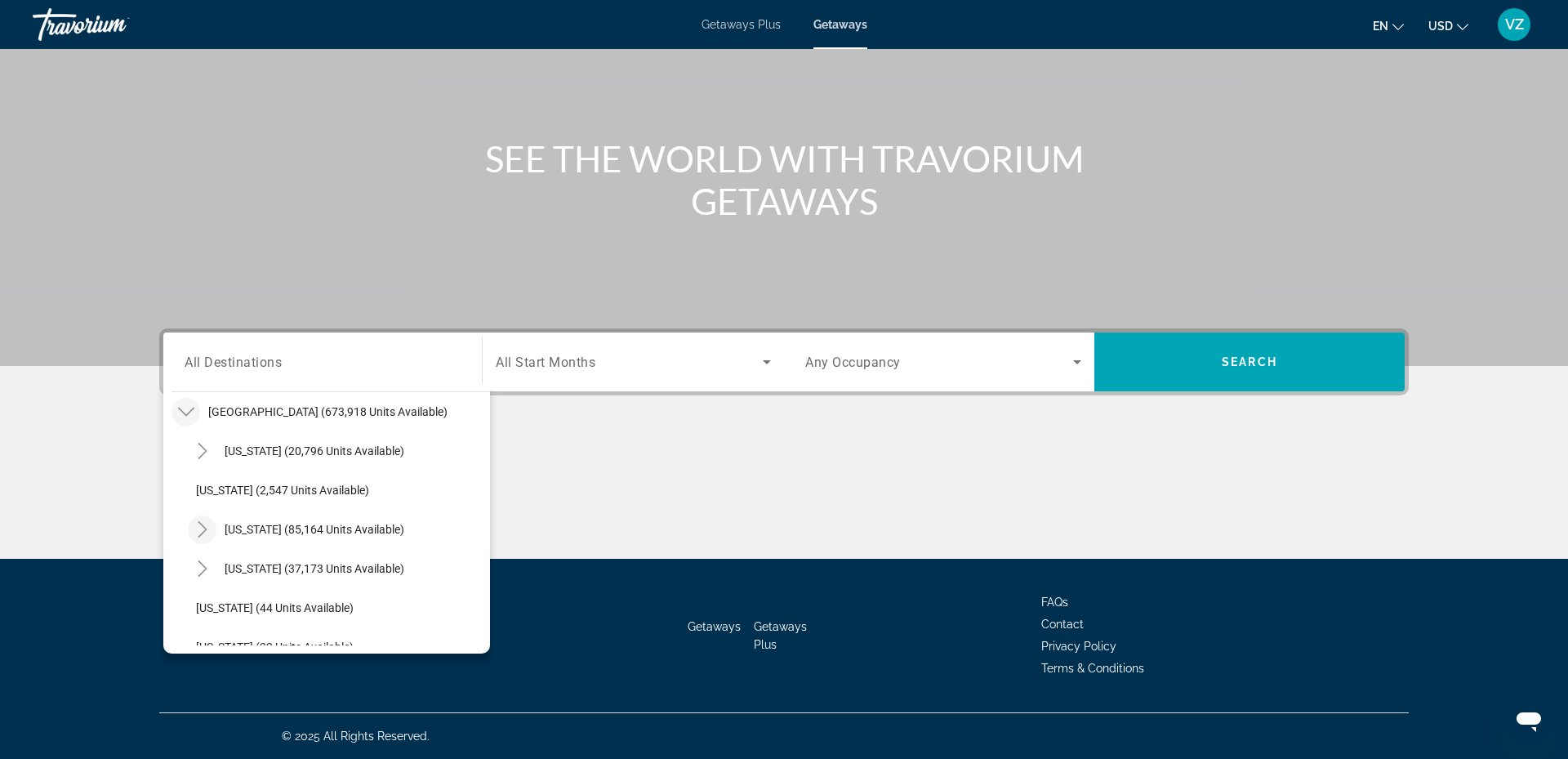
click at [200, 529] on icon "Toggle California (85,164 units available)" at bounding box center [202, 529] width 16 height 16
click at [251, 605] on span "[GEOGRAPHIC_DATA] (24,695 units available)" at bounding box center [329, 607] width 233 height 13
type input "**********"
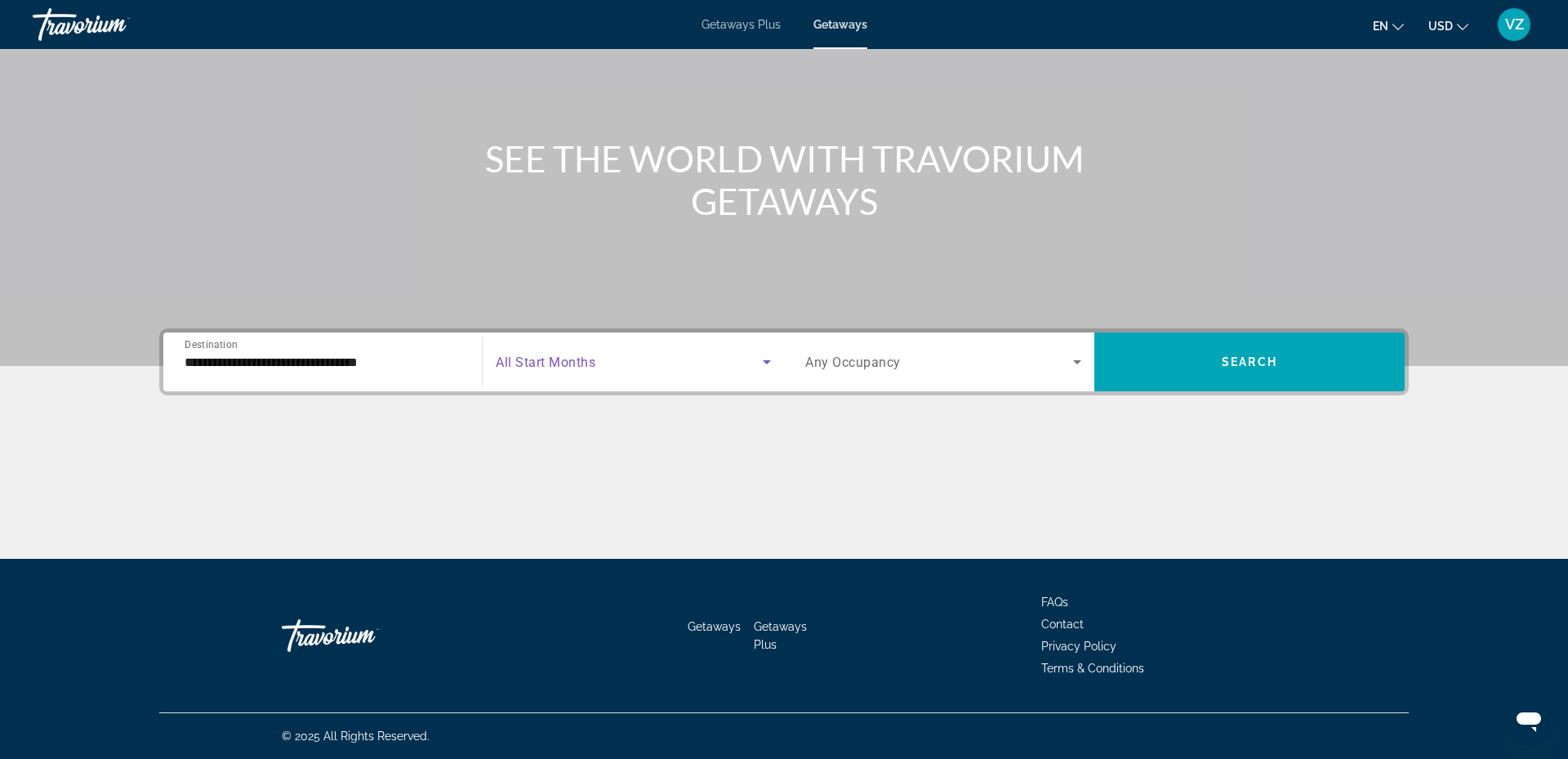
click at [766, 361] on icon "Search widget" at bounding box center [766, 362] width 8 height 5
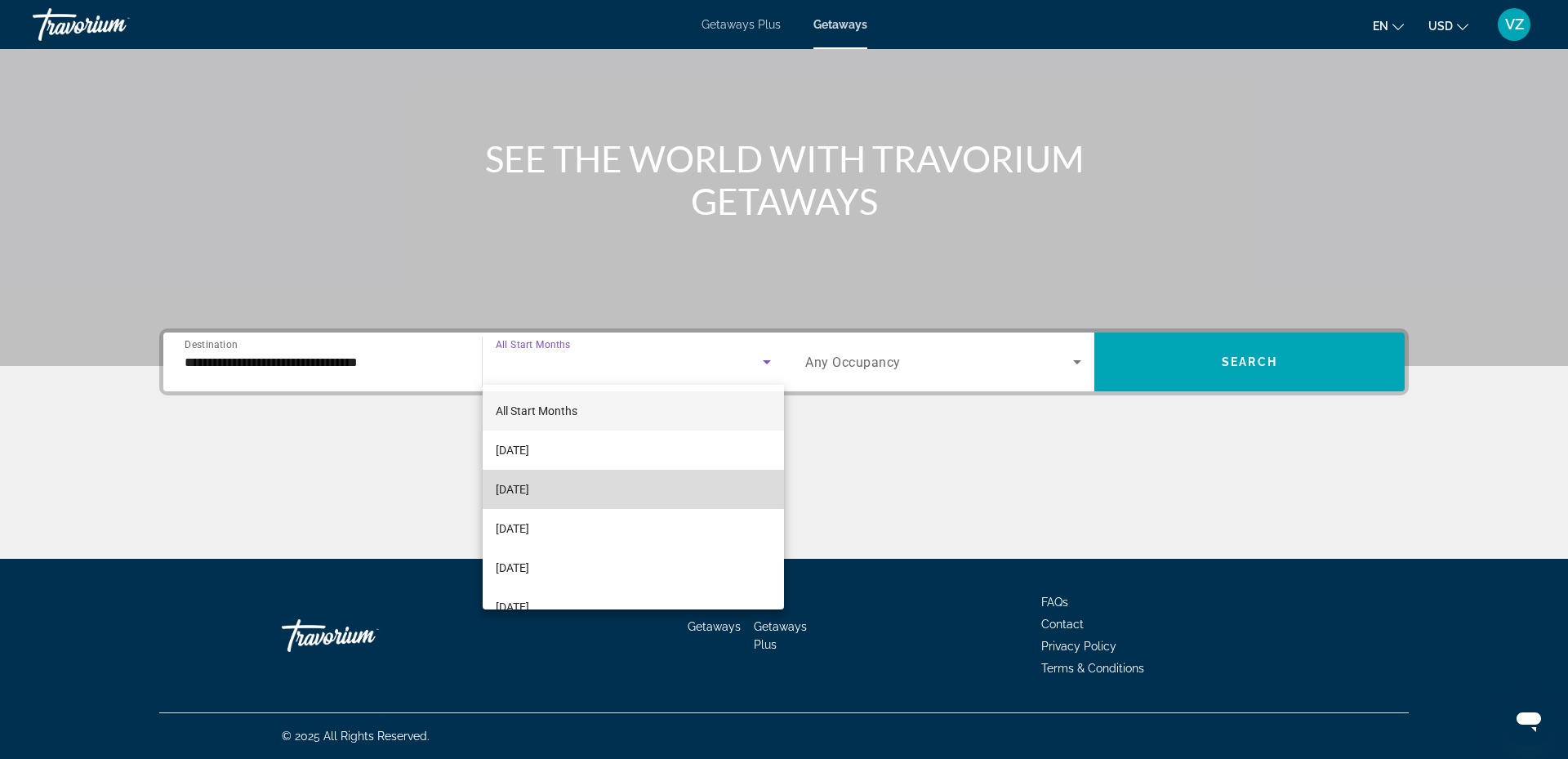
click at [586, 491] on mat-option "[DATE]" at bounding box center [633, 489] width 302 height 39
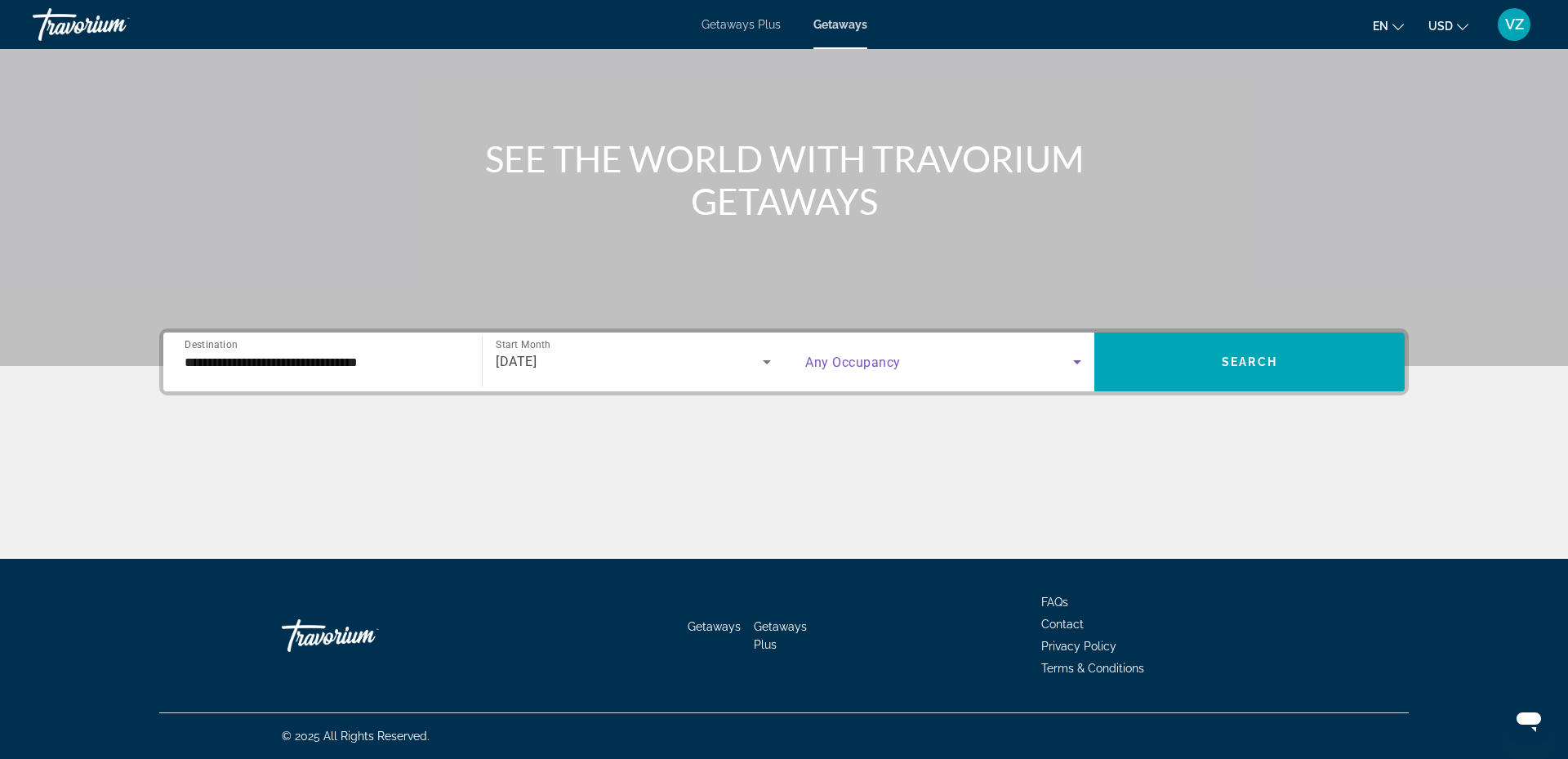
click at [1082, 355] on icon "Search widget" at bounding box center [1077, 362] width 20 height 20
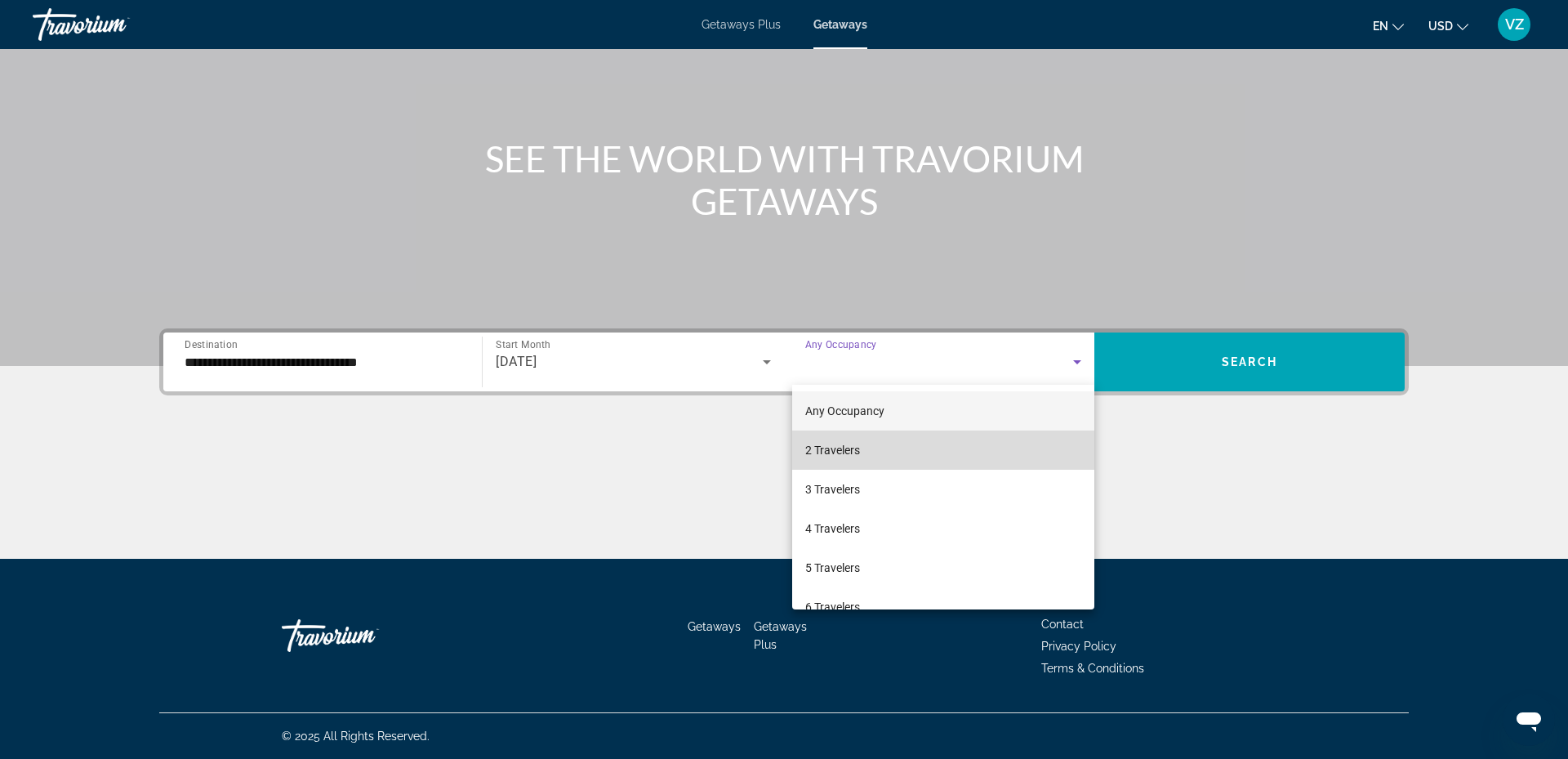
click at [853, 446] on span "2 Travelers" at bounding box center [832, 450] width 55 height 20
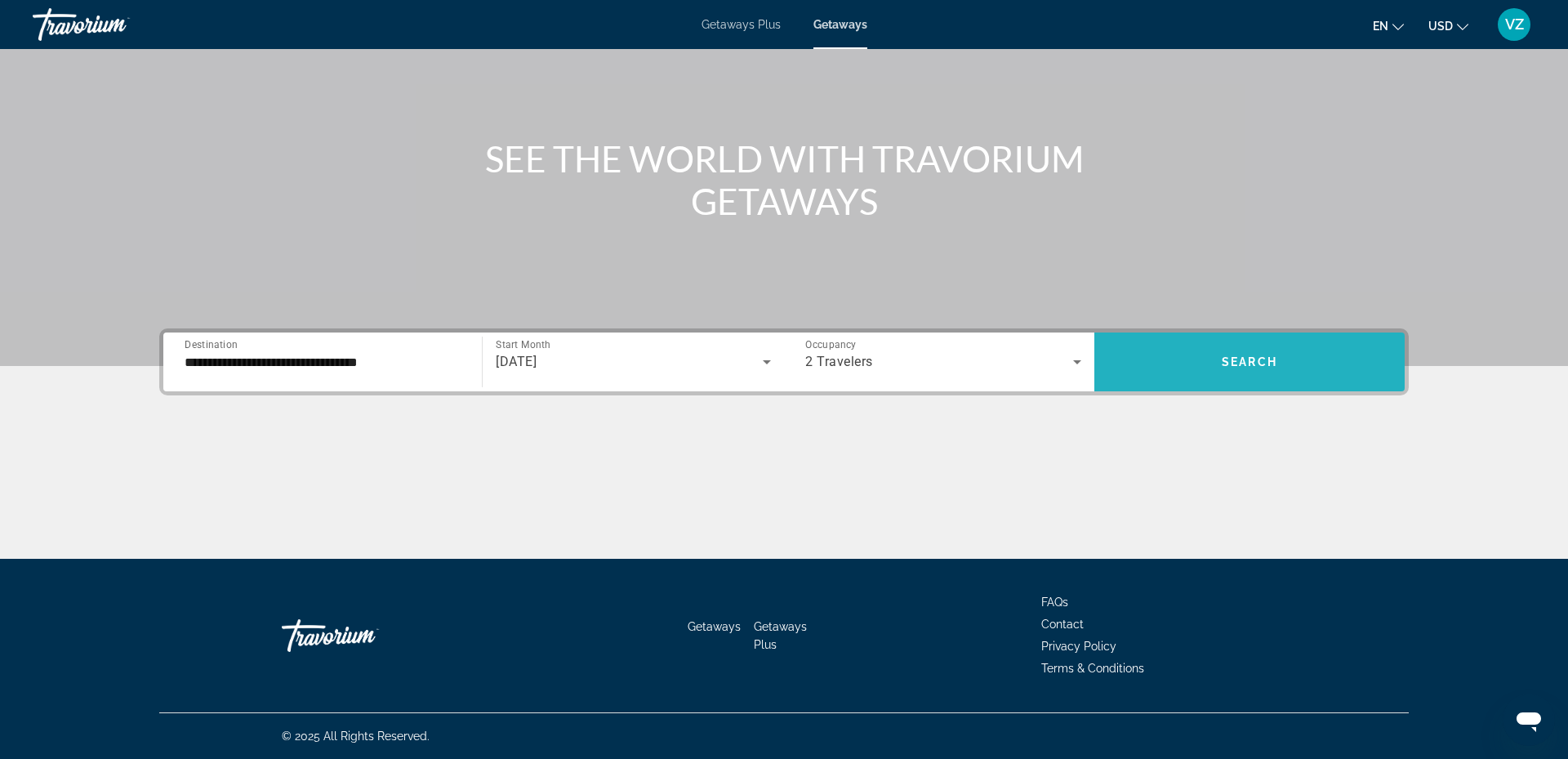
click at [1241, 350] on span "Search widget" at bounding box center [1249, 361] width 311 height 39
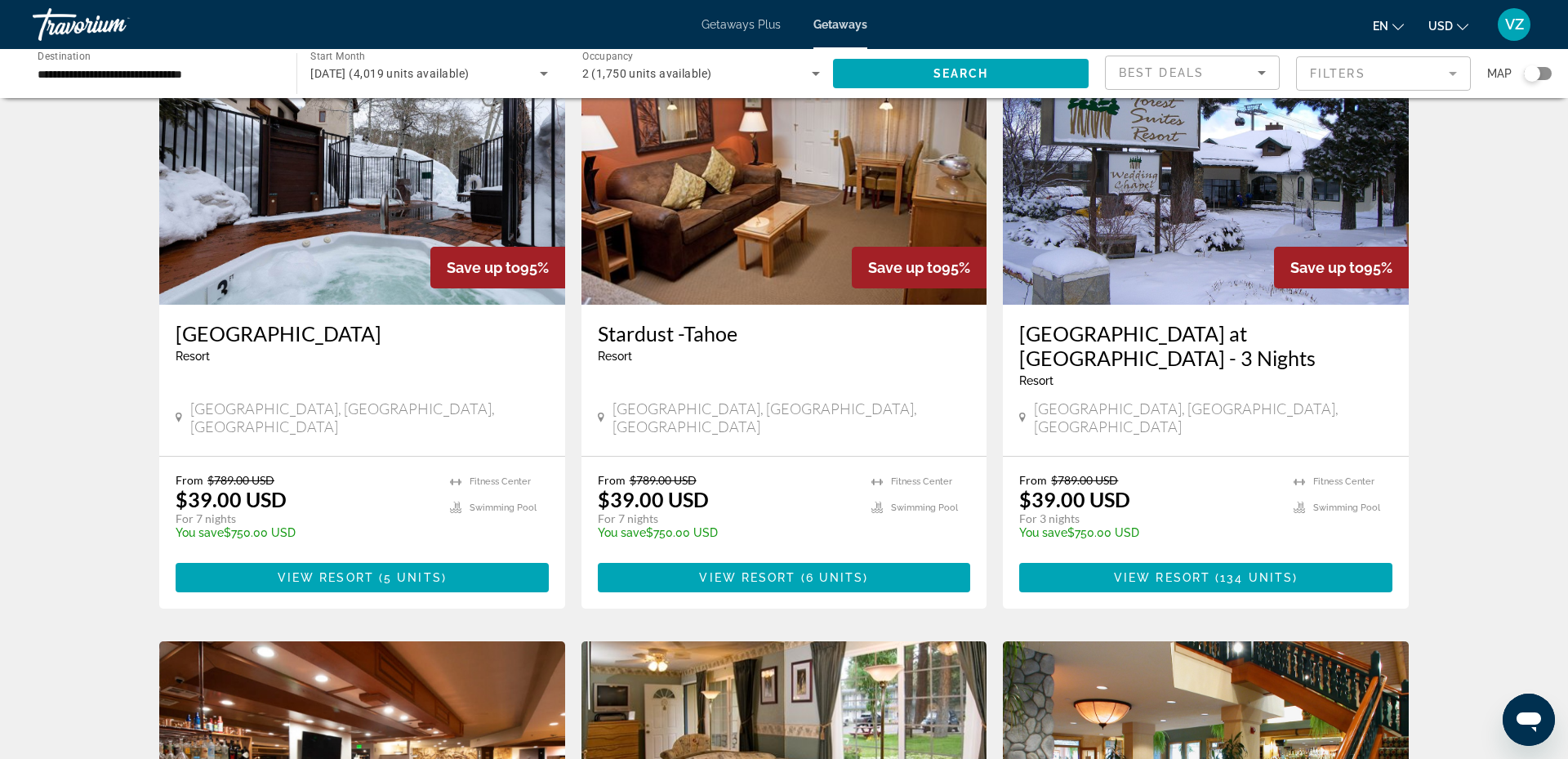
scroll to position [106, 0]
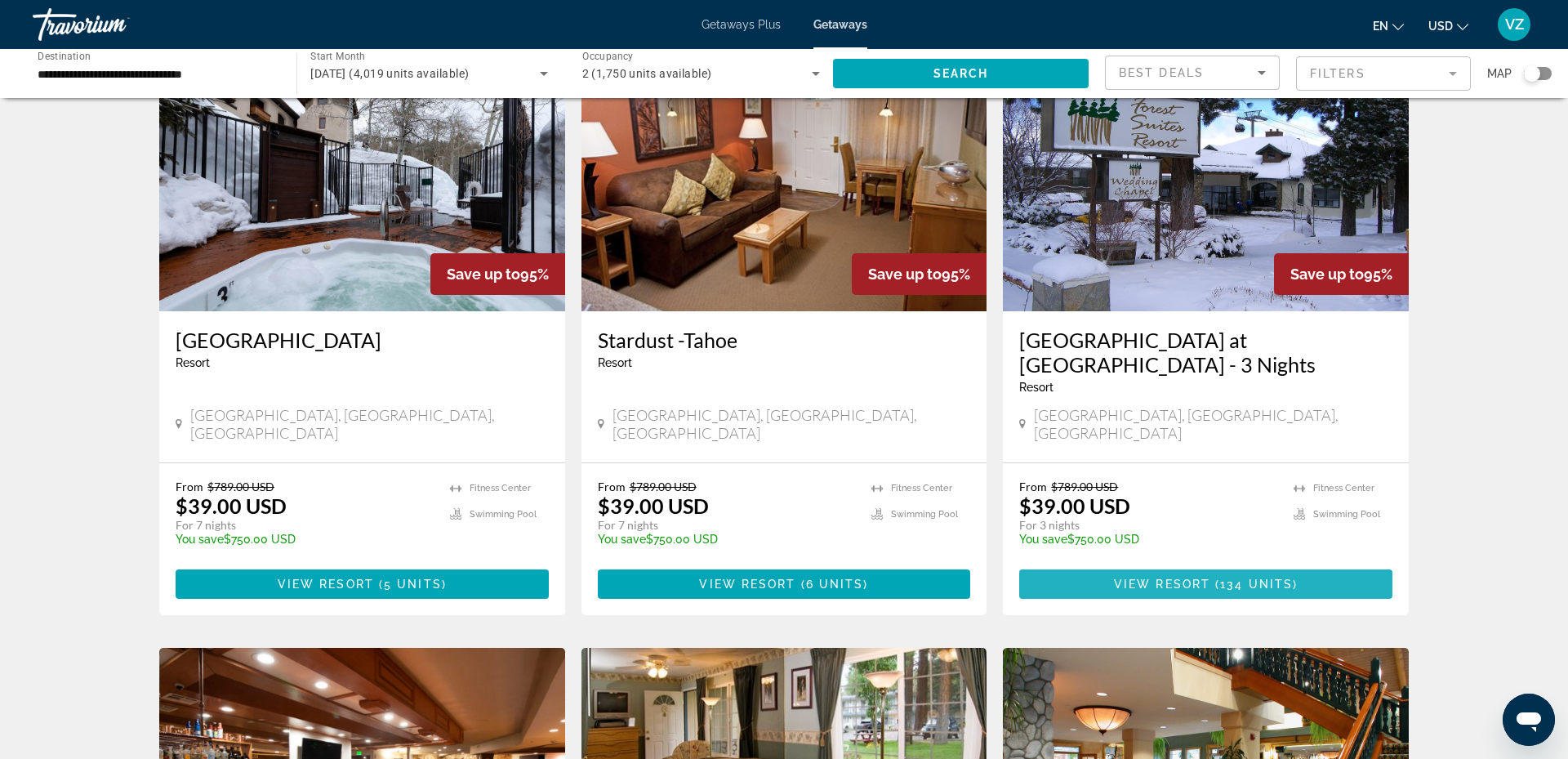
click at [1185, 577] on span "View Resort" at bounding box center [1162, 584] width 97 height 13
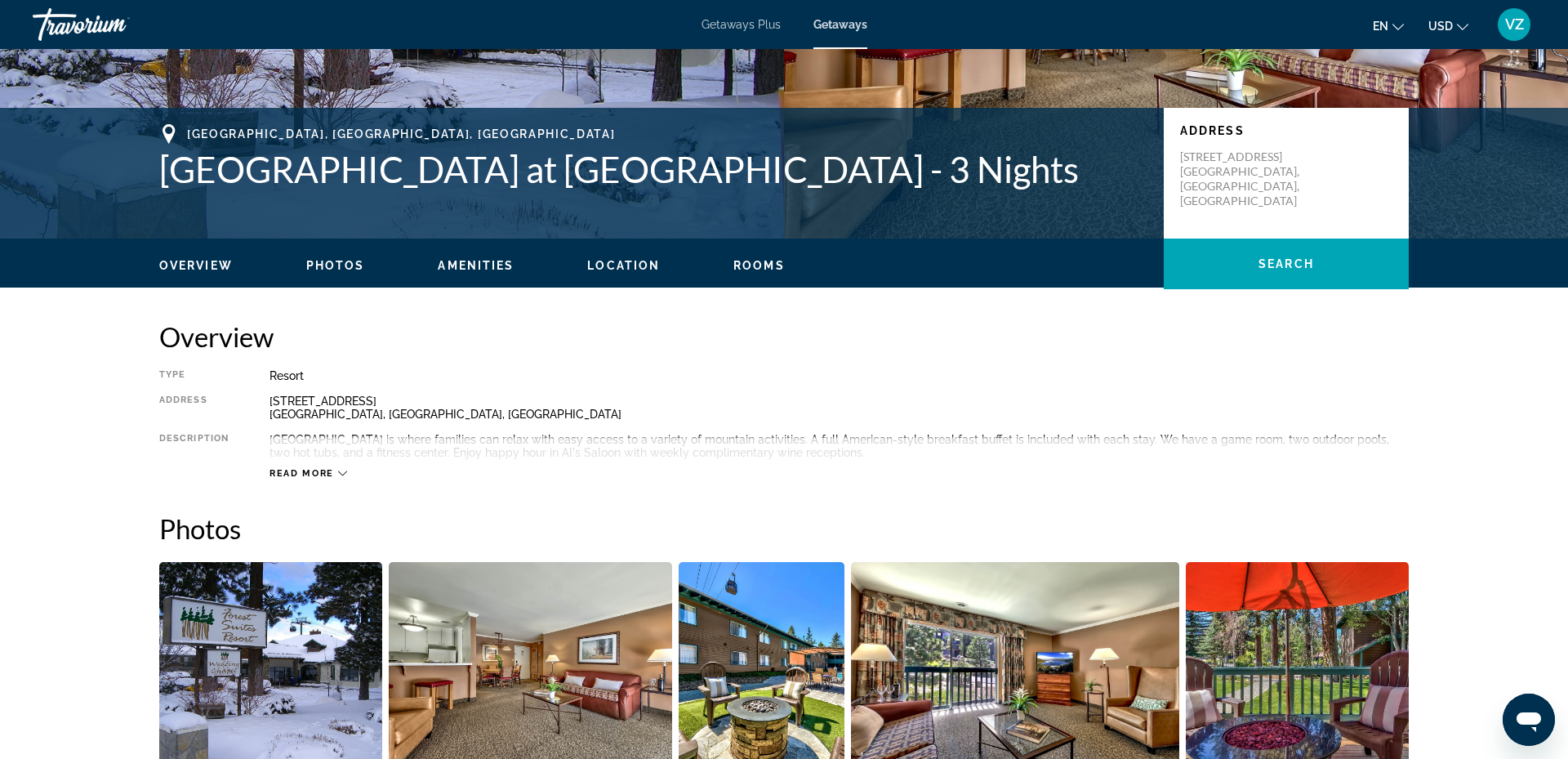
scroll to position [307, 0]
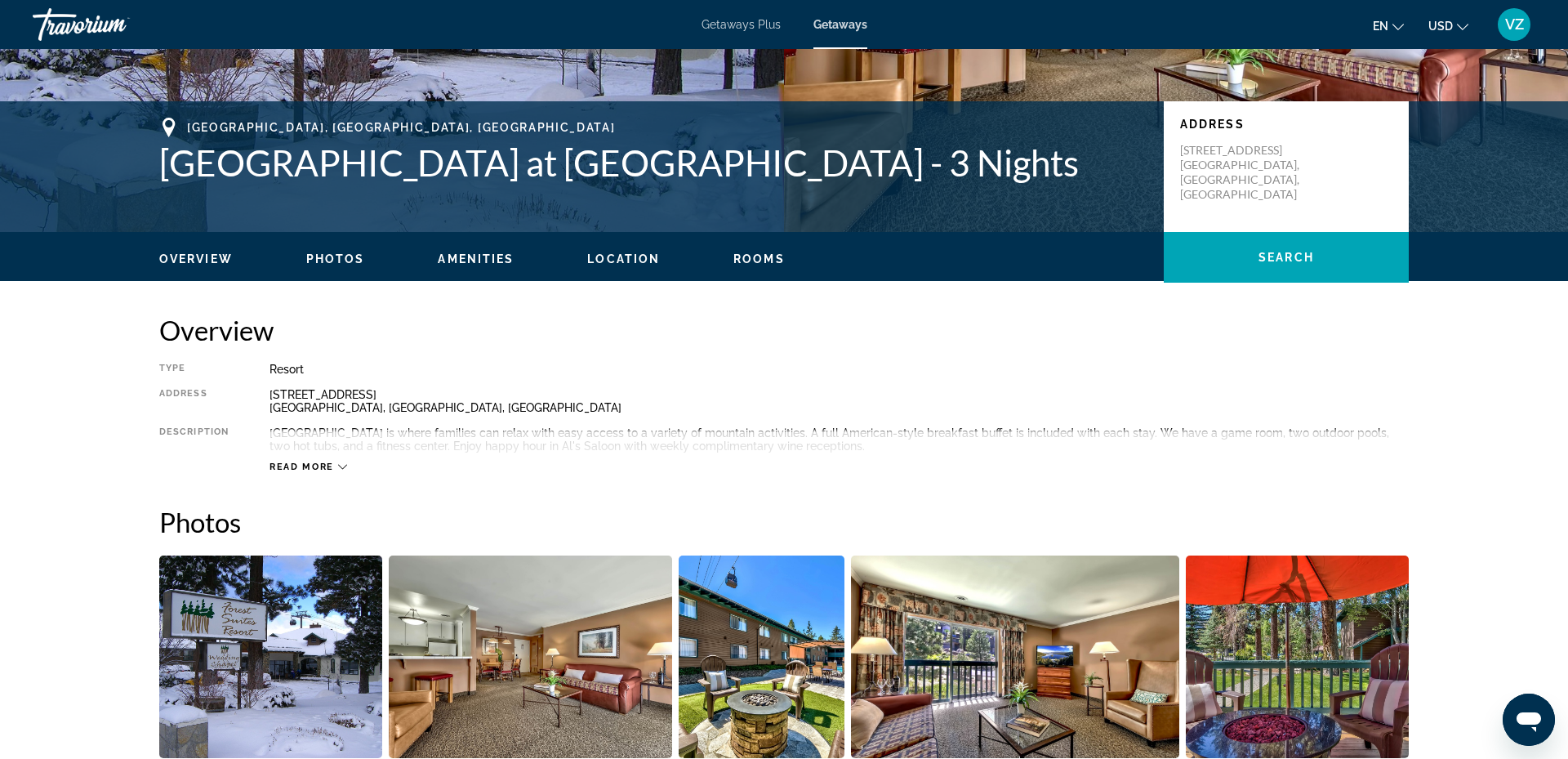
click at [340, 461] on button "Read more" at bounding box center [308, 467] width 78 height 13
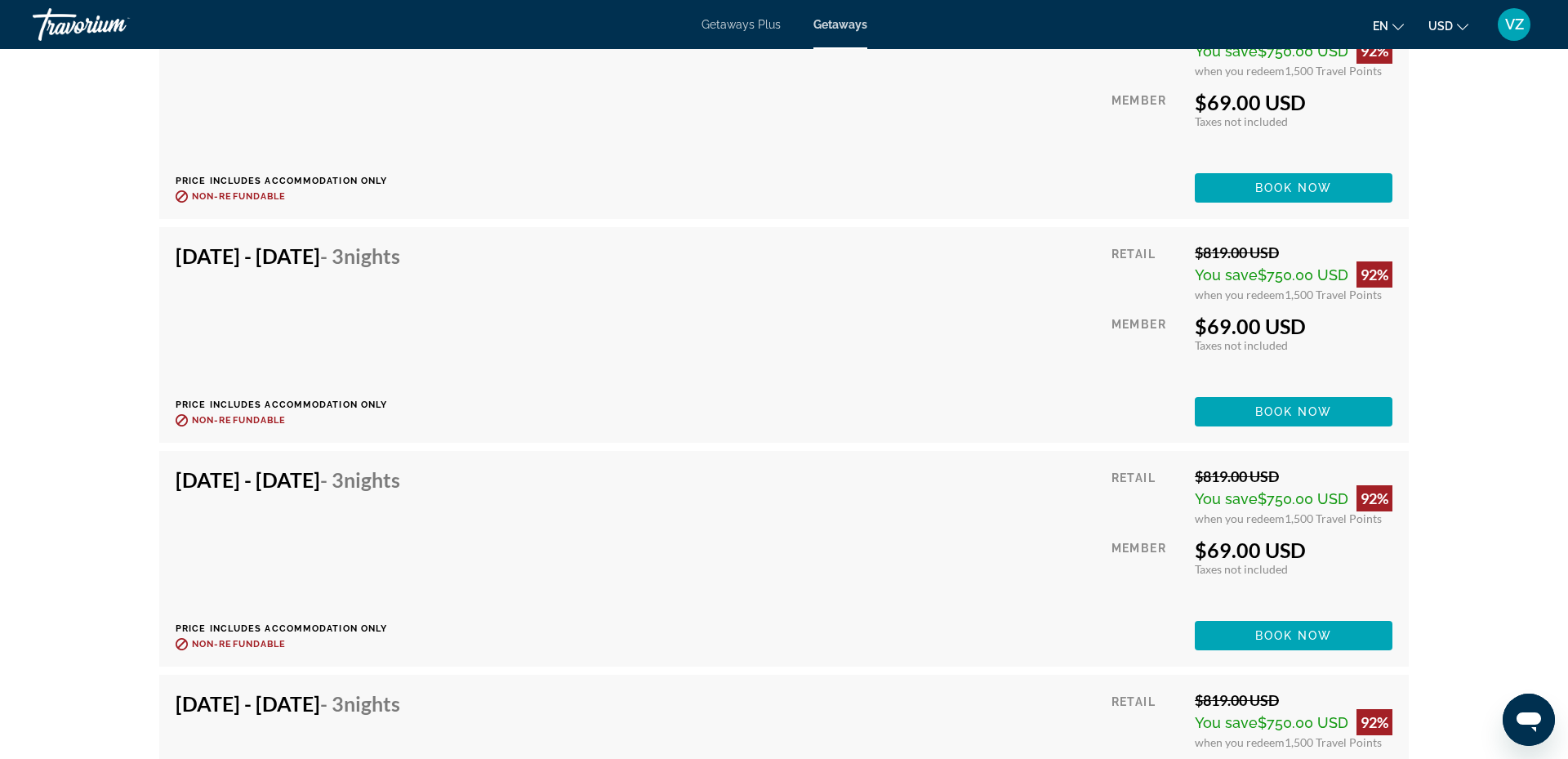
scroll to position [5584, 0]
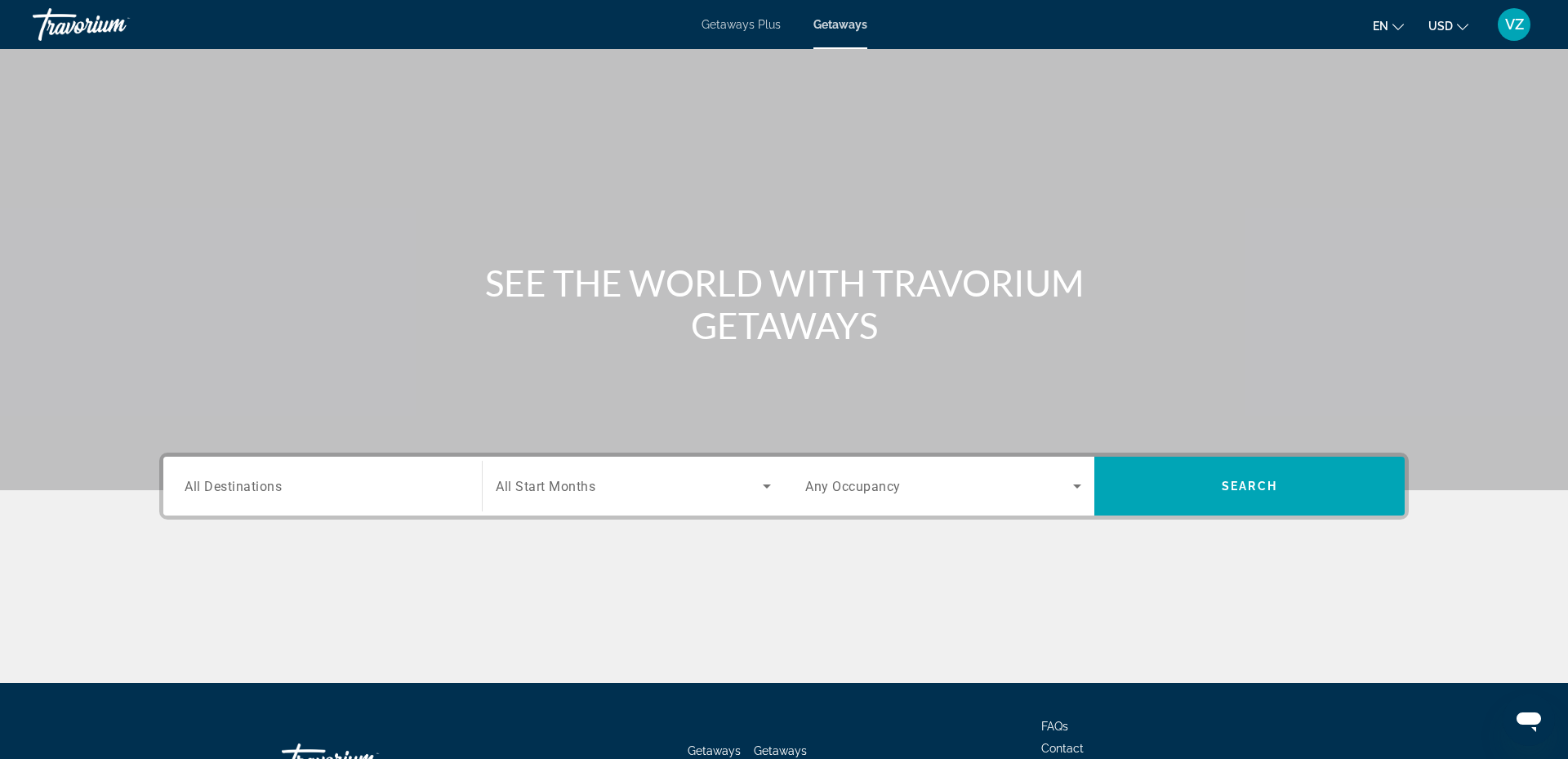
click at [207, 488] on span "All Destinations" at bounding box center [233, 485] width 98 height 15
click at [207, 488] on input "Destination All Destinations" at bounding box center [322, 487] width 276 height 20
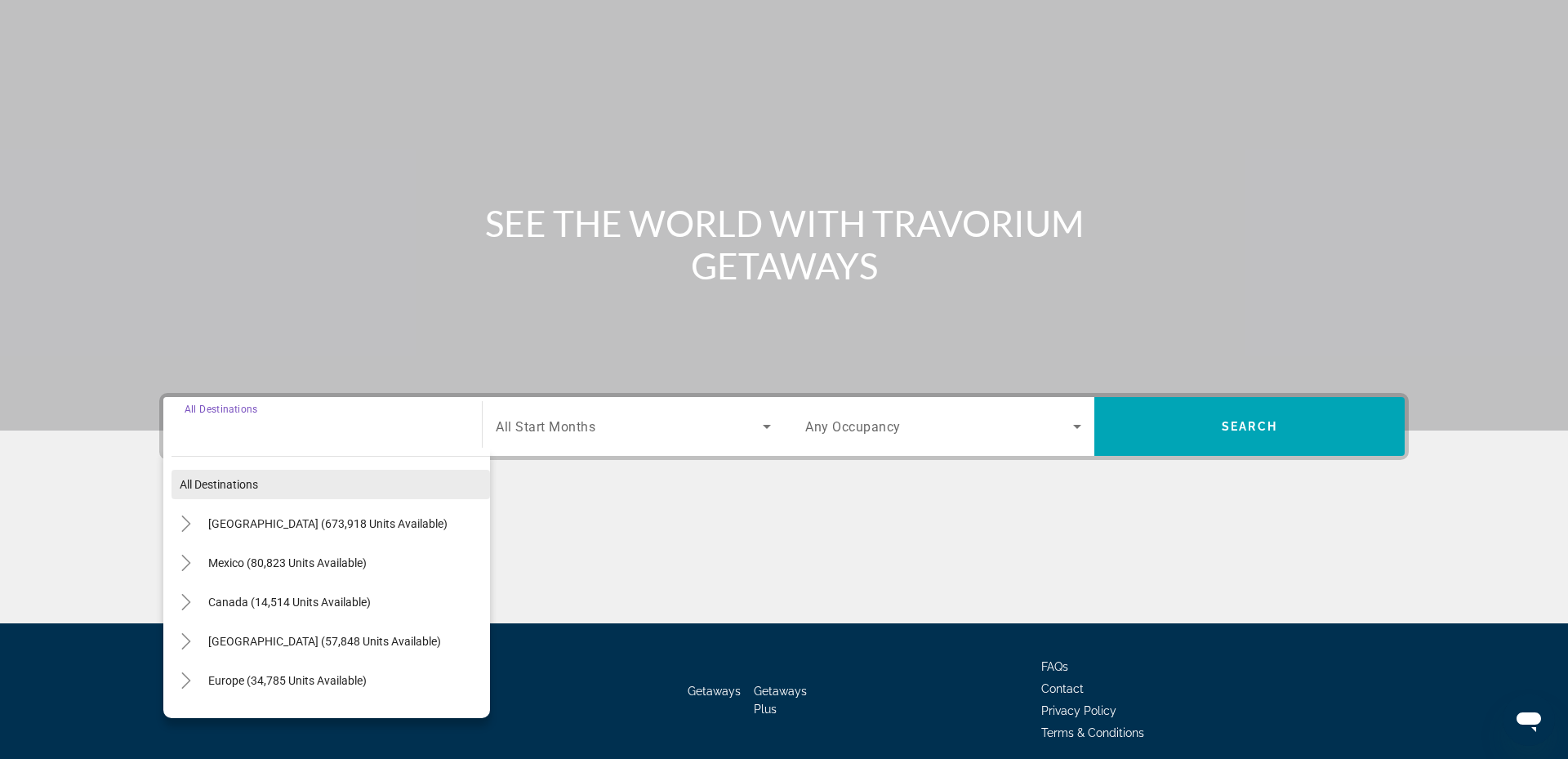
scroll to position [124, 0]
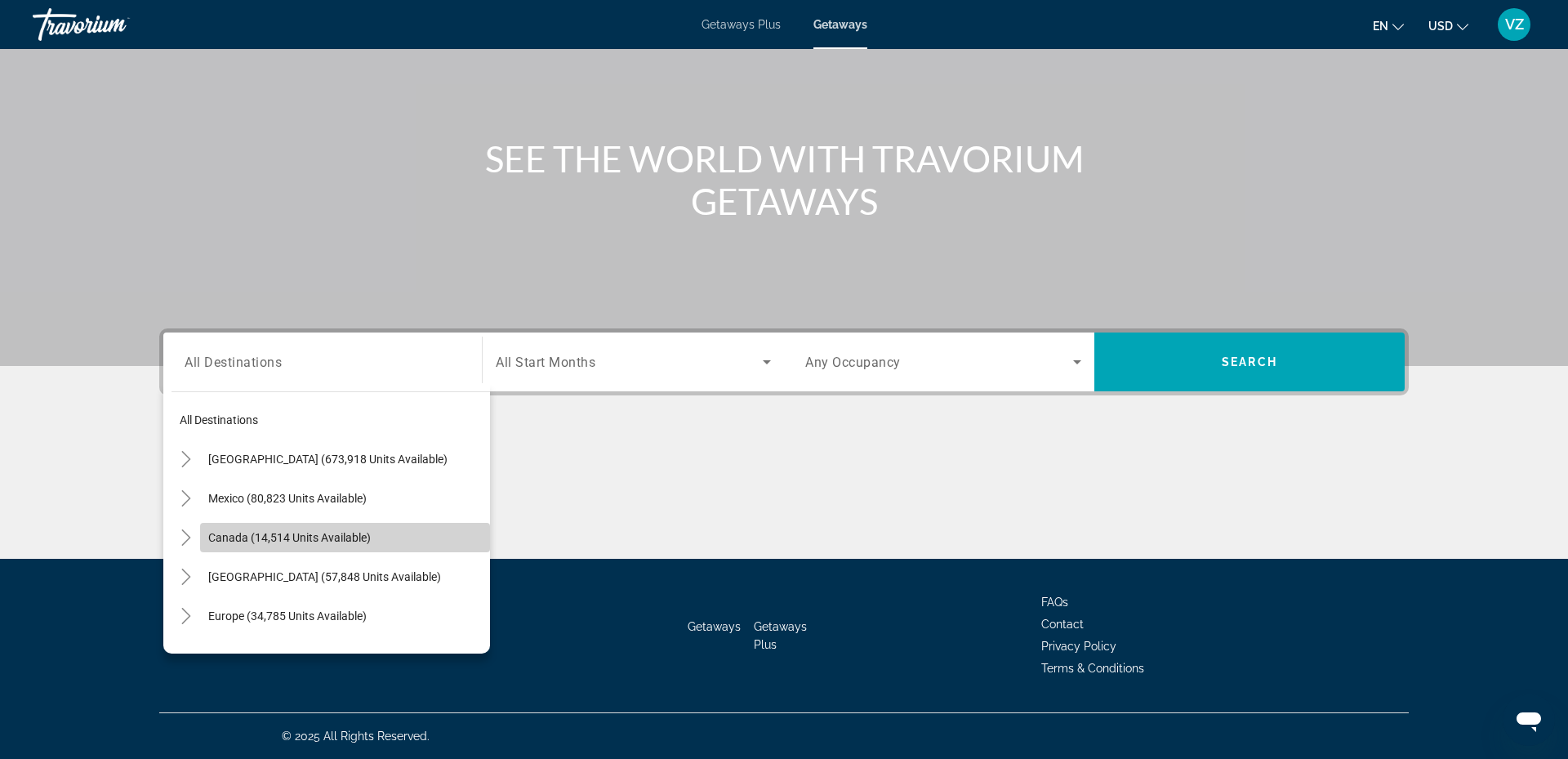
click at [219, 532] on span "Canada (14,514 units available)" at bounding box center [290, 538] width 163 height 13
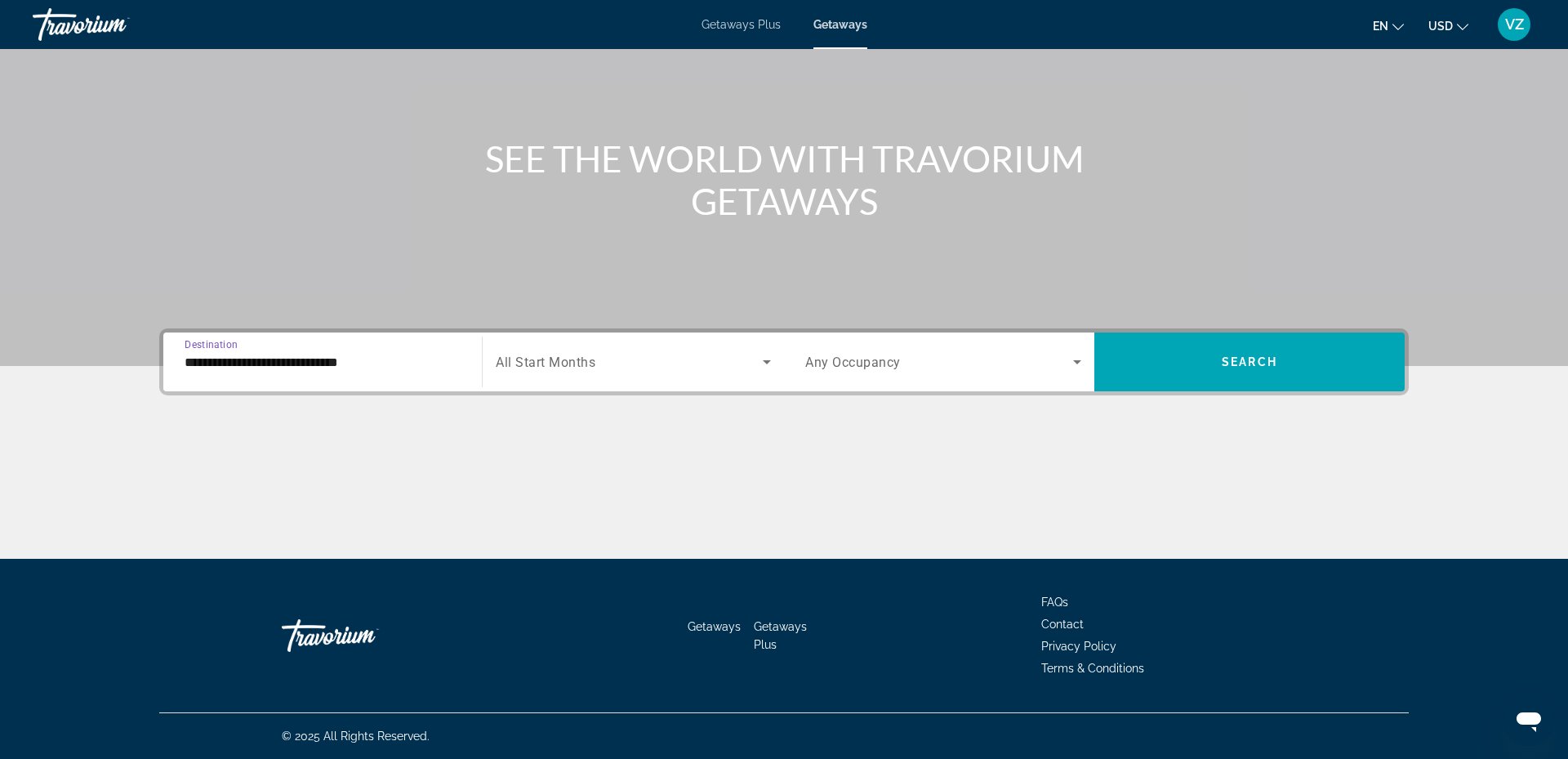
click at [197, 363] on input "**********" at bounding box center [322, 363] width 276 height 20
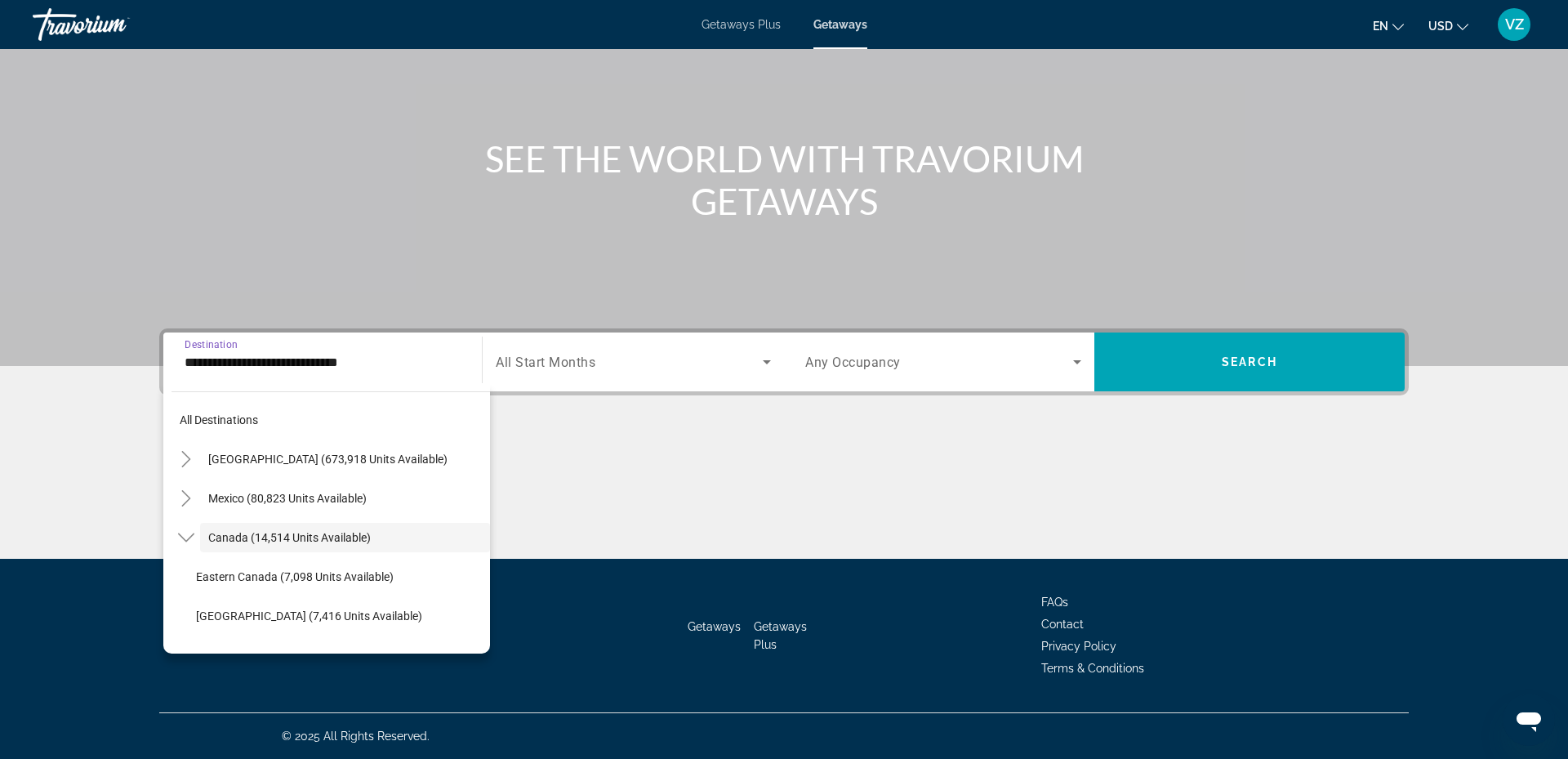
scroll to position [19, 0]
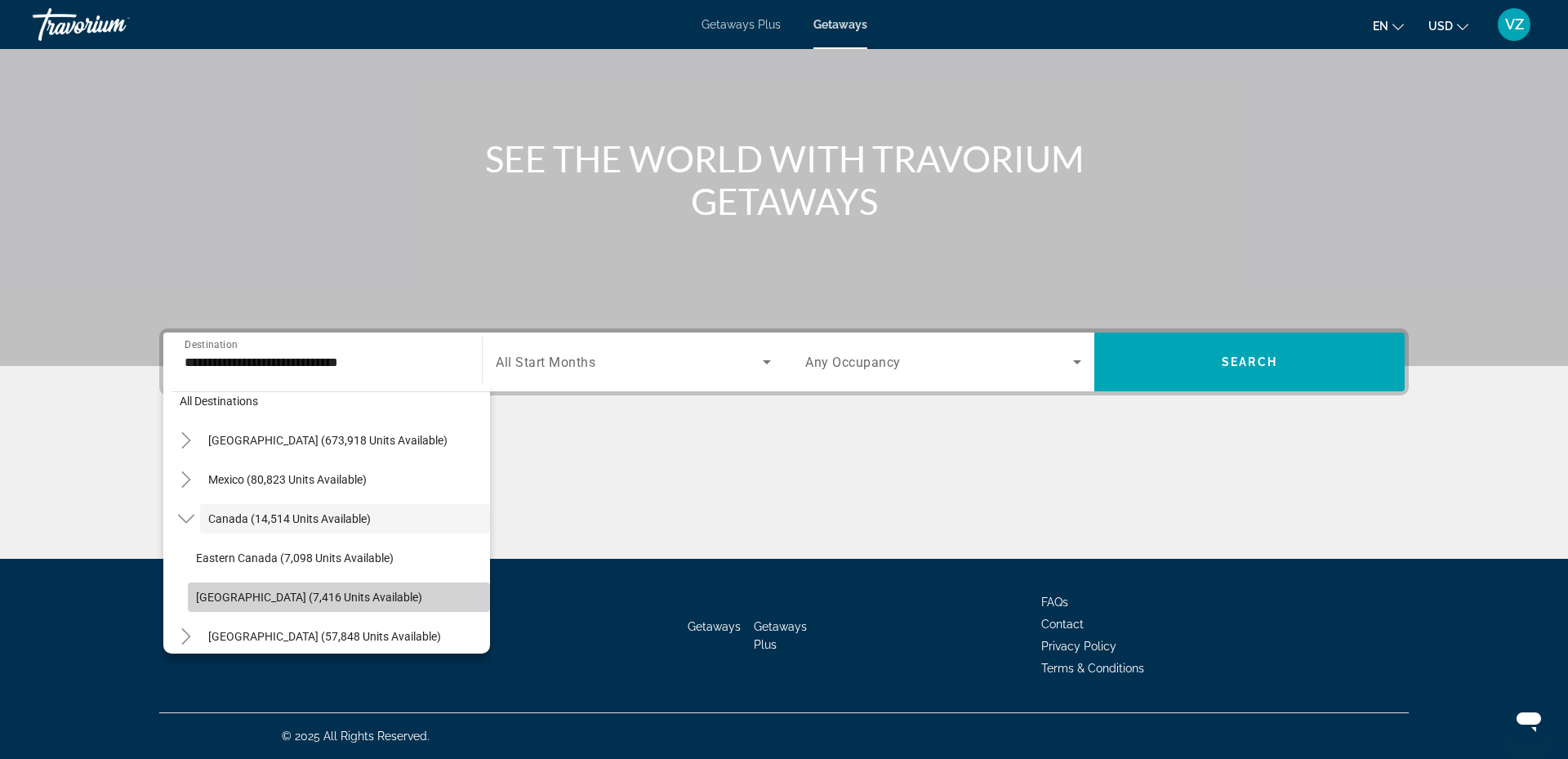
click at [204, 591] on span "[GEOGRAPHIC_DATA] (7,416 units available)" at bounding box center [309, 597] width 226 height 13
type input "**********"
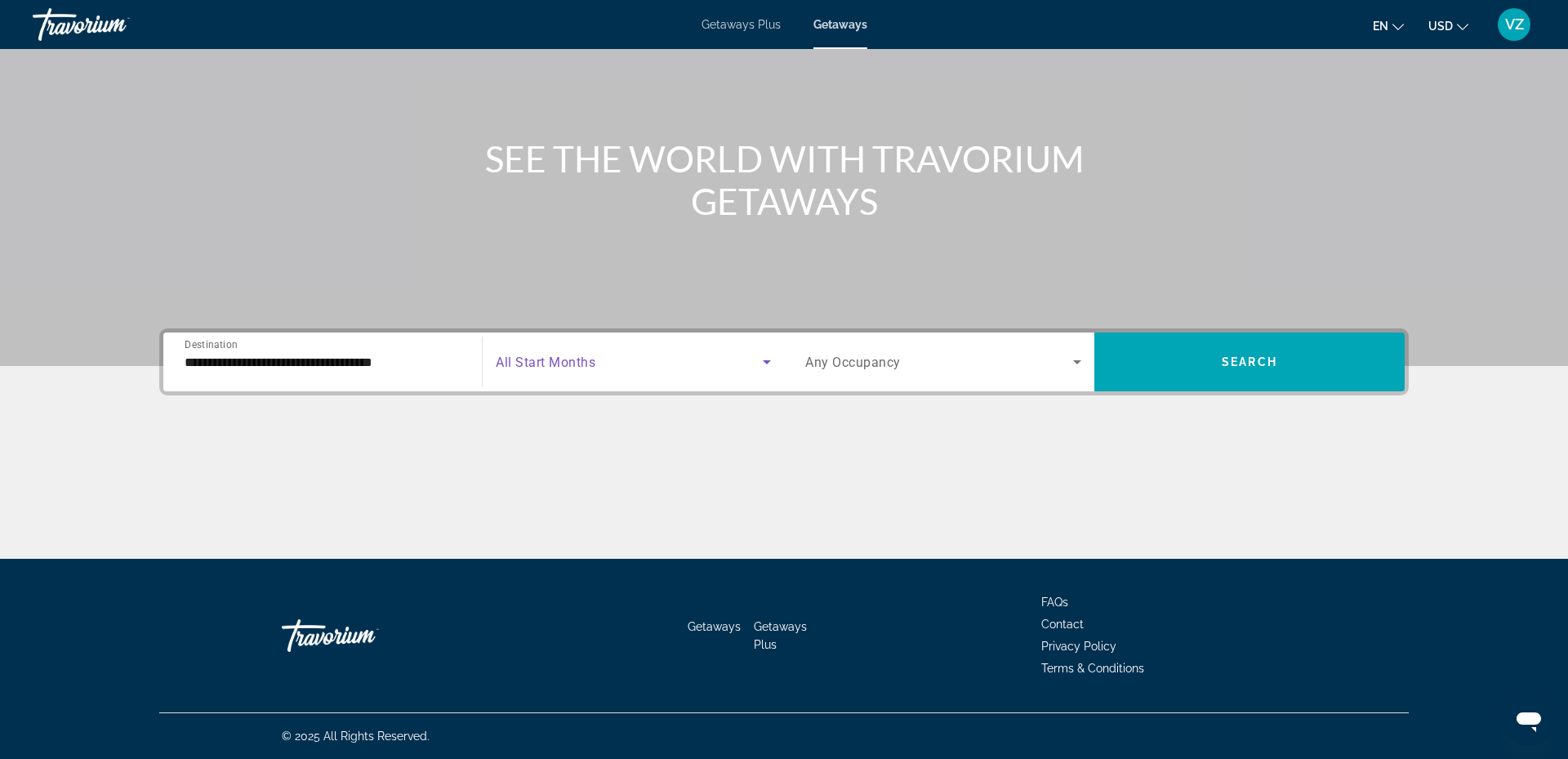
click at [764, 362] on icon "Search widget" at bounding box center [767, 362] width 20 height 20
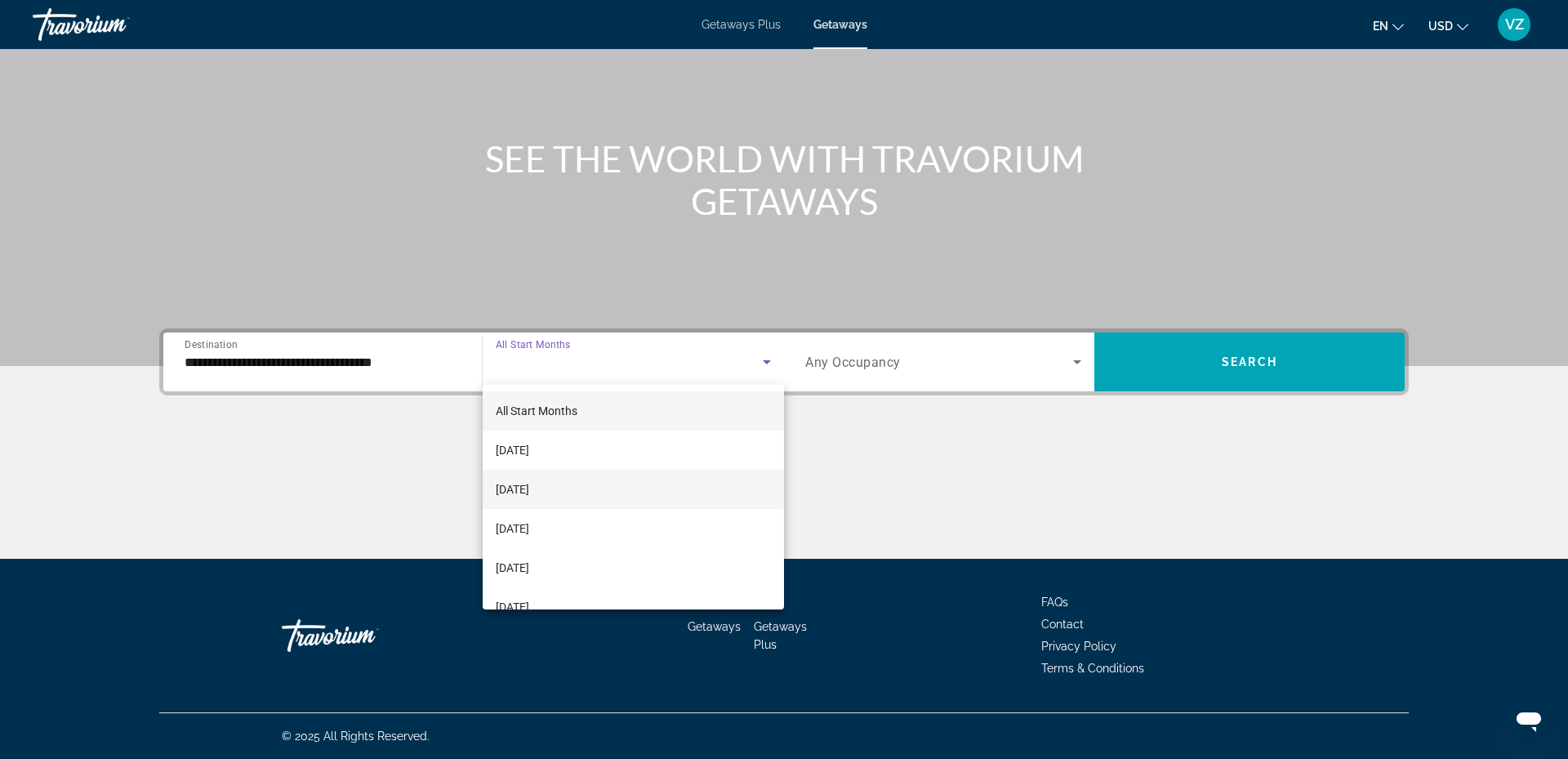
click at [573, 483] on mat-option "[DATE]" at bounding box center [633, 489] width 302 height 39
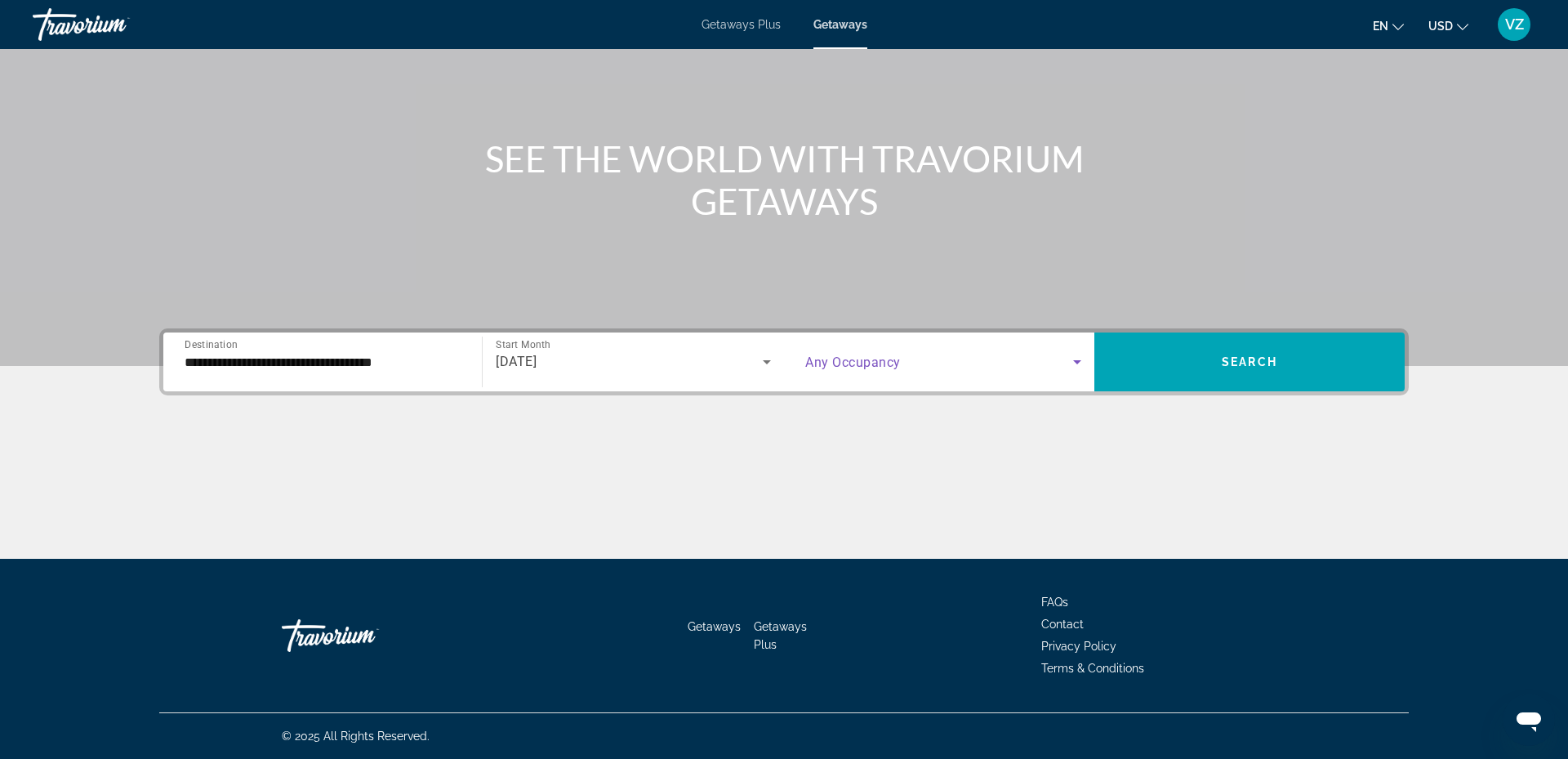
click at [1074, 357] on icon "Search widget" at bounding box center [1077, 362] width 20 height 20
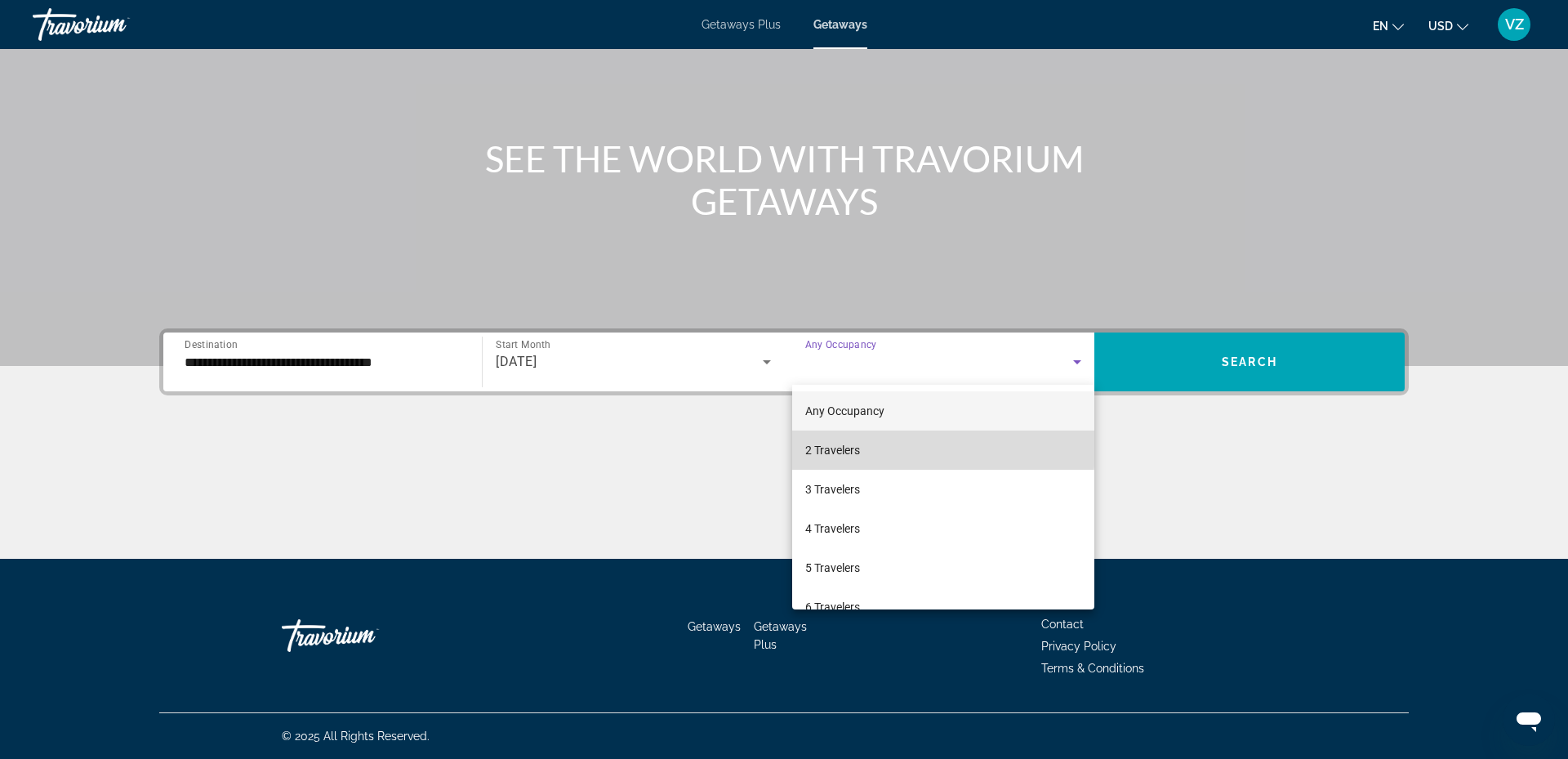
click at [863, 446] on mat-option "2 Travelers" at bounding box center [943, 449] width 302 height 39
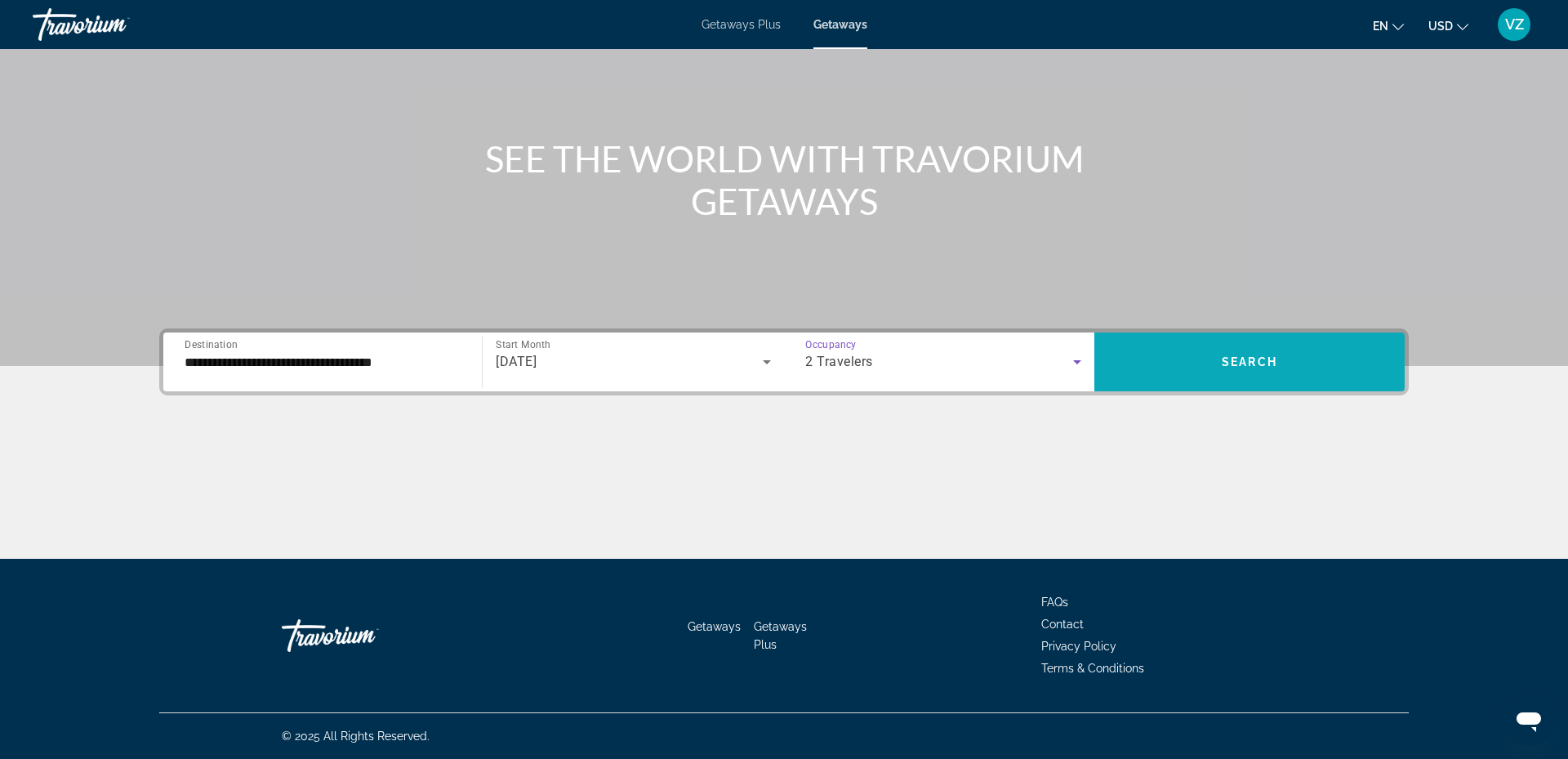
click at [1234, 355] on span "Search" at bounding box center [1248, 361] width 55 height 13
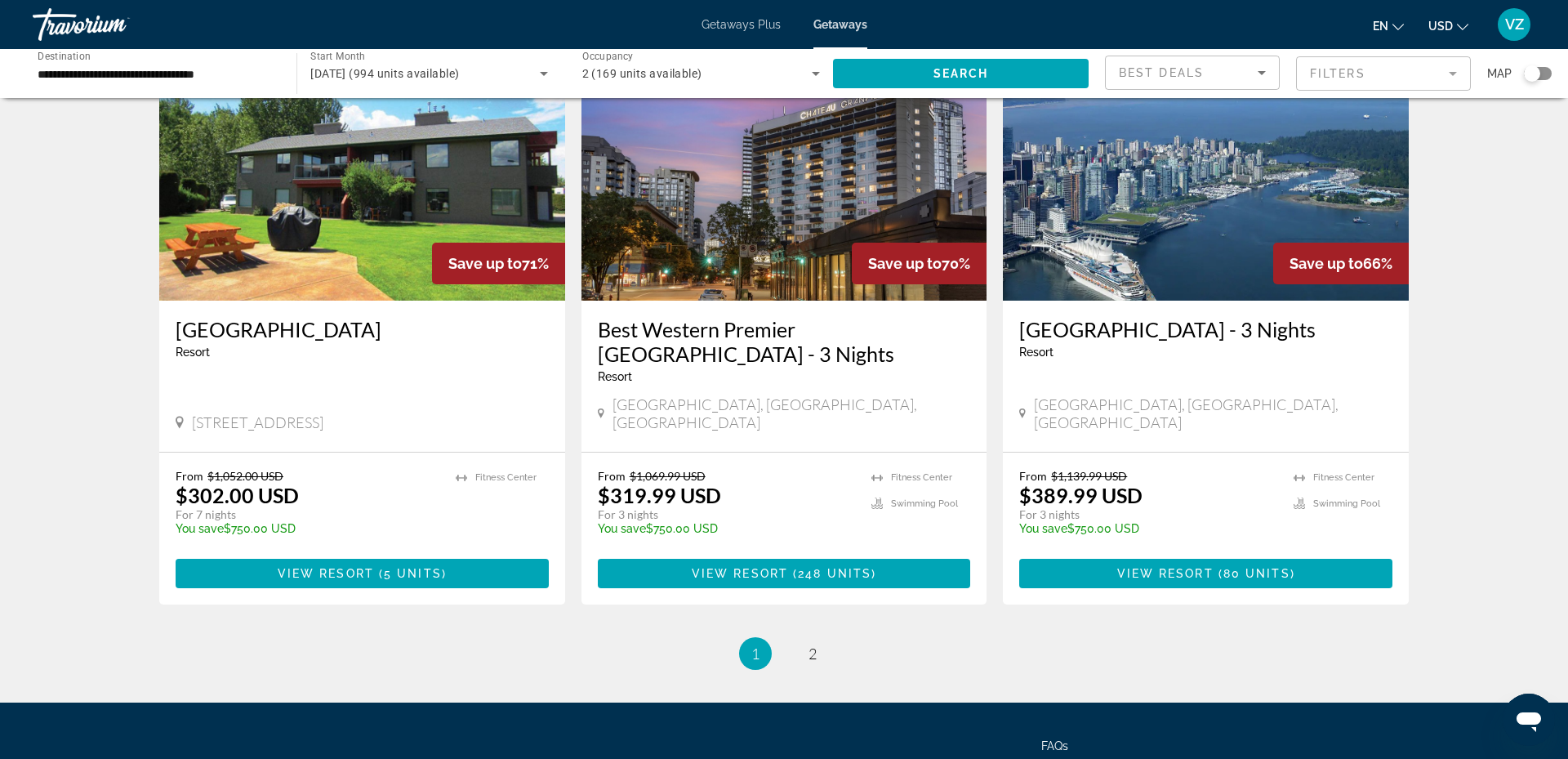
scroll to position [1928, 0]
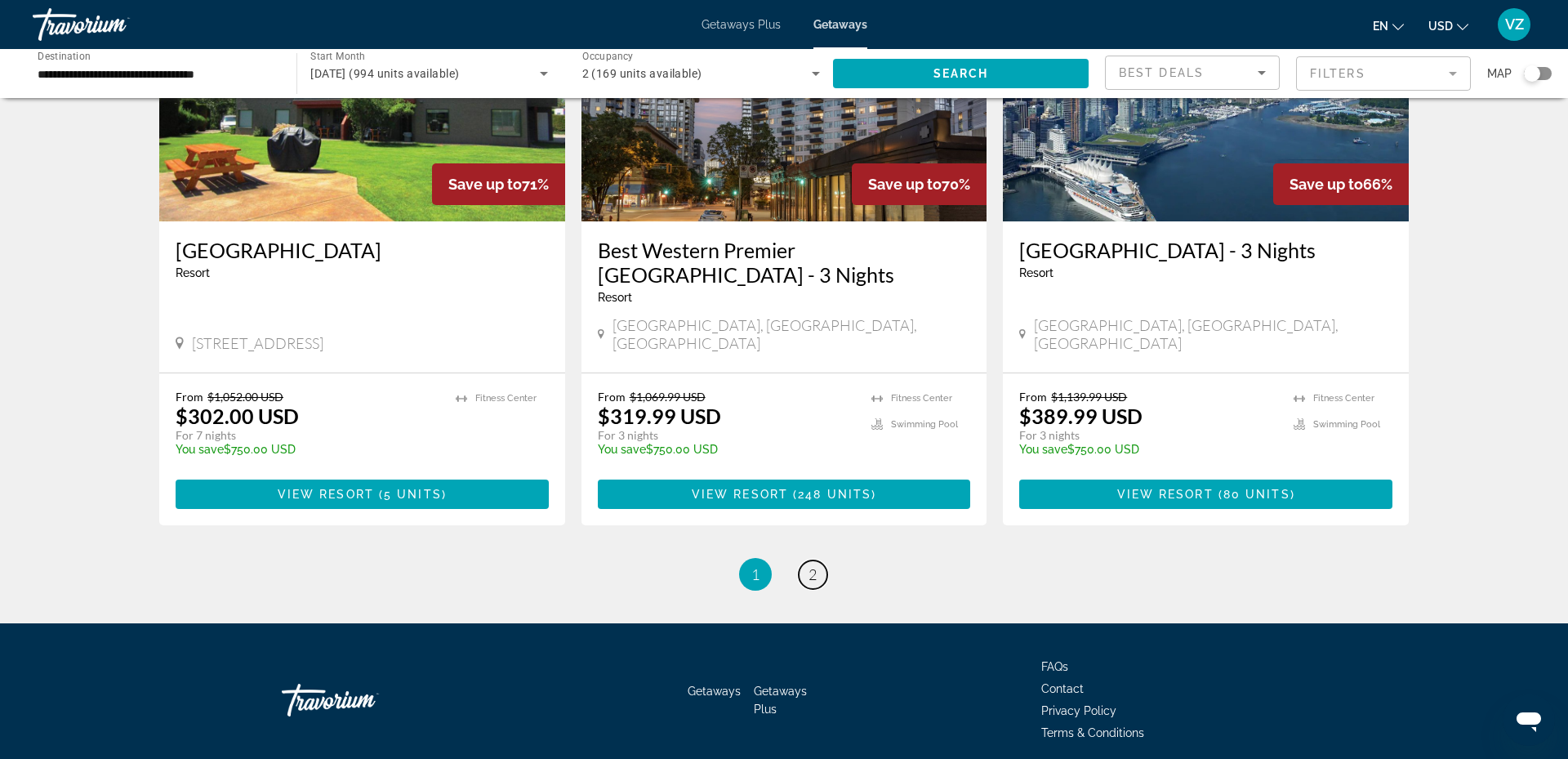
click at [809, 566] on span "2" at bounding box center [812, 575] width 8 height 18
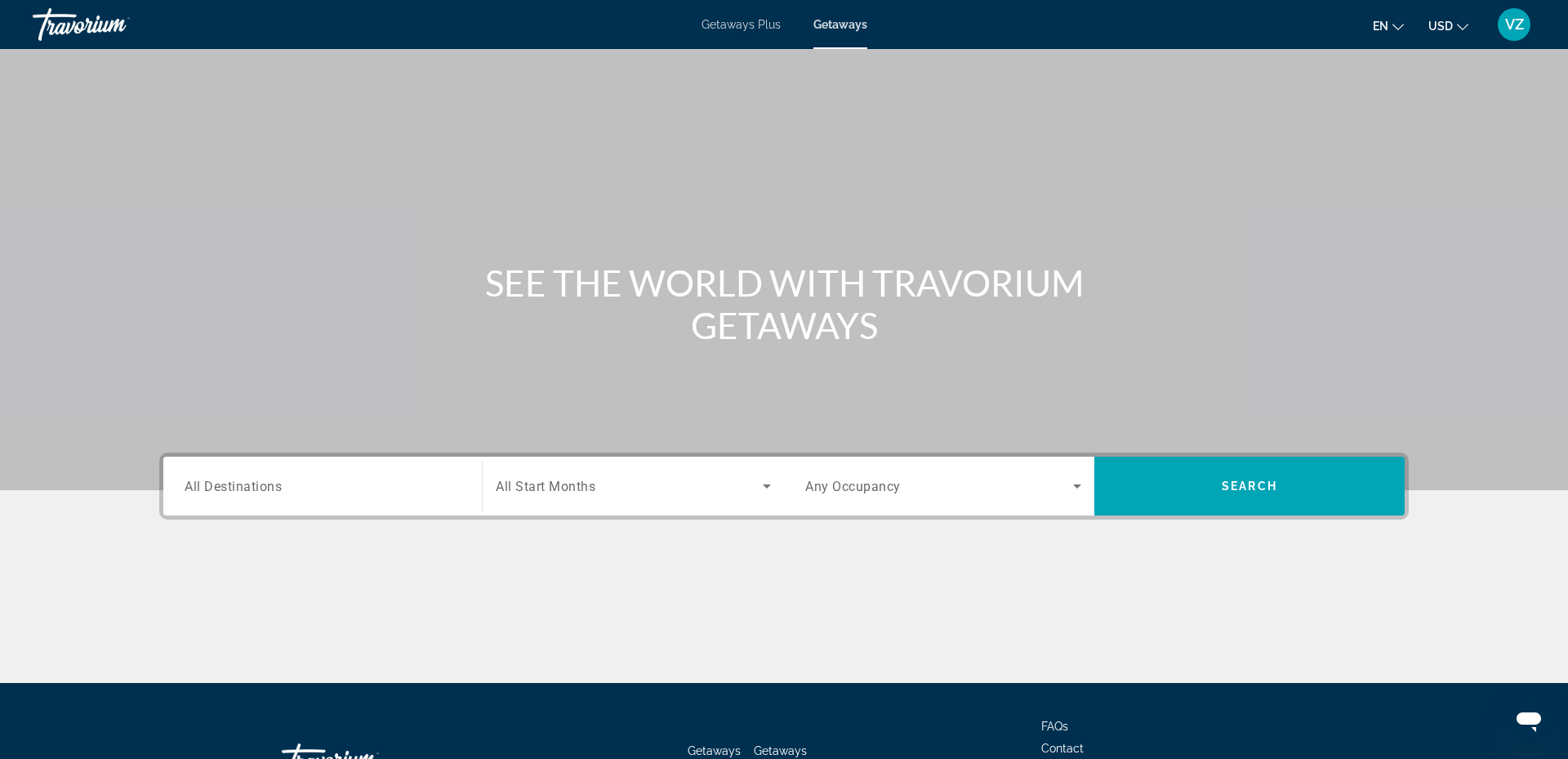
click at [182, 486] on div "Destination All Destinations" at bounding box center [322, 487] width 302 height 47
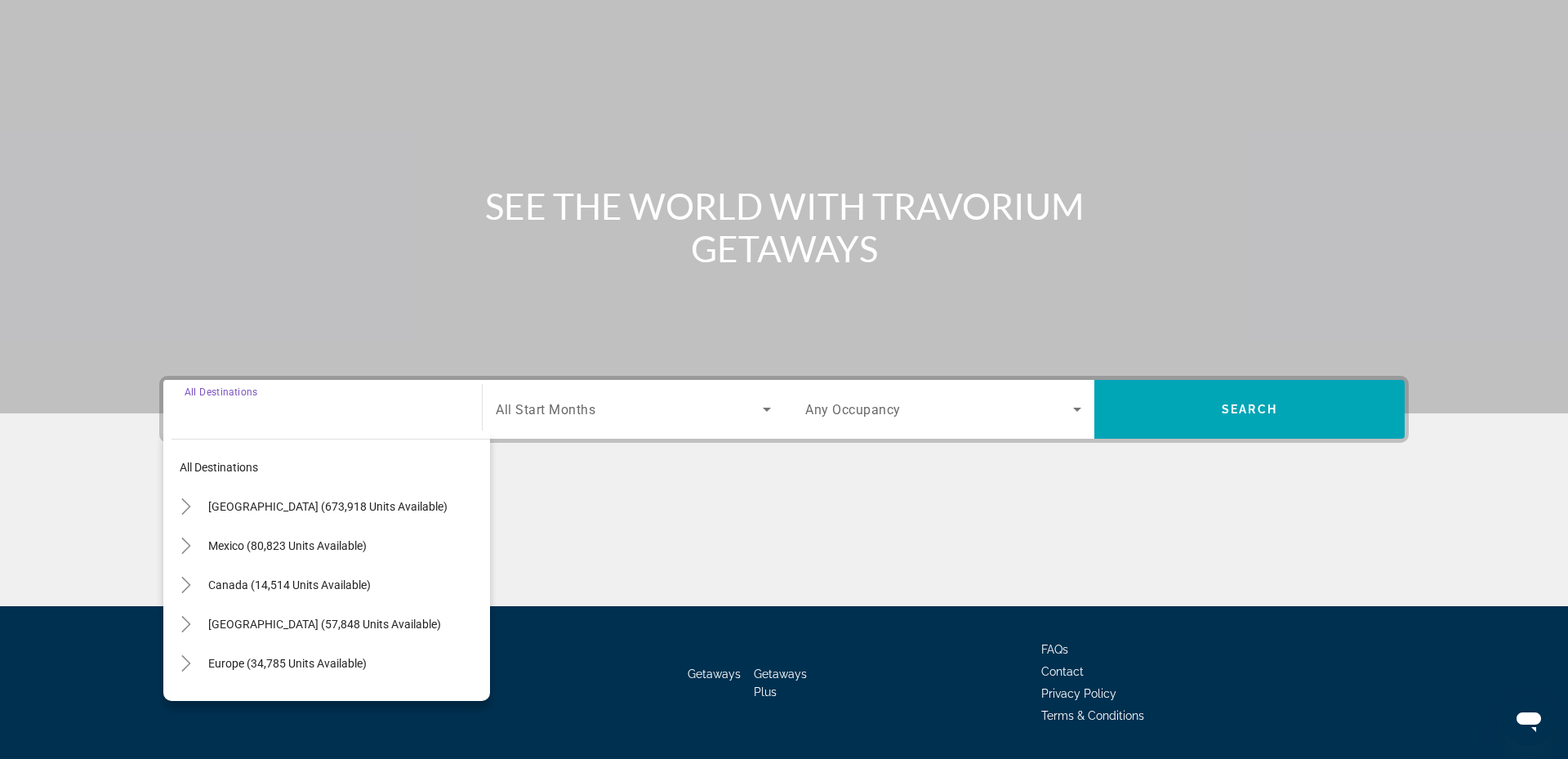
scroll to position [124, 0]
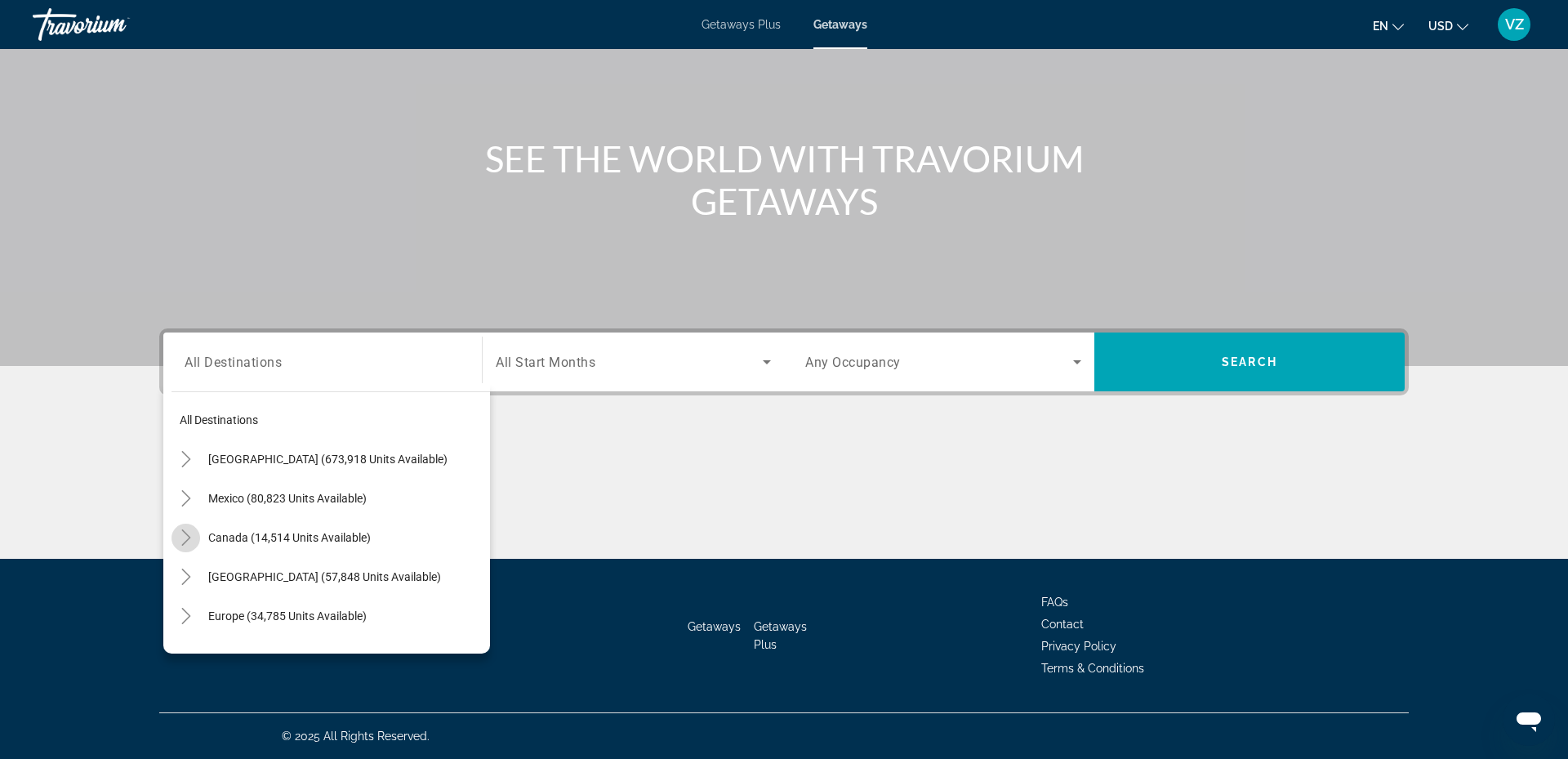
click at [188, 536] on icon "Toggle Canada (14,514 units available)" at bounding box center [186, 538] width 9 height 16
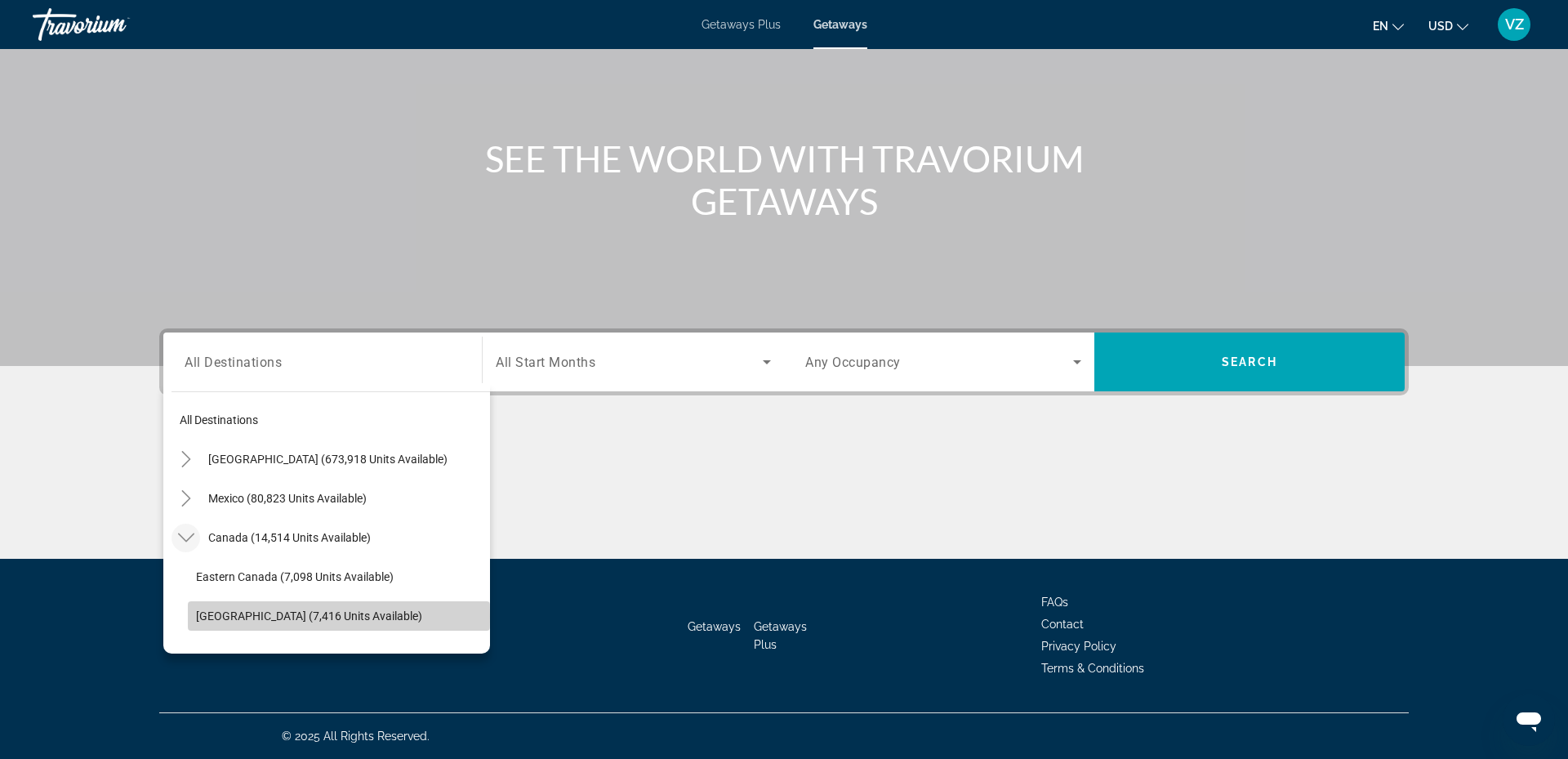
click at [211, 615] on span "[GEOGRAPHIC_DATA] (7,416 units available)" at bounding box center [309, 615] width 226 height 13
type input "**********"
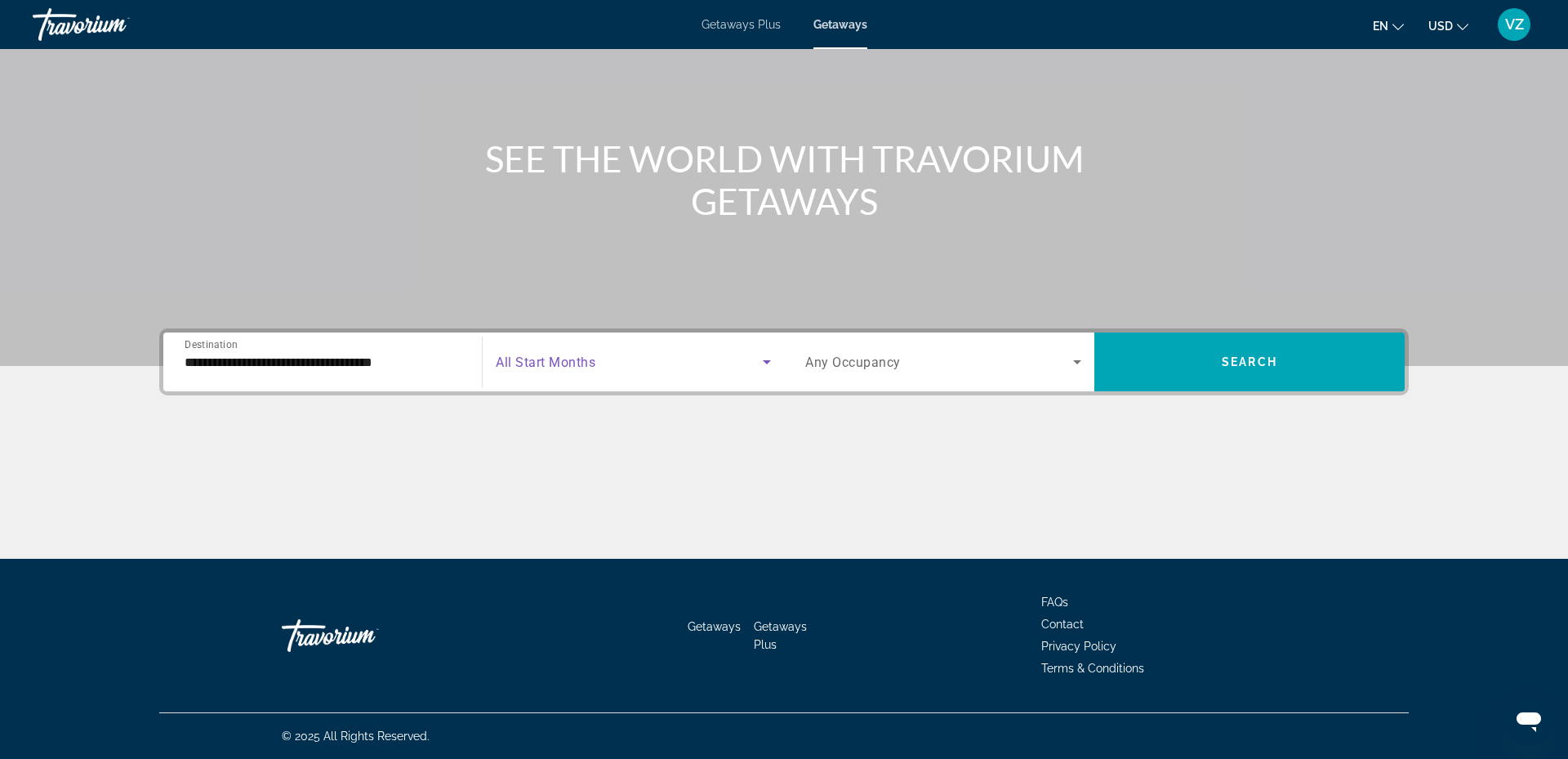
click at [761, 357] on icon "Search widget" at bounding box center [767, 362] width 20 height 20
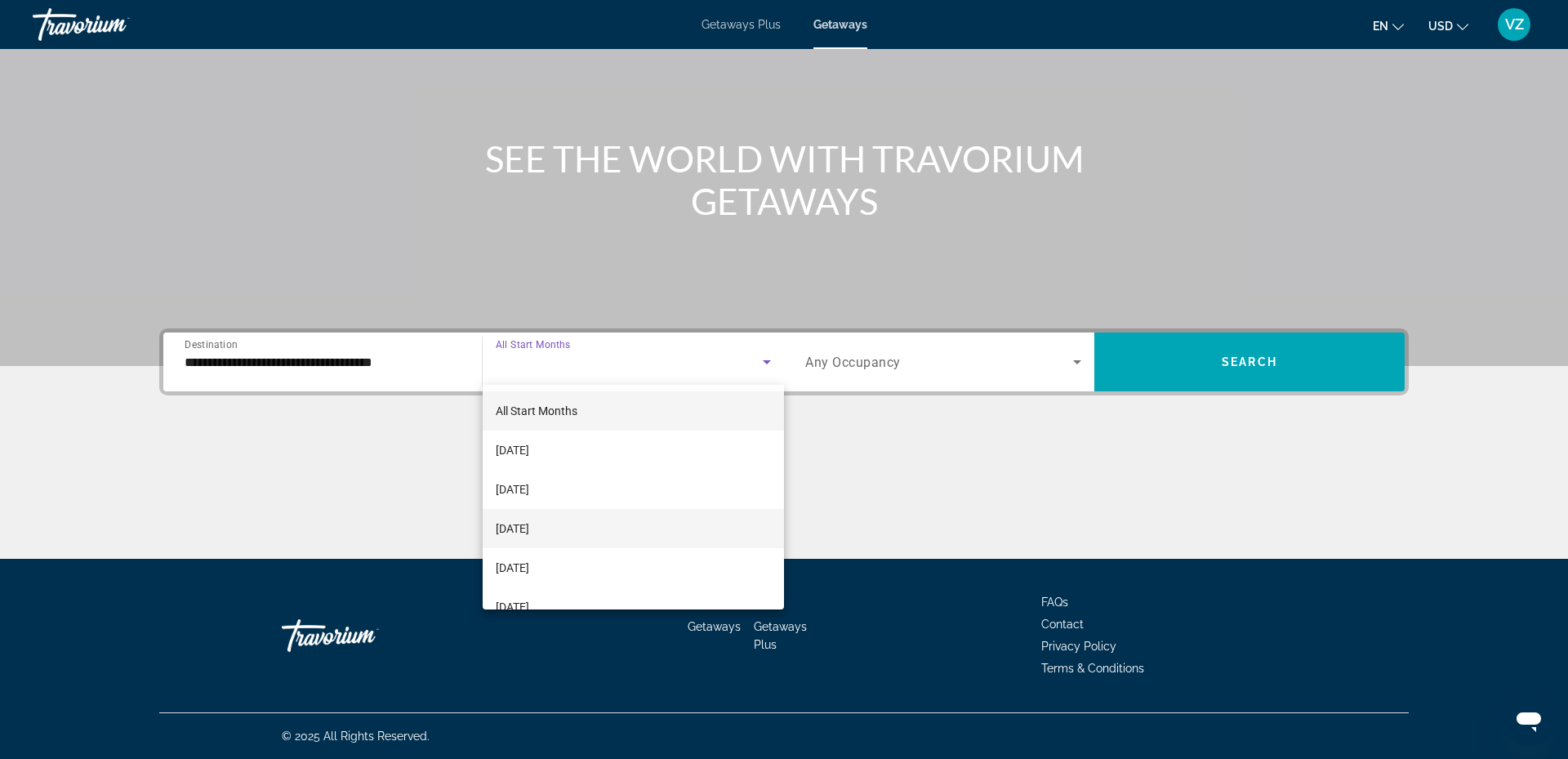
click at [576, 525] on mat-option "[DATE]" at bounding box center [633, 528] width 302 height 39
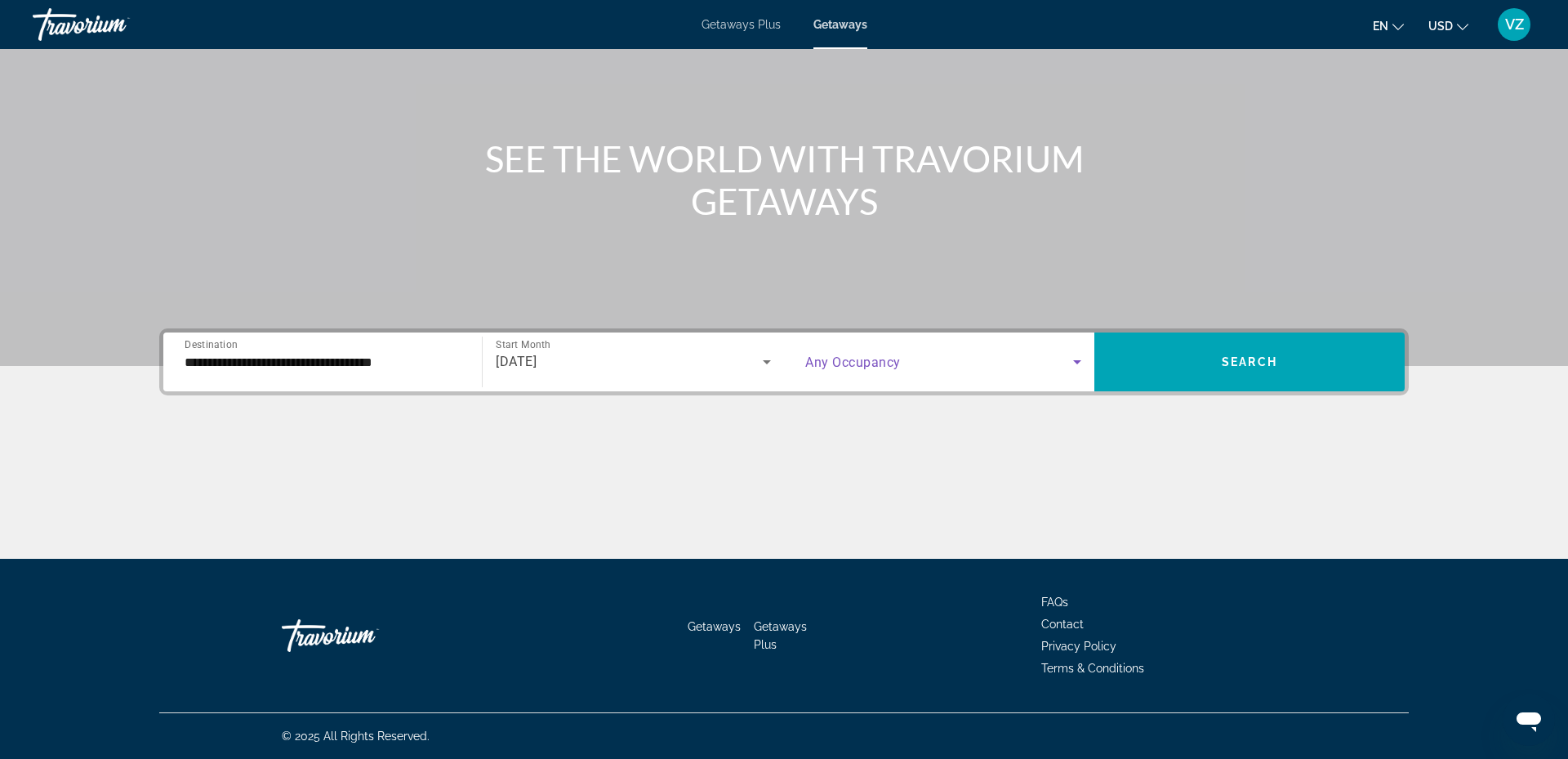
click at [1078, 358] on icon "Search widget" at bounding box center [1077, 362] width 20 height 20
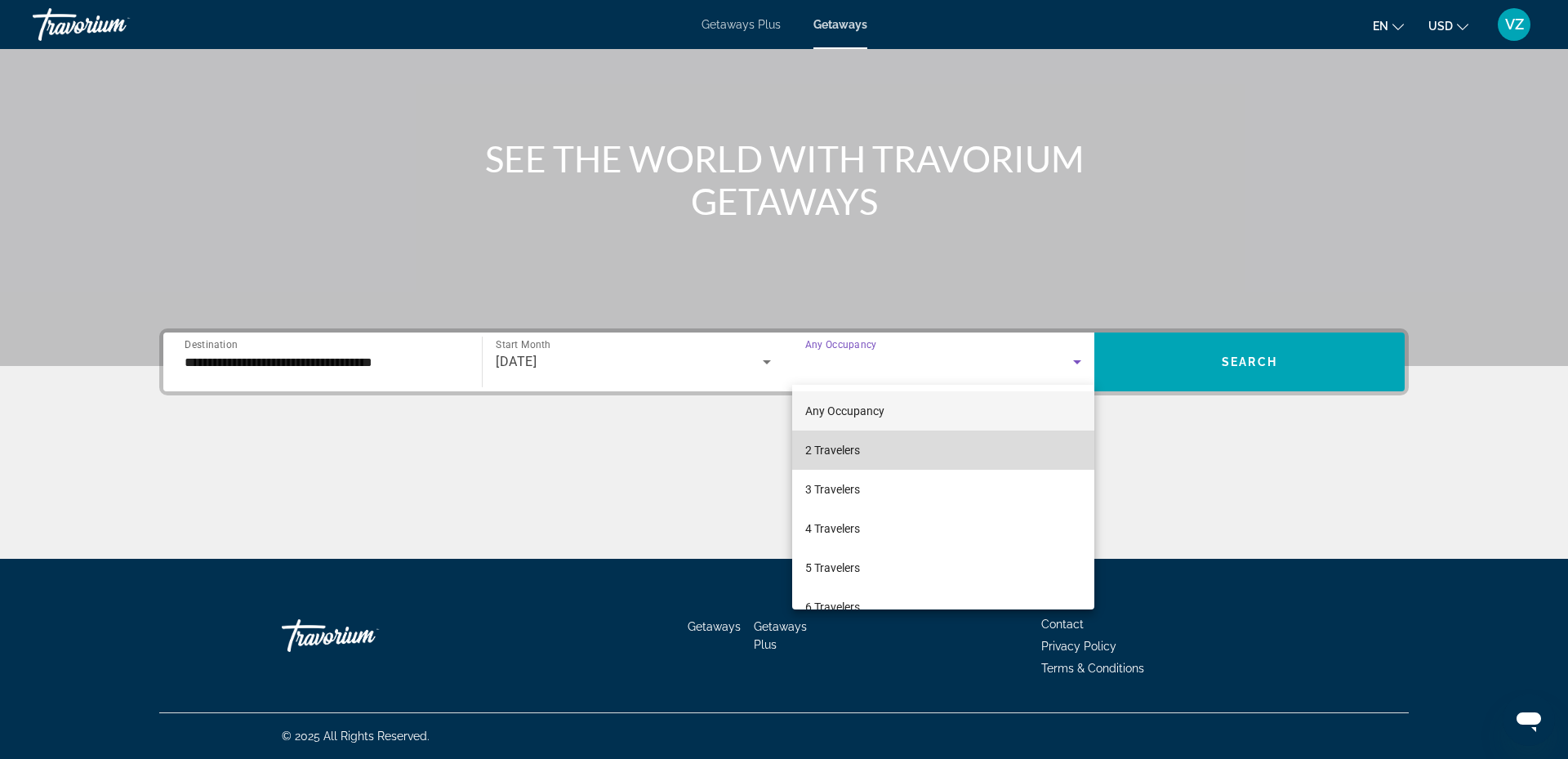
click at [867, 445] on mat-option "2 Travelers" at bounding box center [943, 449] width 302 height 39
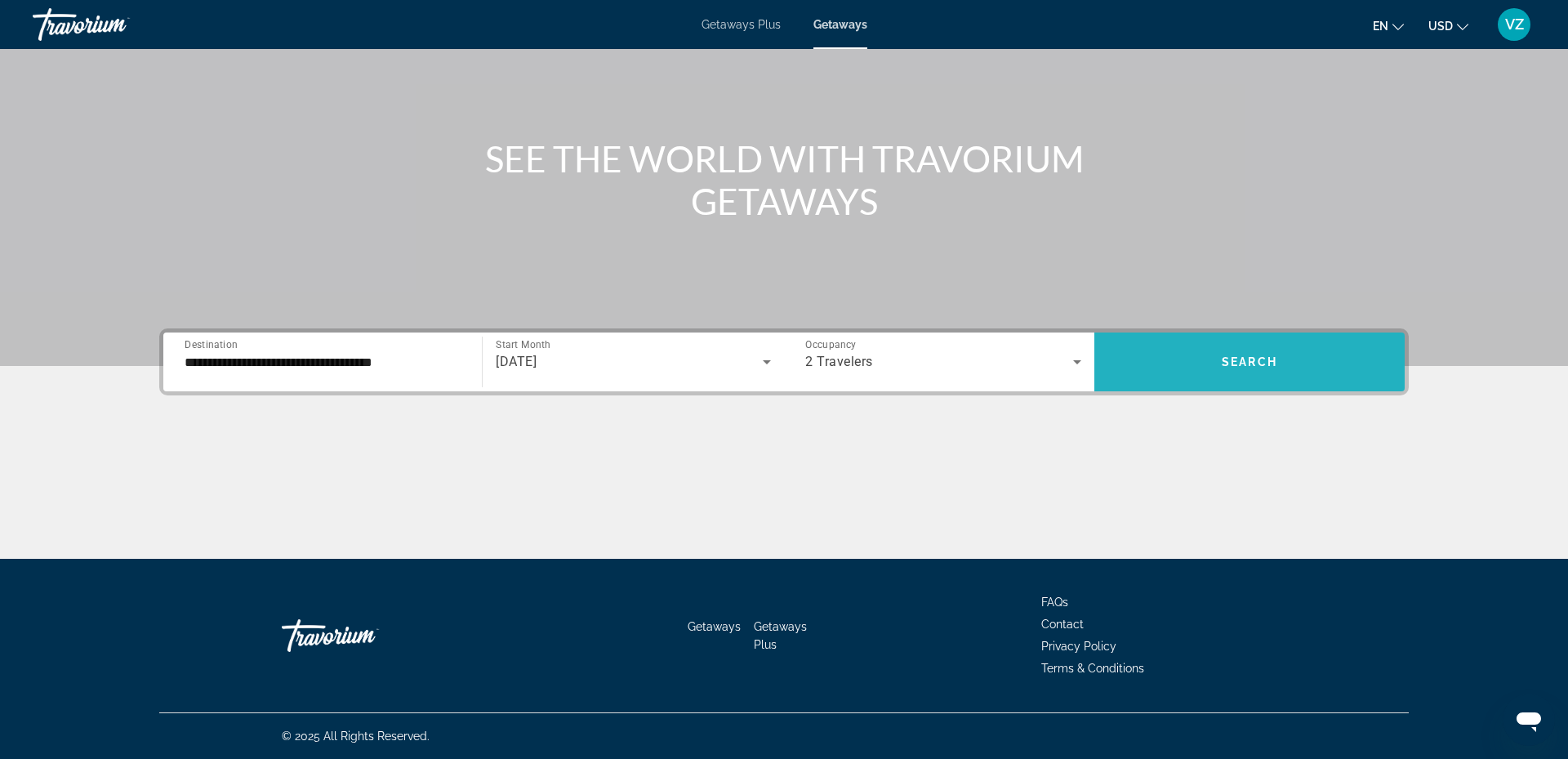
click at [1186, 357] on span "Search widget" at bounding box center [1249, 361] width 311 height 39
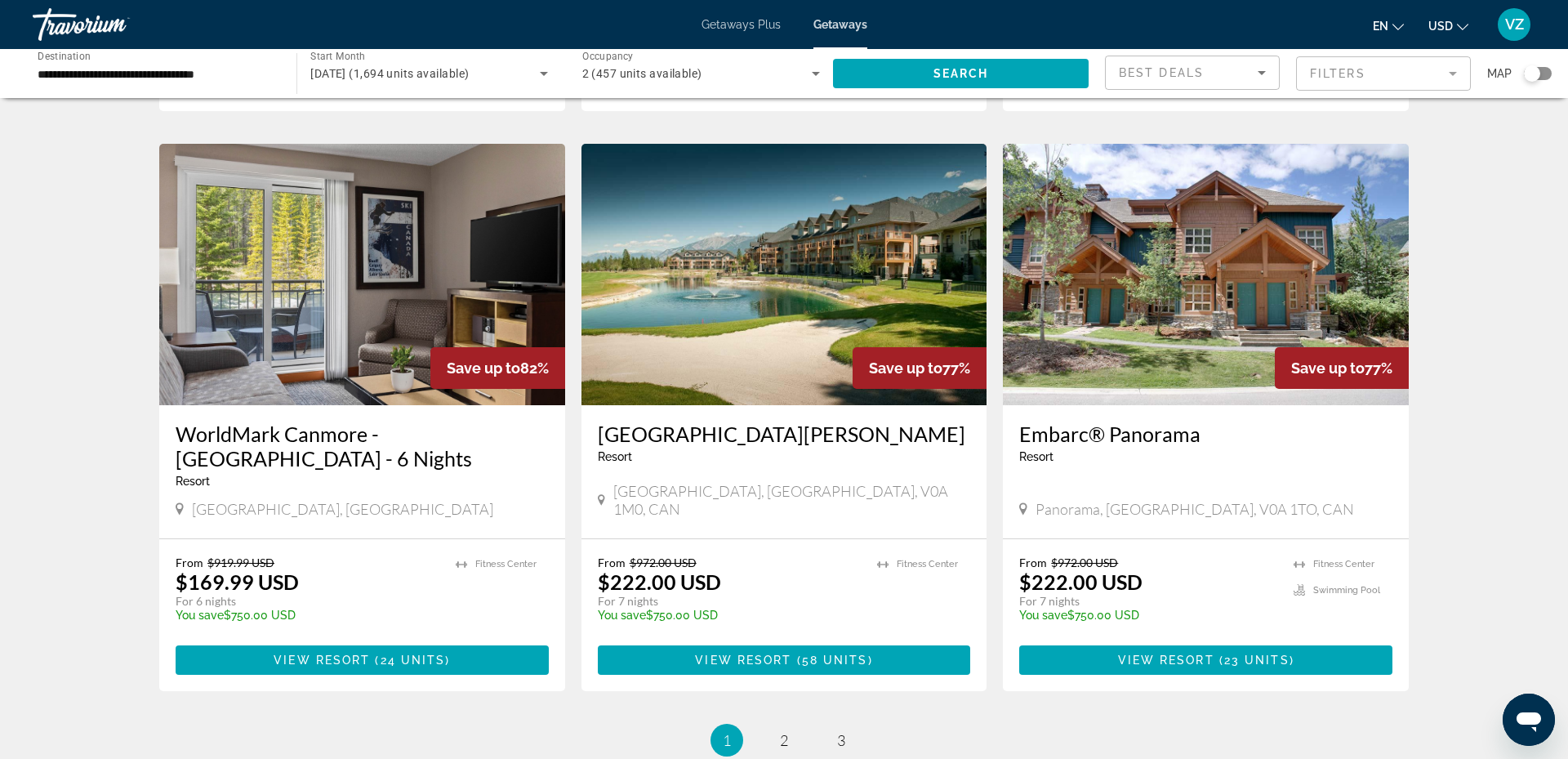
scroll to position [1735, 0]
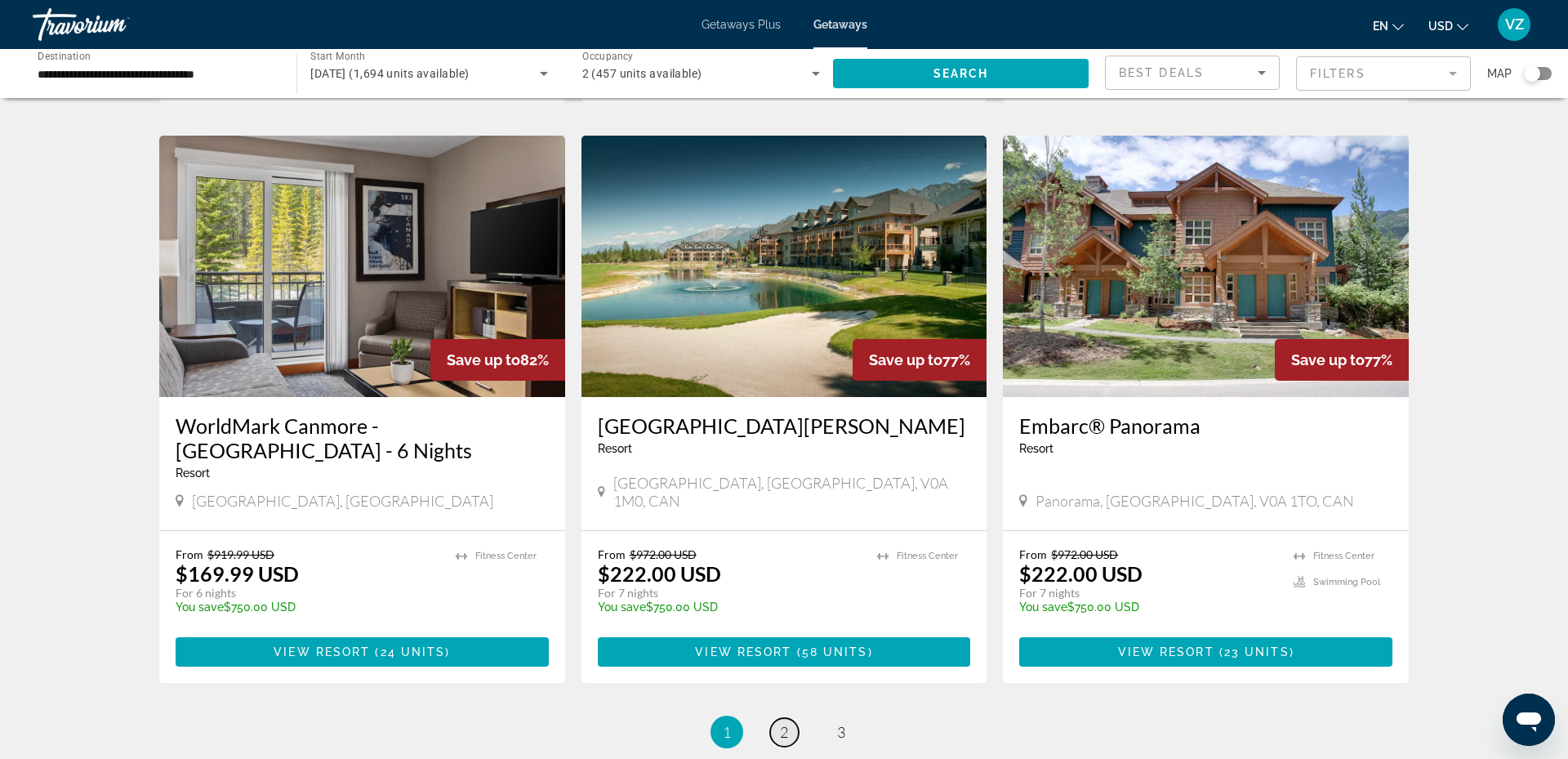
click at [785, 723] on span "2" at bounding box center [783, 732] width 8 height 18
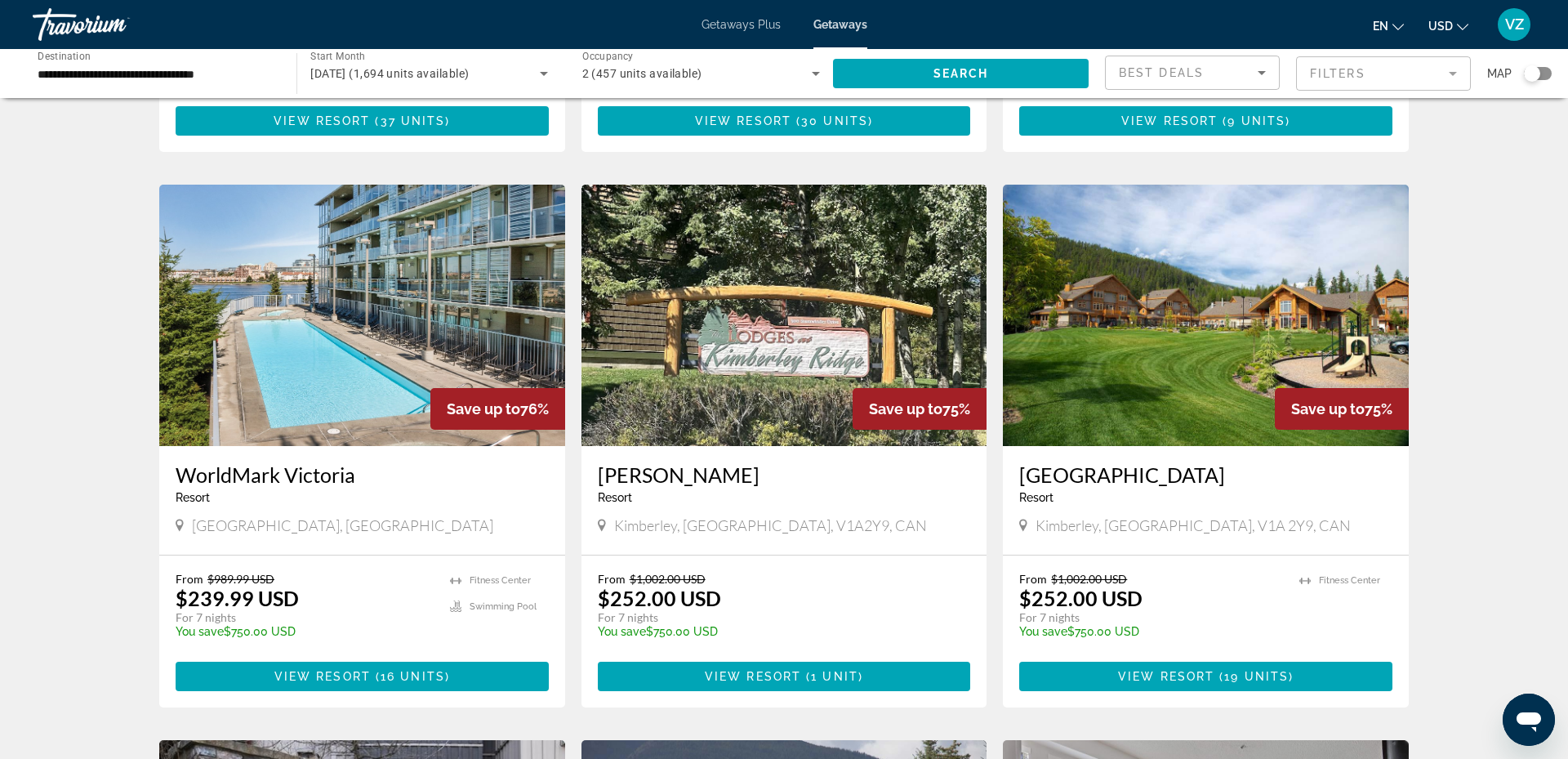
scroll to position [569, 0]
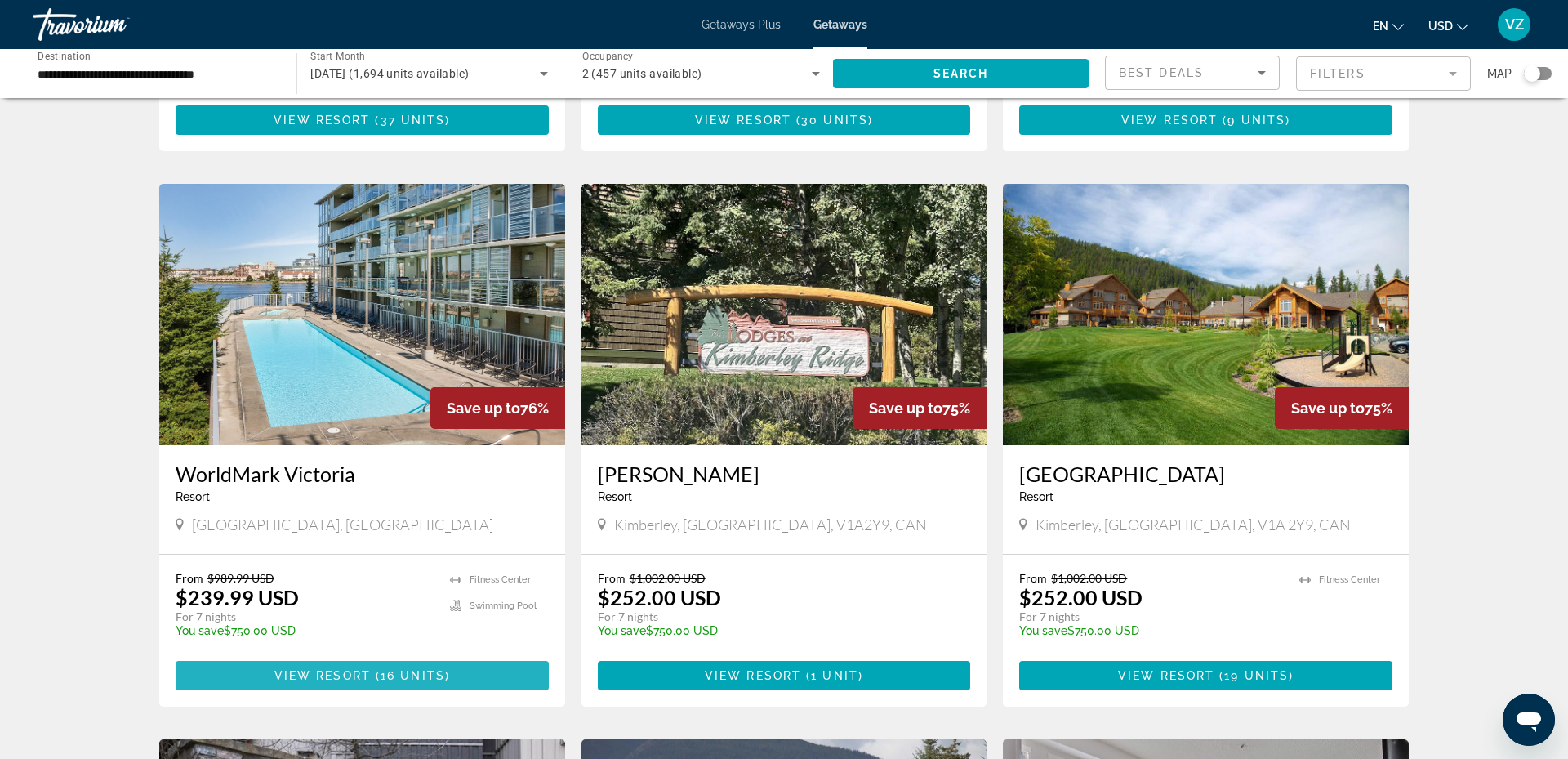
click at [331, 669] on span "View Resort" at bounding box center [322, 675] width 97 height 13
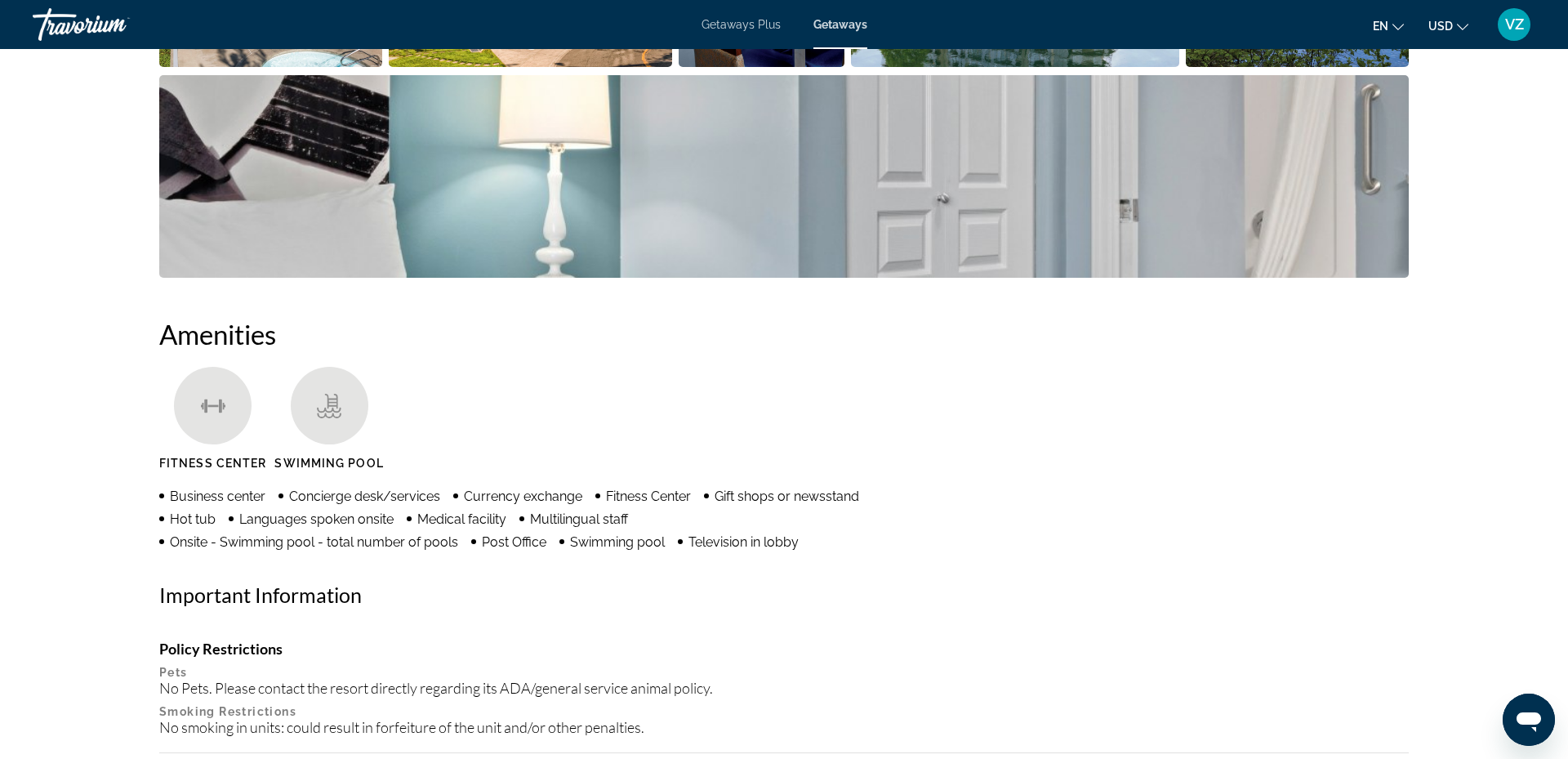
scroll to position [1032, 0]
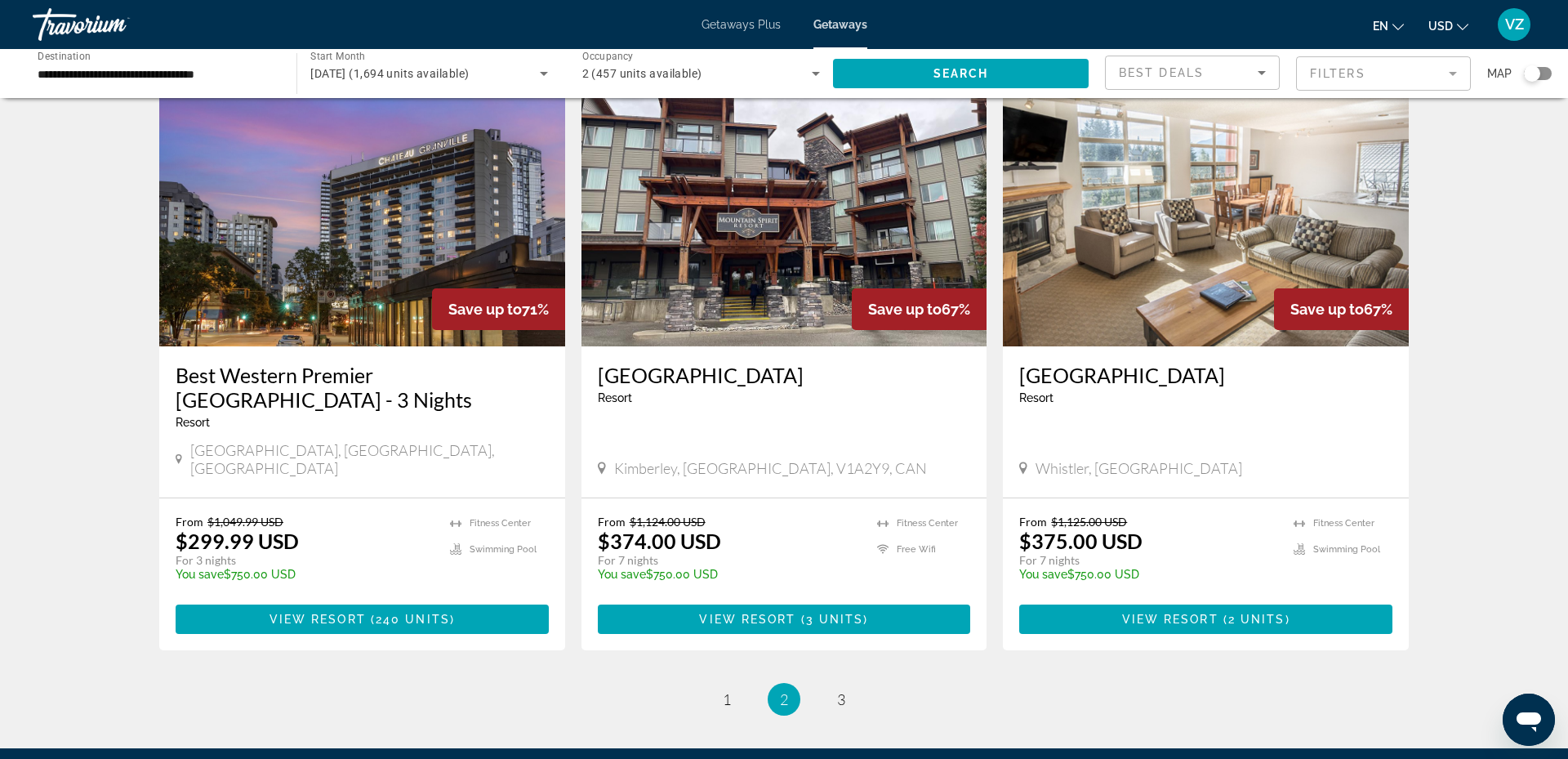
scroll to position [1848, 0]
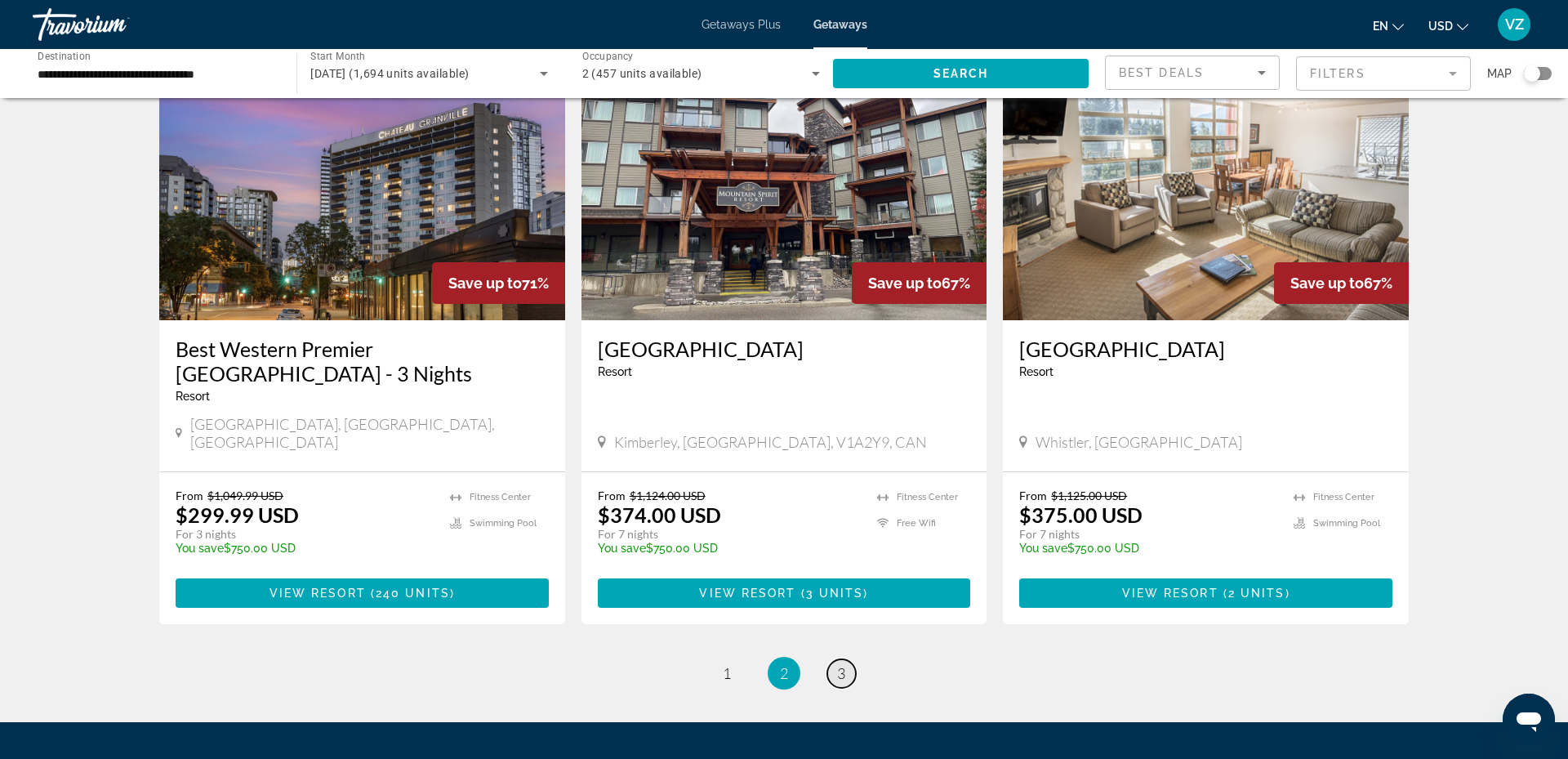
click at [845, 659] on link "page 3" at bounding box center [842, 673] width 29 height 29
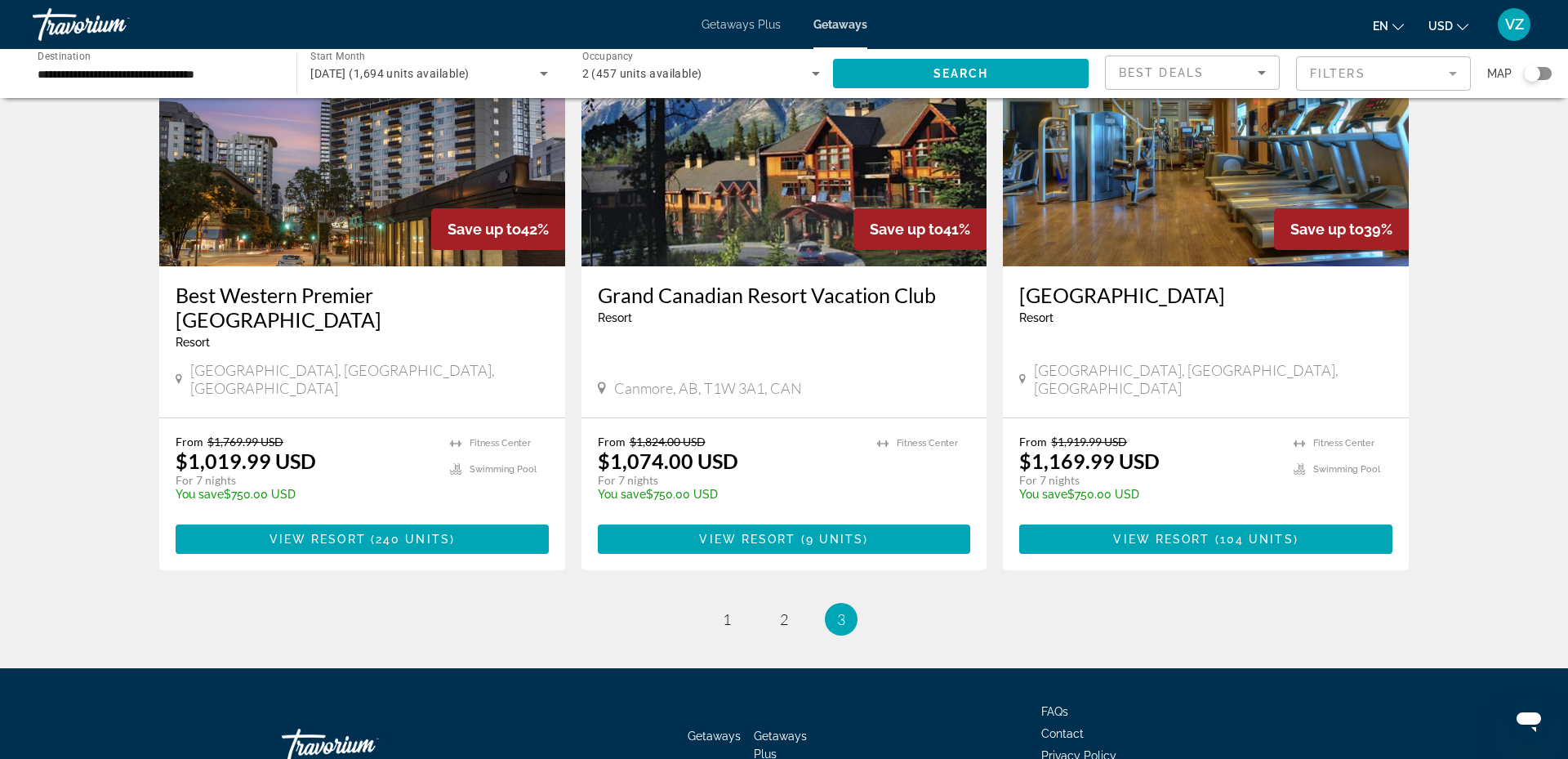
scroll to position [1913, 0]
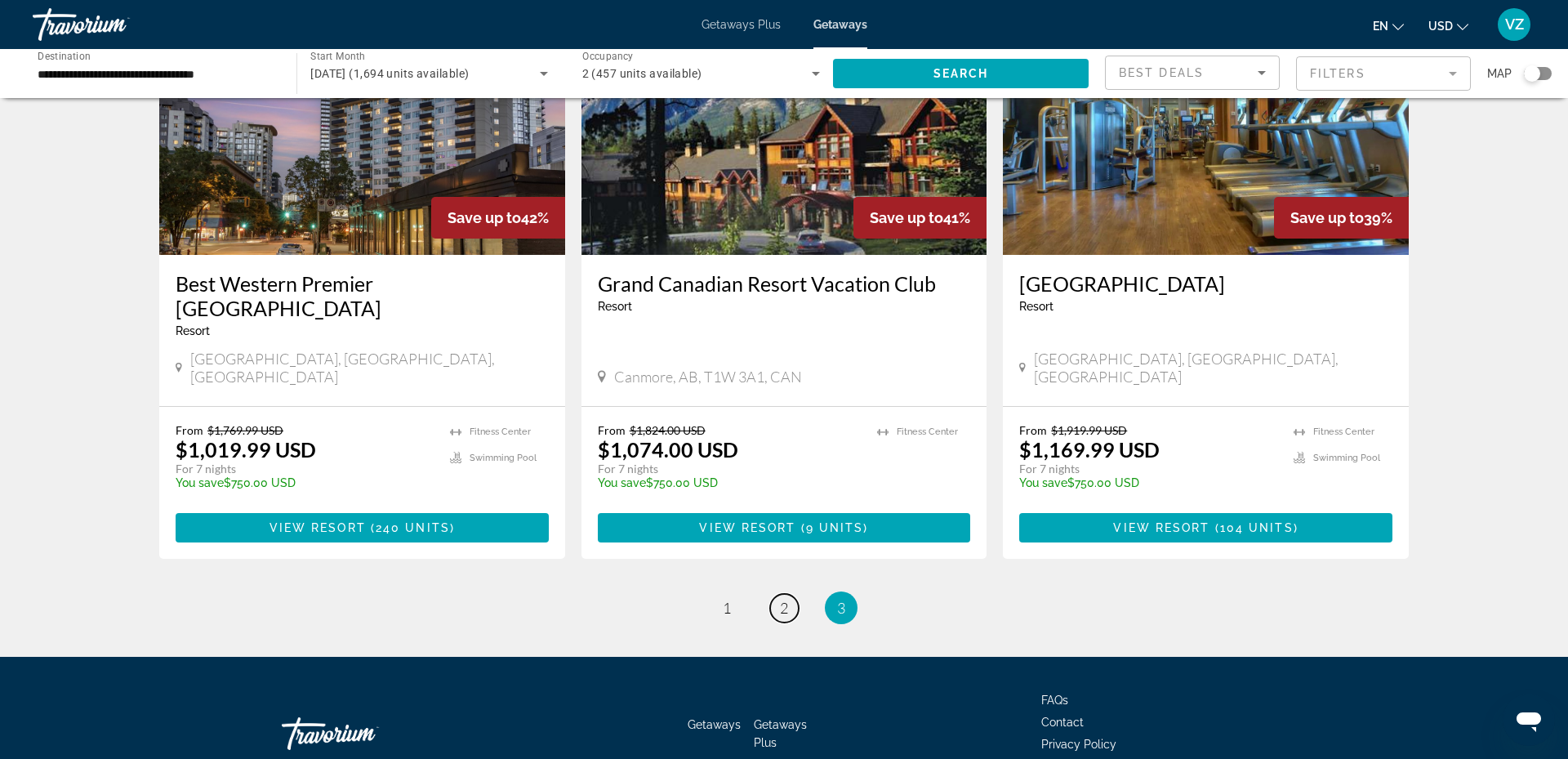
click at [785, 594] on link "page 2" at bounding box center [784, 608] width 29 height 29
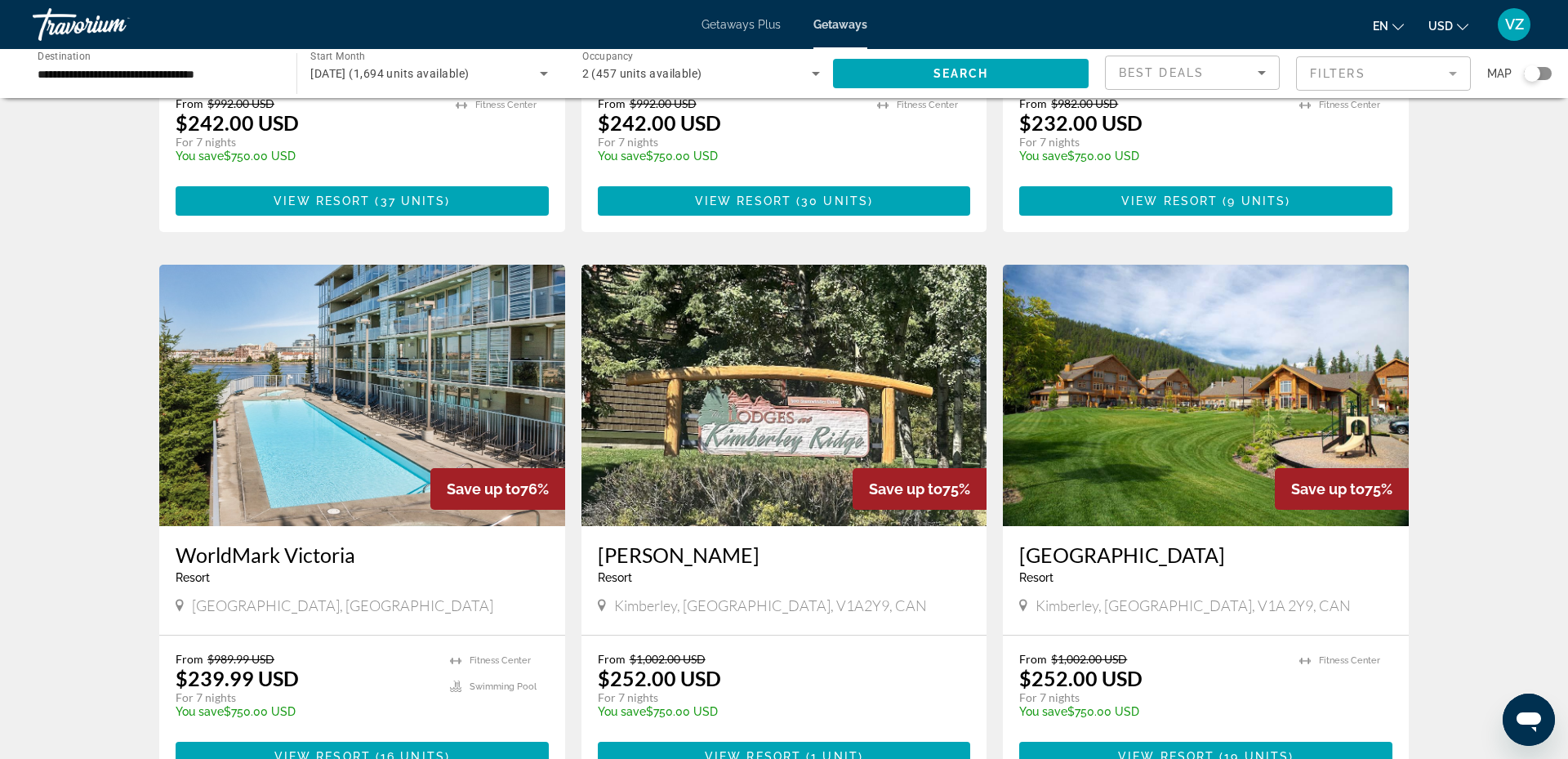
scroll to position [493, 0]
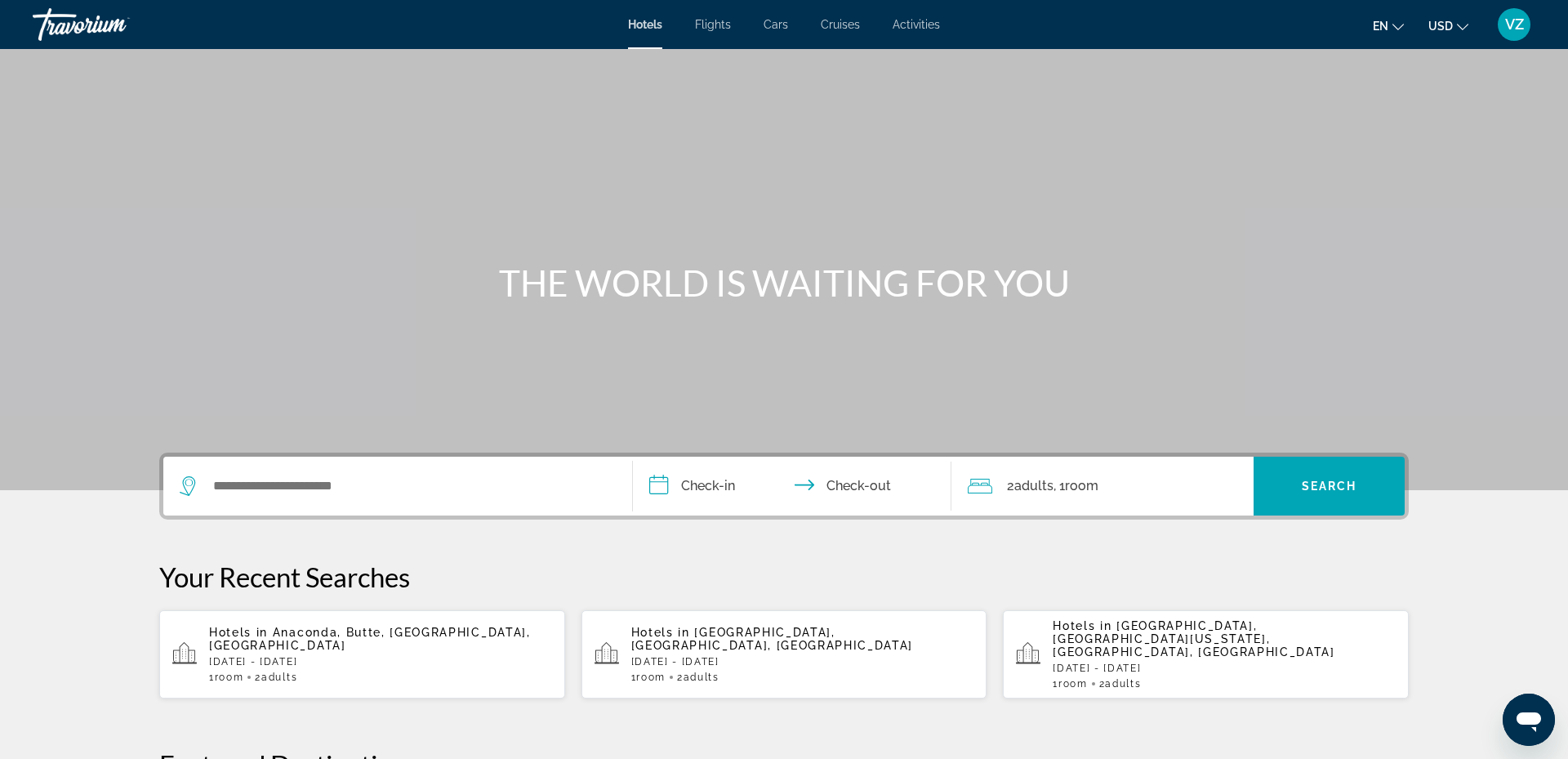
click at [721, 633] on span "Long Beach, WA, United States" at bounding box center [772, 638] width 282 height 26
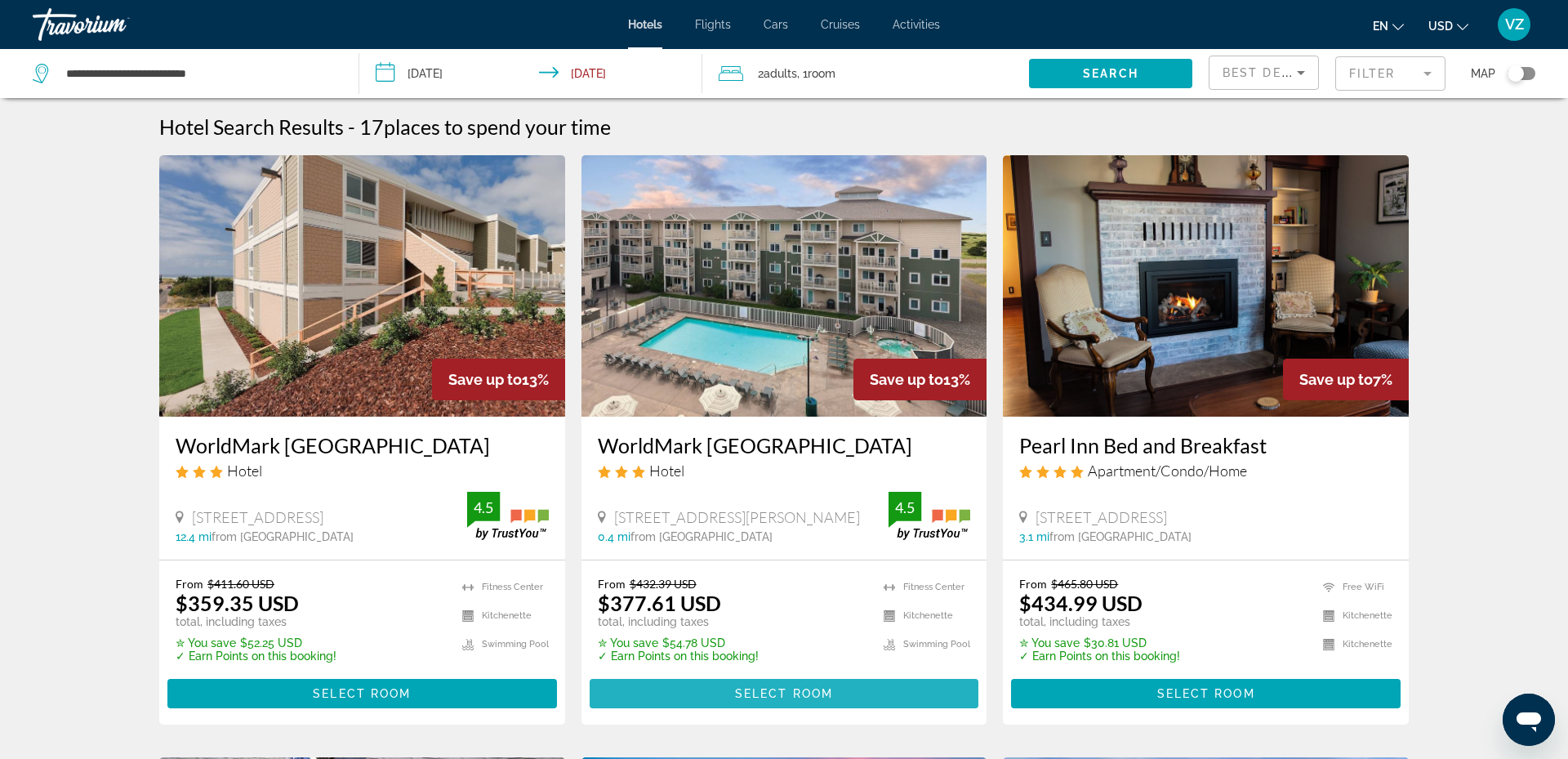
click at [770, 679] on span "Main content" at bounding box center [784, 693] width 389 height 39
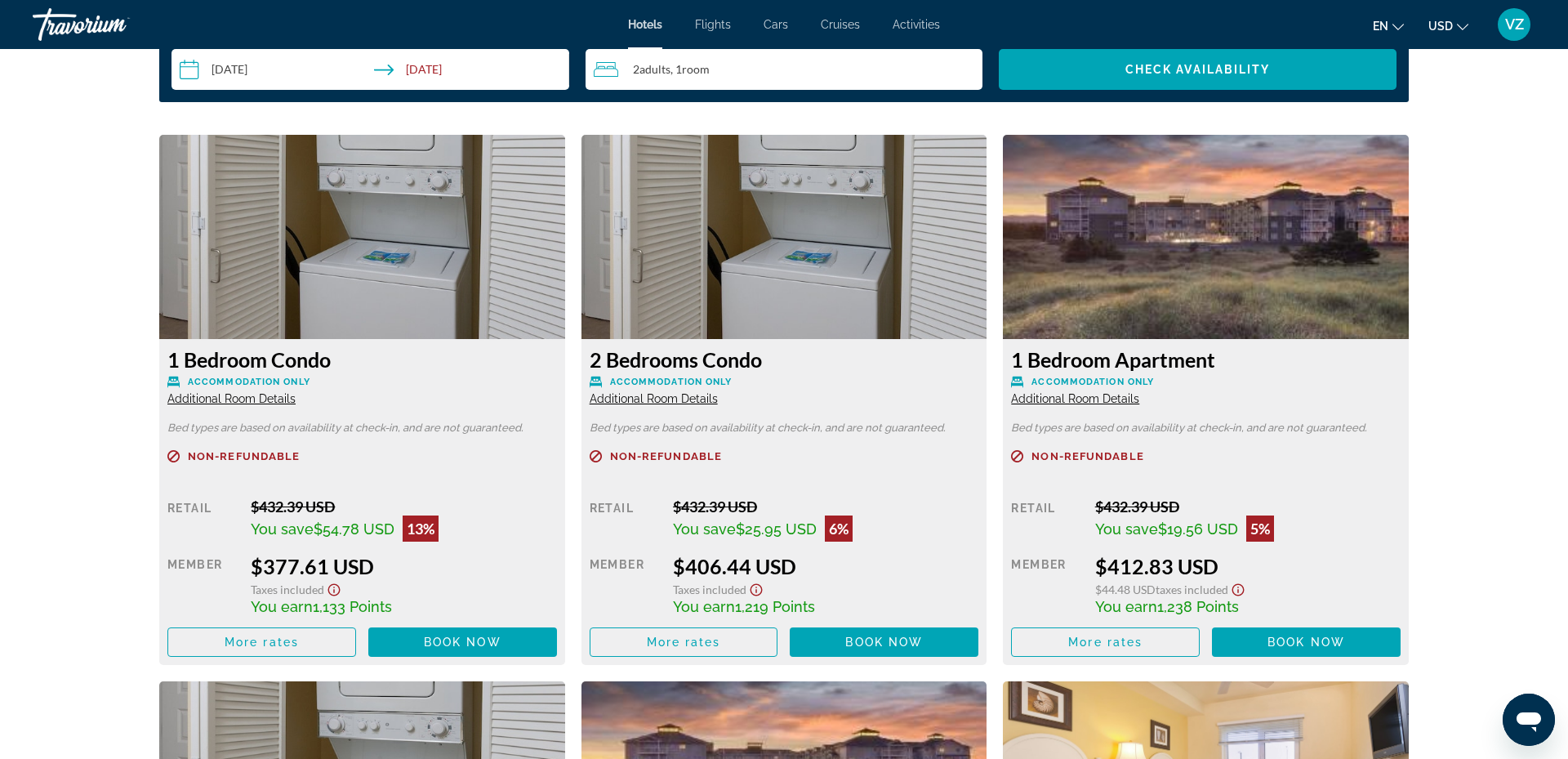
scroll to position [2087, 0]
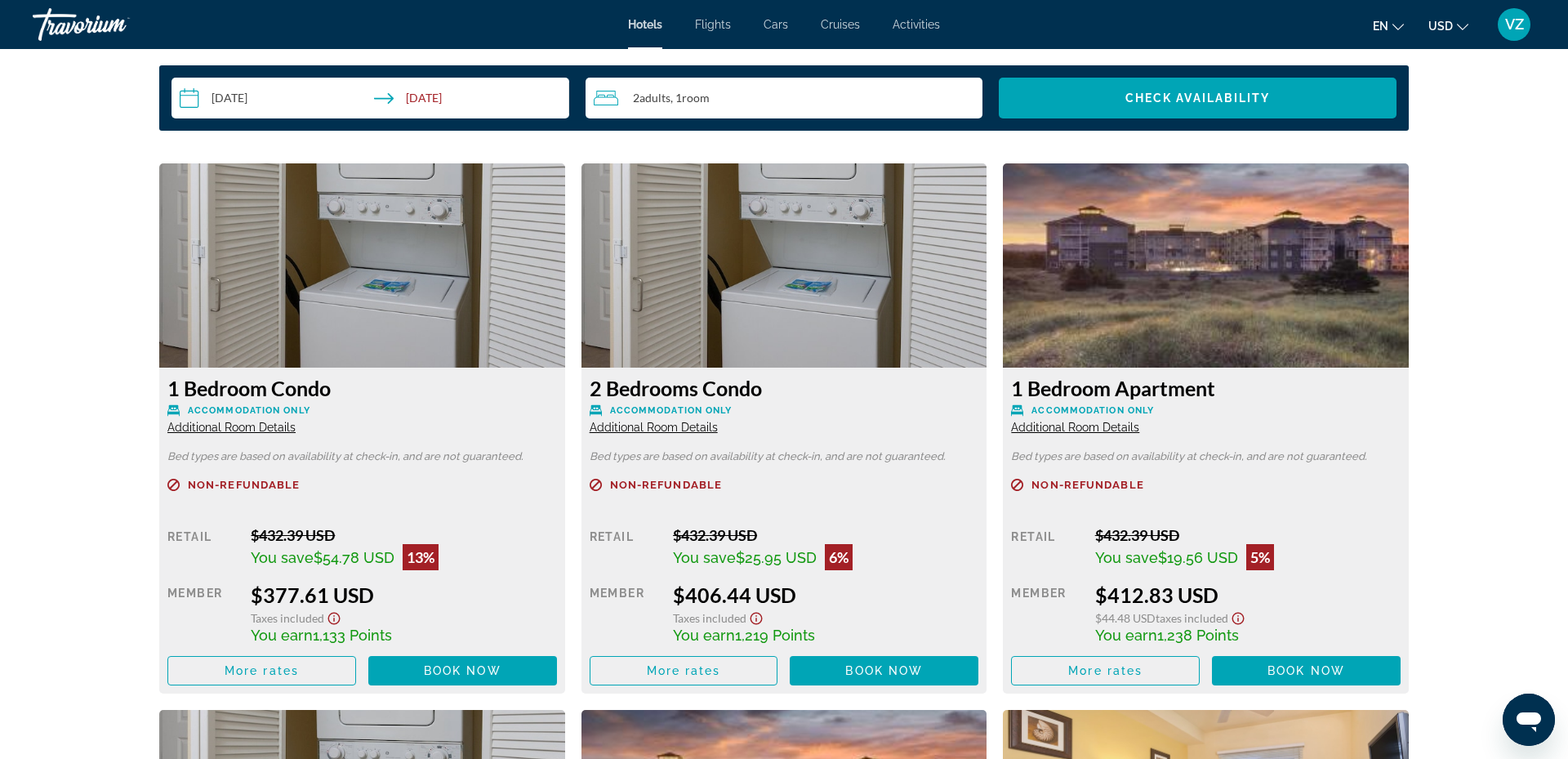
click at [221, 421] on span "Additional Room Details" at bounding box center [231, 427] width 128 height 13
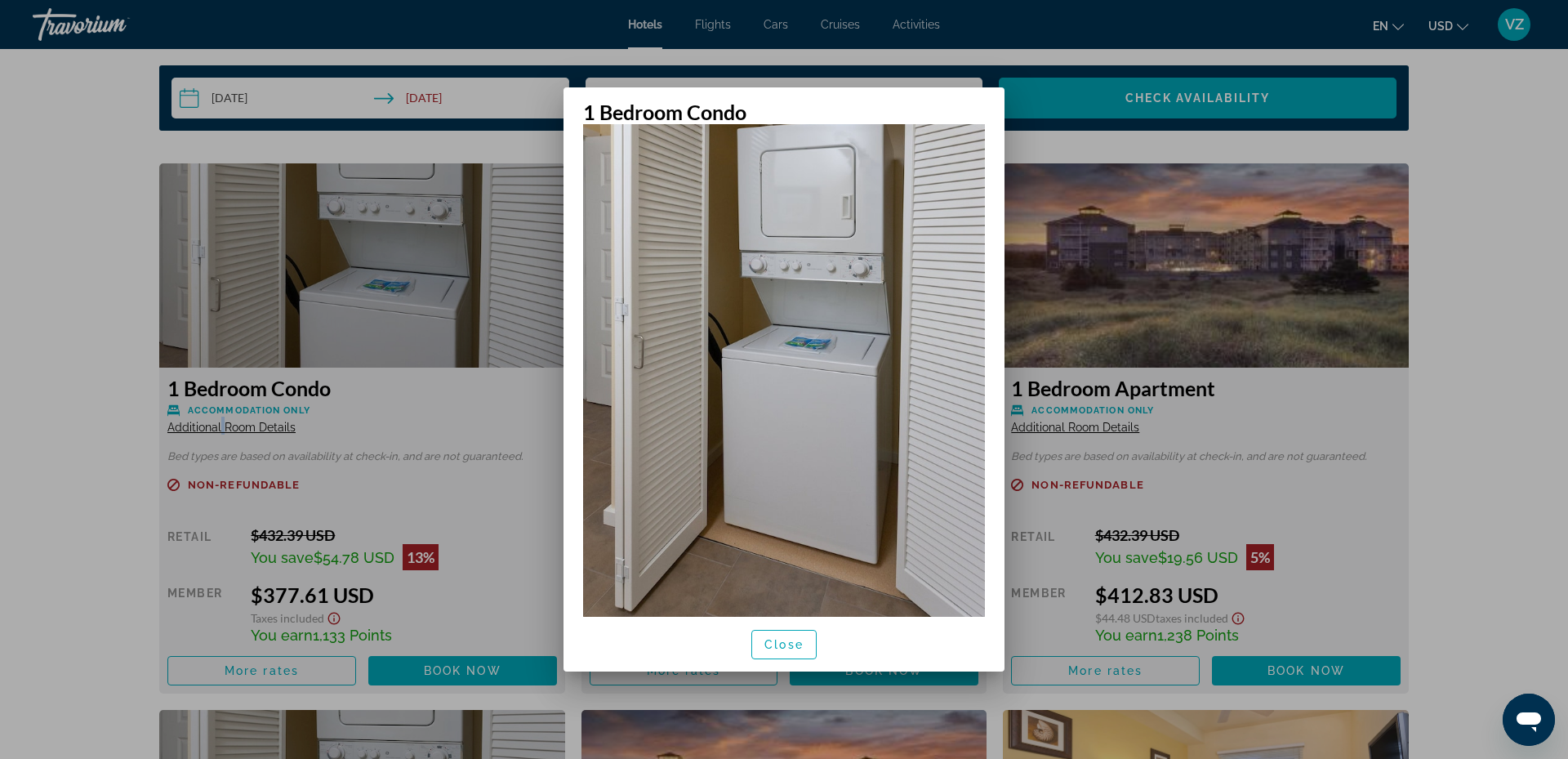
scroll to position [0, 0]
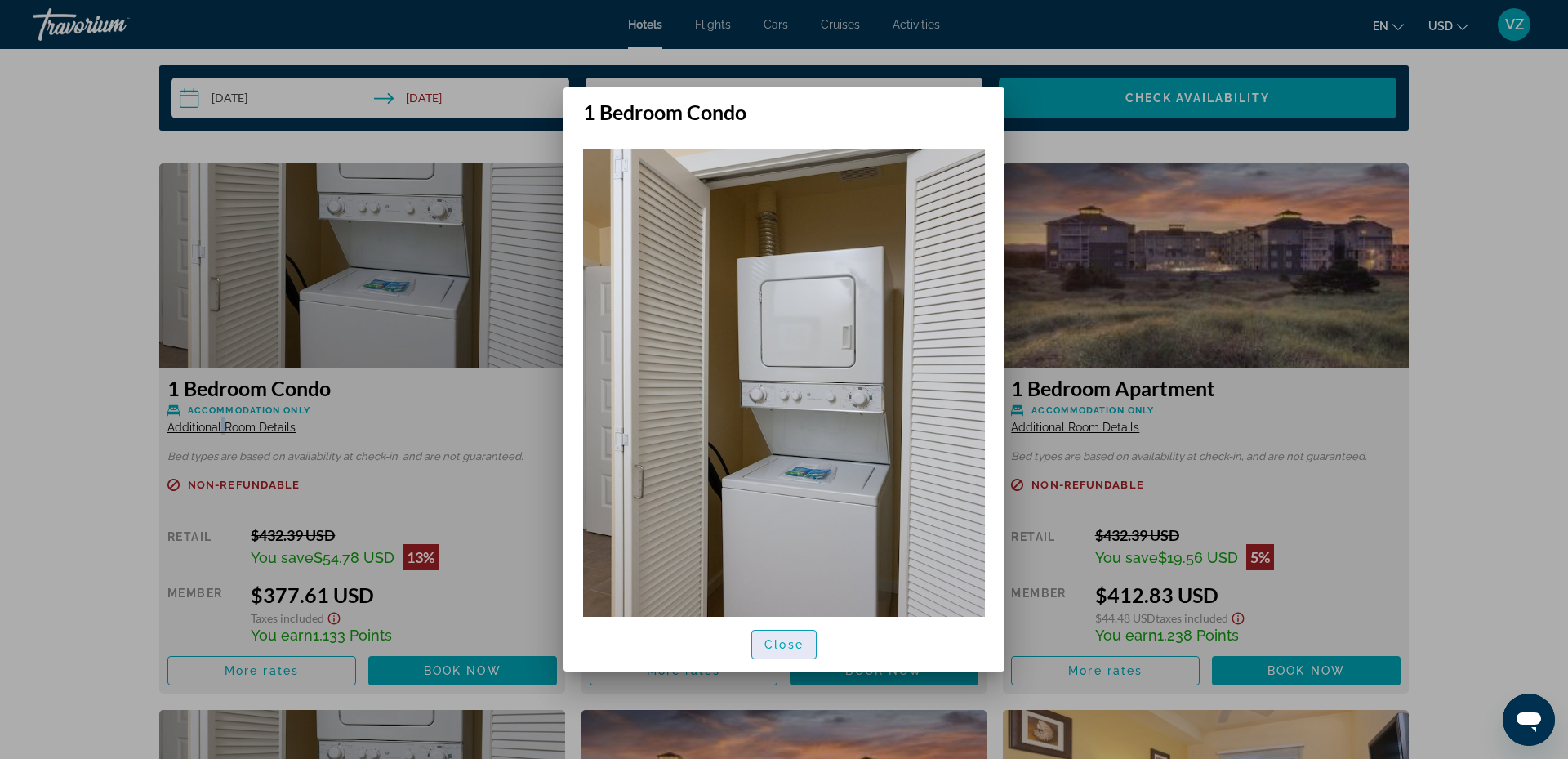
click at [788, 642] on span "Close" at bounding box center [783, 644] width 39 height 13
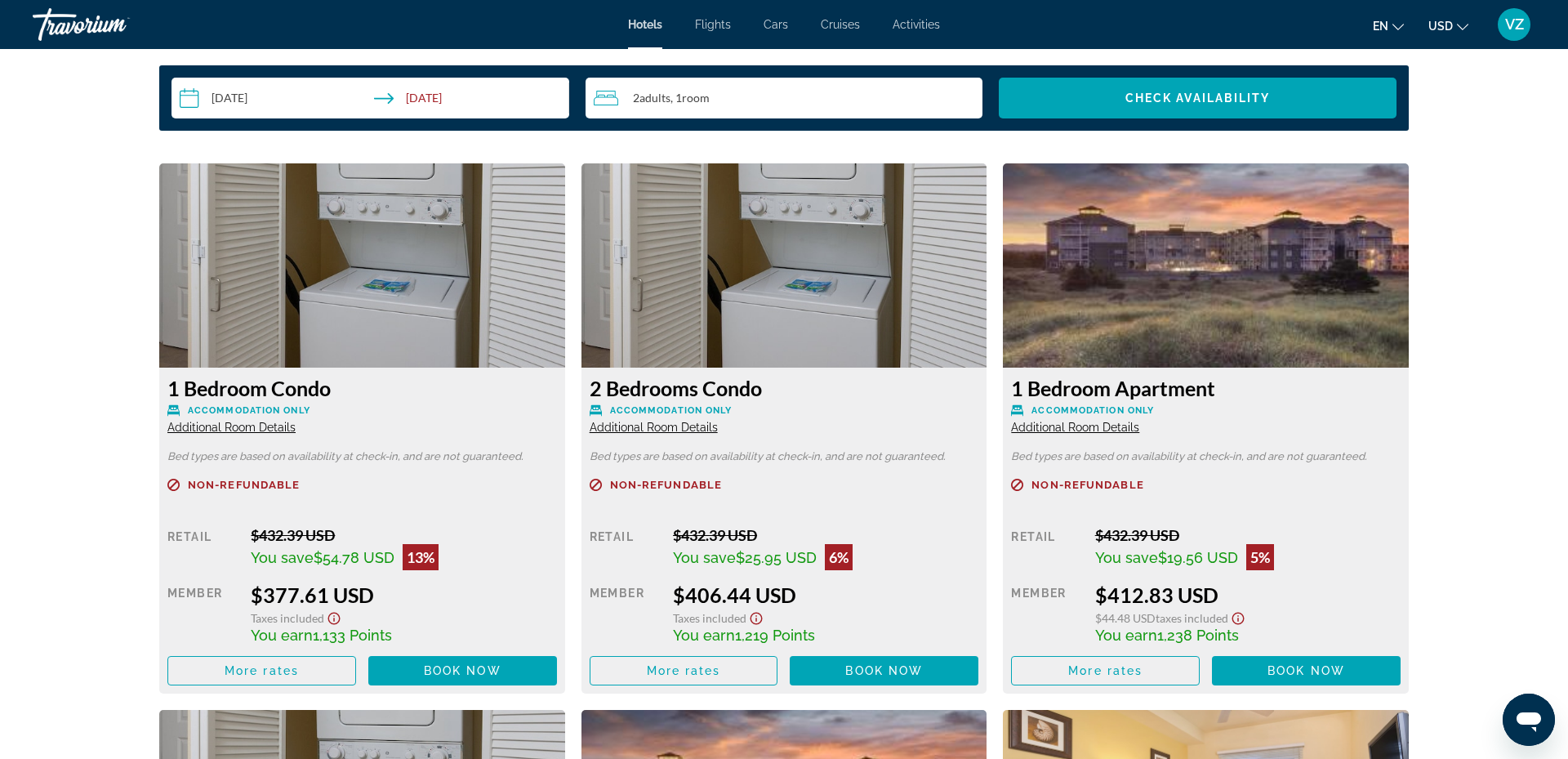
click at [666, 421] on span "Additional Room Details" at bounding box center [654, 427] width 128 height 13
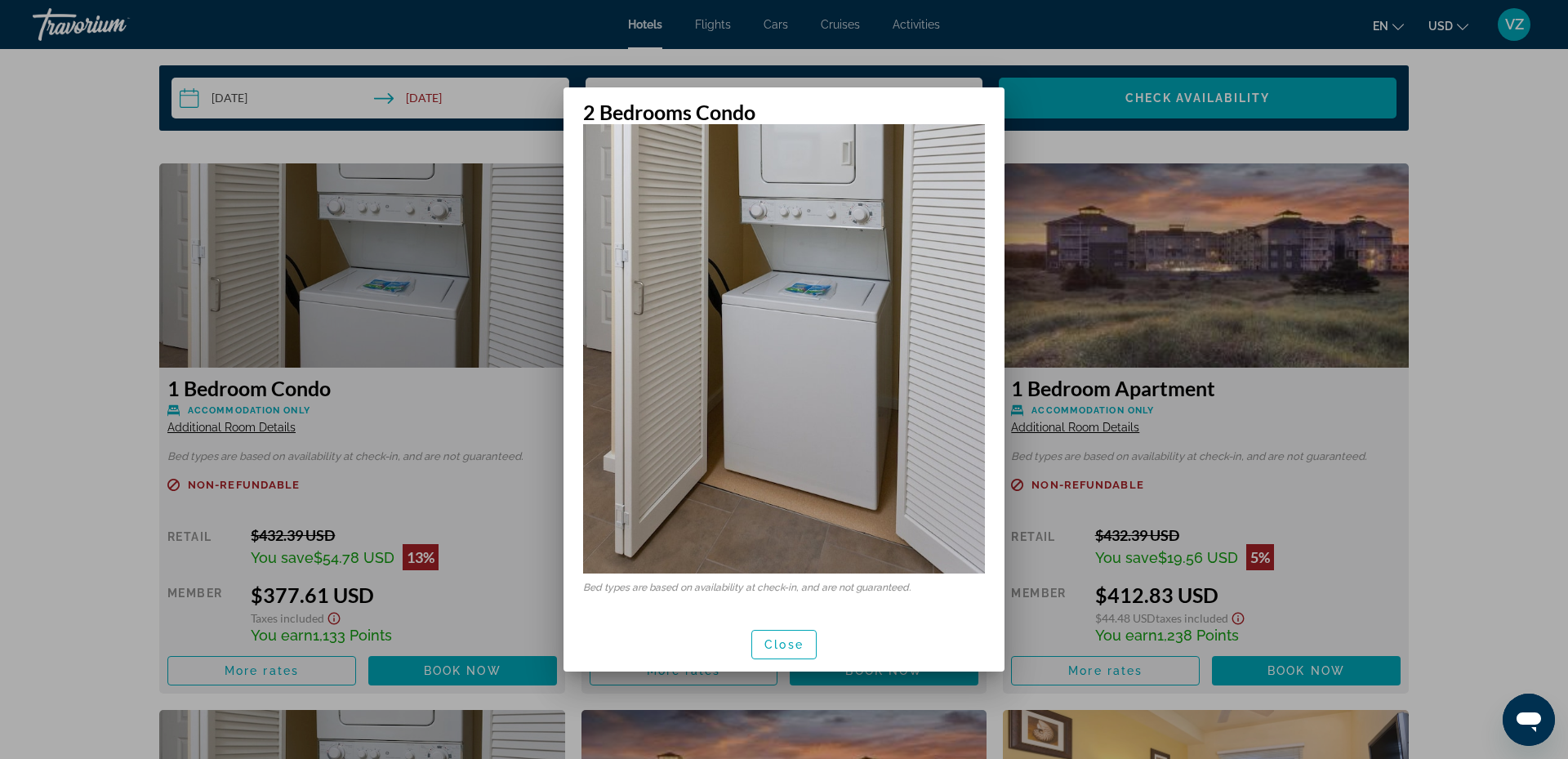
scroll to position [0, 0]
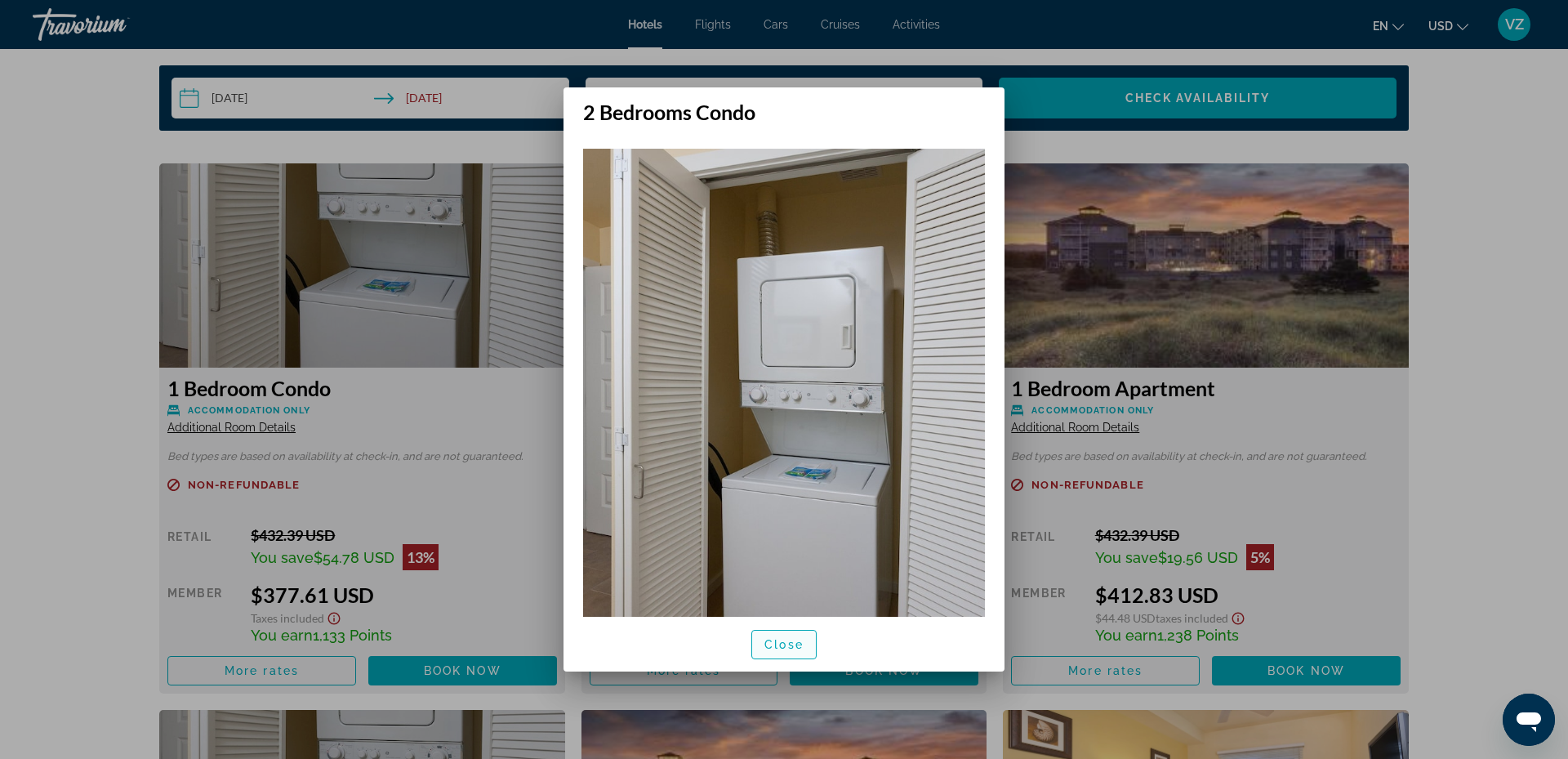
click at [788, 638] on span "Close" at bounding box center [783, 644] width 39 height 13
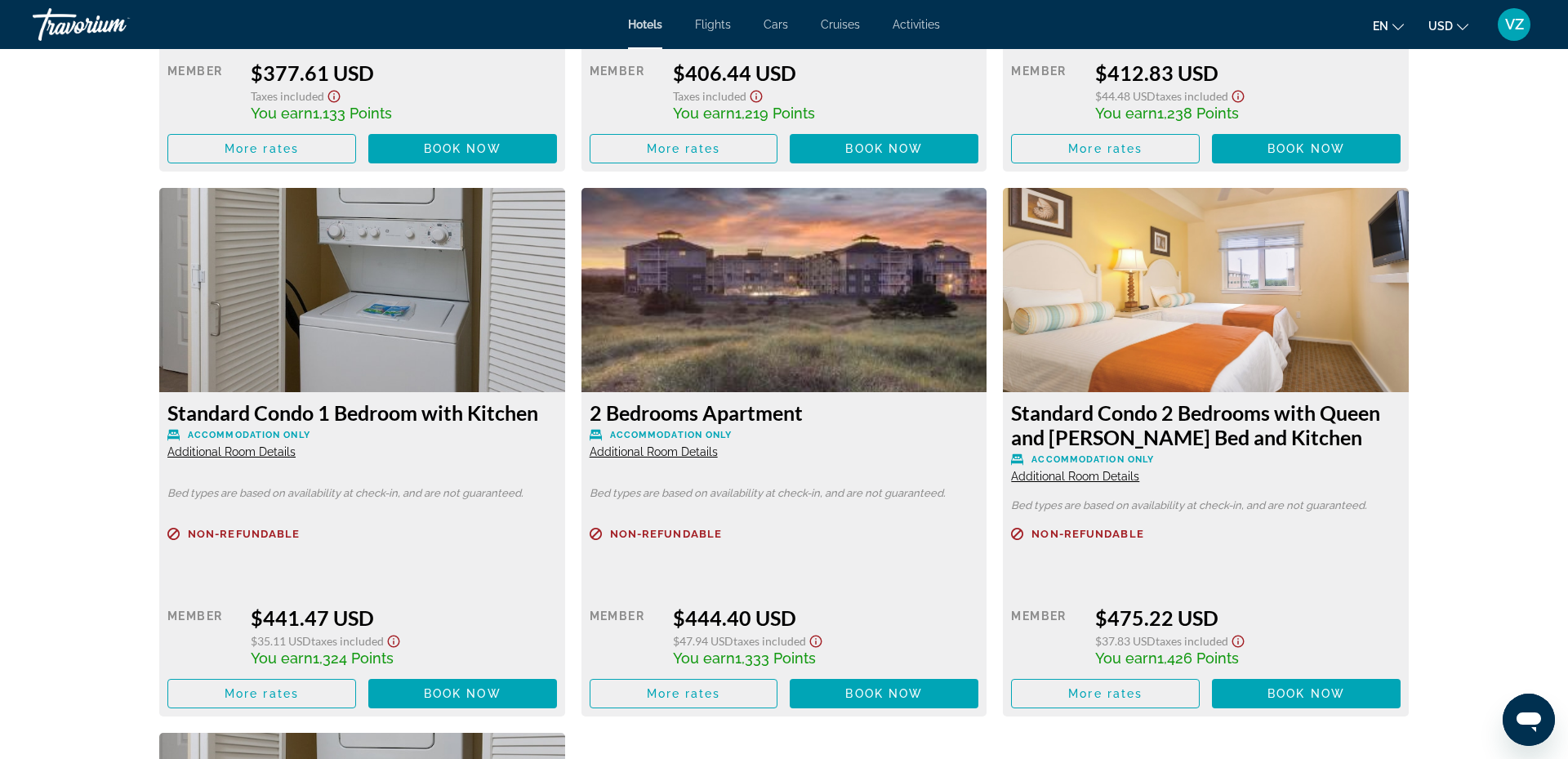
scroll to position [2630, 0]
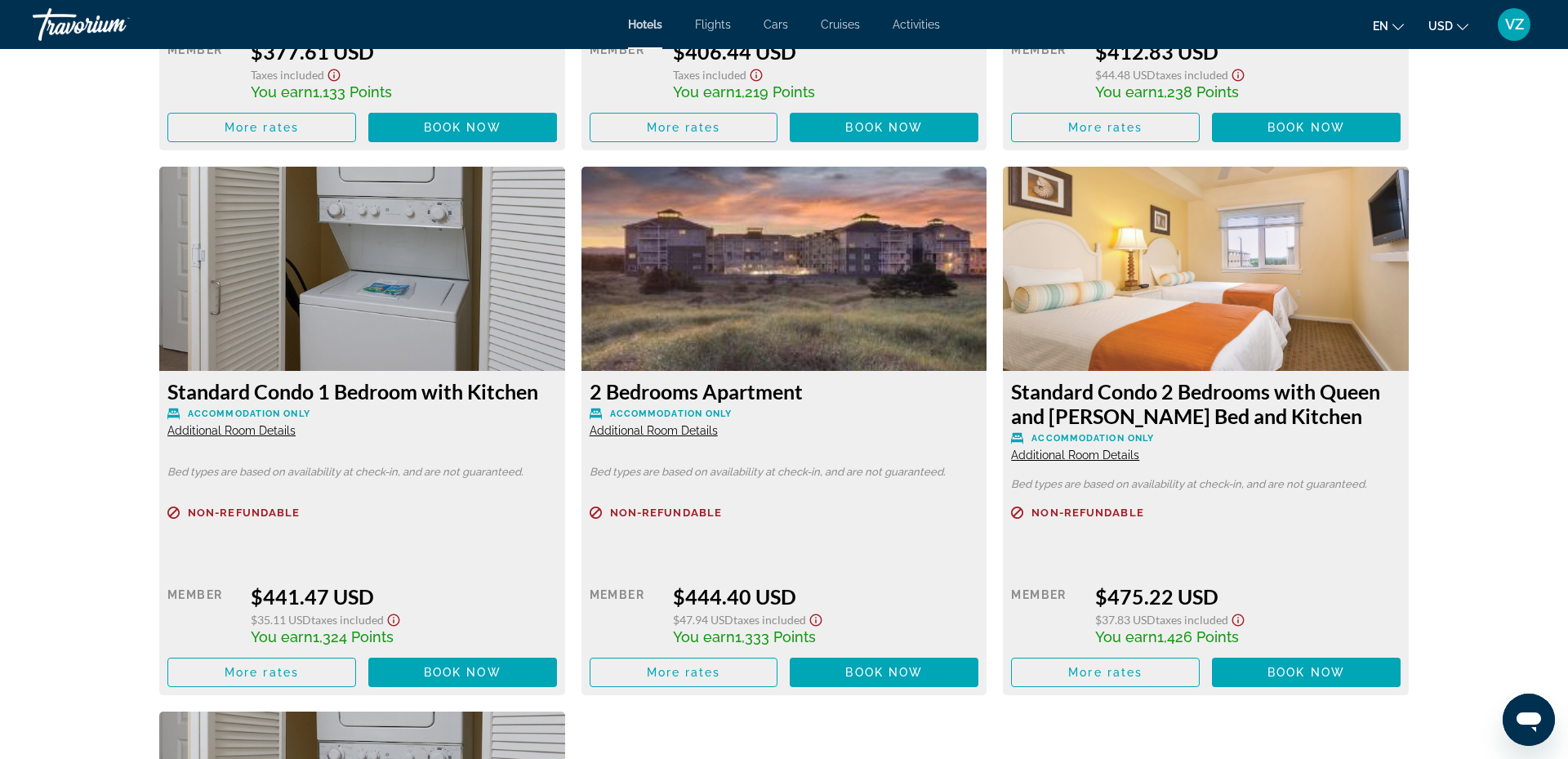
click at [647, 424] on span "Additional Room Details" at bounding box center [654, 430] width 128 height 13
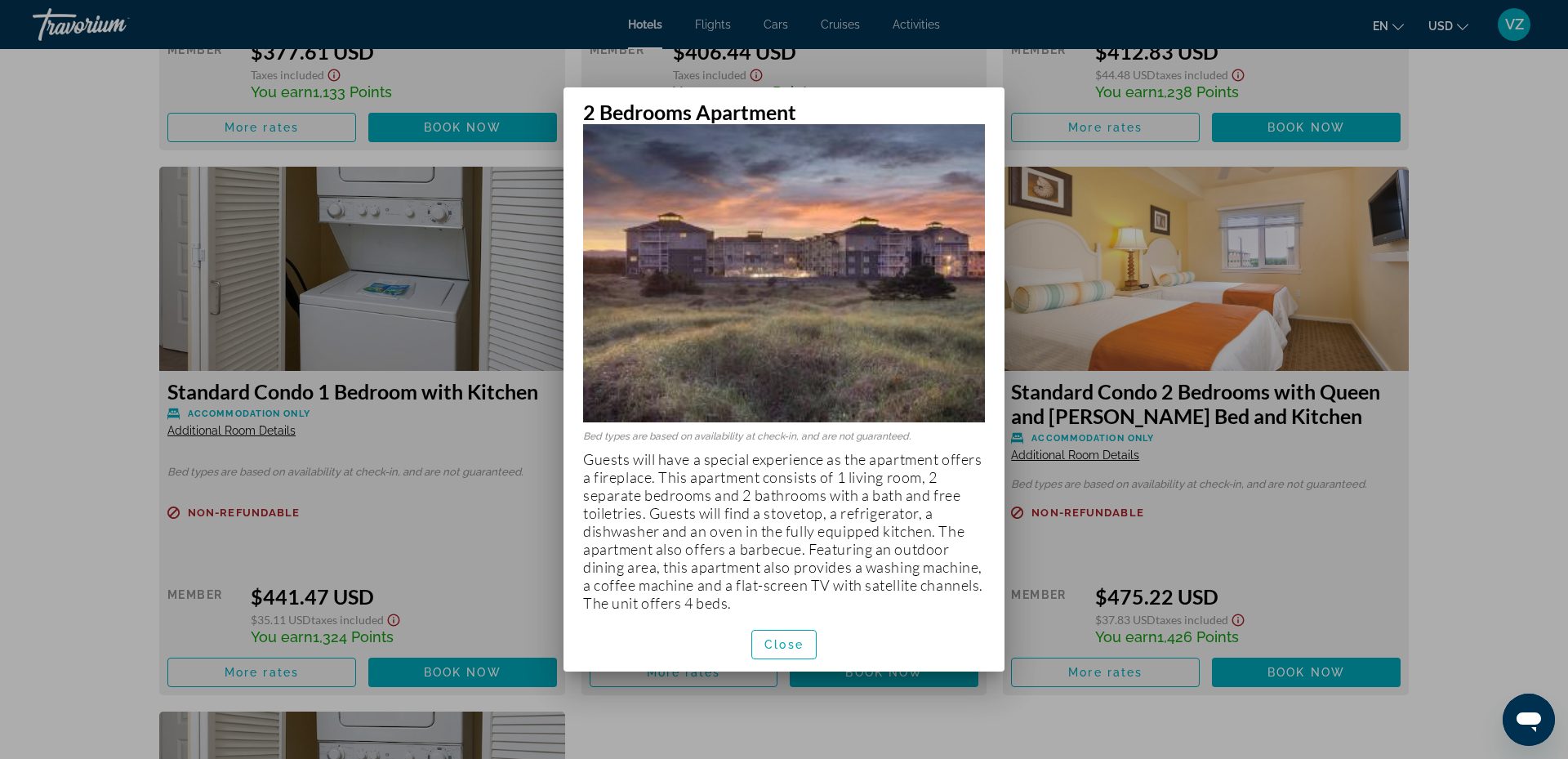
scroll to position [38, 0]
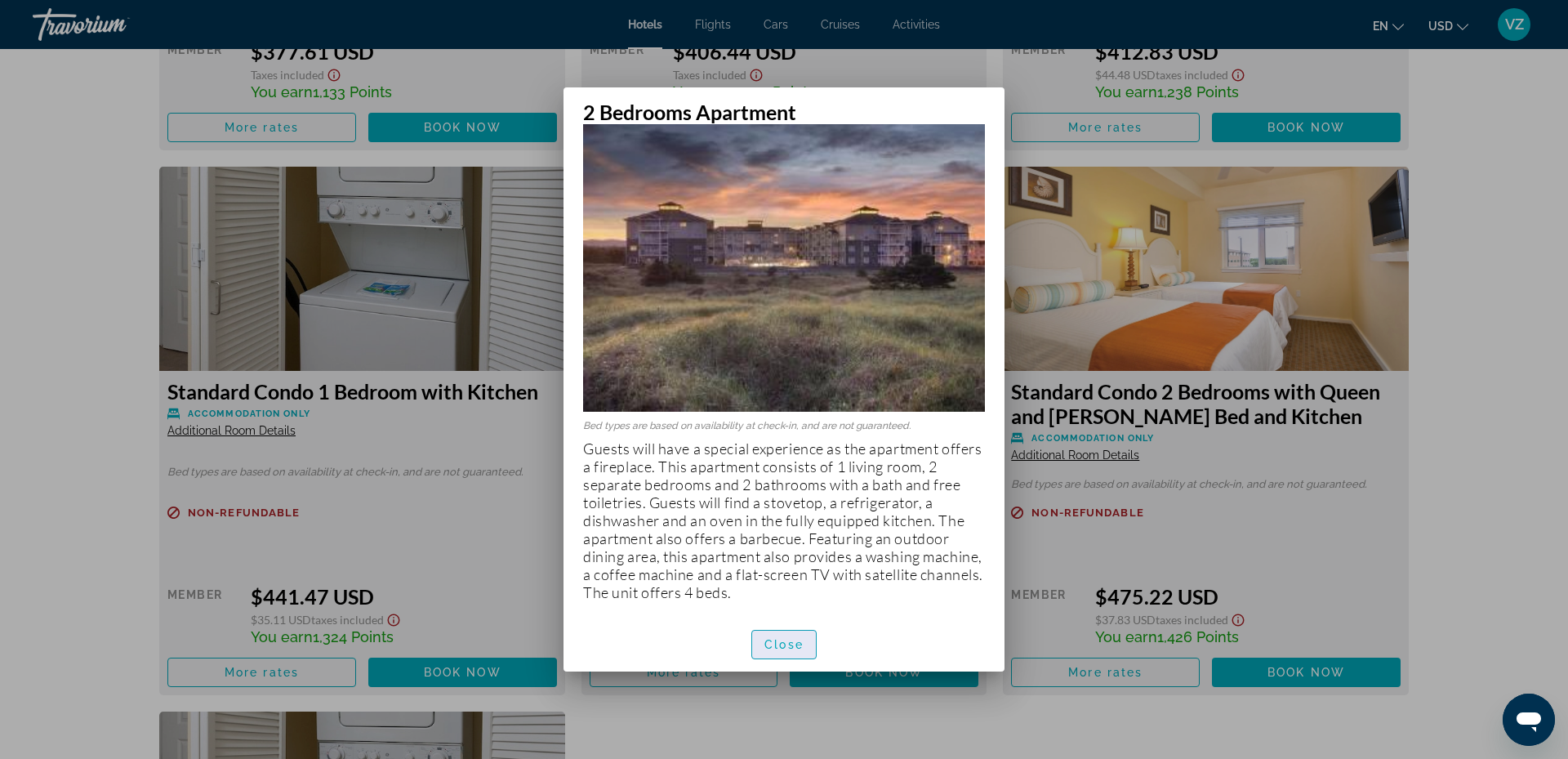
click at [786, 642] on span "Close" at bounding box center [783, 644] width 39 height 13
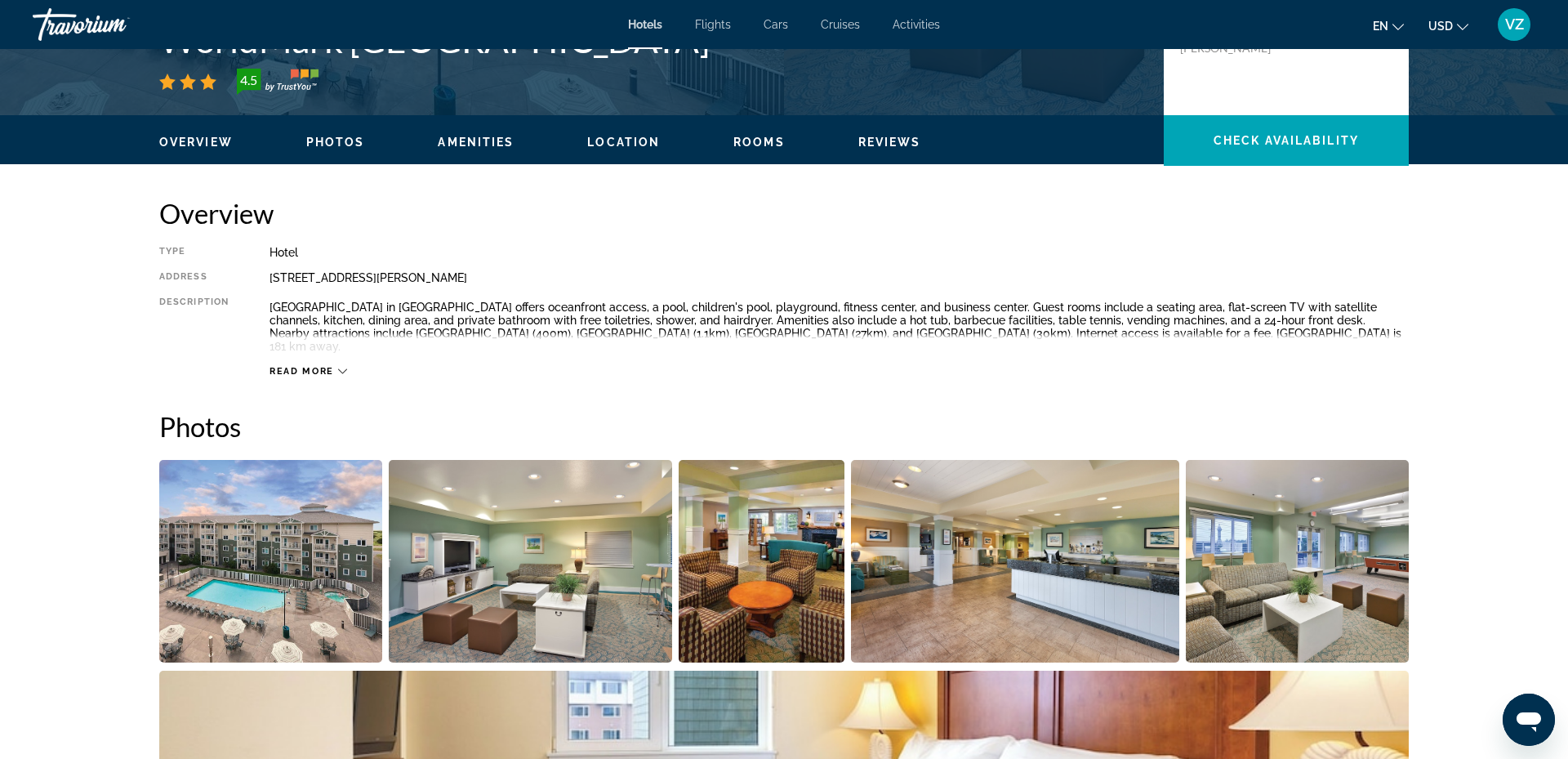
scroll to position [358, 0]
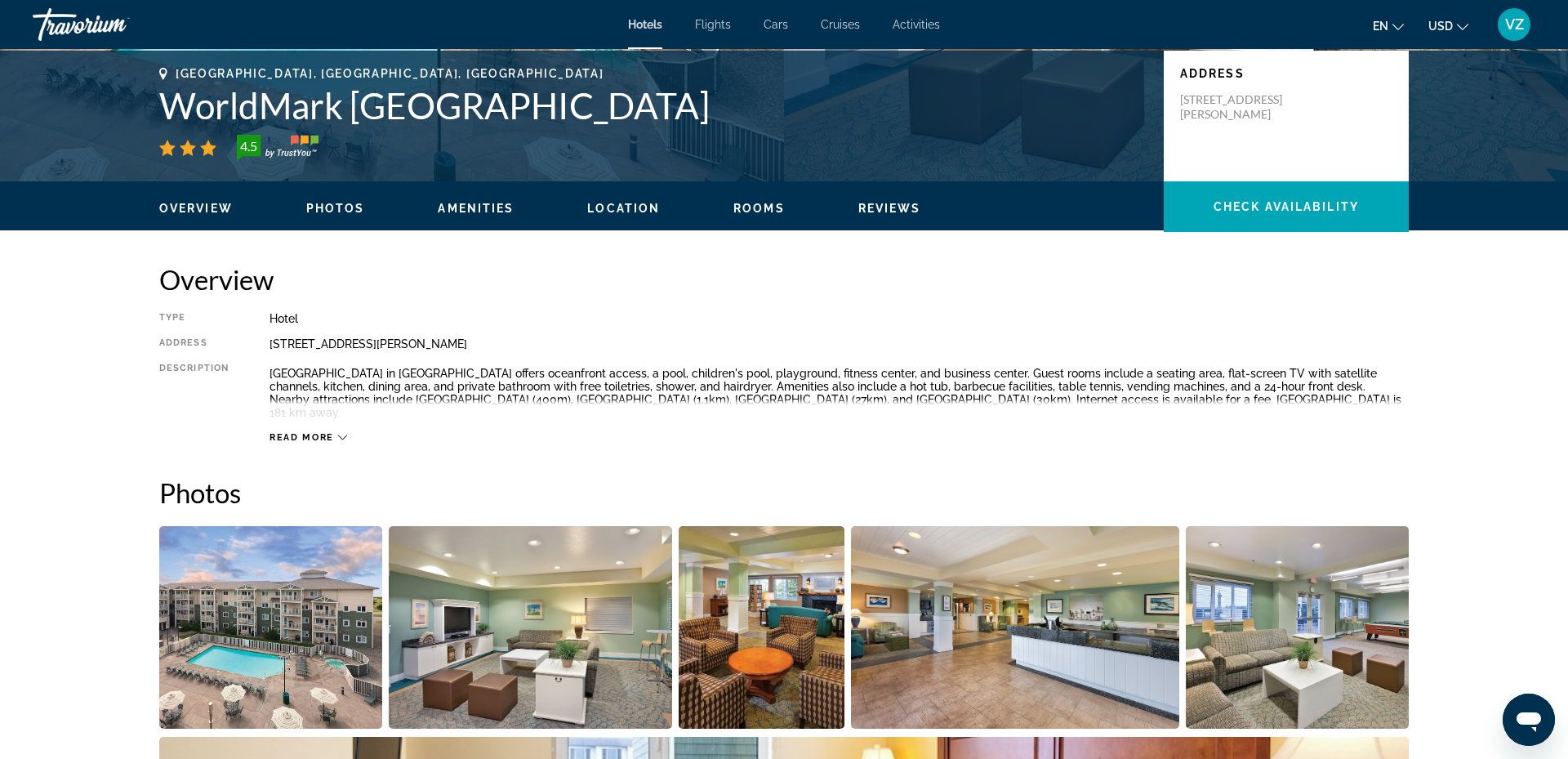
click at [619, 201] on button "Location" at bounding box center [623, 208] width 72 height 14
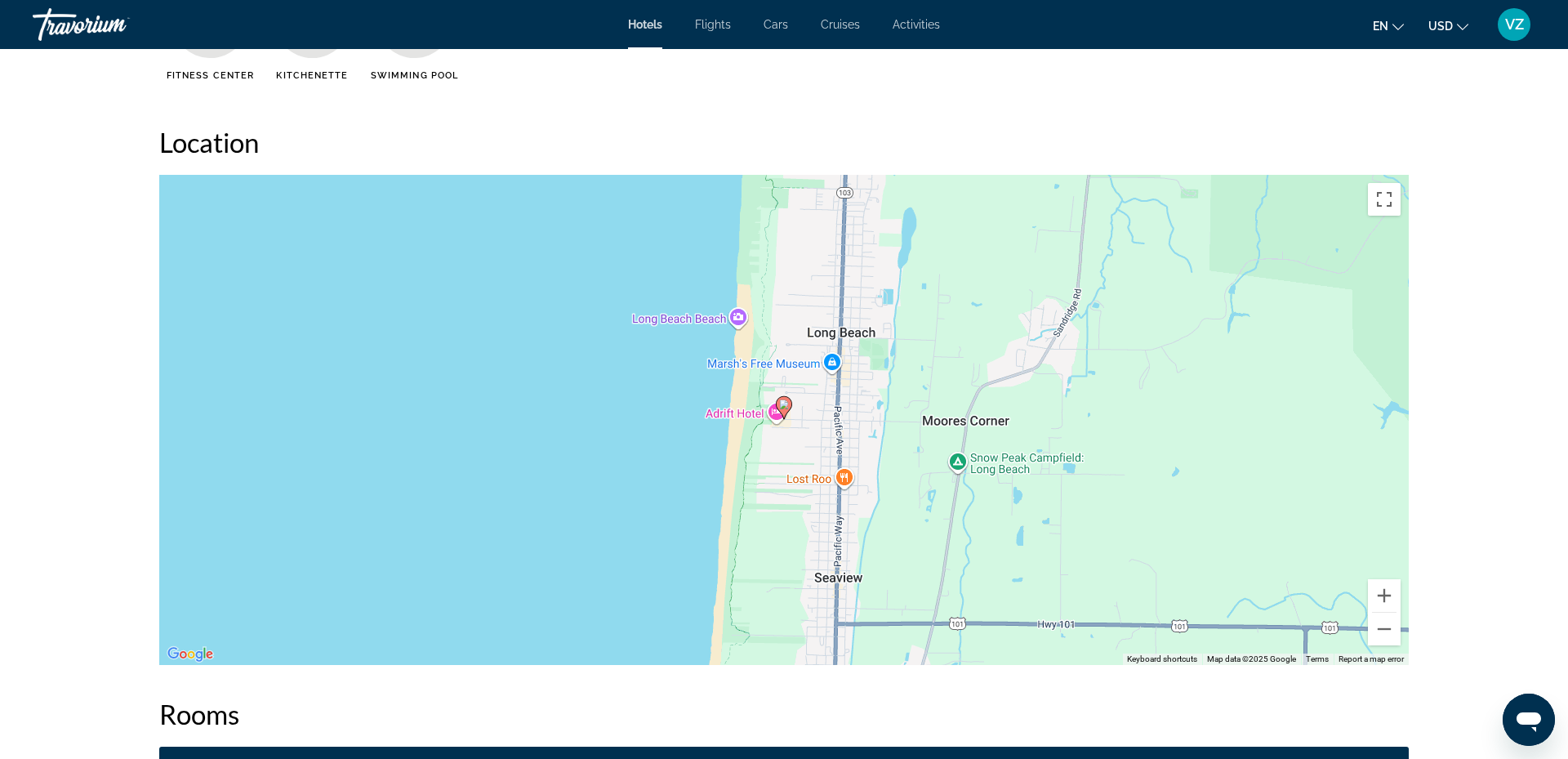
scroll to position [1420, 0]
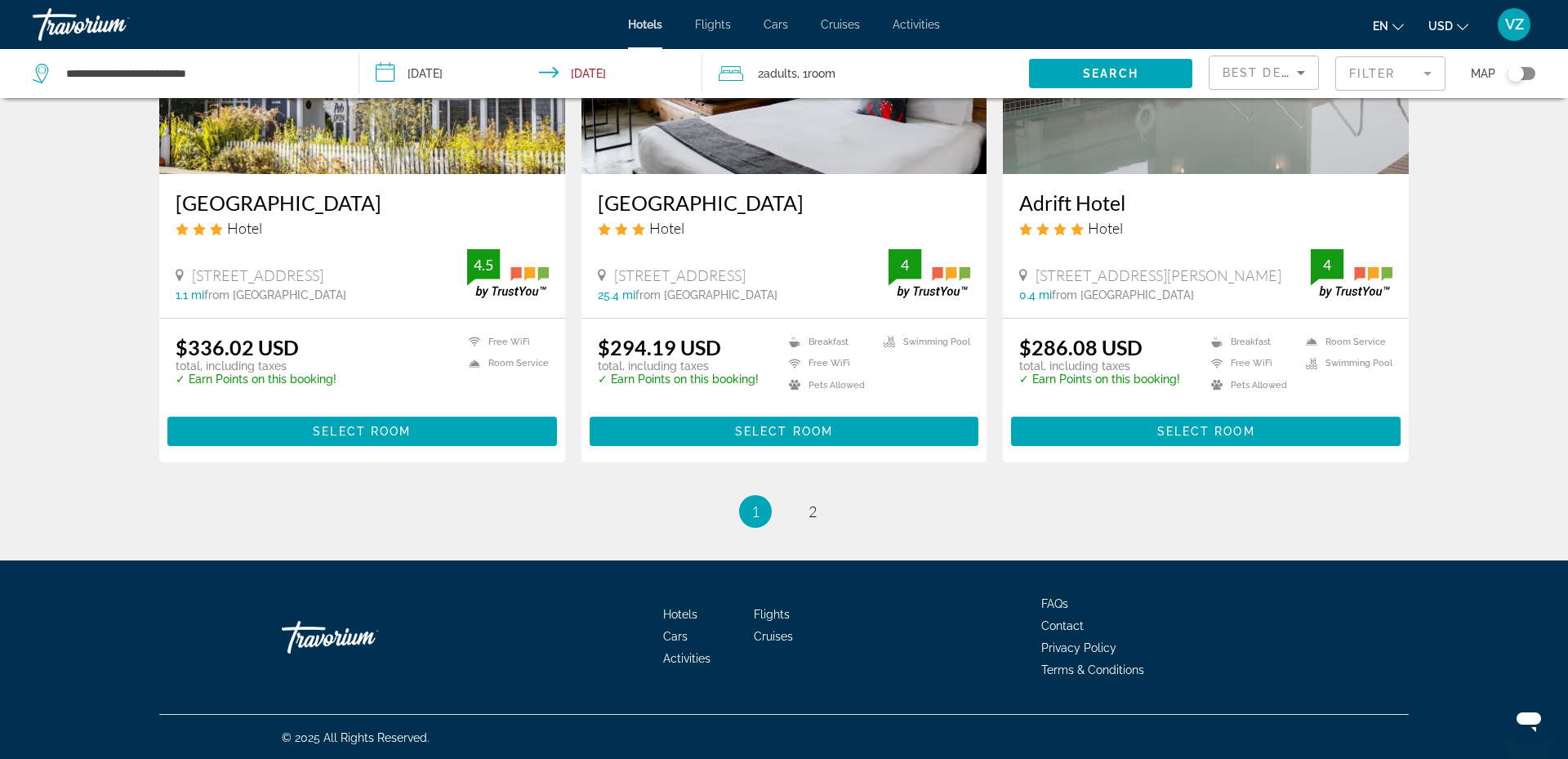
scroll to position [2055, 0]
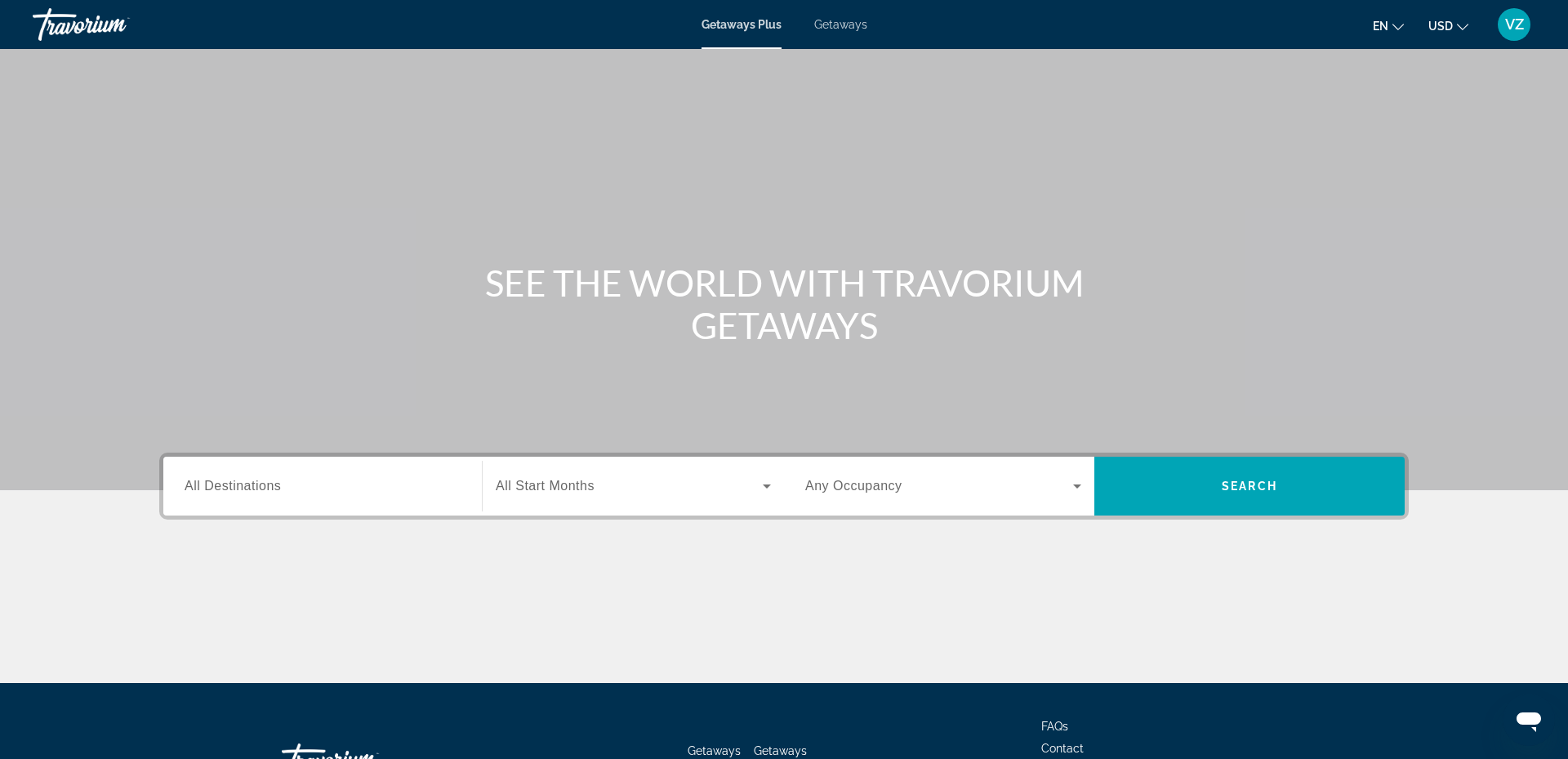
click at [1514, 23] on span "VZ" at bounding box center [1514, 24] width 19 height 16
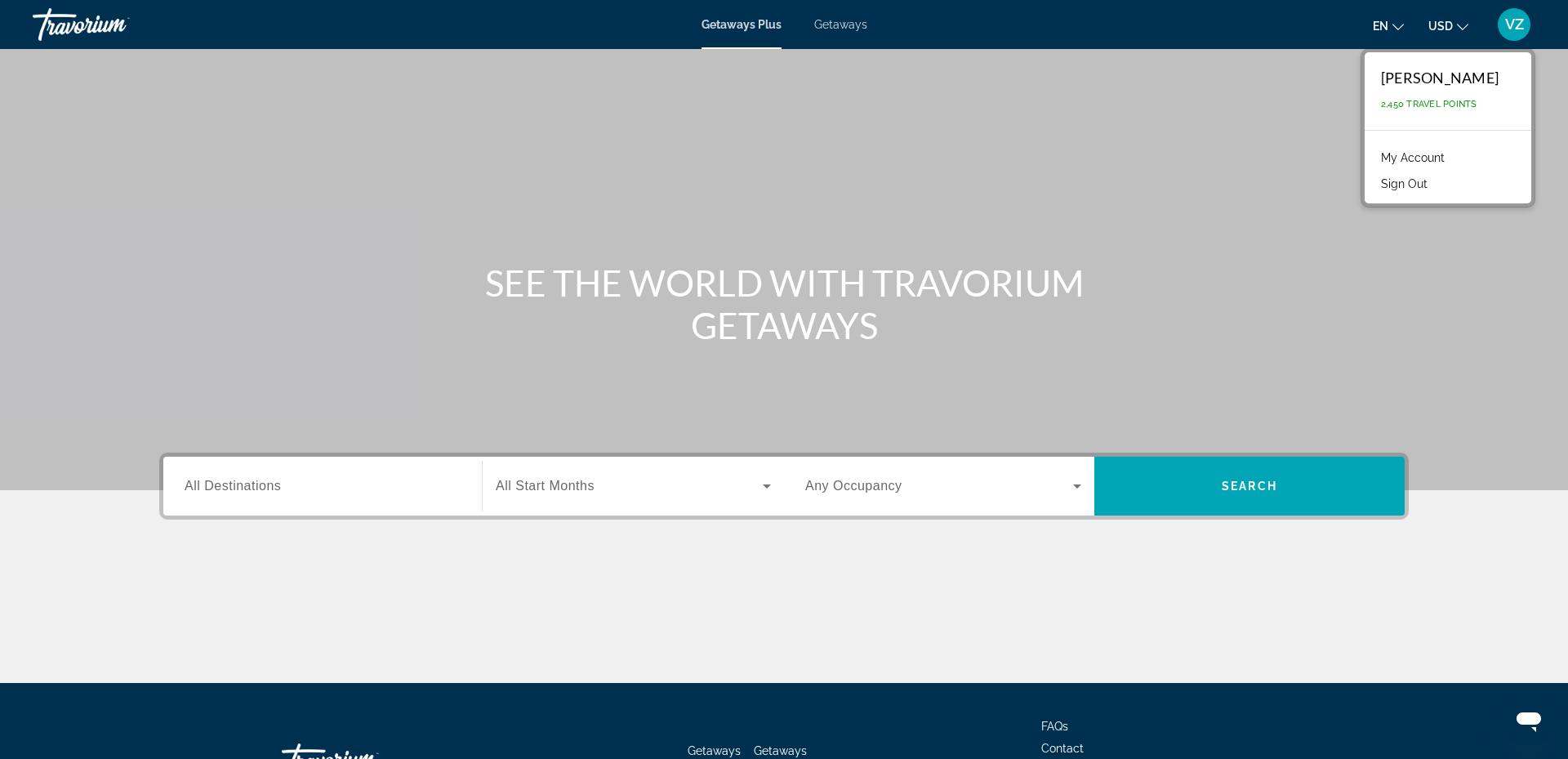
click at [1430, 155] on link "My Account" at bounding box center [1413, 158] width 80 height 22
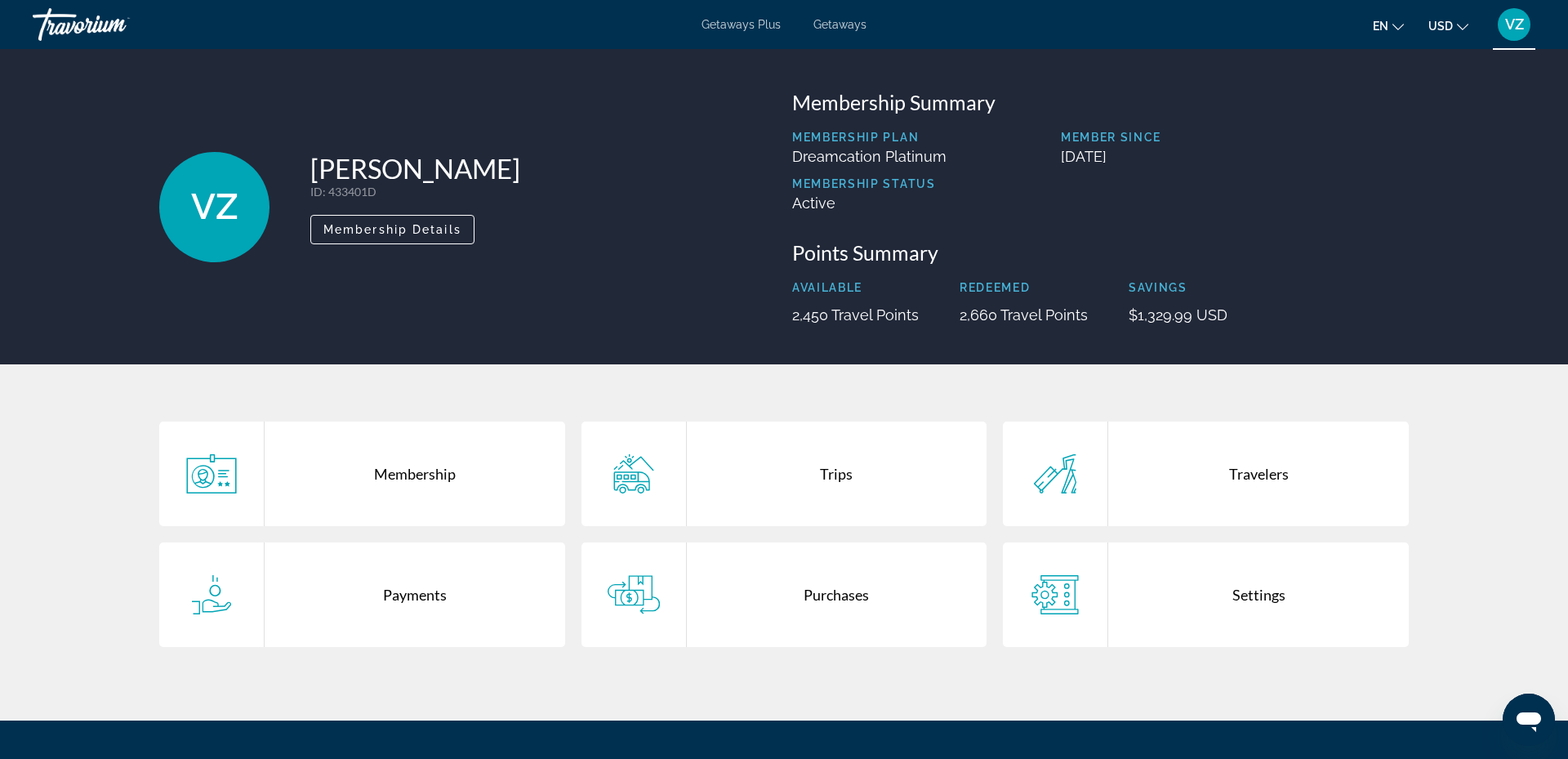
click at [825, 457] on div "Trips" at bounding box center [836, 473] width 301 height 105
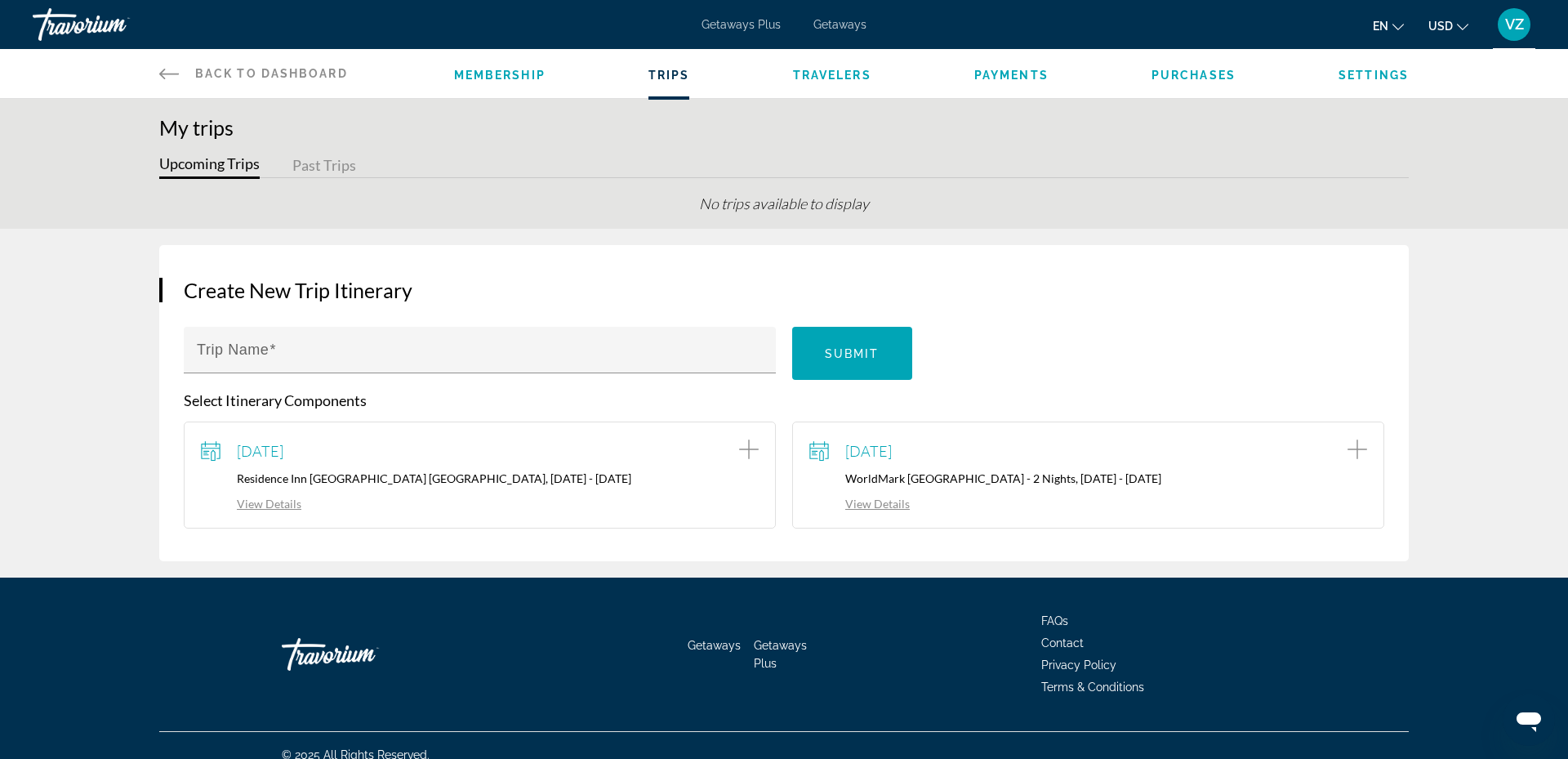
click at [191, 159] on button "Upcoming Trips" at bounding box center [209, 166] width 100 height 25
click at [182, 160] on button "Upcoming Trips" at bounding box center [209, 166] width 100 height 25
click at [196, 163] on button "Upcoming Trips" at bounding box center [209, 166] width 100 height 25
click at [1514, 18] on span "VZ" at bounding box center [1514, 24] width 19 height 16
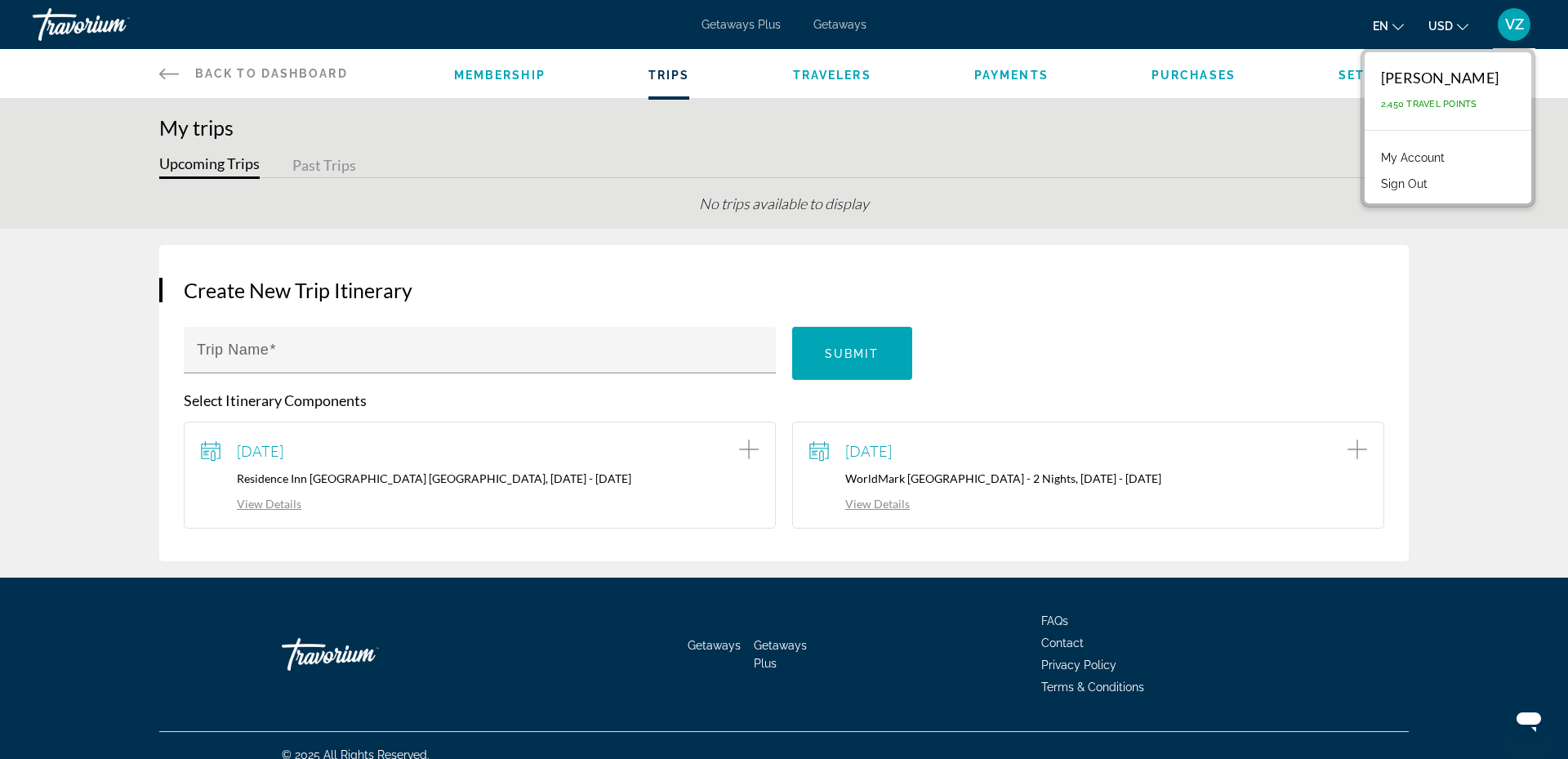
click at [1430, 155] on link "My Account" at bounding box center [1413, 158] width 80 height 22
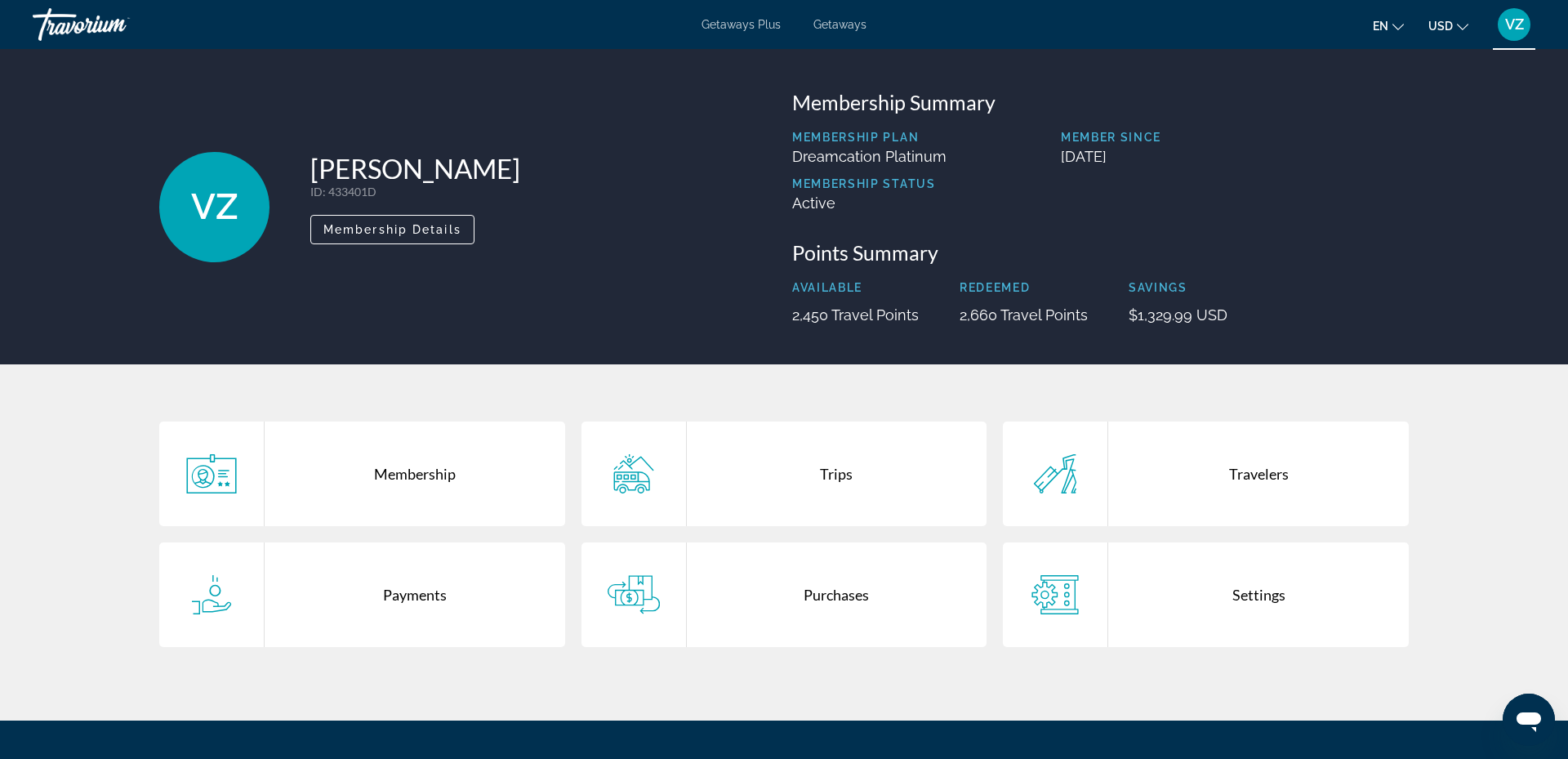
click at [826, 468] on div "Trips" at bounding box center [836, 473] width 301 height 105
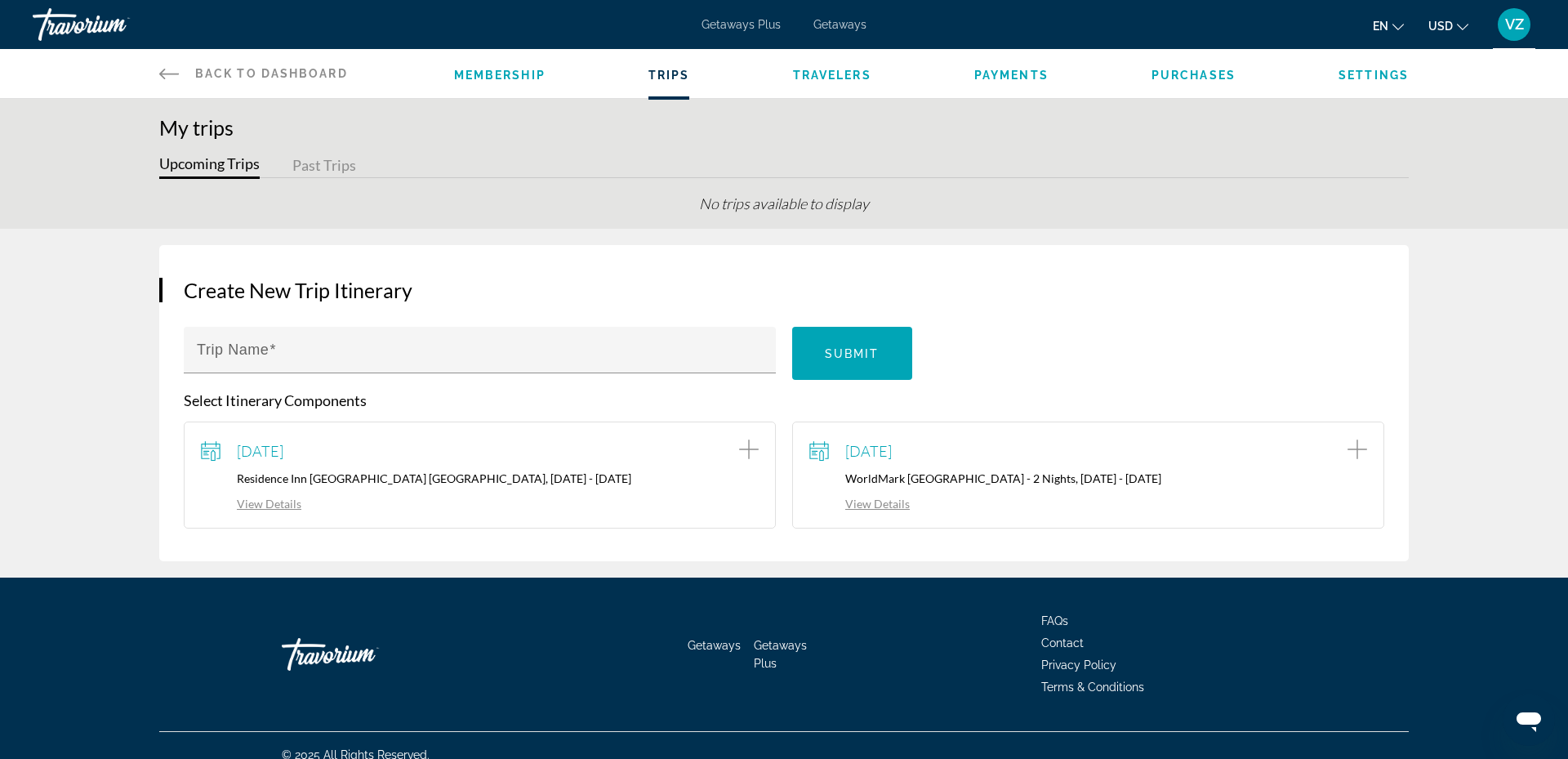
click at [868, 500] on link "View Details" at bounding box center [859, 503] width 100 height 14
